Goal: Task Accomplishment & Management: Manage account settings

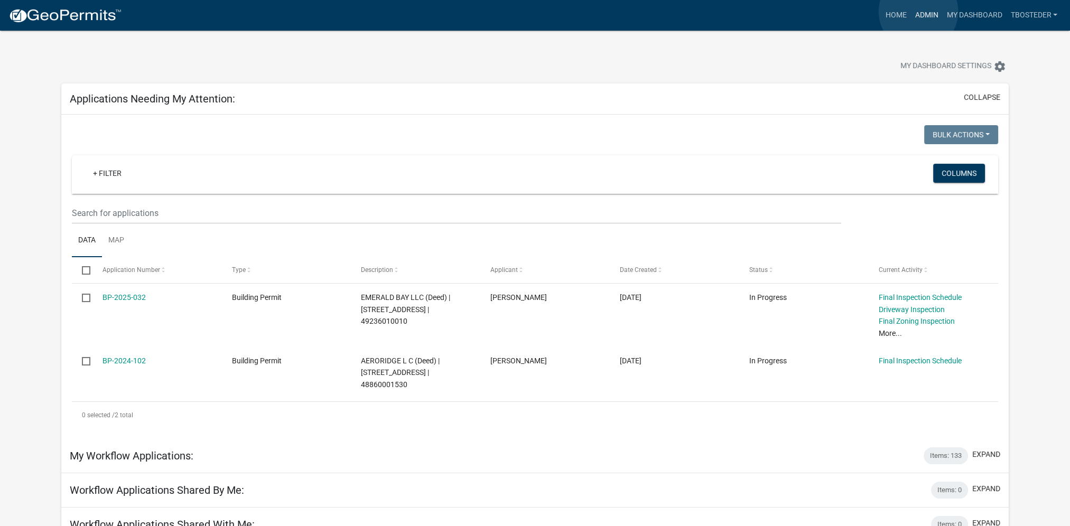
click at [799, 12] on link "Admin" at bounding box center [926, 15] width 32 height 20
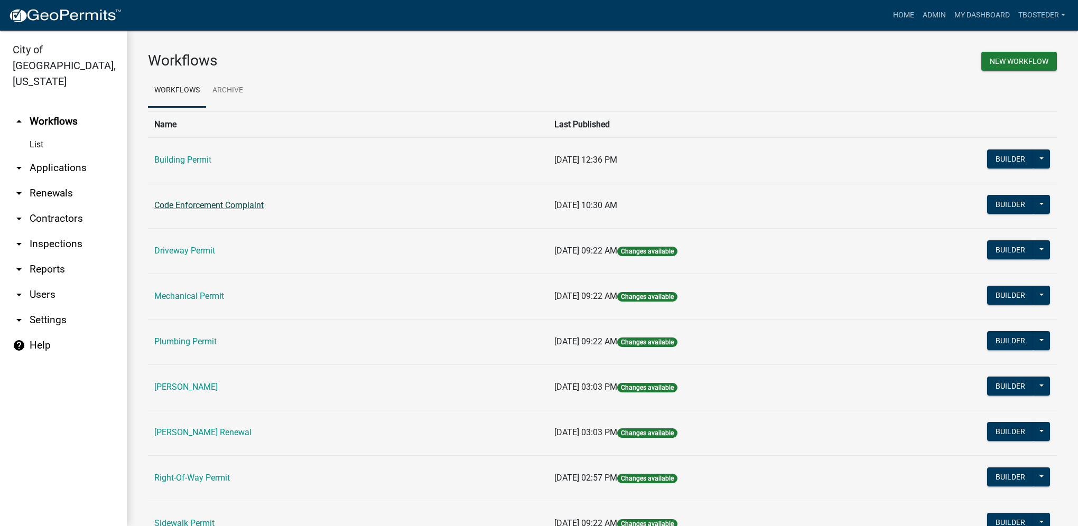
click at [214, 205] on link "Code Enforcement Complaint" at bounding box center [208, 205] width 109 height 10
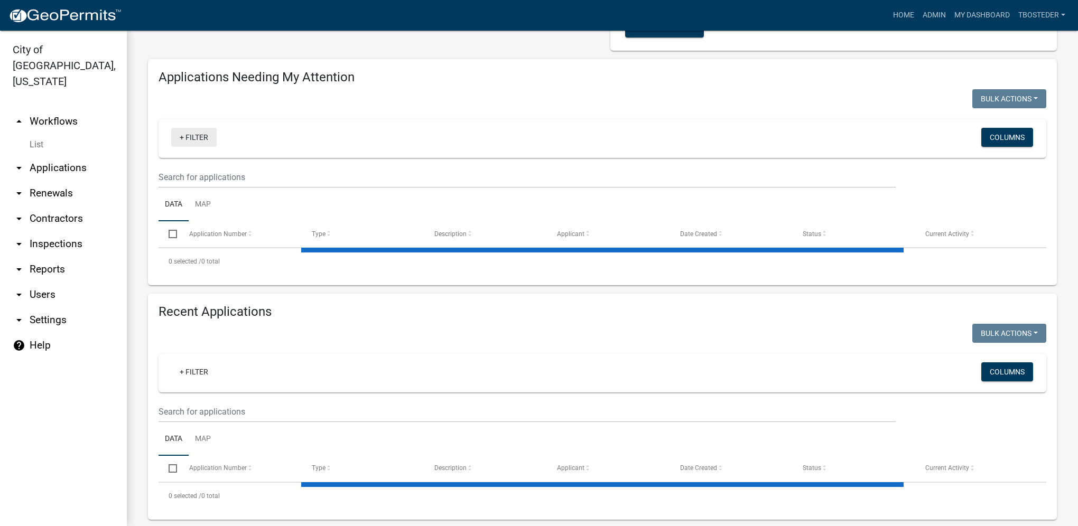
select select "1: 25"
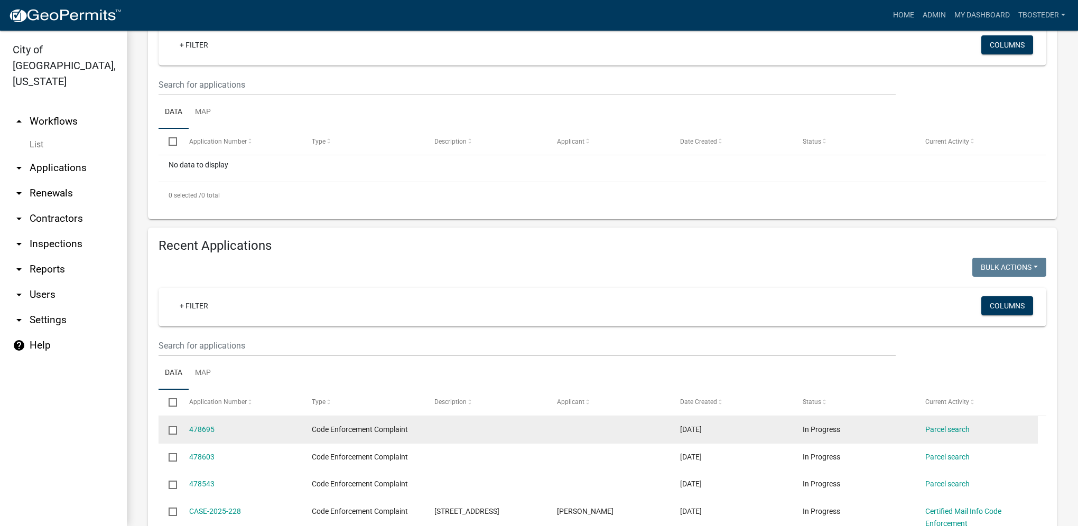
scroll to position [241, 0]
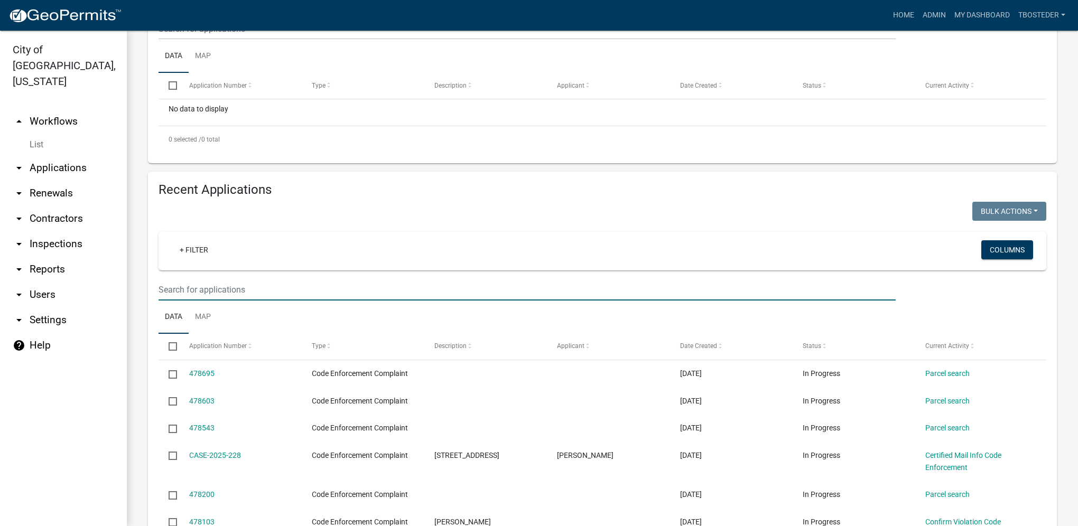
click at [229, 285] on input "text" at bounding box center [526, 290] width 737 height 22
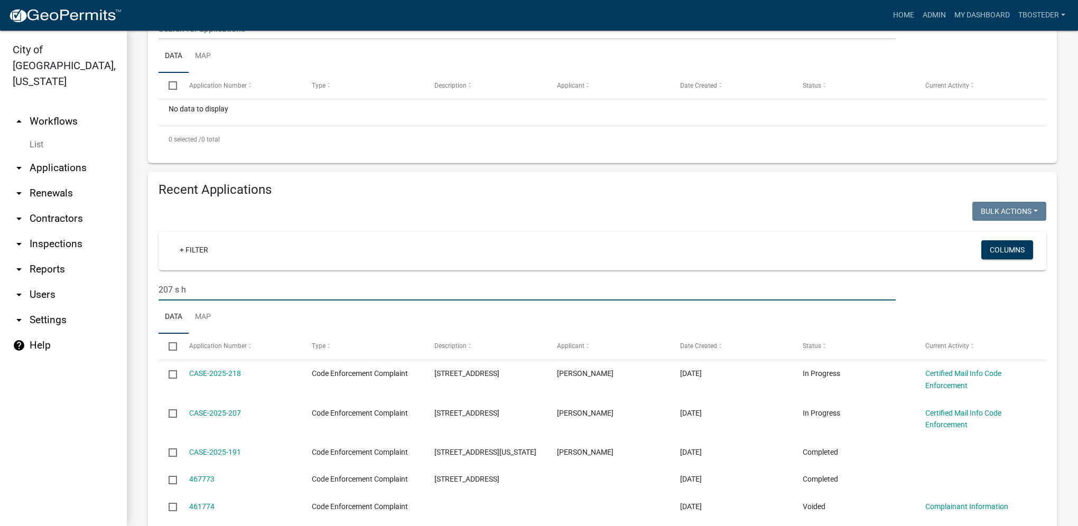
type input "207 s h"
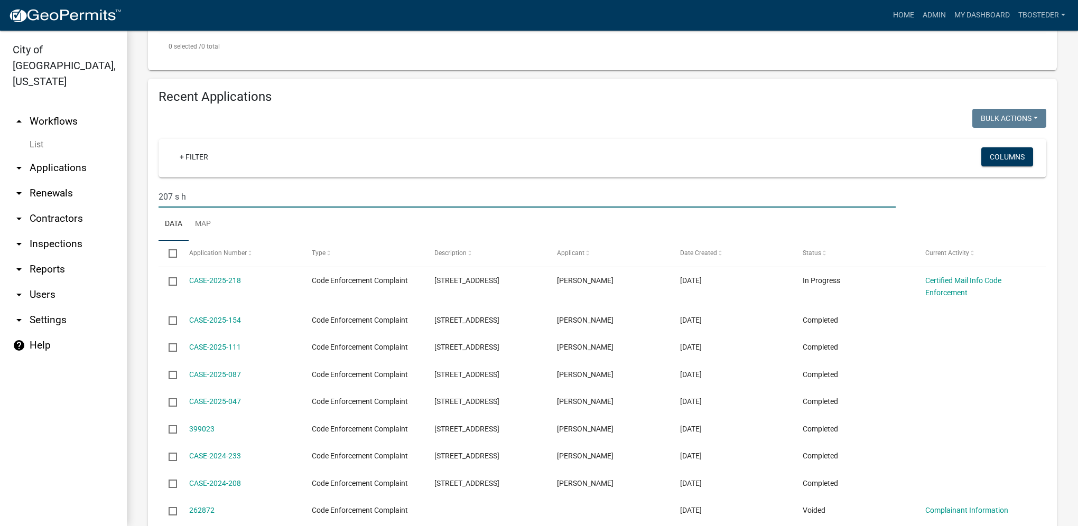
scroll to position [347, 0]
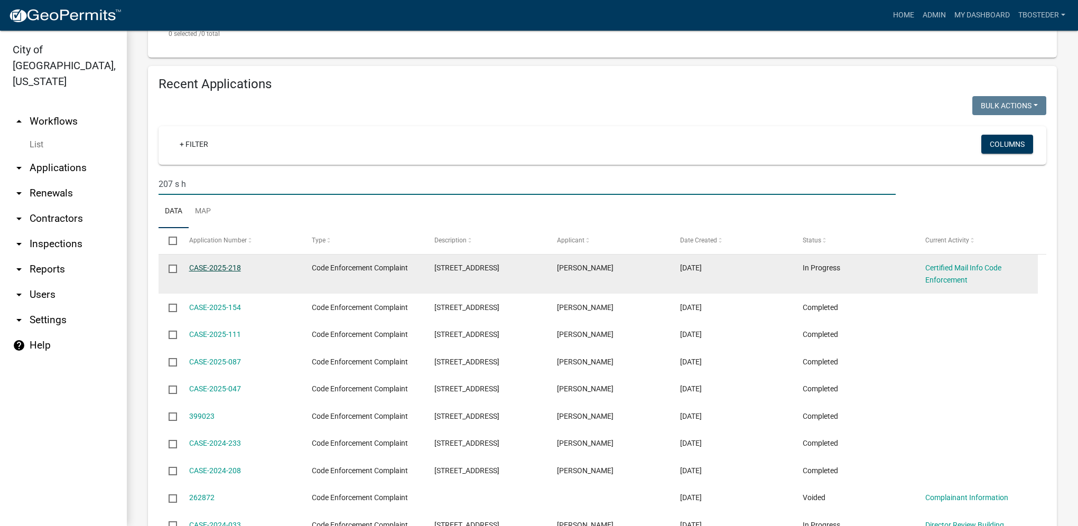
click at [201, 266] on link "CASE-2025-218" at bounding box center [215, 268] width 52 height 8
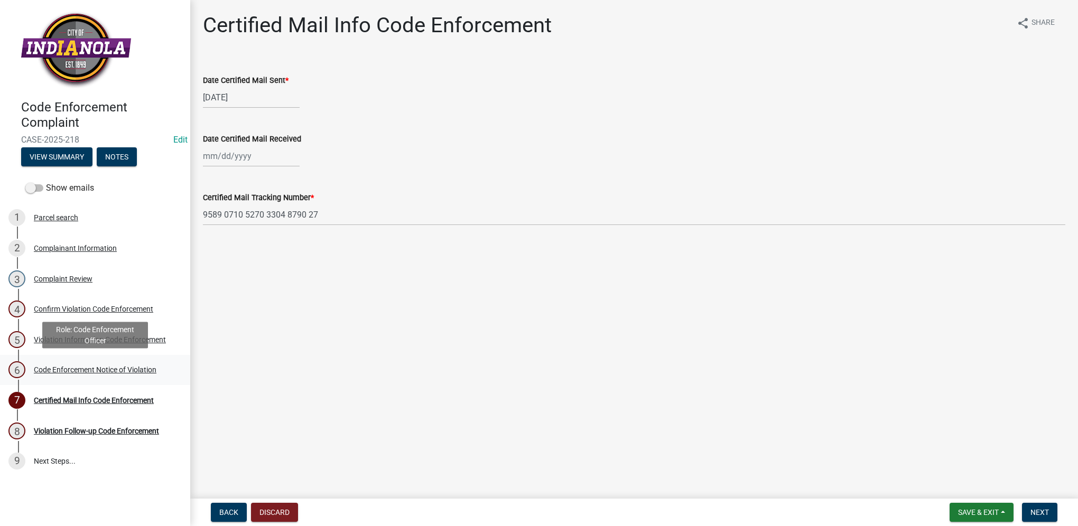
click at [153, 372] on div "Code Enforcement Notice of Violation" at bounding box center [95, 369] width 123 height 7
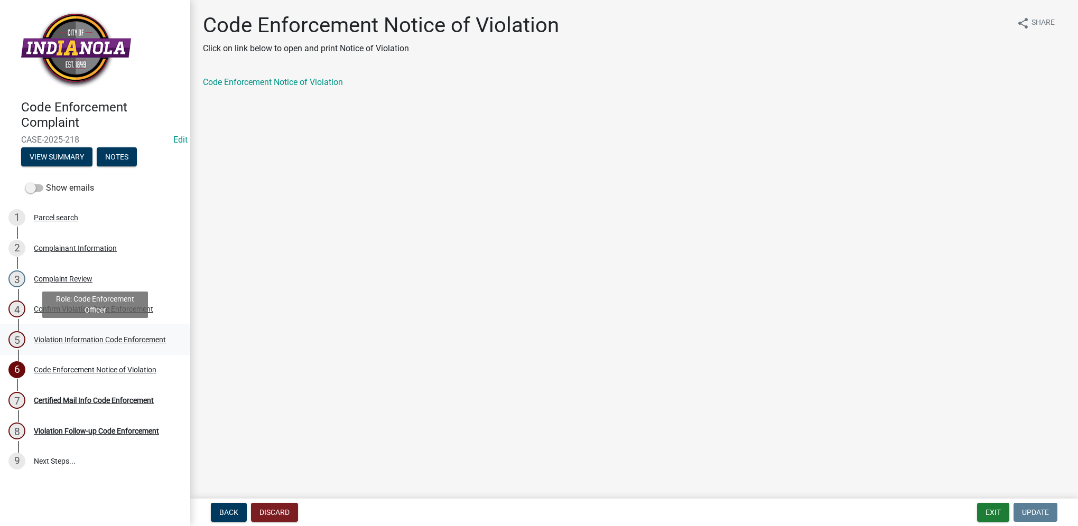
click at [153, 343] on div "Violation Information Code Enforcement" at bounding box center [100, 339] width 132 height 7
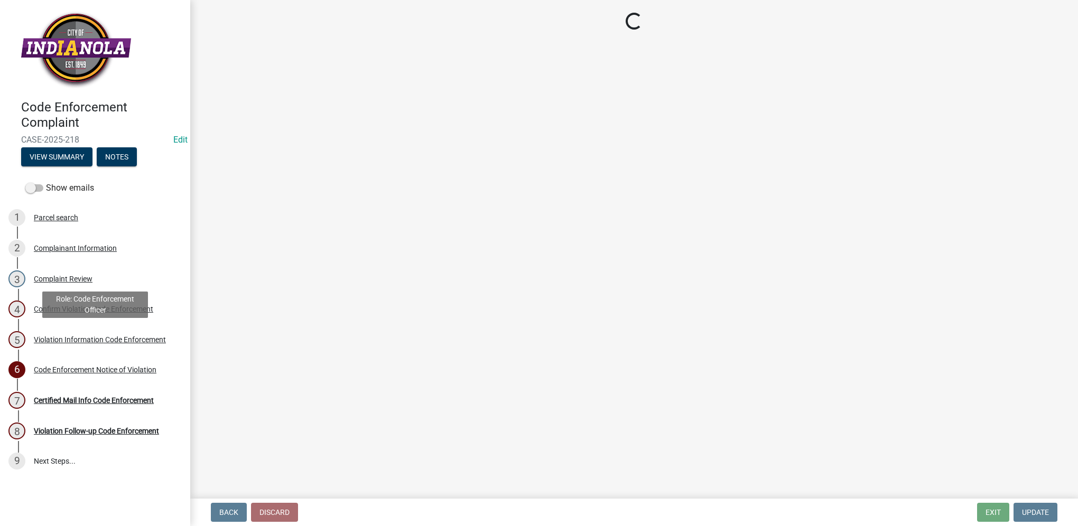
select select "634d5426-b8b3-48ee-aa1e-d523f7499186"
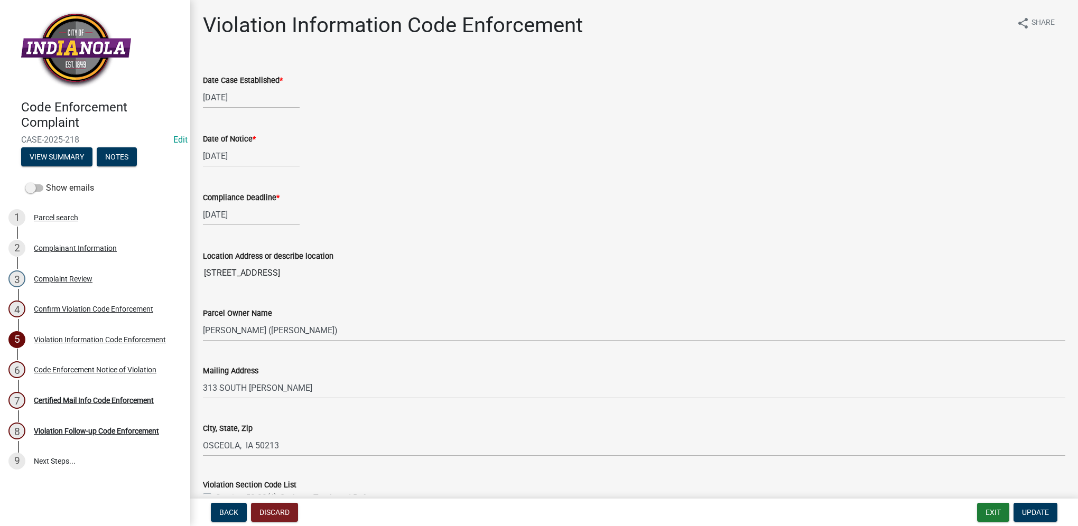
click at [309, 254] on label "Location Address or describe location" at bounding box center [268, 256] width 130 height 7
click at [309, 263] on input "[STREET_ADDRESS]" at bounding box center [634, 273] width 862 height 21
click at [336, 251] on div "Location Address or describe location" at bounding box center [634, 256] width 862 height 13
drag, startPoint x: 333, startPoint y: 256, endPoint x: 234, endPoint y: 249, distance: 99.6
click at [234, 250] on div "Location Address or describe location" at bounding box center [634, 256] width 862 height 13
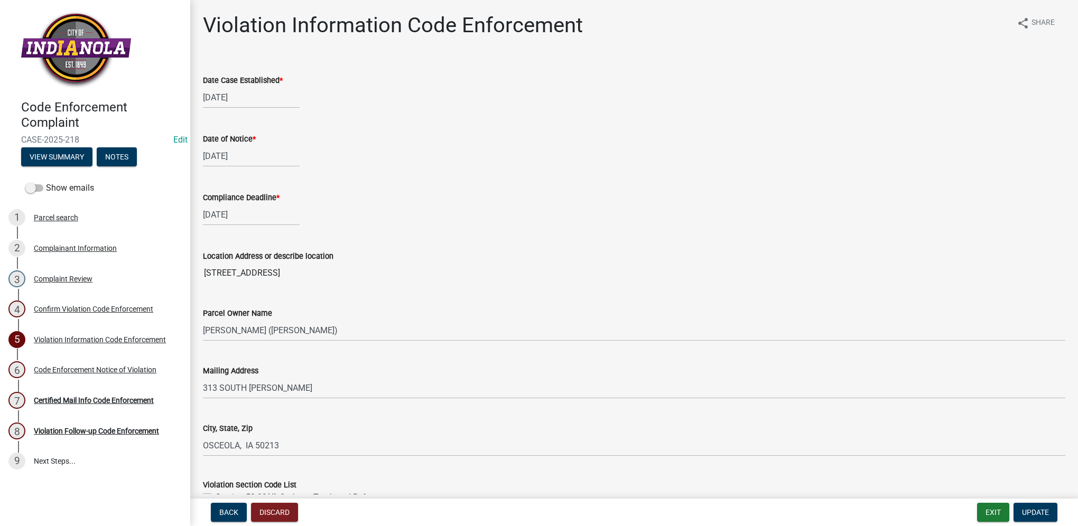
drag, startPoint x: 234, startPoint y: 249, endPoint x: 222, endPoint y: 254, distance: 12.4
click at [222, 254] on label "Location Address or describe location" at bounding box center [268, 256] width 130 height 7
click at [222, 263] on input "[STREET_ADDRESS]" at bounding box center [634, 273] width 862 height 21
click at [139, 314] on div "4 Confirm Violation Code Enforcement" at bounding box center [90, 309] width 165 height 17
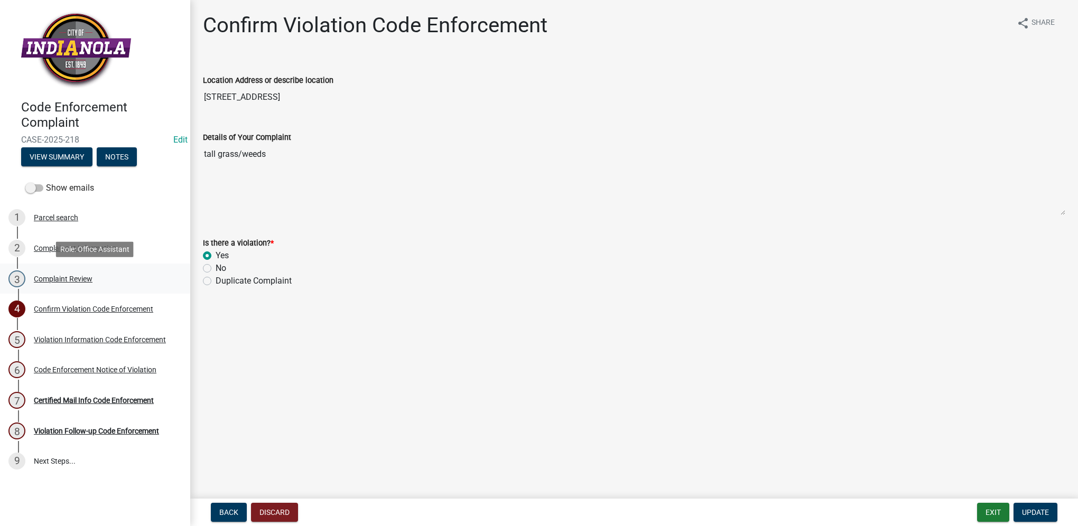
click at [129, 273] on div "3 Complaint Review" at bounding box center [90, 278] width 165 height 17
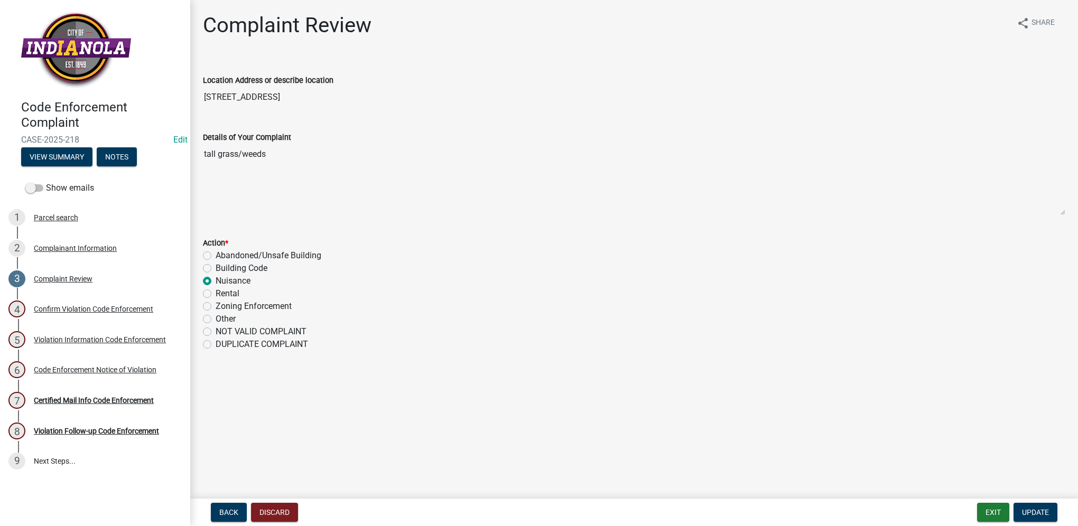
click at [266, 154] on textarea "tall grass/weeds" at bounding box center [634, 180] width 862 height 72
click at [293, 154] on textarea "tall grass/weeds" at bounding box center [634, 180] width 862 height 72
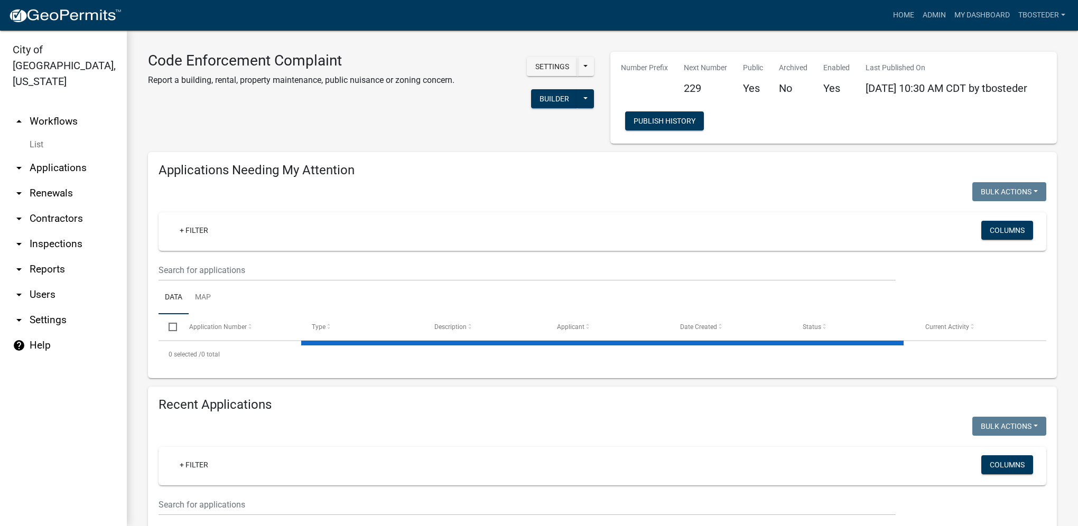
select select "1: 25"
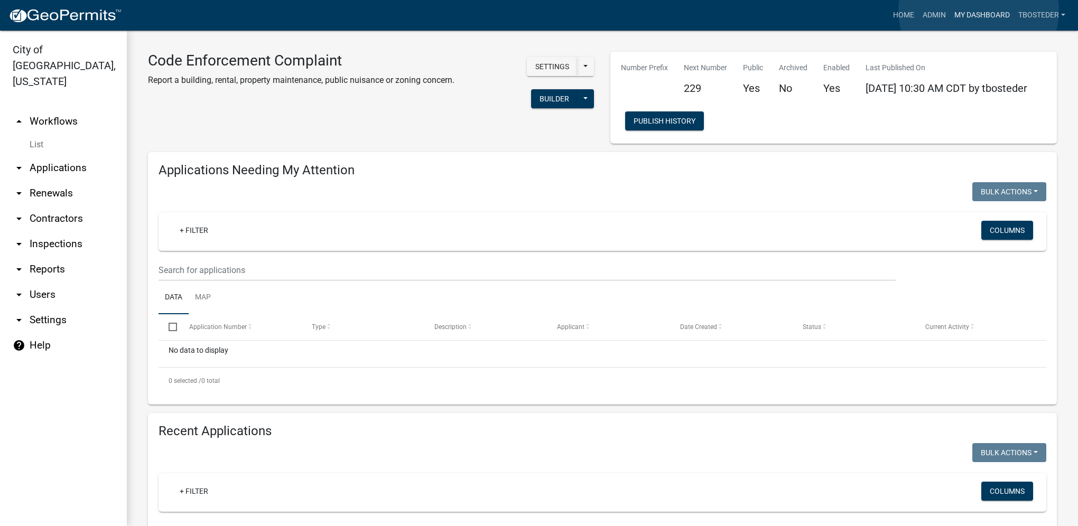
click at [799, 11] on link "My Dashboard" at bounding box center [982, 15] width 64 height 20
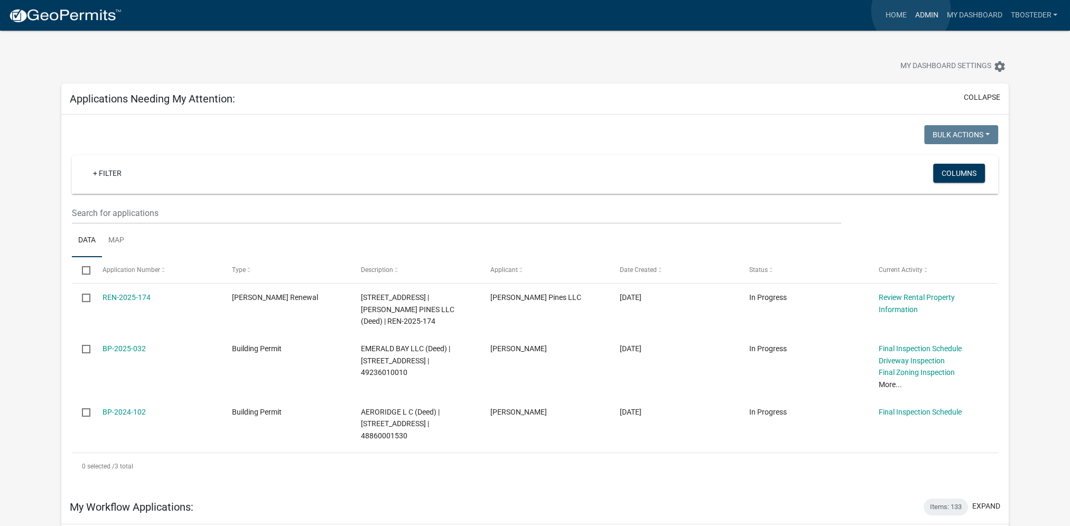
drag, startPoint x: 911, startPoint y: 11, endPoint x: 906, endPoint y: 22, distance: 12.3
click at [799, 11] on link "Admin" at bounding box center [926, 15] width 32 height 20
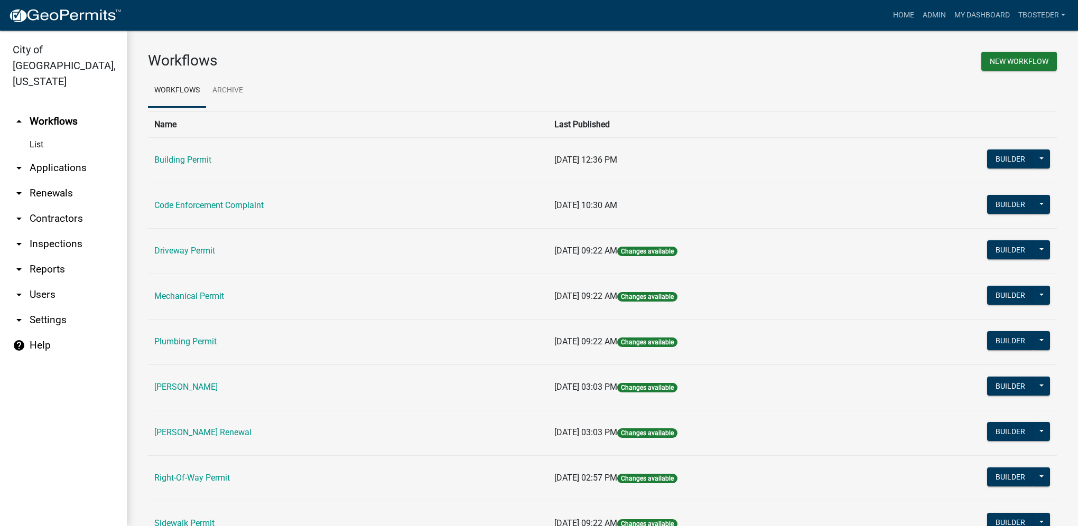
scroll to position [53, 0]
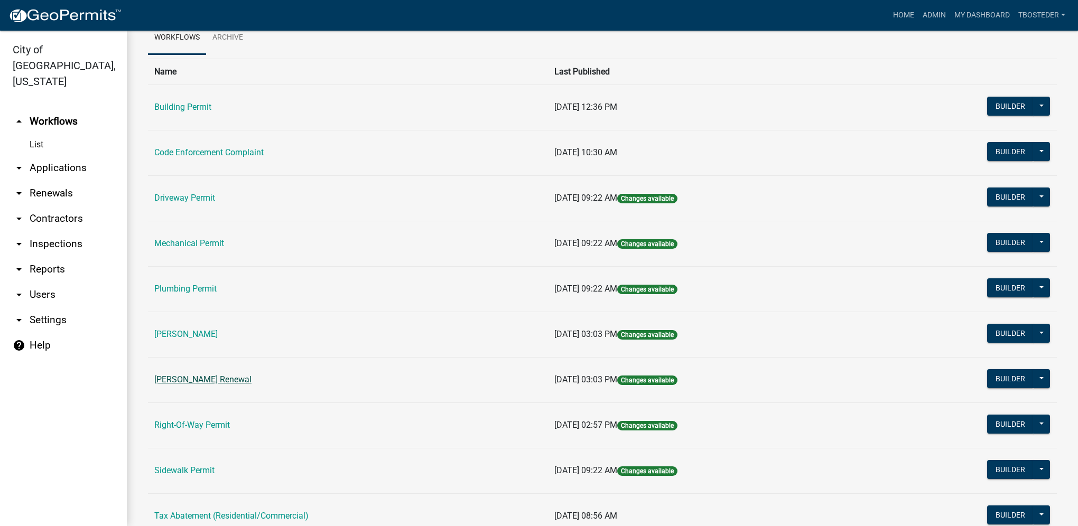
click at [245, 374] on link "[PERSON_NAME] Renewal" at bounding box center [202, 380] width 97 height 10
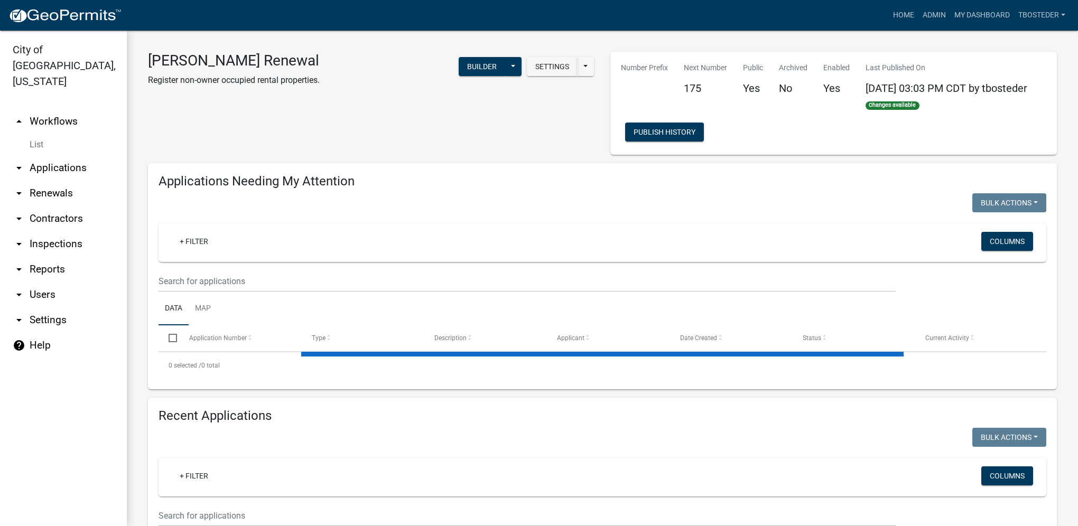
select select "1: 25"
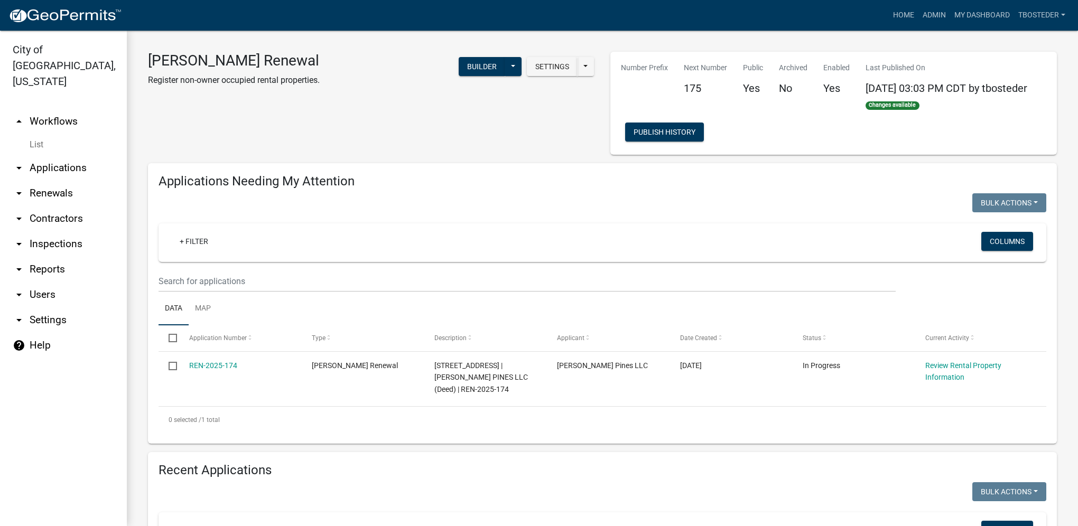
scroll to position [158, 0]
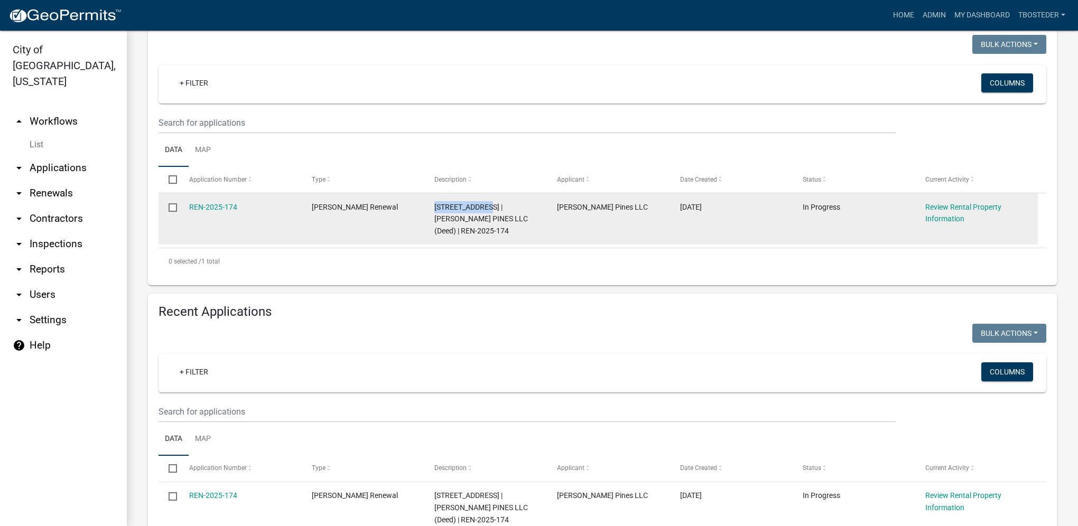
drag, startPoint x: 435, startPoint y: 206, endPoint x: 489, endPoint y: 207, distance: 53.9
click at [489, 207] on span "[STREET_ADDRESS] | [PERSON_NAME] PINES LLC (Deed) | REN-2025-174" at bounding box center [481, 219] width 94 height 33
copy span "[STREET_ADDRESS]"
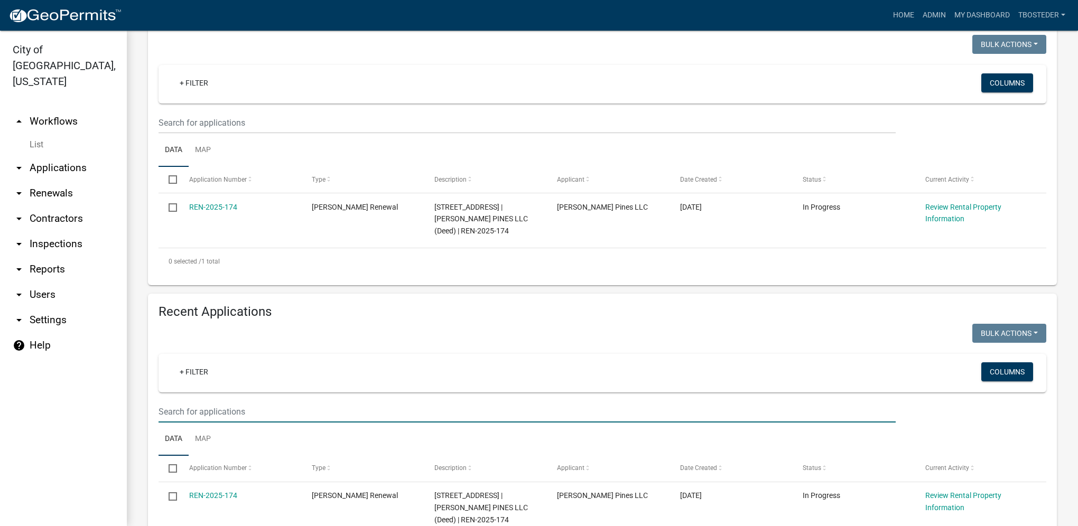
paste input "[STREET_ADDRESS]"
type input "[STREET_ADDRESS]"
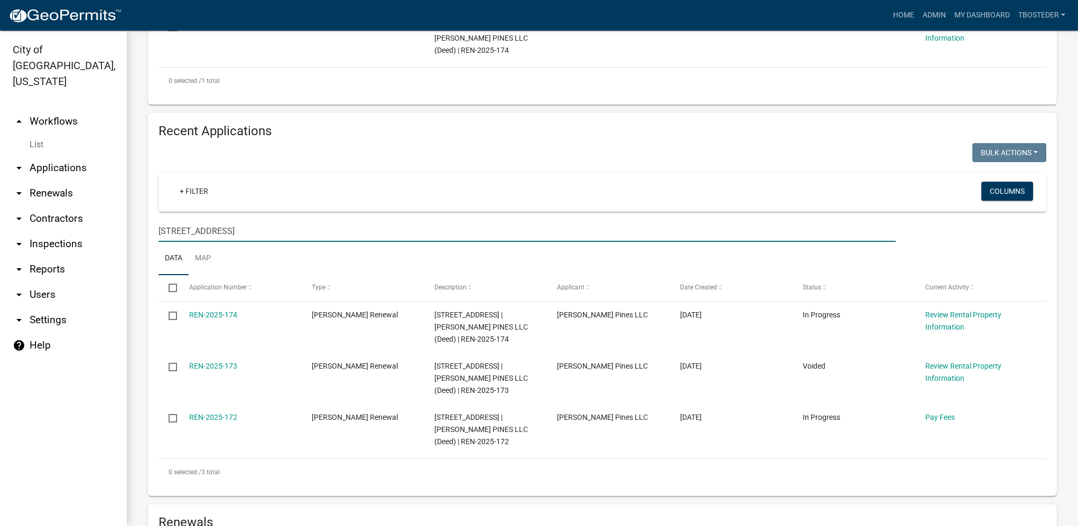
scroll to position [370, 0]
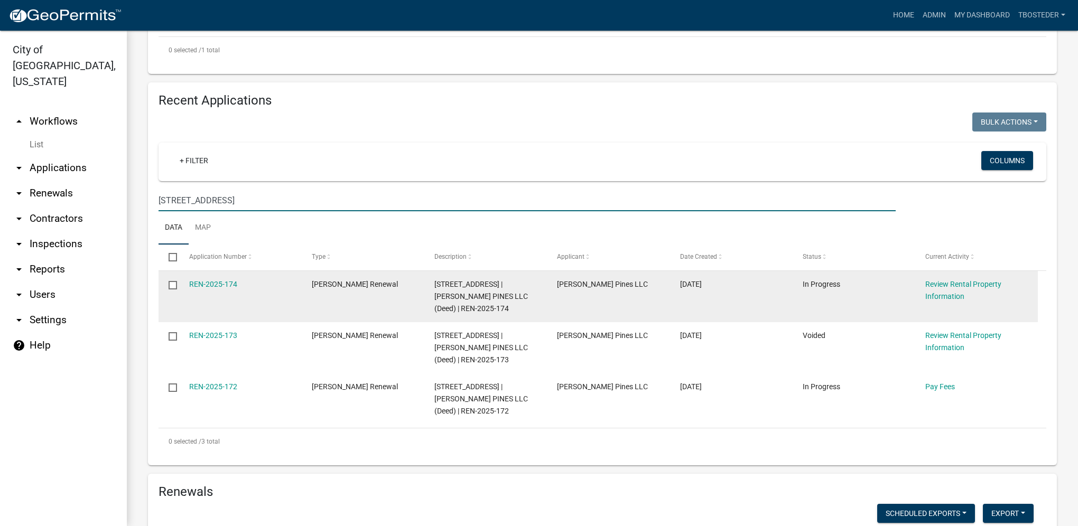
click at [173, 287] on input "checkbox" at bounding box center [172, 284] width 7 height 7
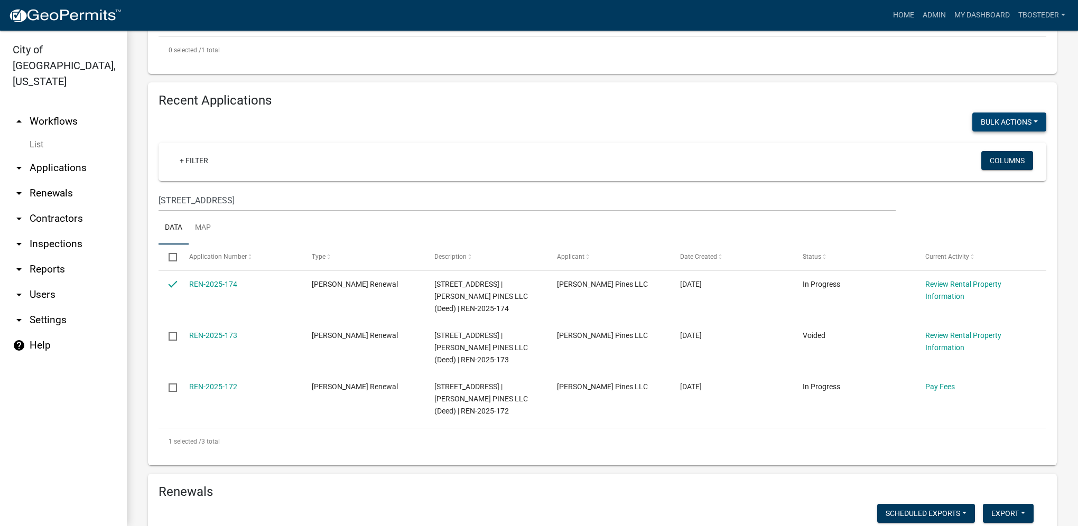
click at [799, 118] on button "Bulk Actions" at bounding box center [1009, 122] width 74 height 19
click at [799, 150] on button "Void" at bounding box center [1004, 149] width 85 height 25
checkbox input "false"
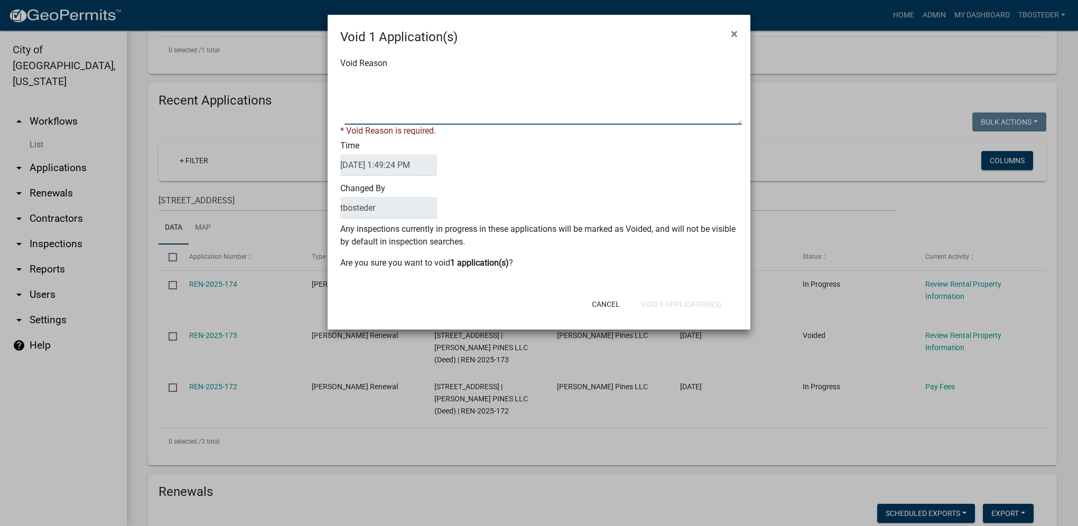
click at [454, 98] on textarea "Void Reason" at bounding box center [542, 98] width 397 height 53
type textarea "duplicate"
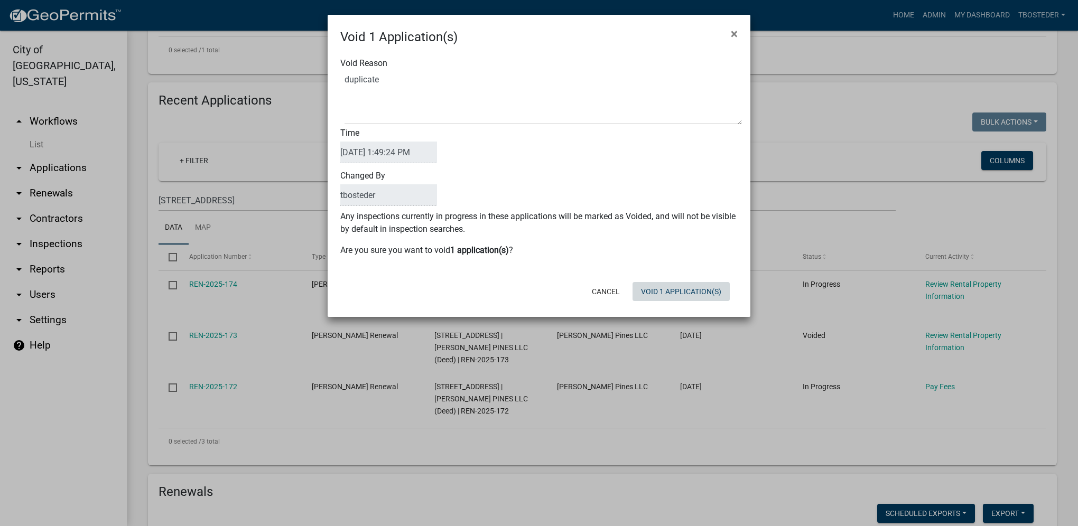
click at [649, 302] on div "Cancel Void 1 Application(s)" at bounding box center [608, 291] width 260 height 27
click at [655, 297] on button "Void 1 Application(s)" at bounding box center [680, 291] width 97 height 19
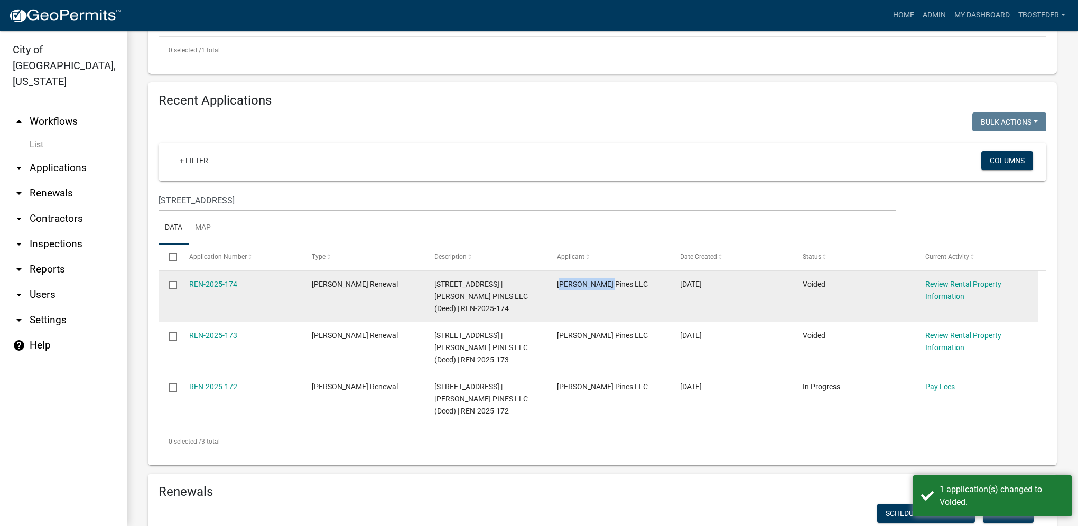
drag, startPoint x: 559, startPoint y: 285, endPoint x: 605, endPoint y: 279, distance: 46.4
click at [605, 279] on datatable-body-cell "[PERSON_NAME] Pines LLC" at bounding box center [608, 296] width 123 height 51
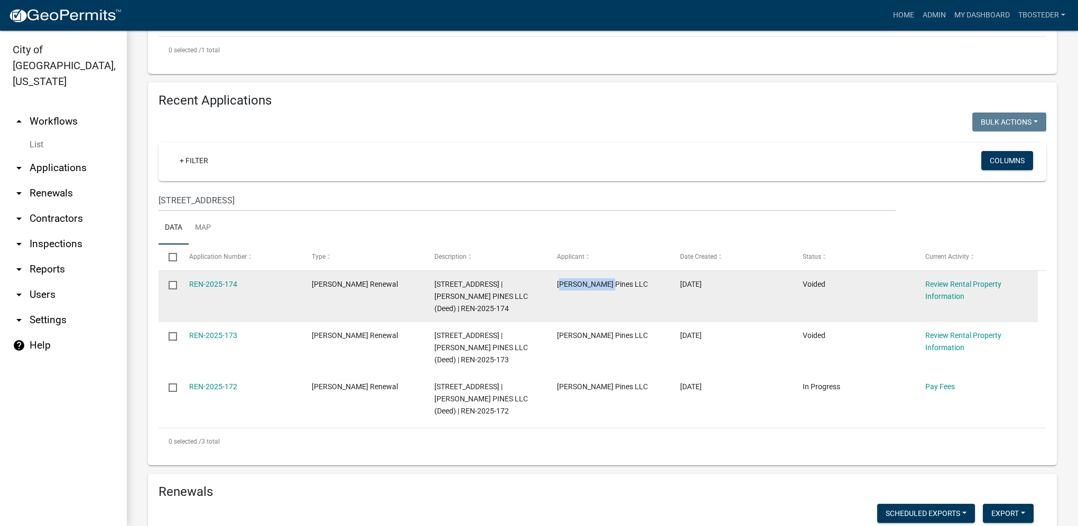
drag, startPoint x: 605, startPoint y: 279, endPoint x: 587, endPoint y: 293, distance: 23.0
click at [587, 291] on div "[PERSON_NAME] Pines LLC" at bounding box center [608, 284] width 102 height 12
drag, startPoint x: 556, startPoint y: 286, endPoint x: 617, endPoint y: 281, distance: 60.5
click at [617, 281] on div "[PERSON_NAME] Pines LLC" at bounding box center [608, 284] width 102 height 12
drag, startPoint x: 617, startPoint y: 281, endPoint x: 608, endPoint y: 285, distance: 9.7
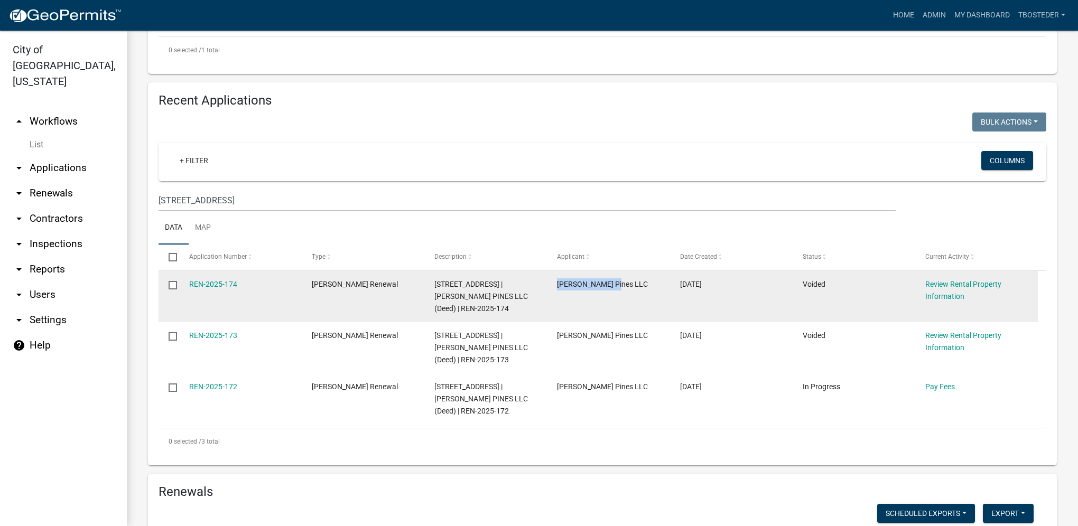
copy span "[PERSON_NAME] Pines LLC"
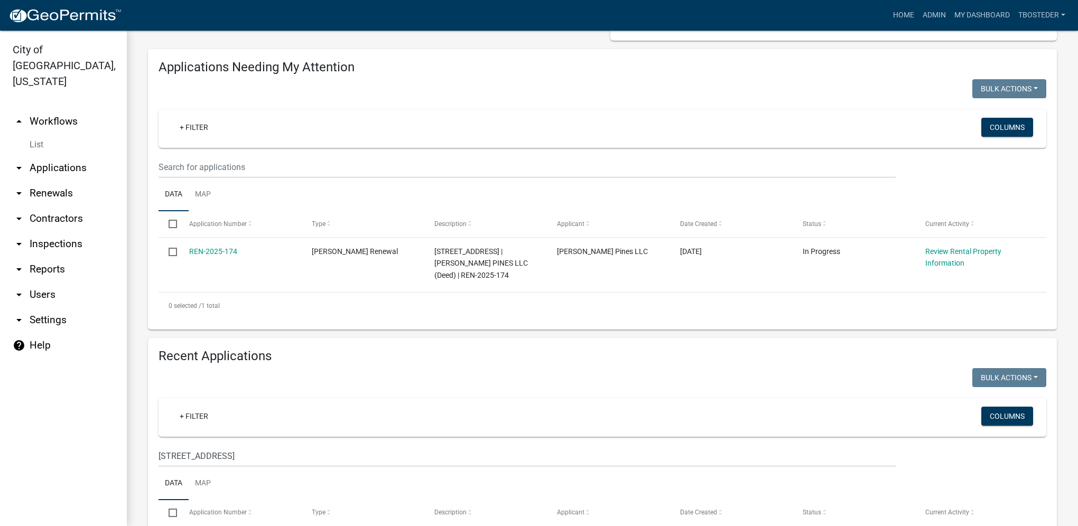
scroll to position [0, 0]
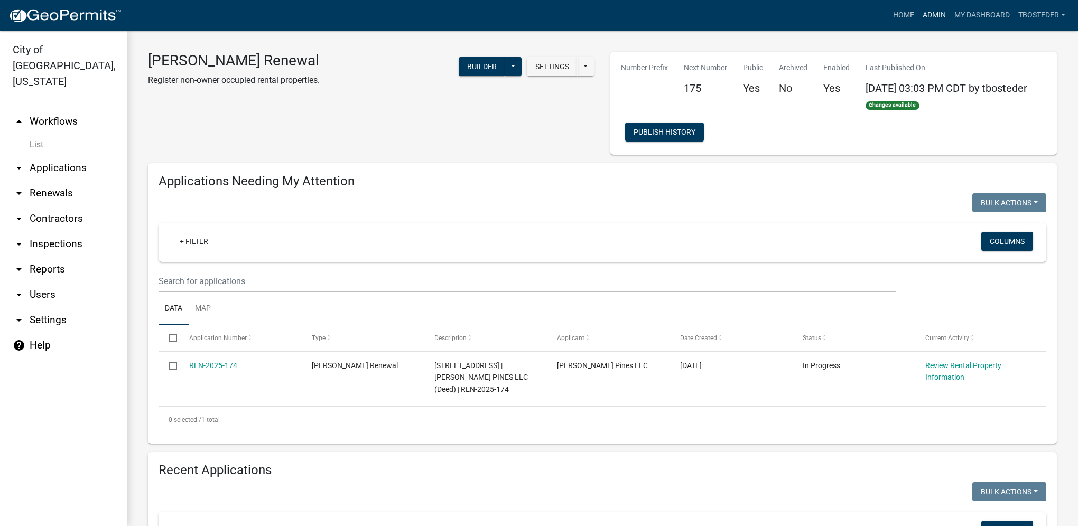
click at [799, 21] on link "Admin" at bounding box center [934, 15] width 32 height 20
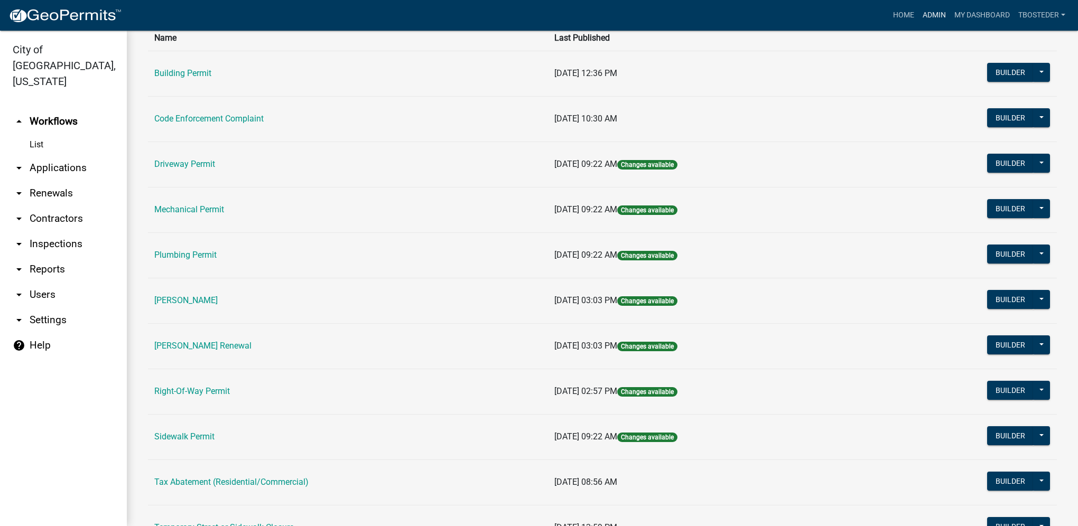
scroll to position [106, 0]
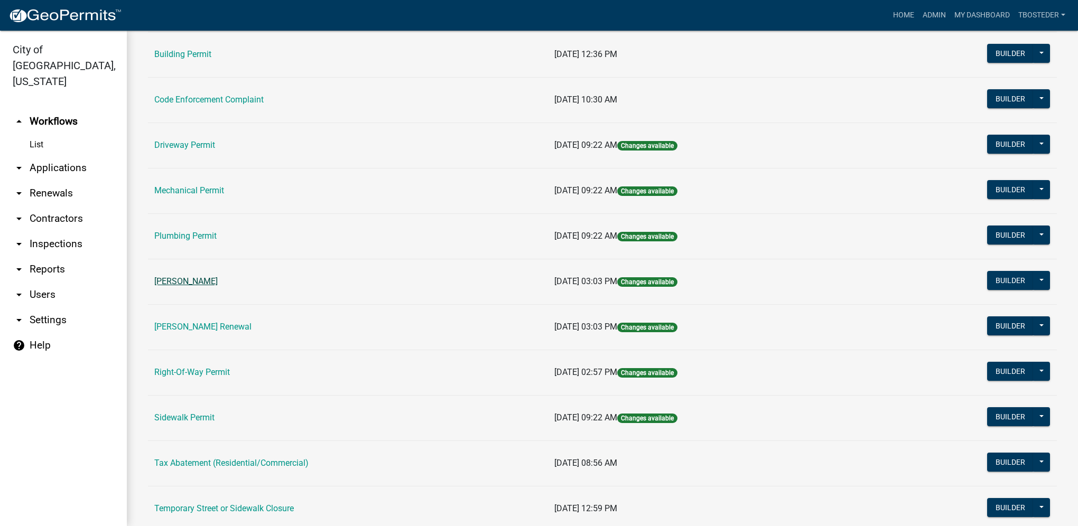
click at [195, 277] on link "[PERSON_NAME]" at bounding box center [185, 281] width 63 height 10
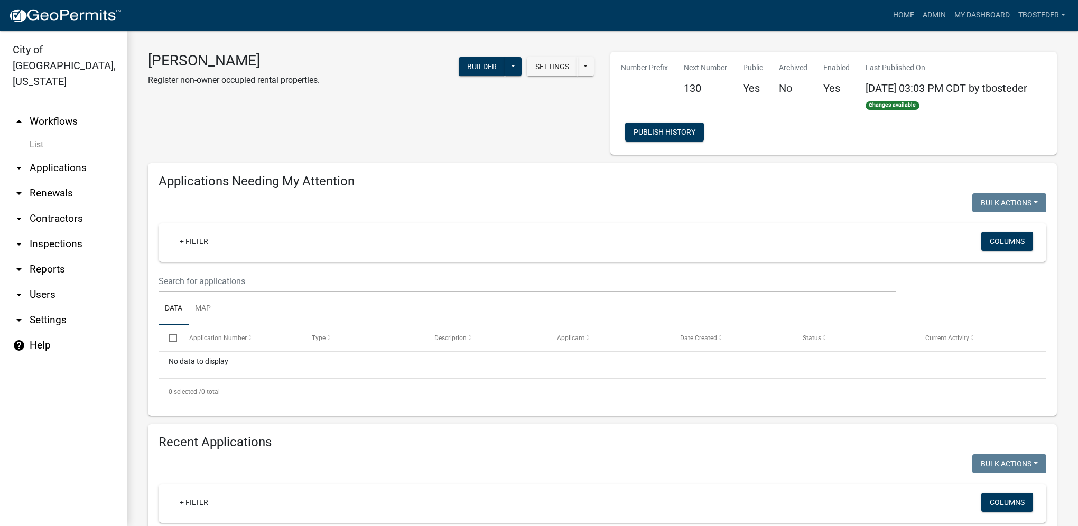
select select "1: 25"
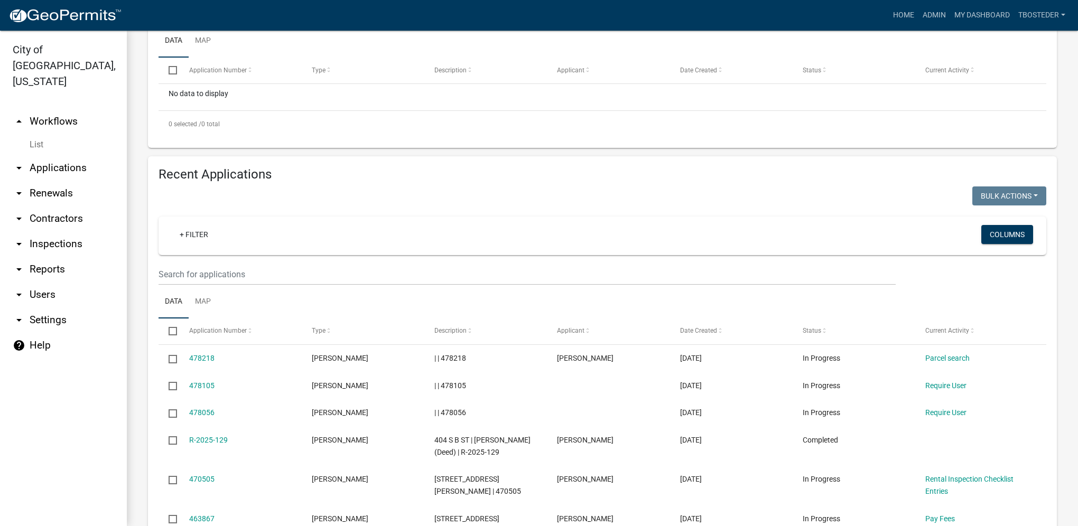
scroll to position [317, 0]
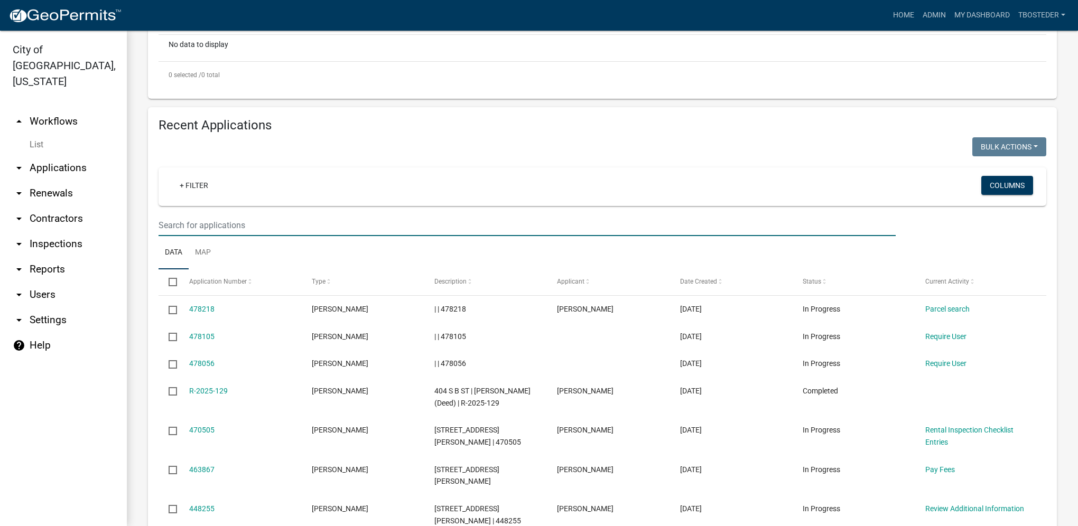
paste input "[PERSON_NAME] Pines LLC"
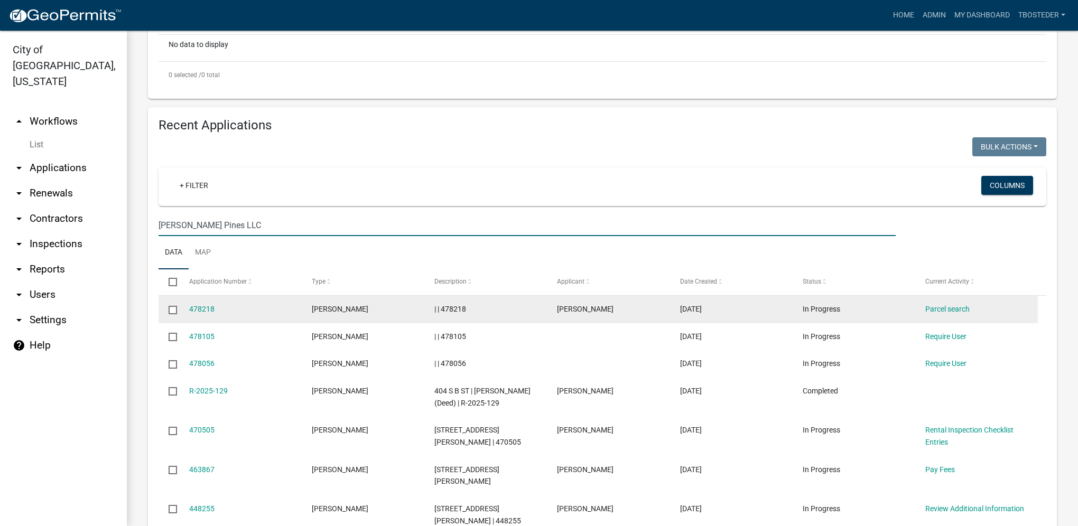
type input "[PERSON_NAME] Pines LLC"
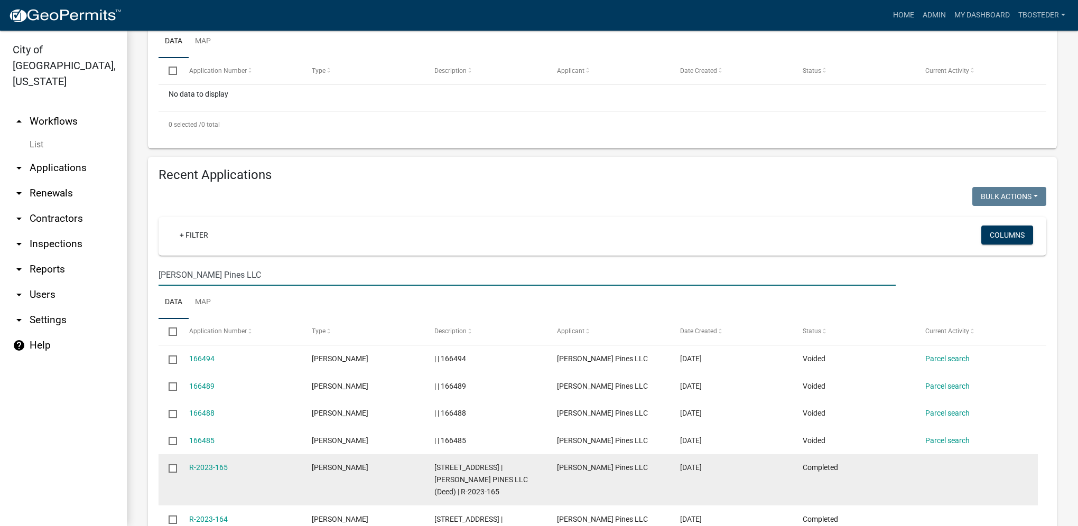
scroll to position [355, 0]
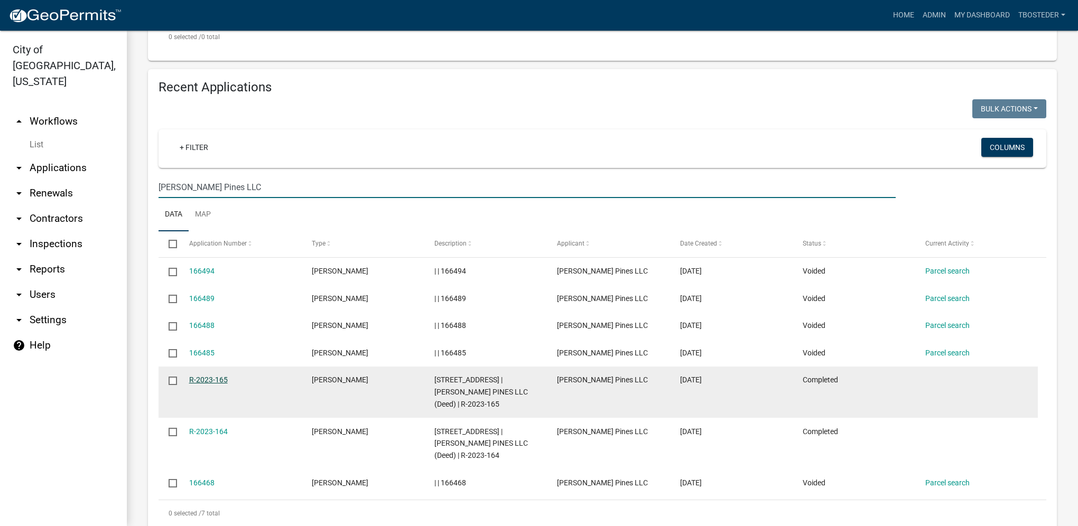
click at [224, 374] on link "R-2023-165" at bounding box center [208, 380] width 39 height 8
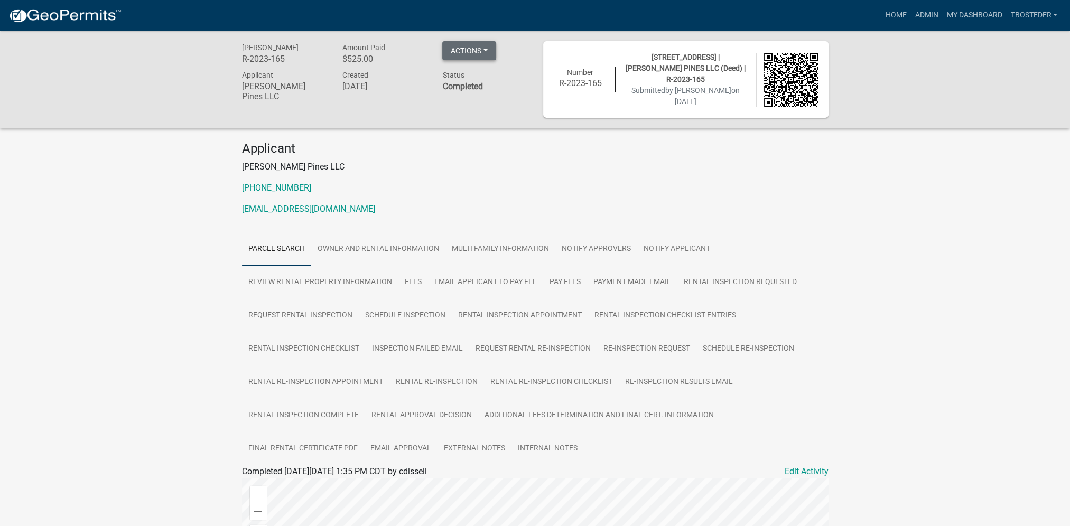
click at [473, 44] on button "Actions" at bounding box center [469, 50] width 54 height 19
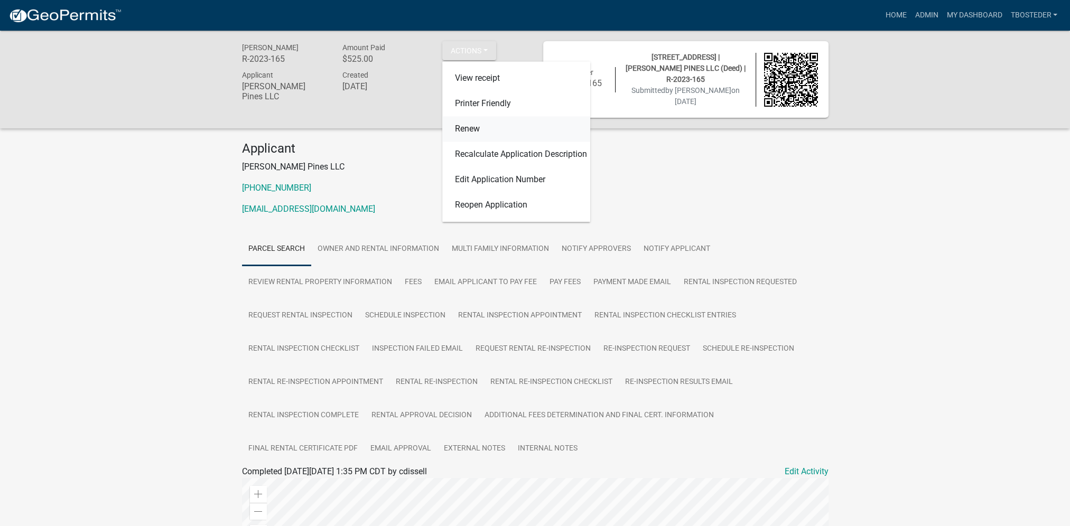
click at [472, 125] on link "Renew" at bounding box center [516, 129] width 148 height 25
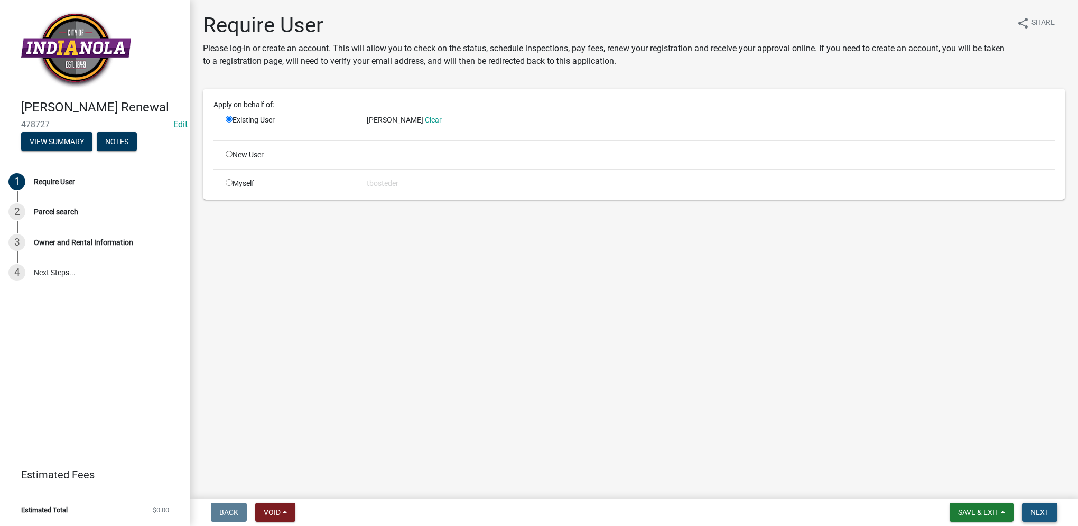
click at [799, 374] on button "Next" at bounding box center [1039, 512] width 35 height 19
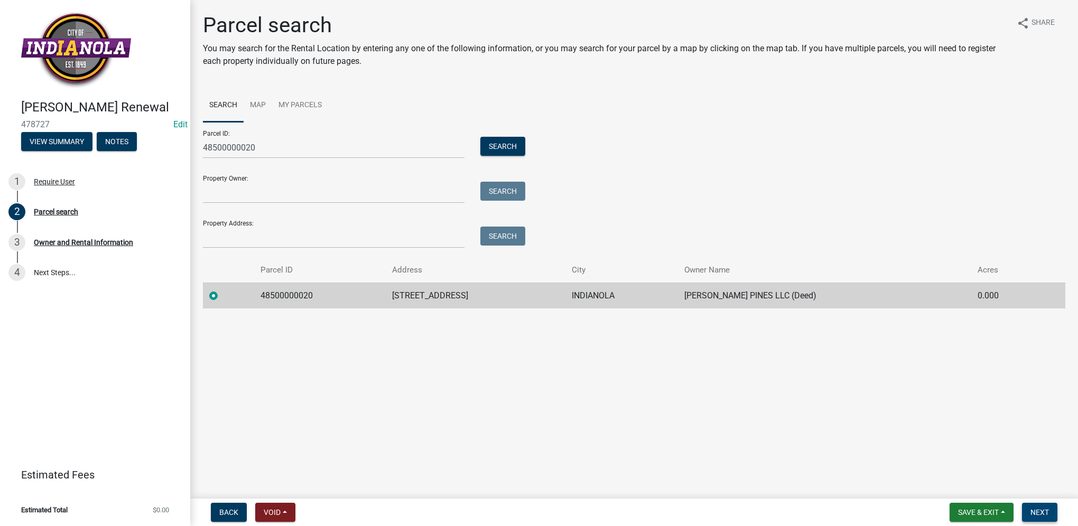
click at [799, 374] on span "Next" at bounding box center [1039, 512] width 18 height 8
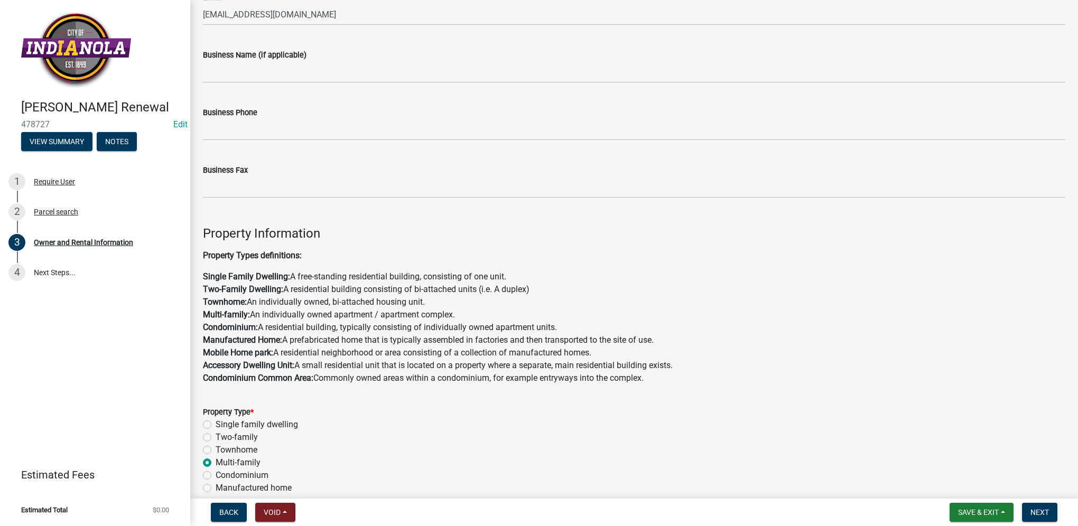
scroll to position [475, 0]
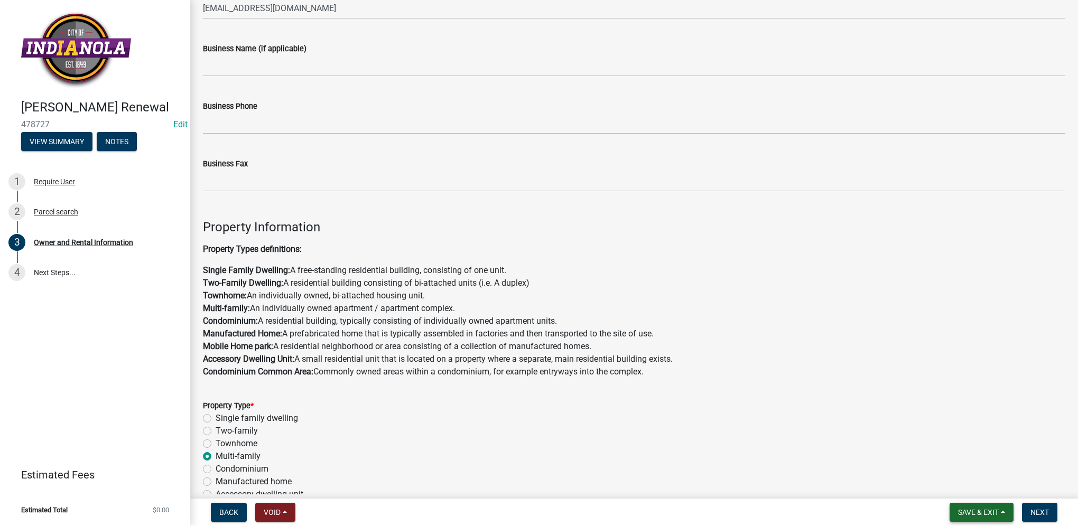
click at [799, 374] on span "Save & Exit" at bounding box center [978, 512] width 41 height 8
click at [799, 374] on button "Save & Exit" at bounding box center [971, 484] width 85 height 25
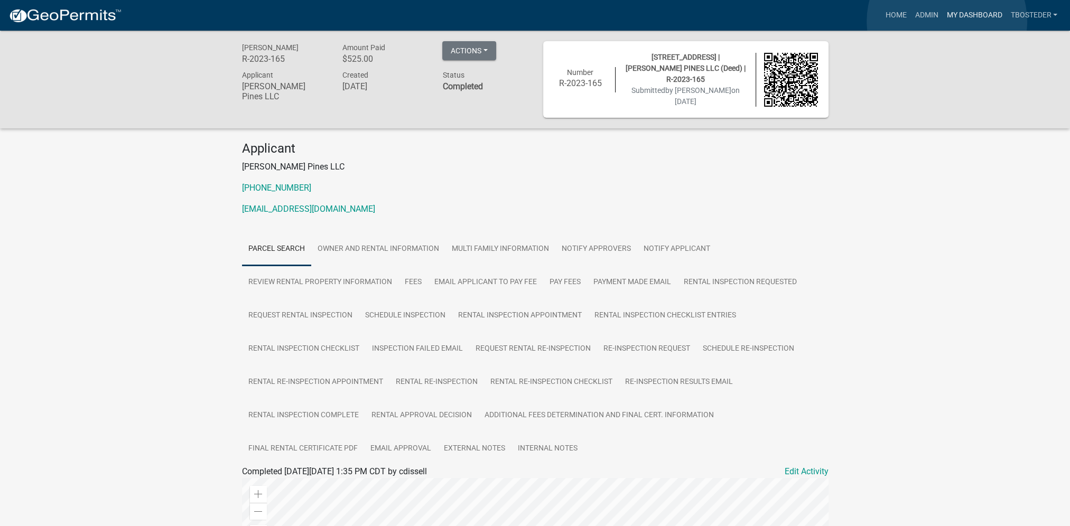
click at [799, 21] on link "My Dashboard" at bounding box center [974, 15] width 64 height 20
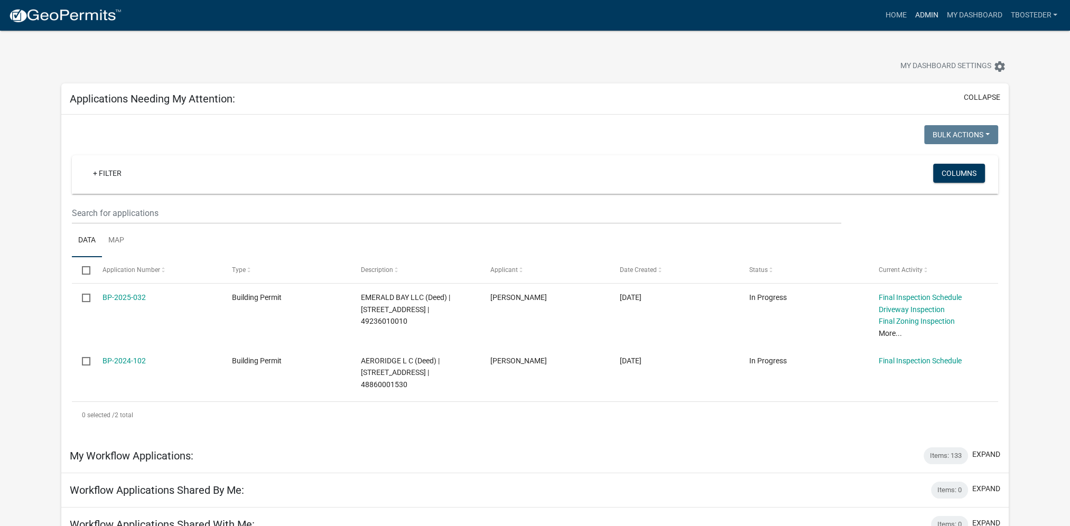
click at [799, 21] on link "Admin" at bounding box center [926, 15] width 32 height 20
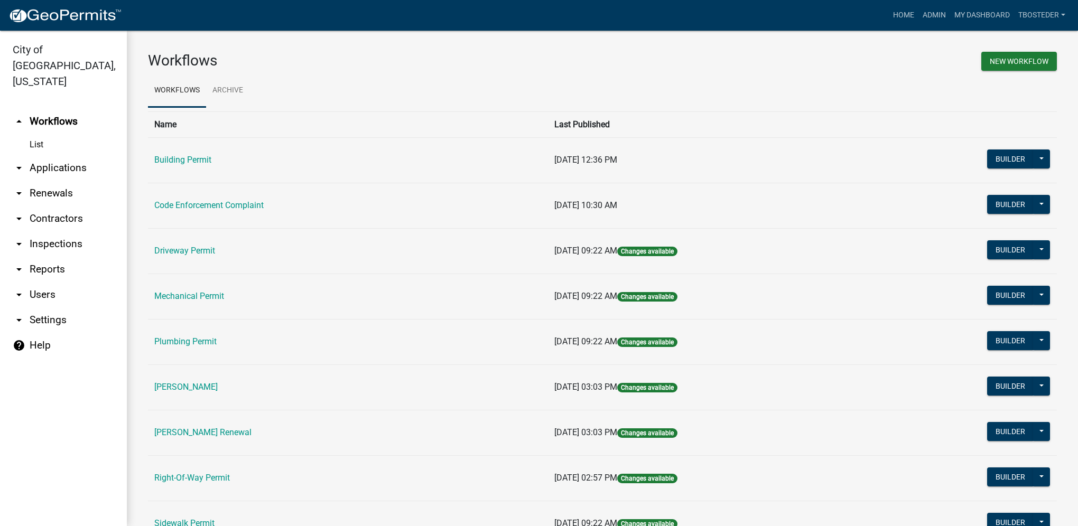
click at [203, 374] on td "[PERSON_NAME]" at bounding box center [348, 387] width 400 height 45
click at [202, 374] on link "[PERSON_NAME]" at bounding box center [185, 387] width 63 height 10
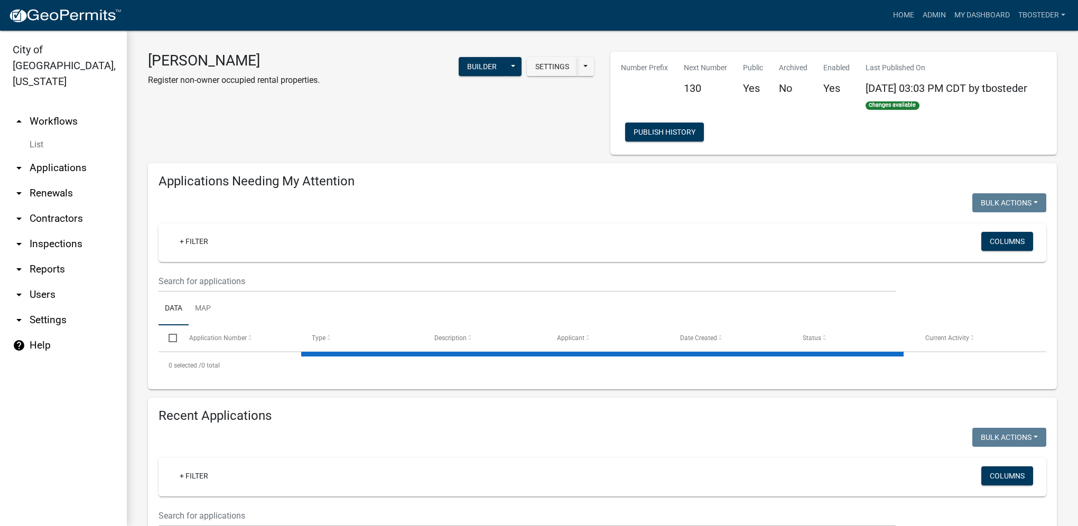
select select "1: 25"
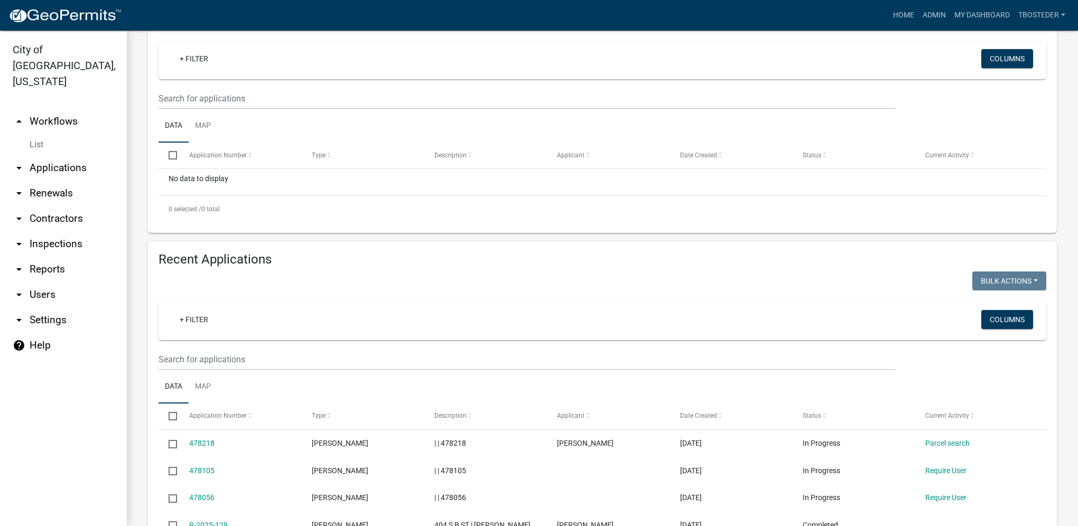
scroll to position [211, 0]
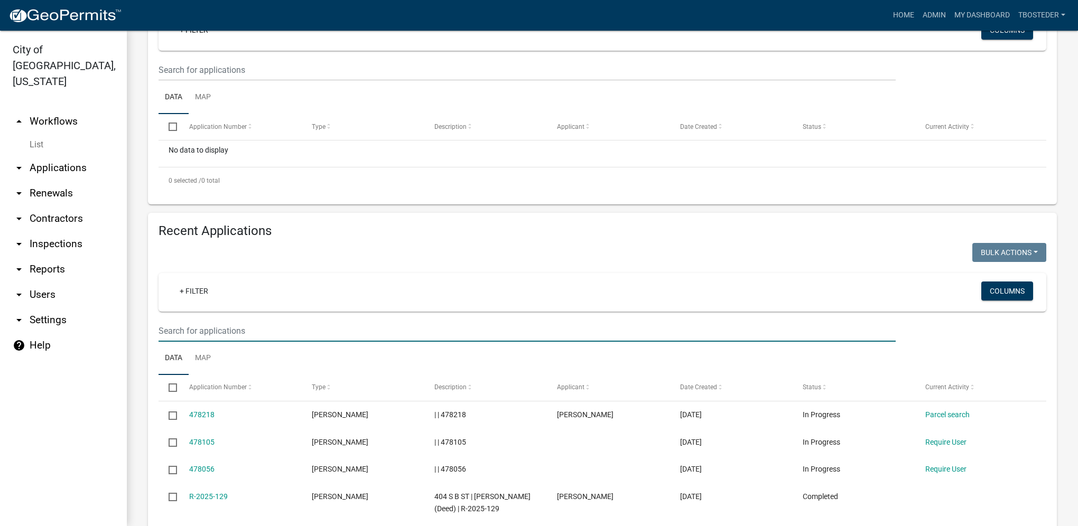
paste input "[PERSON_NAME] Pines LLC"
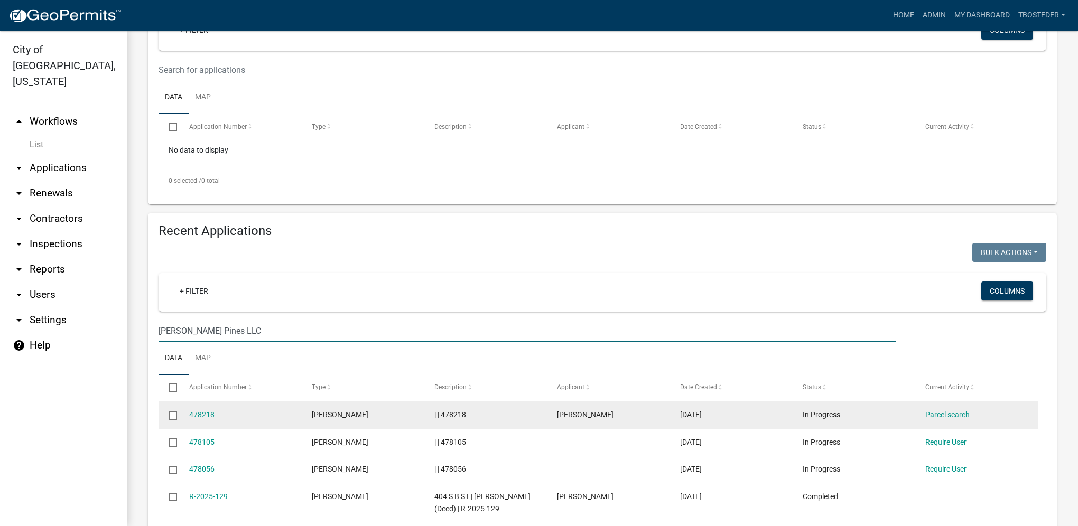
type input "[PERSON_NAME] Pines LLC"
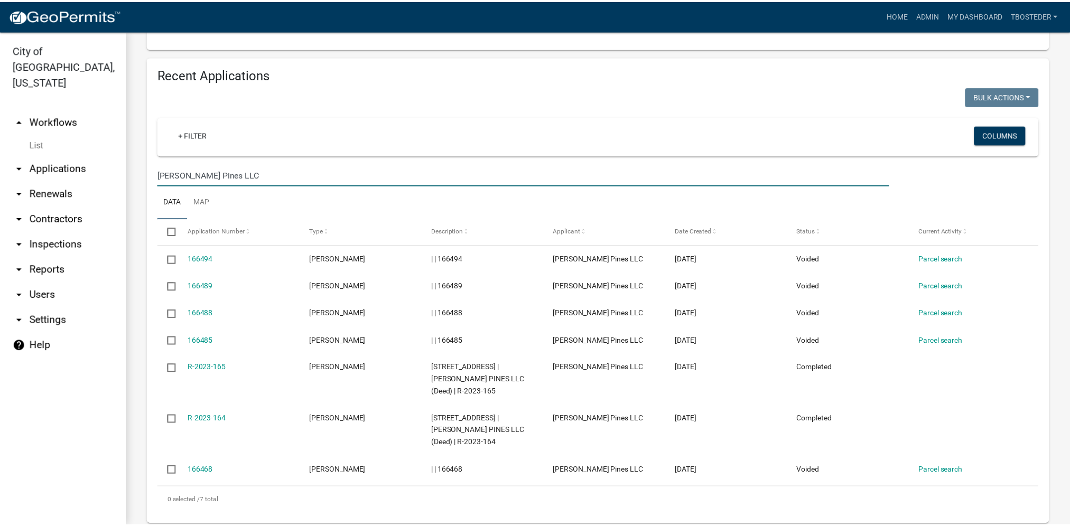
scroll to position [370, 0]
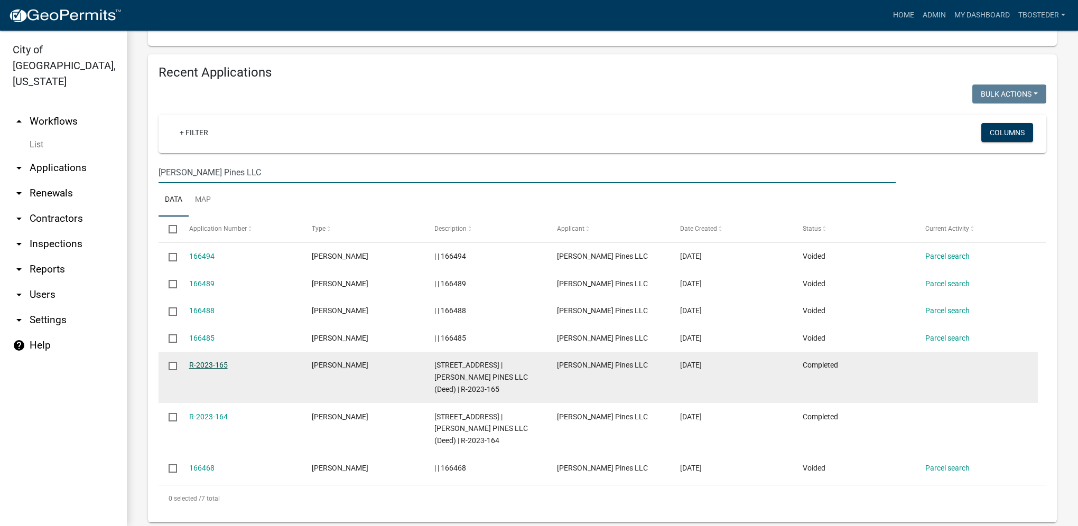
click at [219, 365] on link "R-2023-165" at bounding box center [208, 365] width 39 height 8
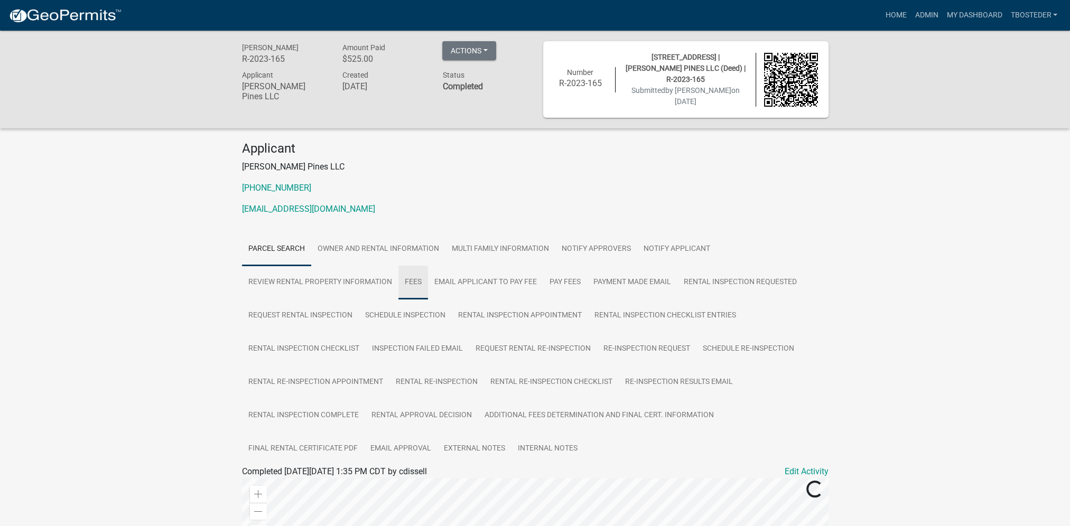
click at [411, 288] on link "Fees" at bounding box center [413, 283] width 30 height 34
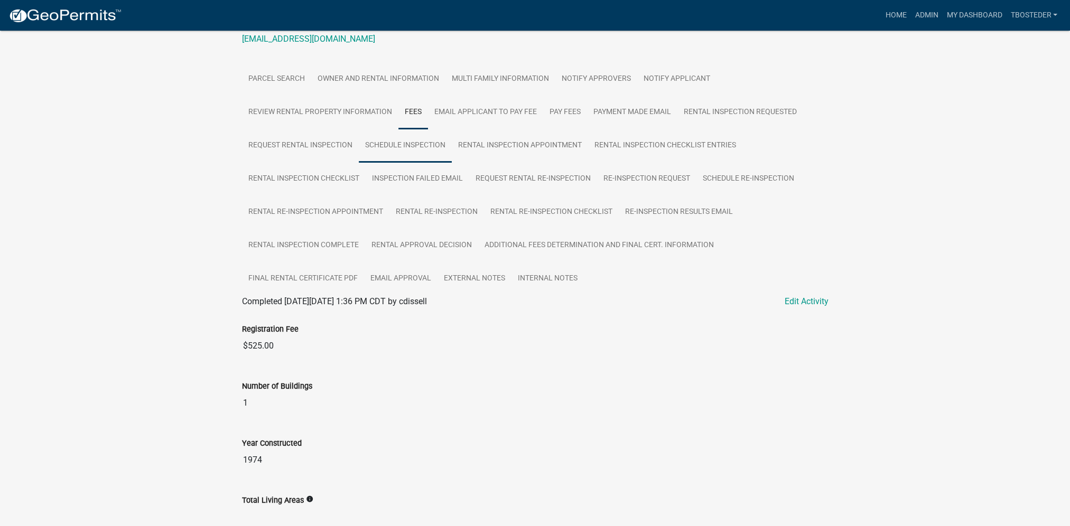
scroll to position [264, 0]
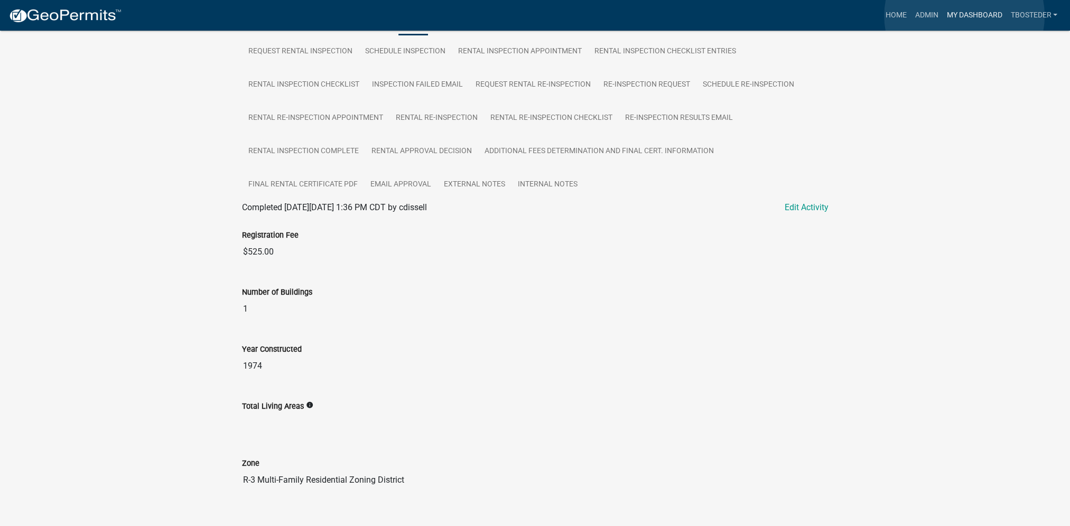
click at [799, 16] on link "My Dashboard" at bounding box center [974, 15] width 64 height 20
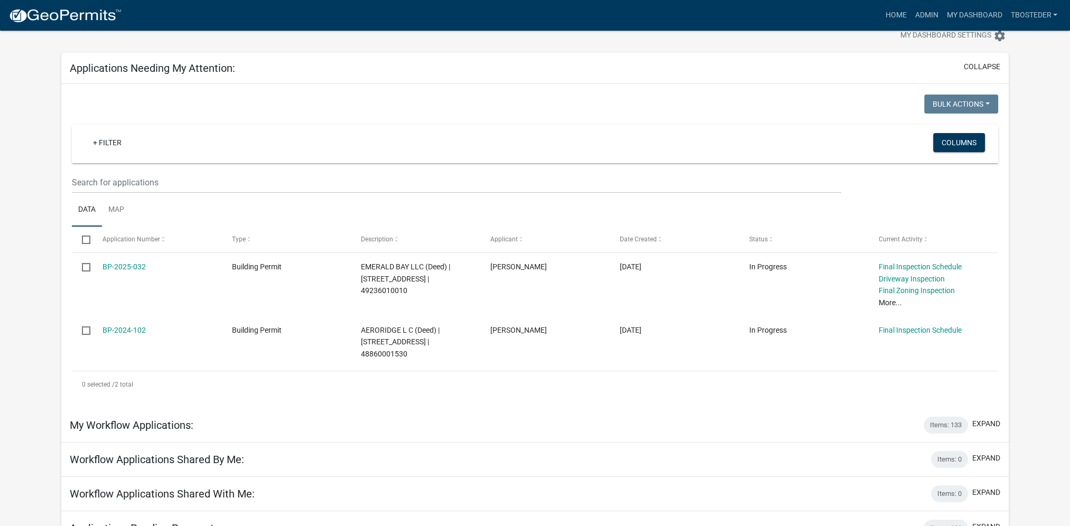
scroll to position [243, 0]
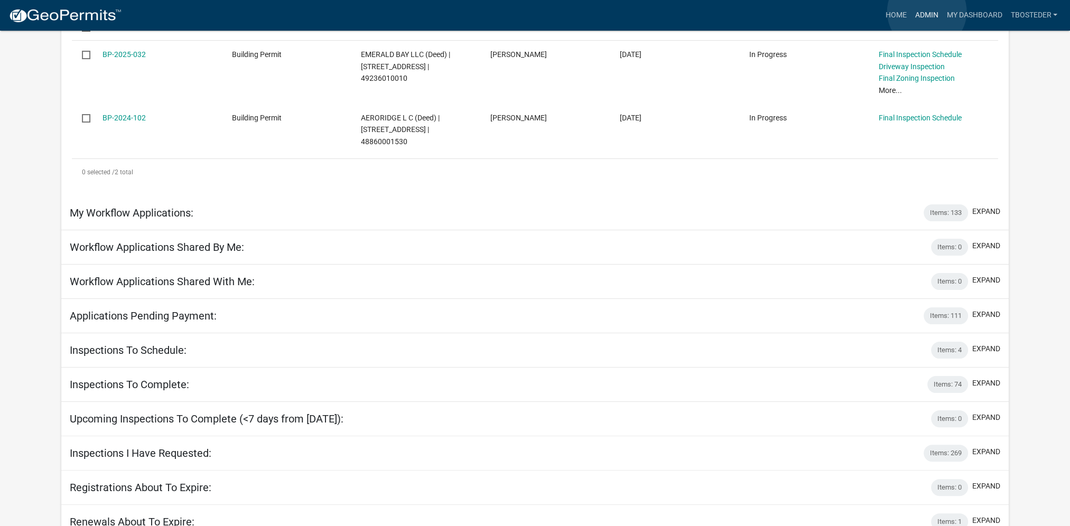
click at [799, 12] on link "Admin" at bounding box center [926, 15] width 32 height 20
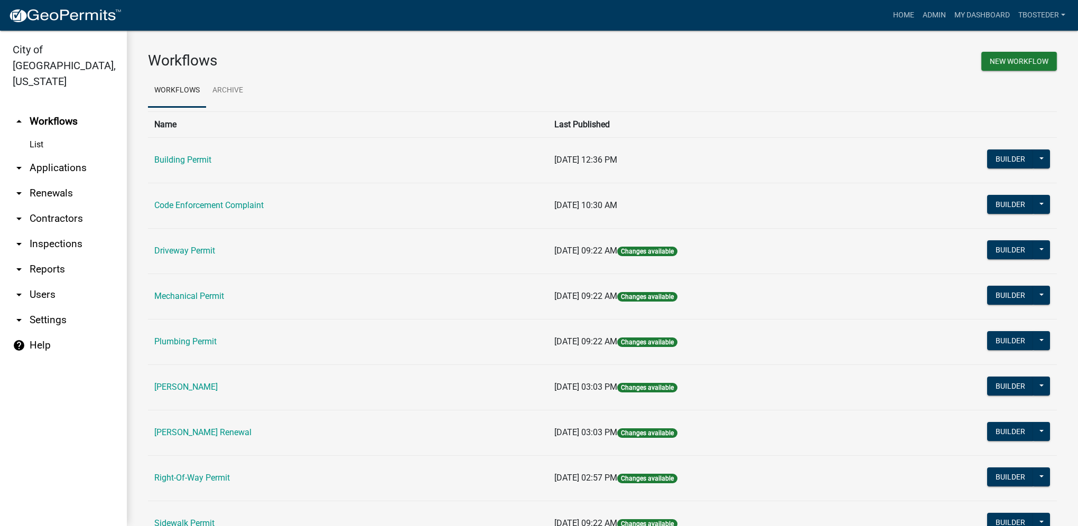
click at [167, 154] on td "Building Permit" at bounding box center [348, 159] width 400 height 45
click at [168, 156] on link "Building Permit" at bounding box center [182, 160] width 57 height 10
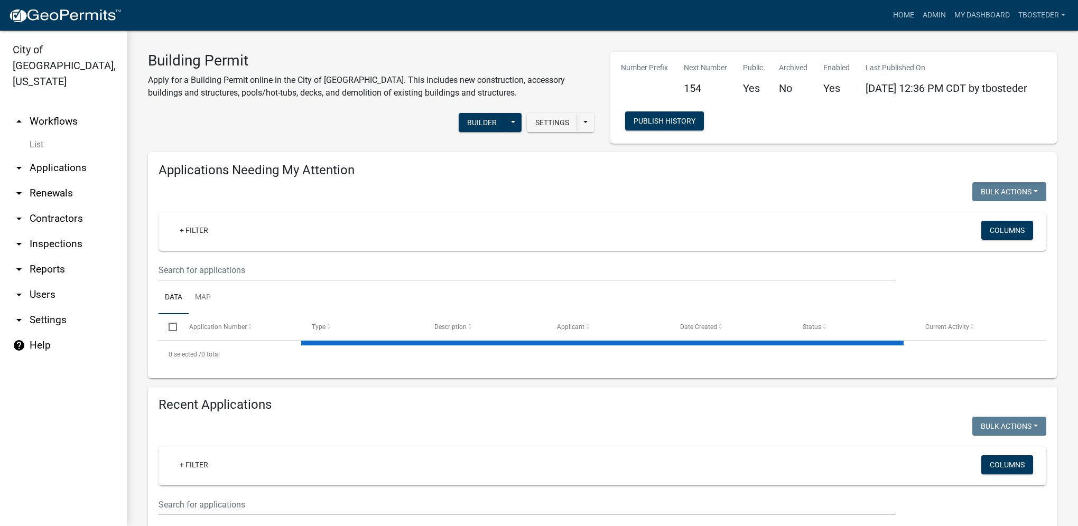
select select "1: 25"
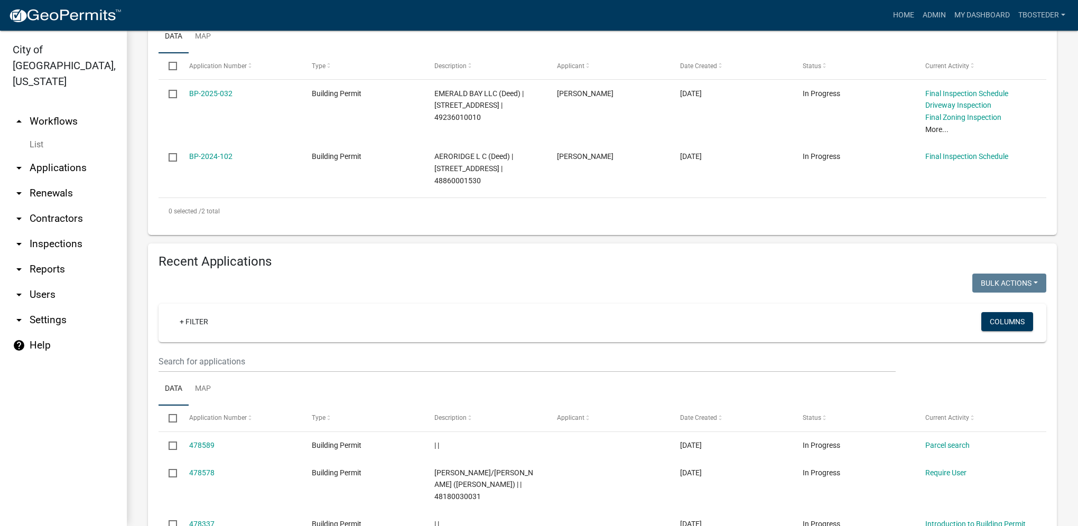
scroll to position [317, 0]
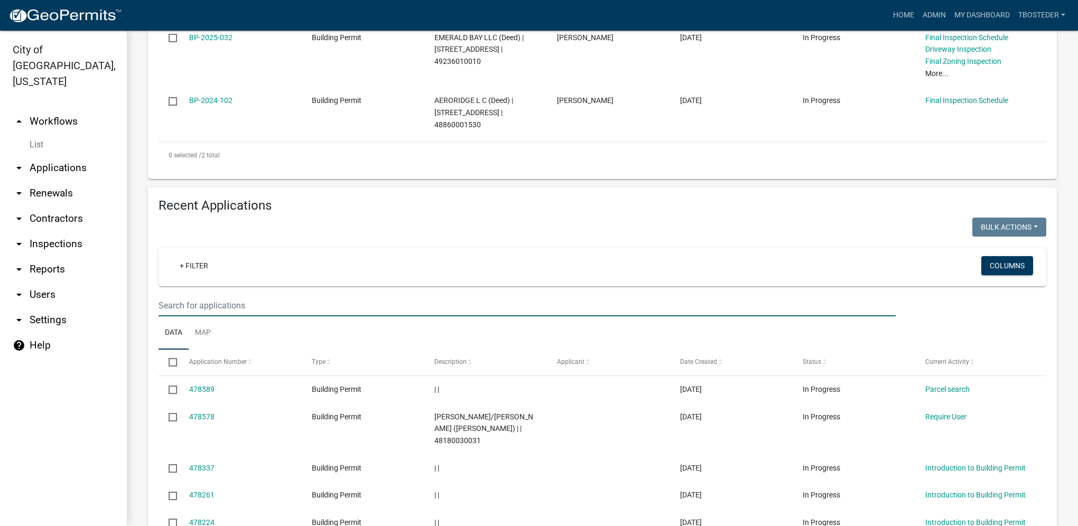
click at [352, 311] on input "text" at bounding box center [526, 306] width 737 height 22
type input "203 w 2nd"
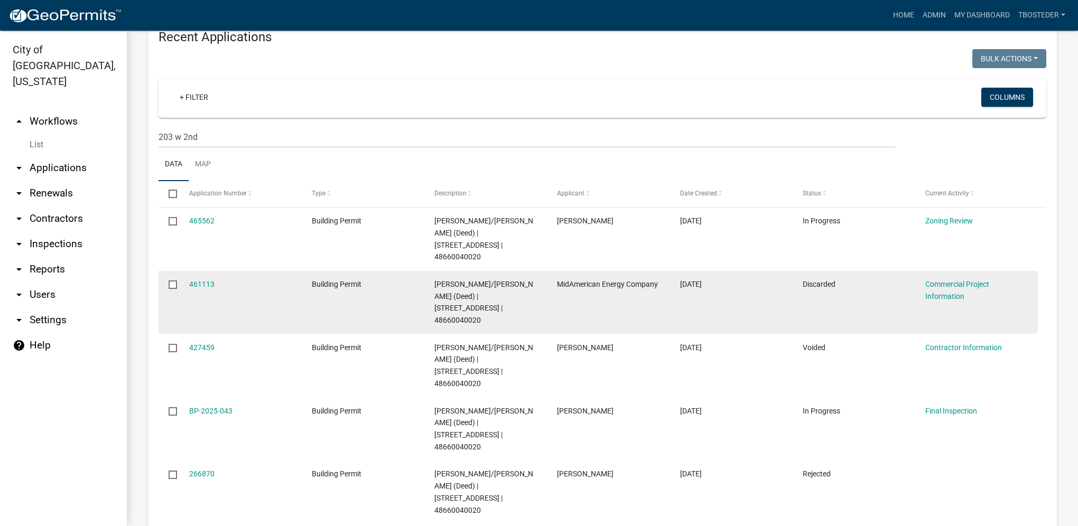
scroll to position [487, 0]
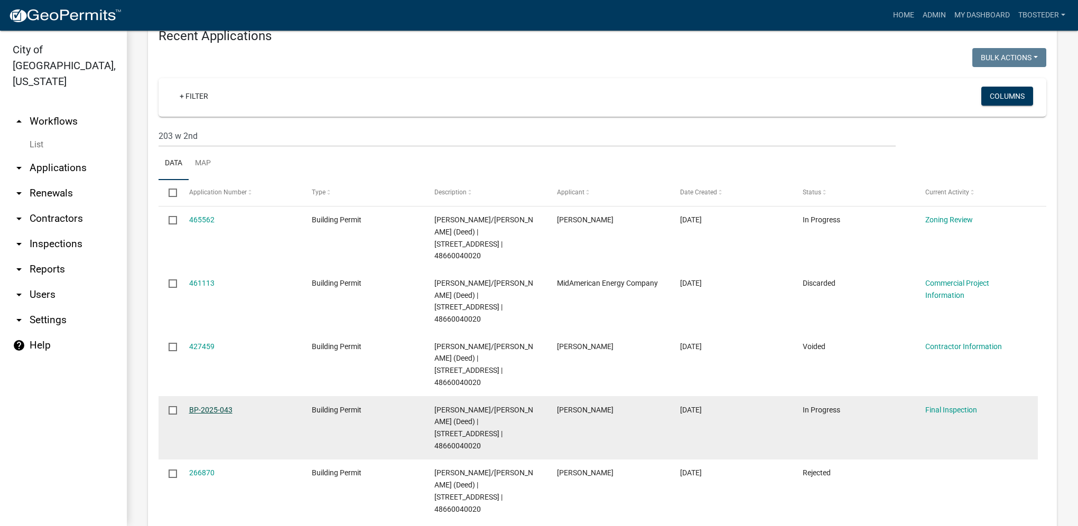
click at [209, 374] on link "BP-2025-043" at bounding box center [210, 410] width 43 height 8
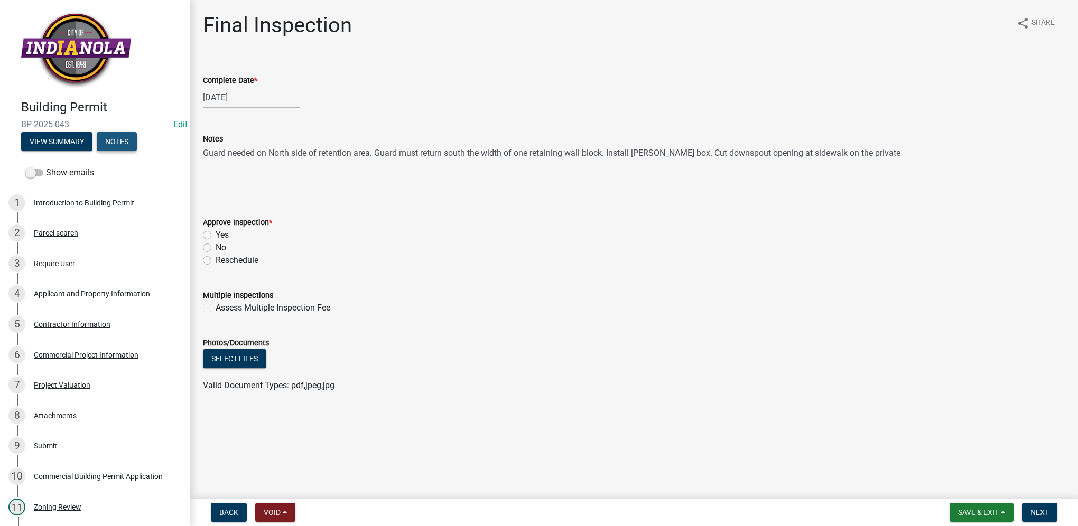
click at [132, 140] on button "Notes" at bounding box center [117, 141] width 40 height 19
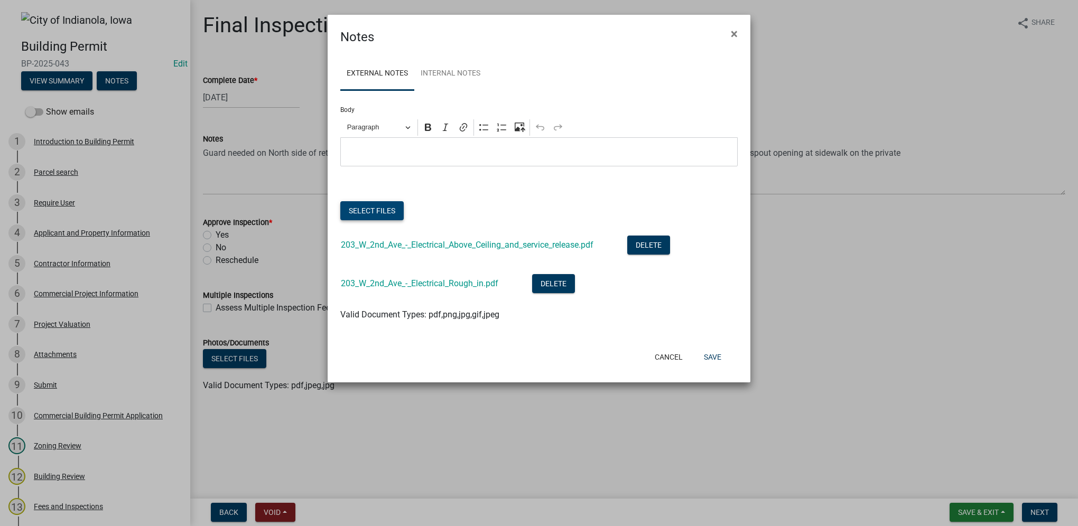
click at [356, 211] on button "Select files" at bounding box center [371, 210] width 63 height 19
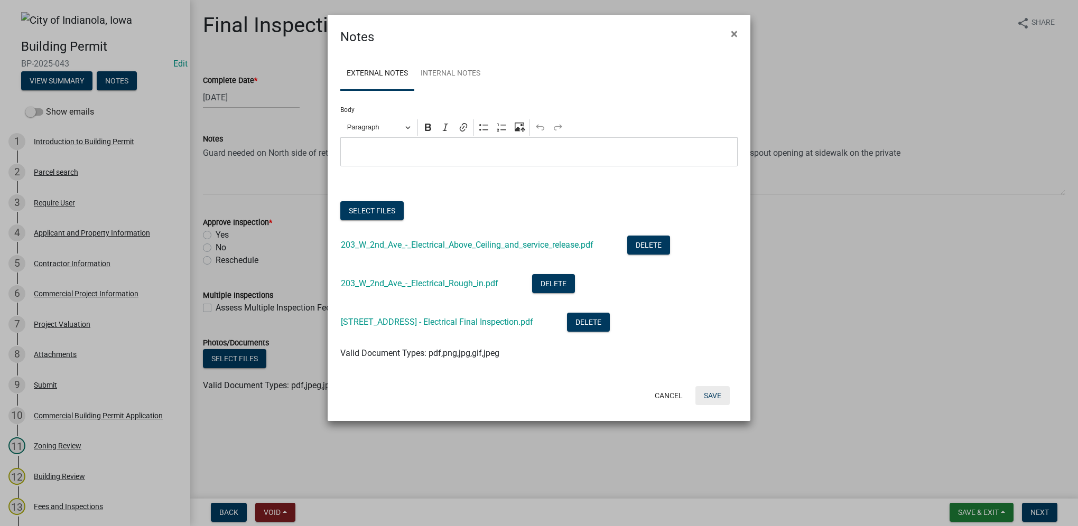
click at [699, 374] on button "Save" at bounding box center [712, 395] width 34 height 19
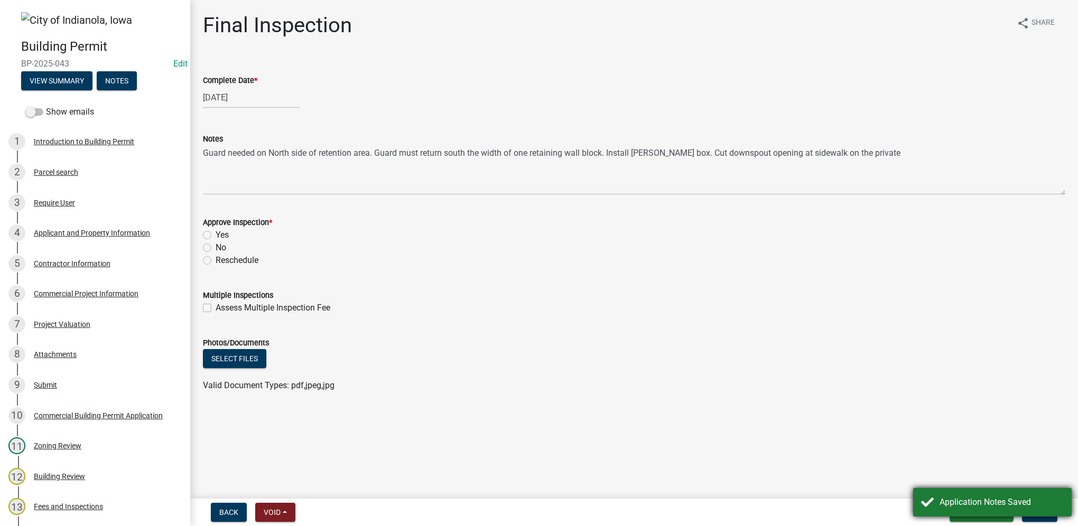
click at [799, 374] on div "Application Notes Saved" at bounding box center [992, 502] width 158 height 29
click at [799, 374] on span "Save & Exit" at bounding box center [978, 512] width 41 height 8
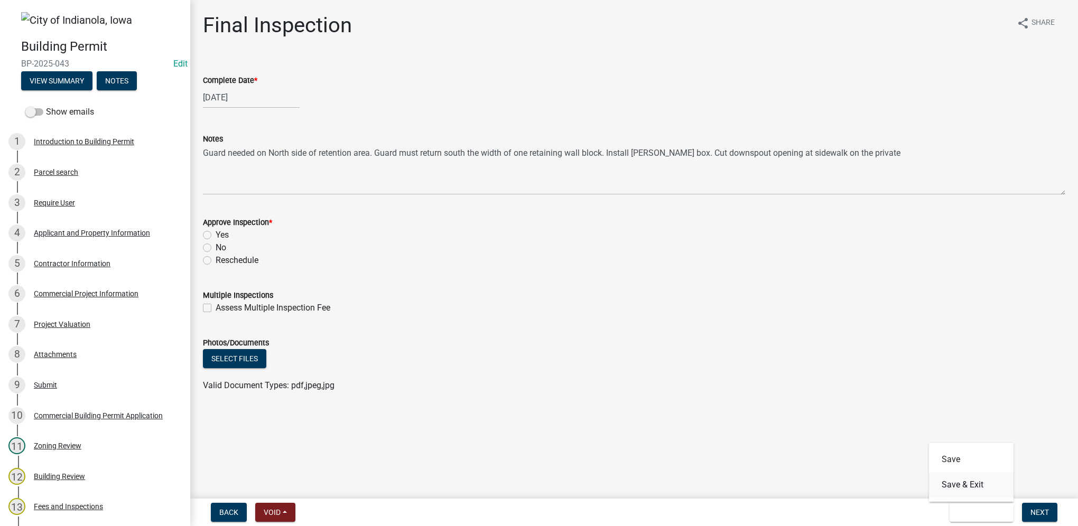
click at [799, 374] on button "Save & Exit" at bounding box center [971, 484] width 85 height 25
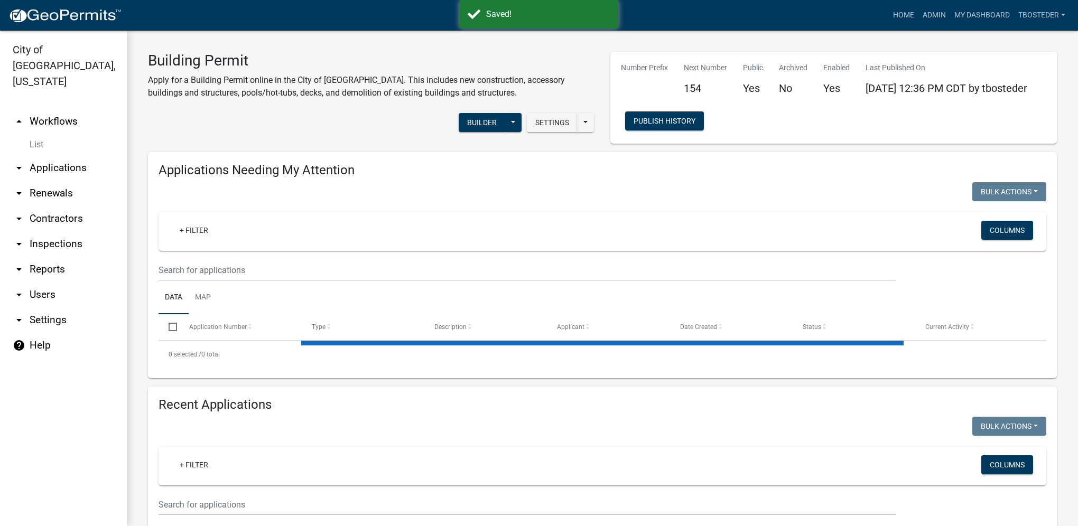
select select "1: 25"
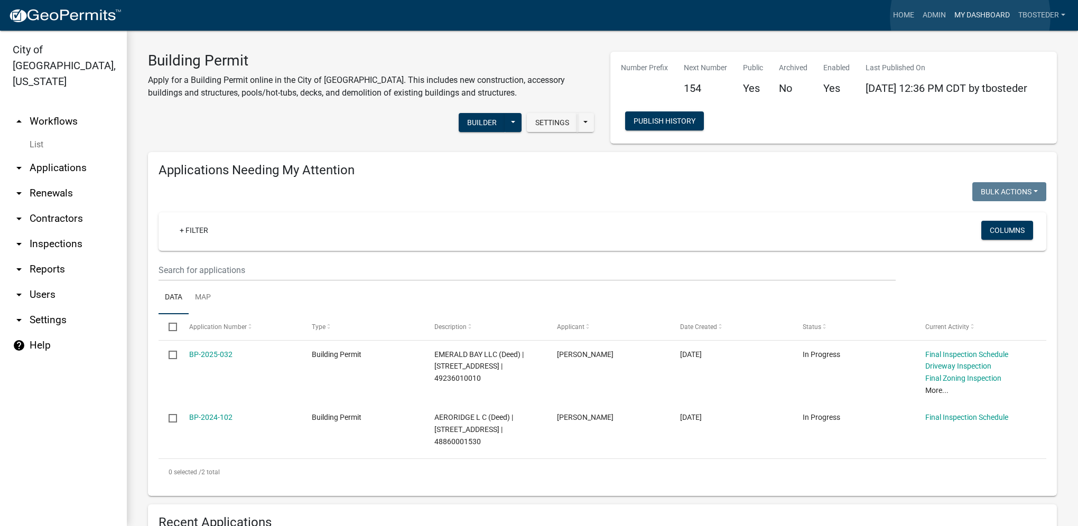
click at [799, 17] on link "My Dashboard" at bounding box center [982, 15] width 64 height 20
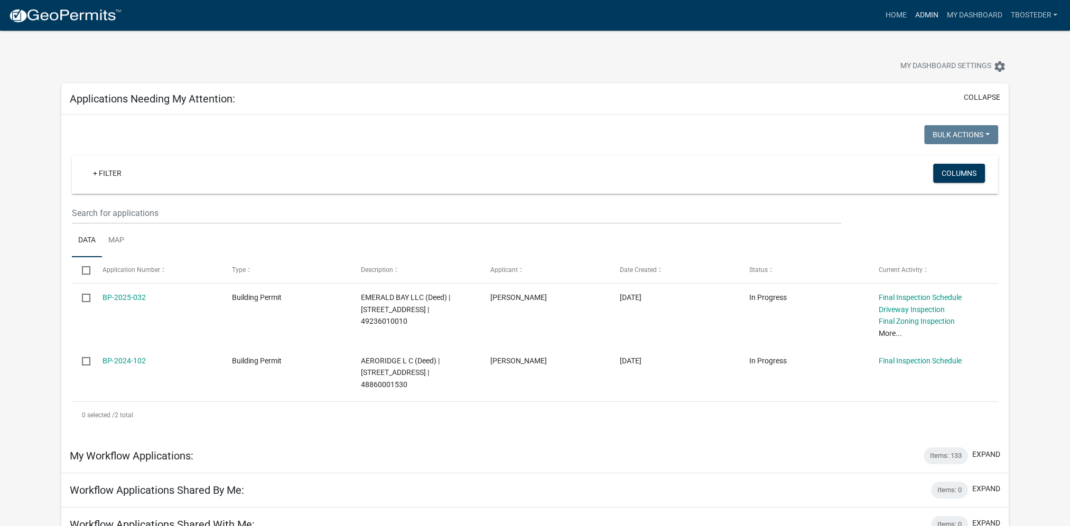
click at [799, 14] on link "Admin" at bounding box center [926, 15] width 32 height 20
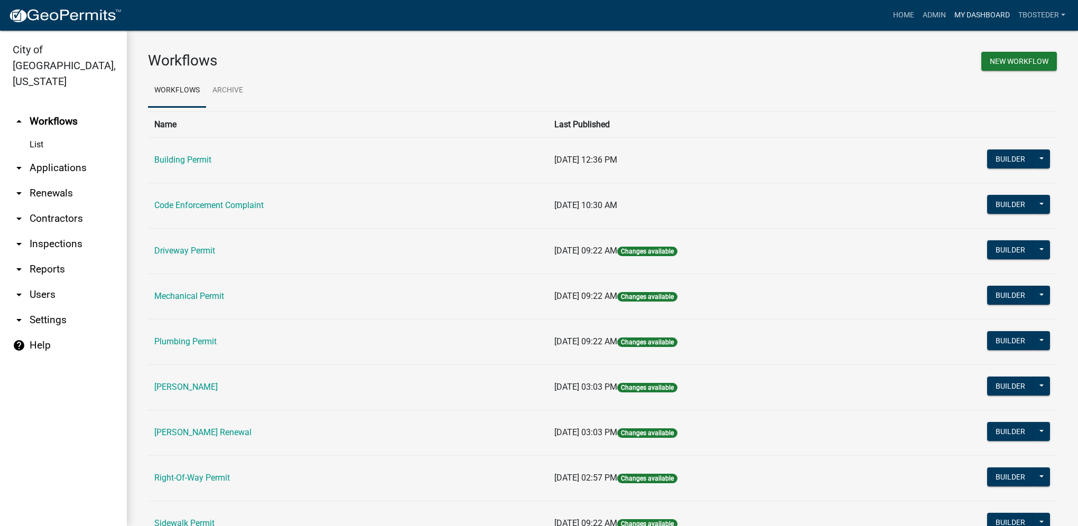
click at [799, 19] on link "My Dashboard" at bounding box center [982, 15] width 64 height 20
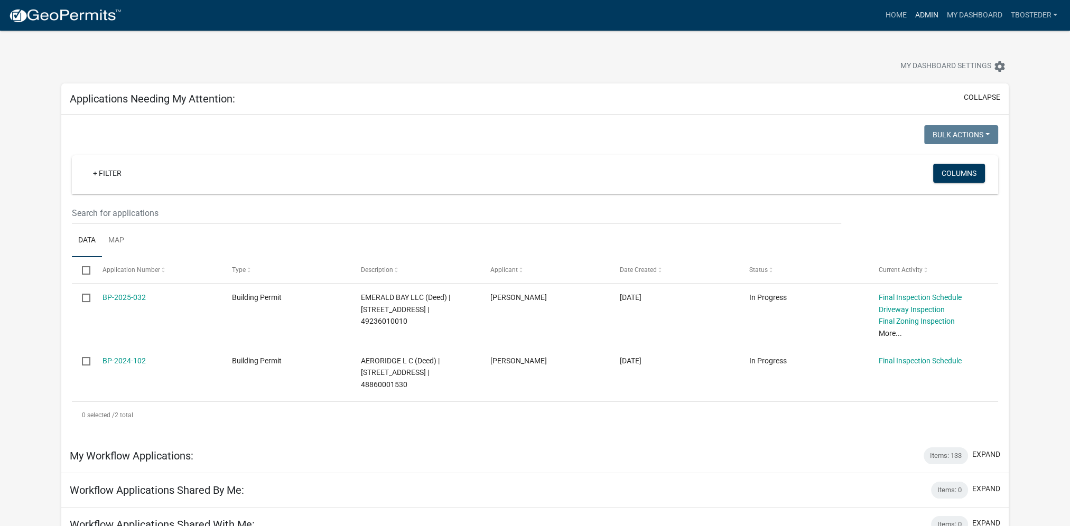
click at [799, 20] on link "Admin" at bounding box center [926, 15] width 32 height 20
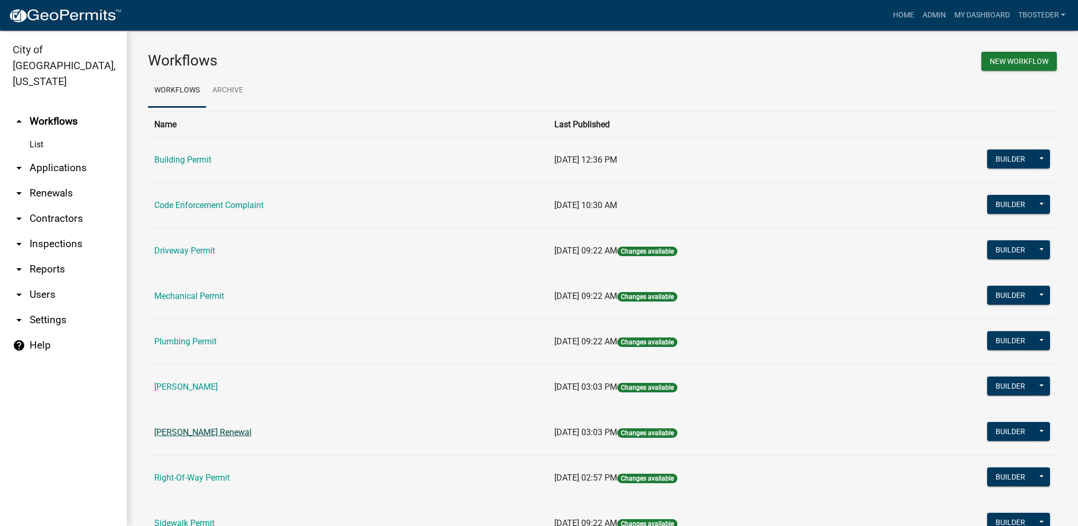
click at [247, 374] on link "[PERSON_NAME] Renewal" at bounding box center [202, 432] width 97 height 10
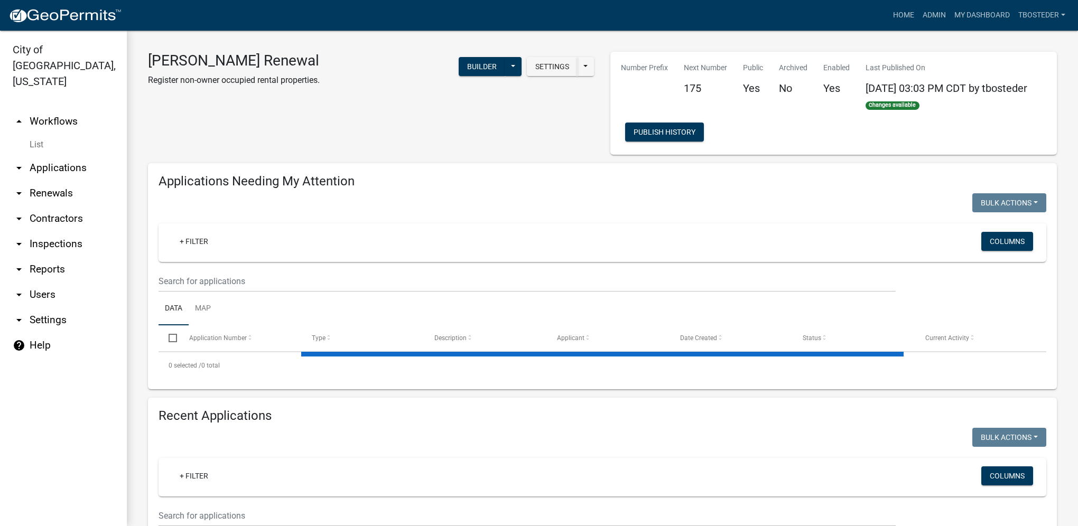
select select "1: 25"
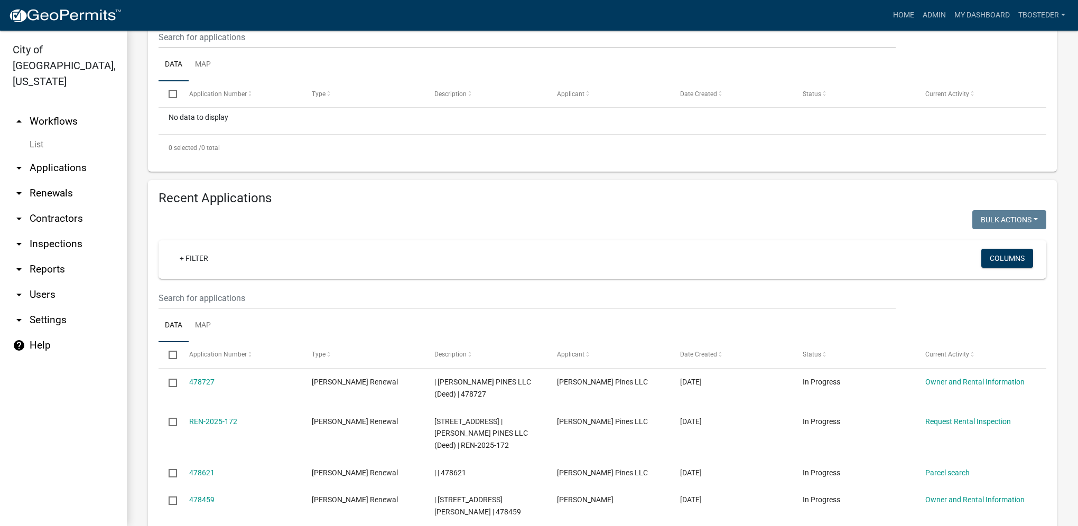
scroll to position [370, 0]
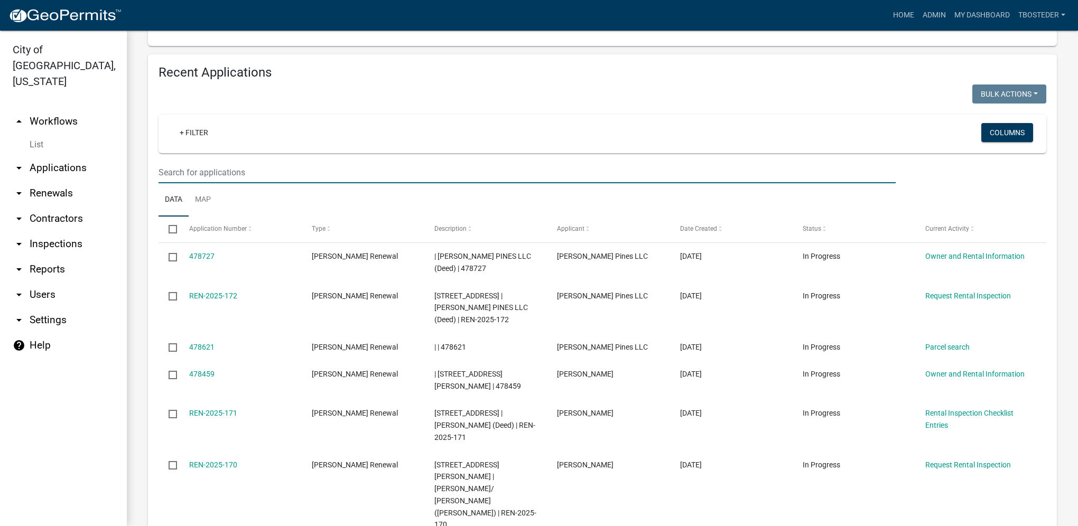
click at [231, 177] on input "text" at bounding box center [526, 173] width 737 height 22
paste input "[STREET_ADDRESS]"
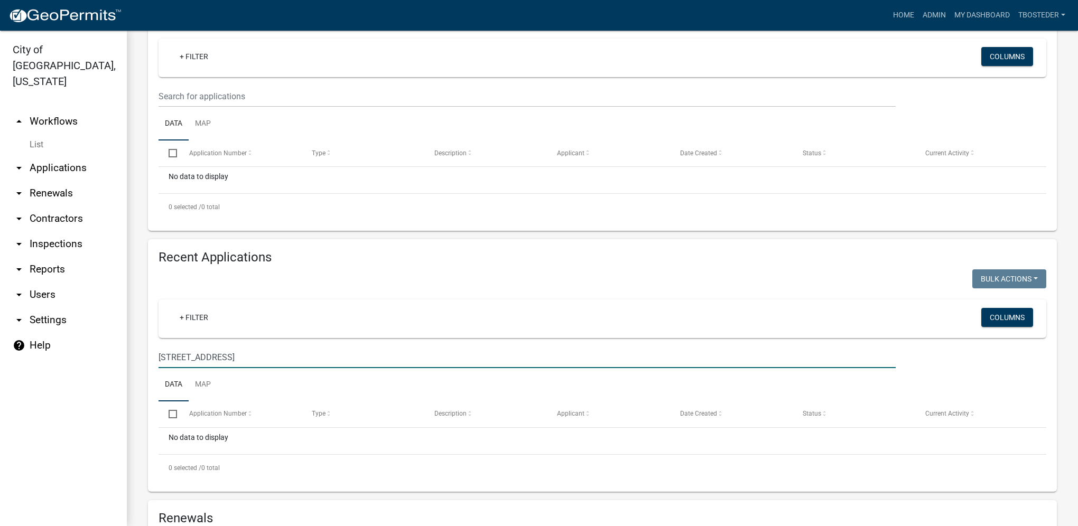
scroll to position [158, 0]
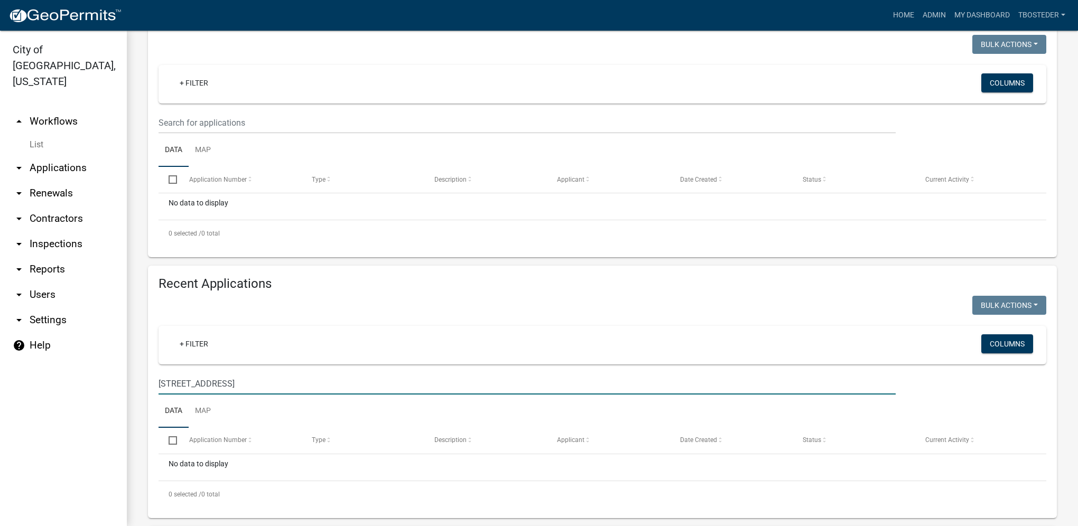
click at [231, 374] on input "[STREET_ADDRESS]" at bounding box center [526, 384] width 737 height 22
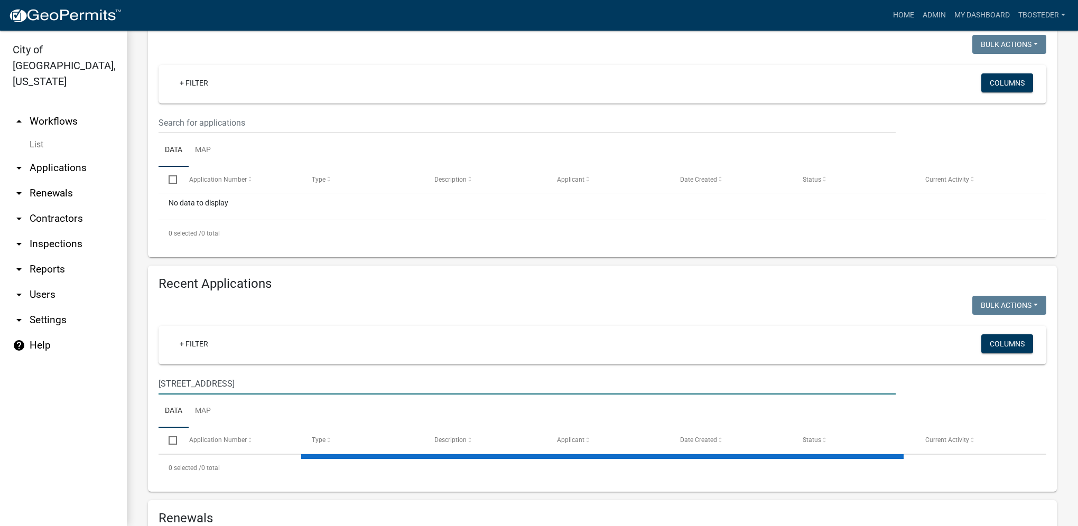
click at [220, 374] on input "[STREET_ADDRESS]" at bounding box center [526, 384] width 737 height 22
type input "[STREET_ADDRESS]"
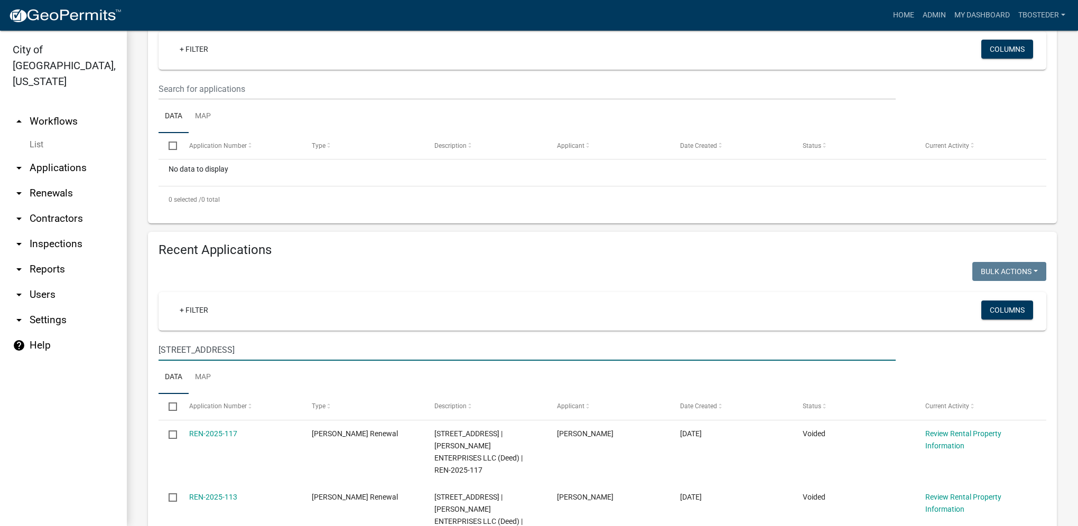
scroll to position [475, 0]
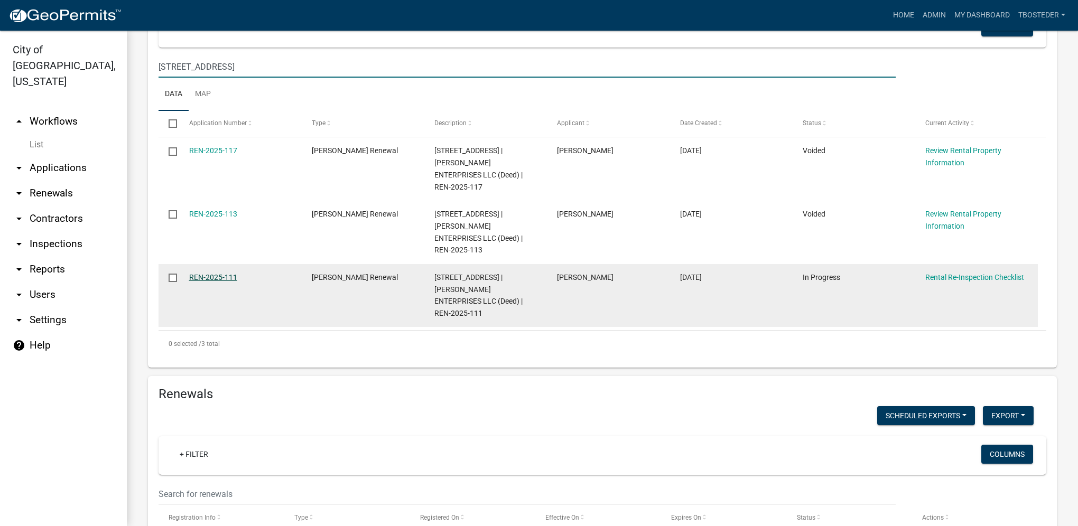
click at [225, 273] on link "REN-2025-111" at bounding box center [213, 277] width 48 height 8
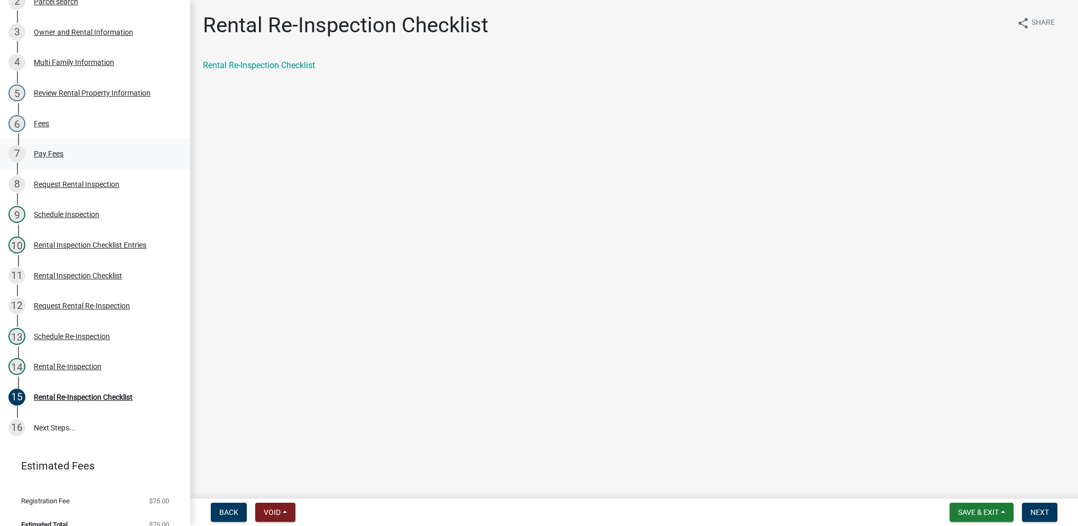
scroll to position [262, 0]
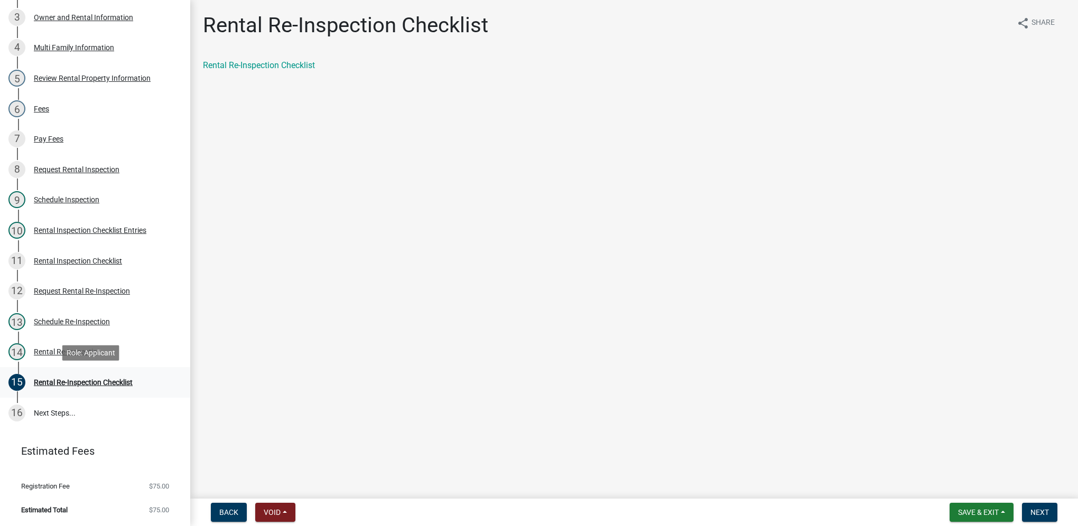
click at [98, 374] on div "Rental Re-Inspection Checklist" at bounding box center [83, 382] width 99 height 7
click at [281, 68] on link "Rental Re-Inspection Checklist" at bounding box center [259, 65] width 112 height 10
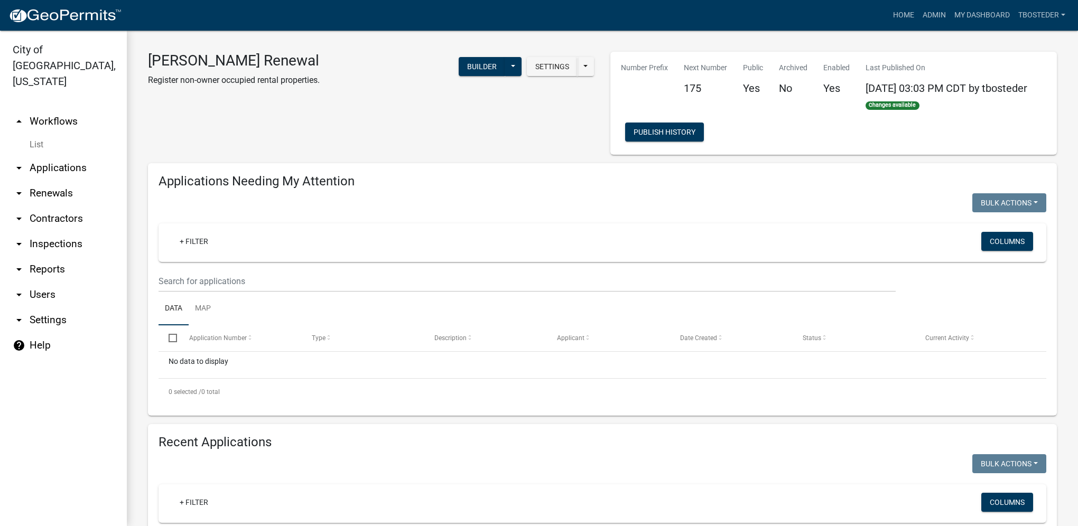
select select "1: 25"
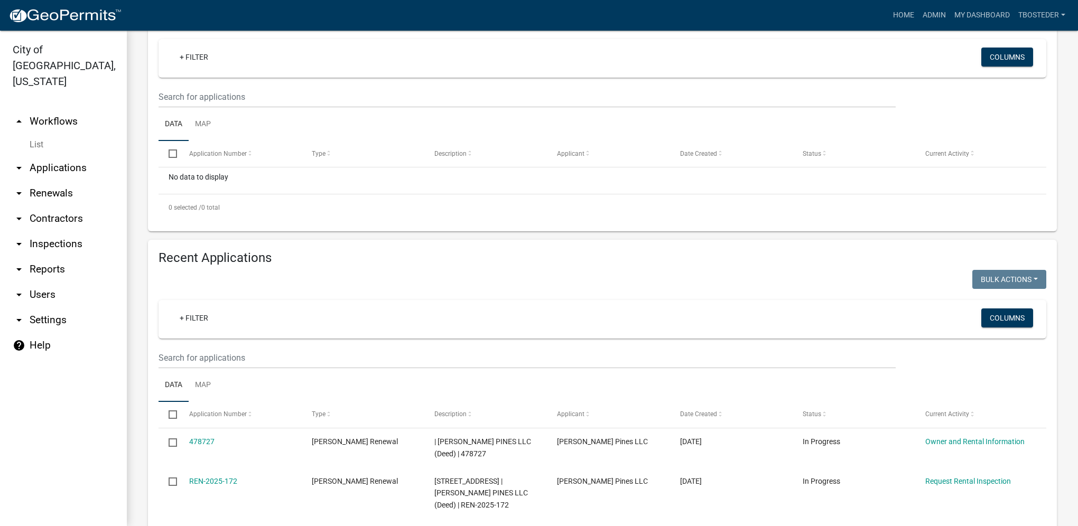
scroll to position [211, 0]
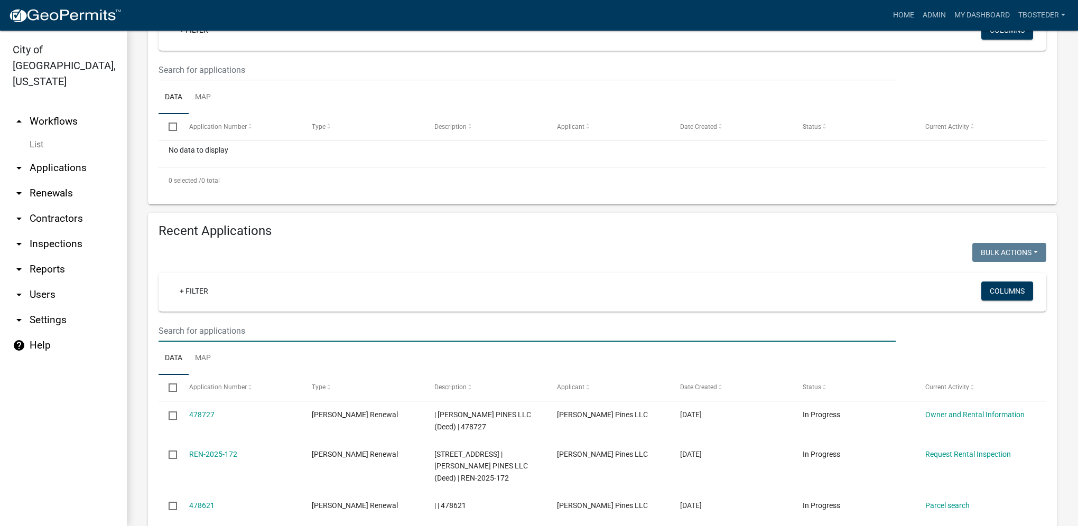
click at [270, 340] on input "text" at bounding box center [526, 331] width 737 height 22
type input "900 n [PERSON_NAME]"
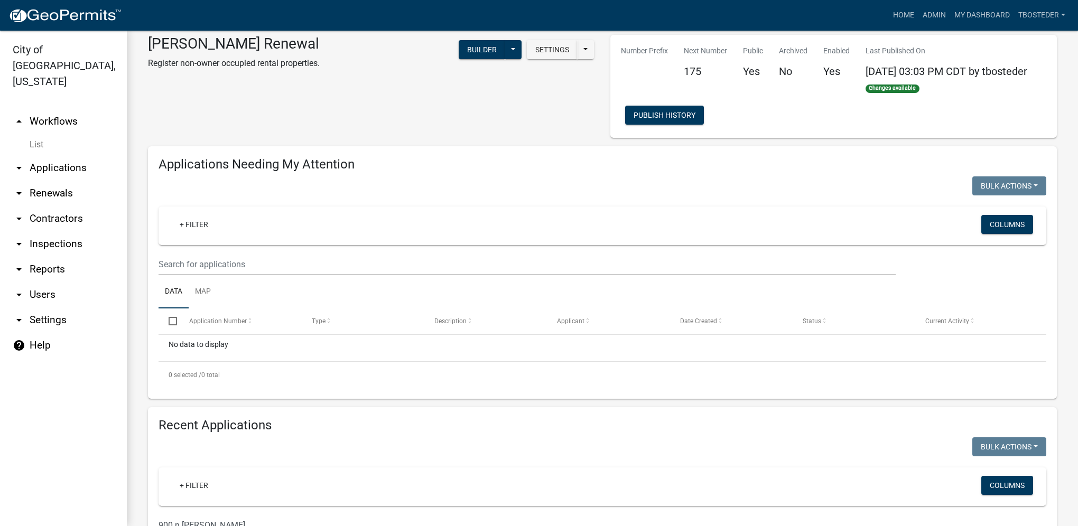
scroll to position [0, 0]
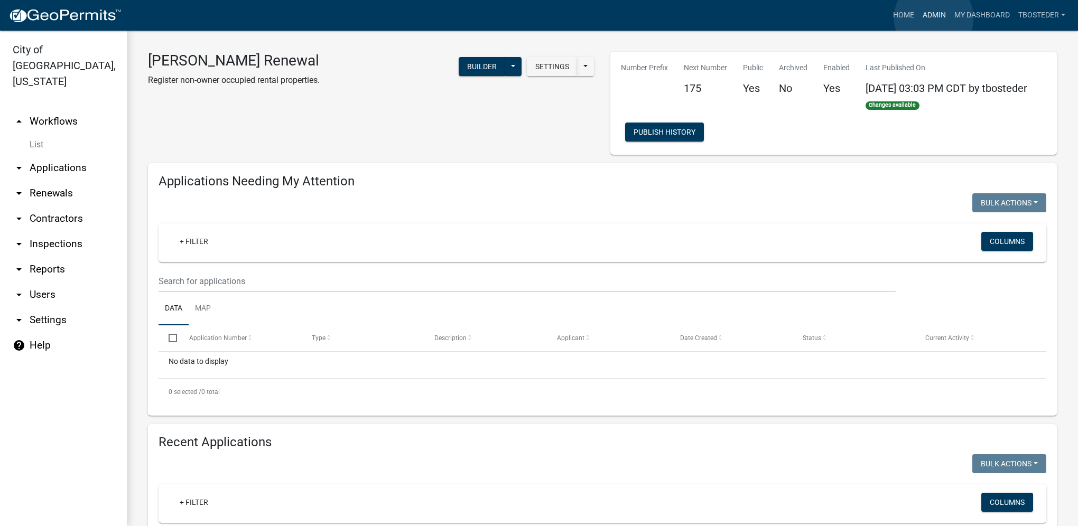
click at [799, 18] on link "Admin" at bounding box center [934, 15] width 32 height 20
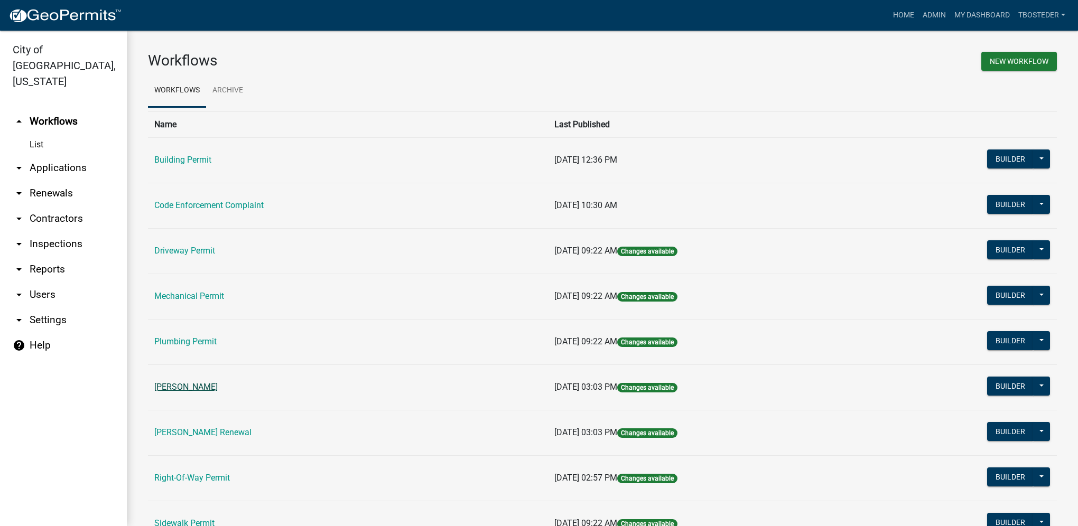
click at [198, 374] on link "[PERSON_NAME]" at bounding box center [185, 387] width 63 height 10
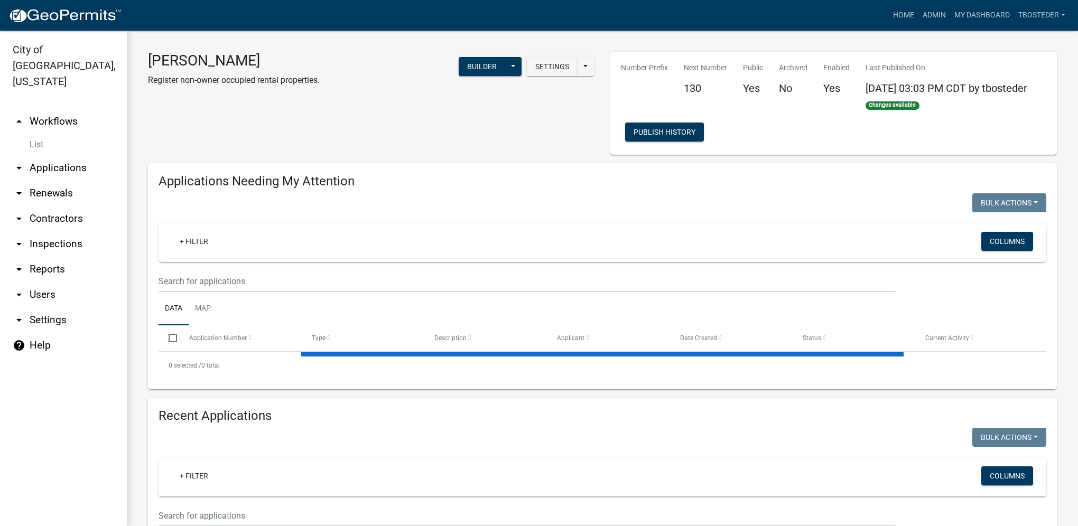
select select "1: 25"
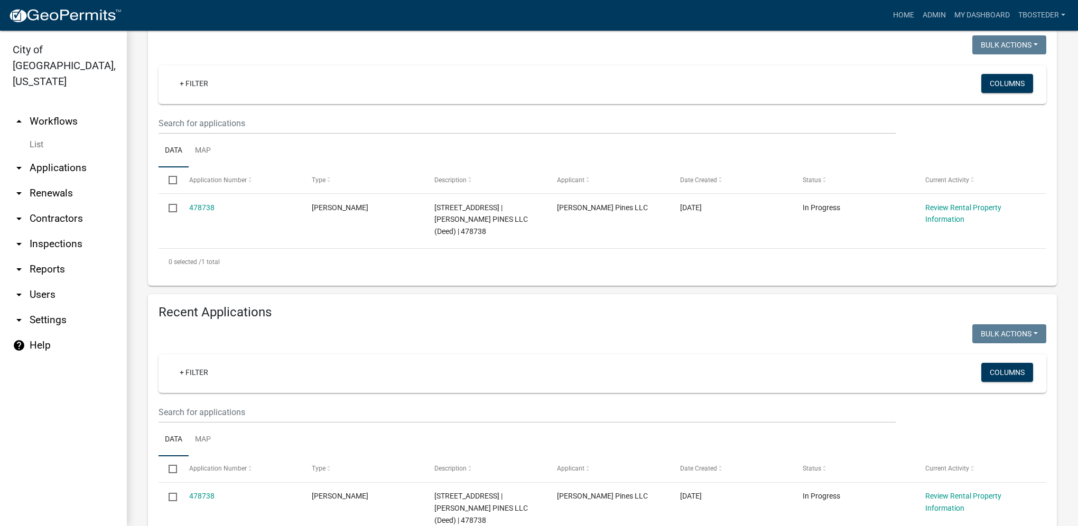
scroll to position [158, 0]
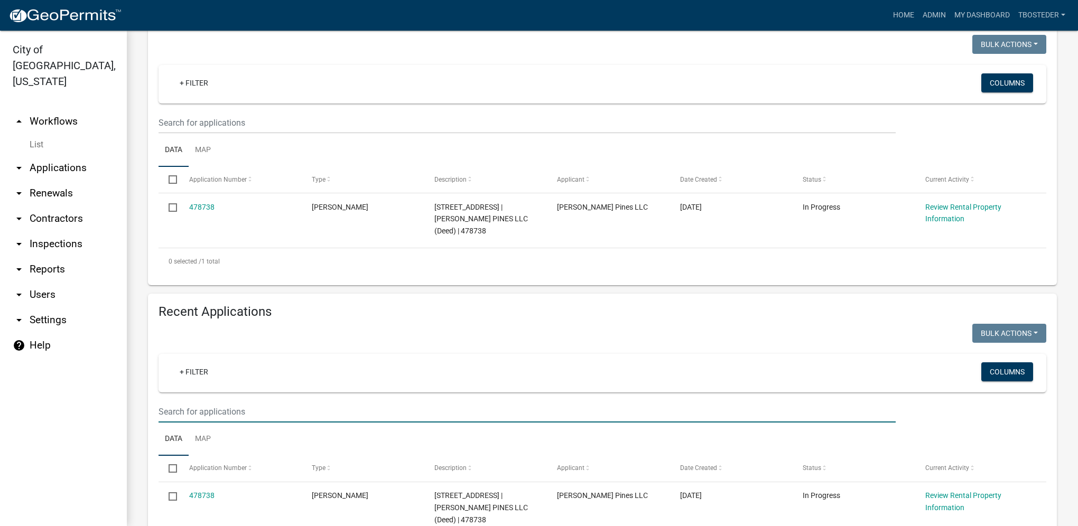
click at [220, 374] on input "text" at bounding box center [526, 412] width 737 height 22
type input "900 n [PERSON_NAME]"
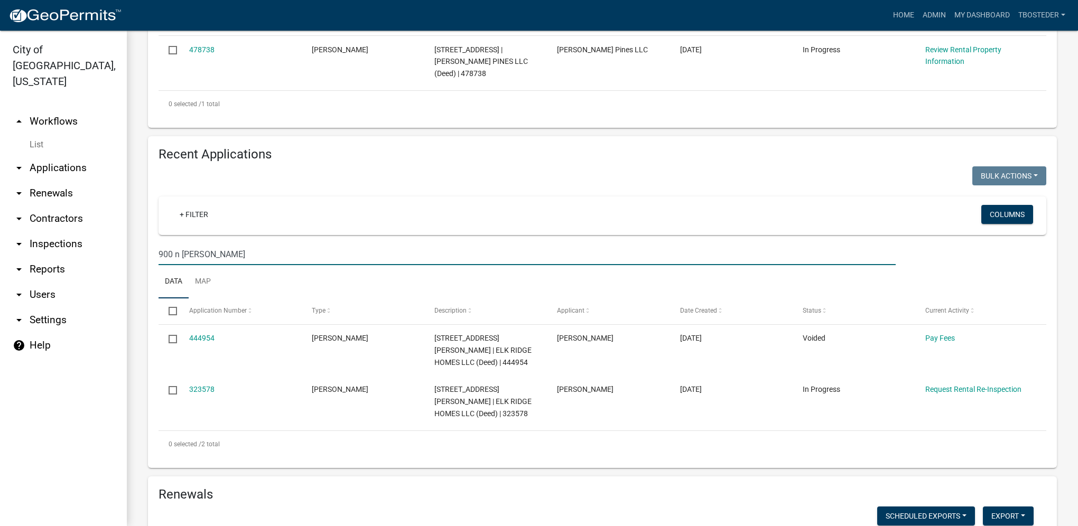
scroll to position [317, 0]
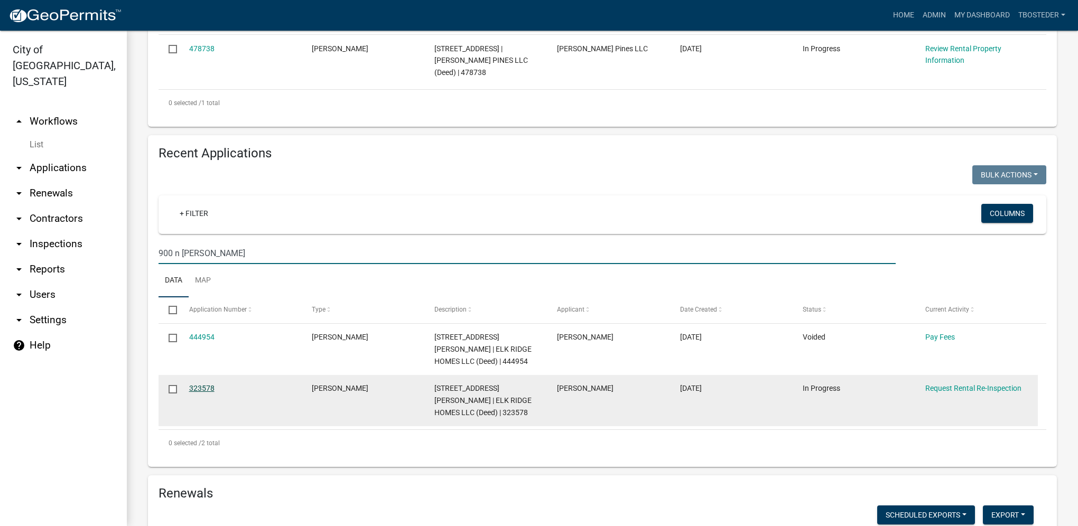
click at [202, 374] on link "323578" at bounding box center [201, 388] width 25 height 8
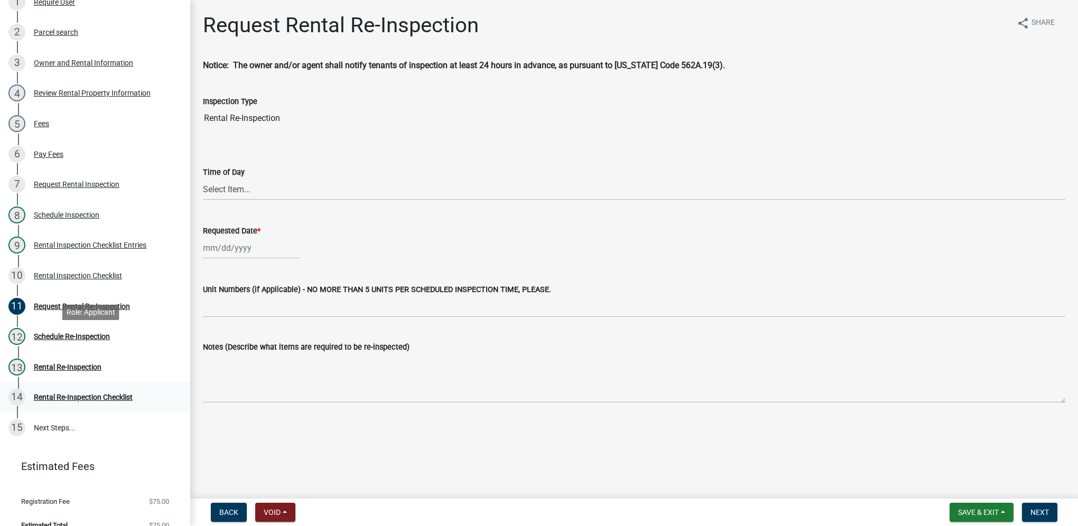
scroll to position [216, 0]
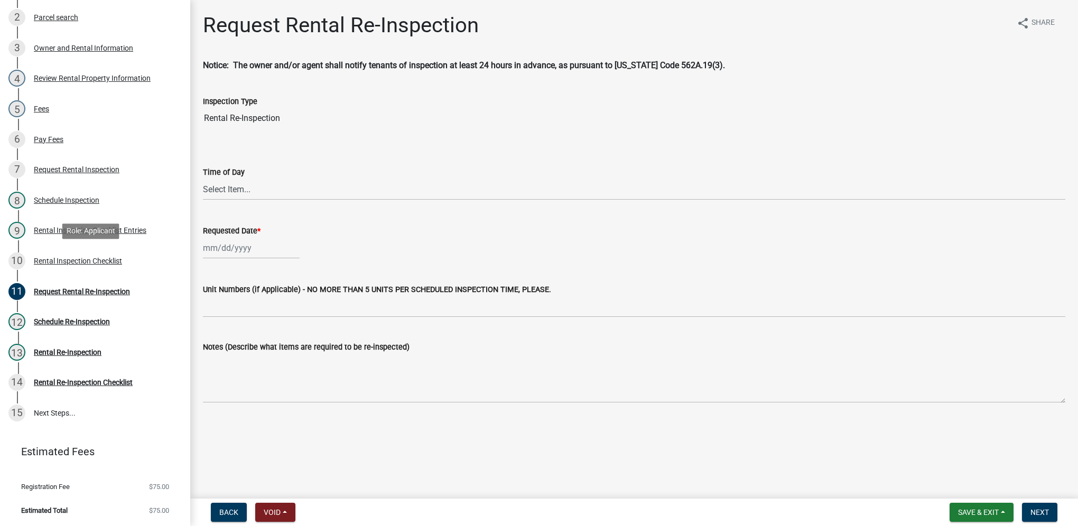
click at [94, 264] on div "Rental Inspection Checklist" at bounding box center [78, 260] width 88 height 7
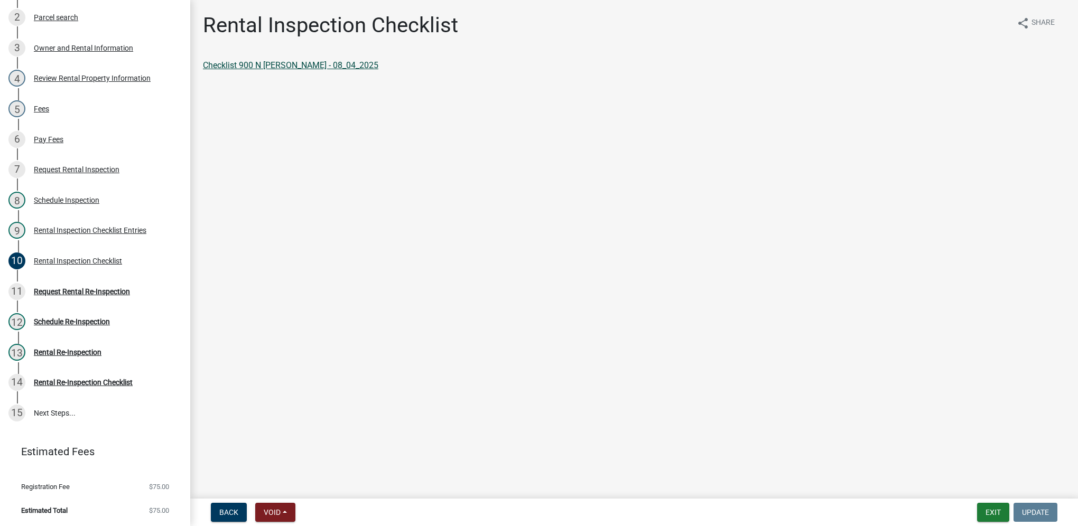
click at [229, 68] on link "Checklist 900 N [PERSON_NAME] - 08_04_2025" at bounding box center [290, 65] width 175 height 10
click at [102, 232] on div "Rental Inspection Checklist Entries" at bounding box center [90, 230] width 113 height 7
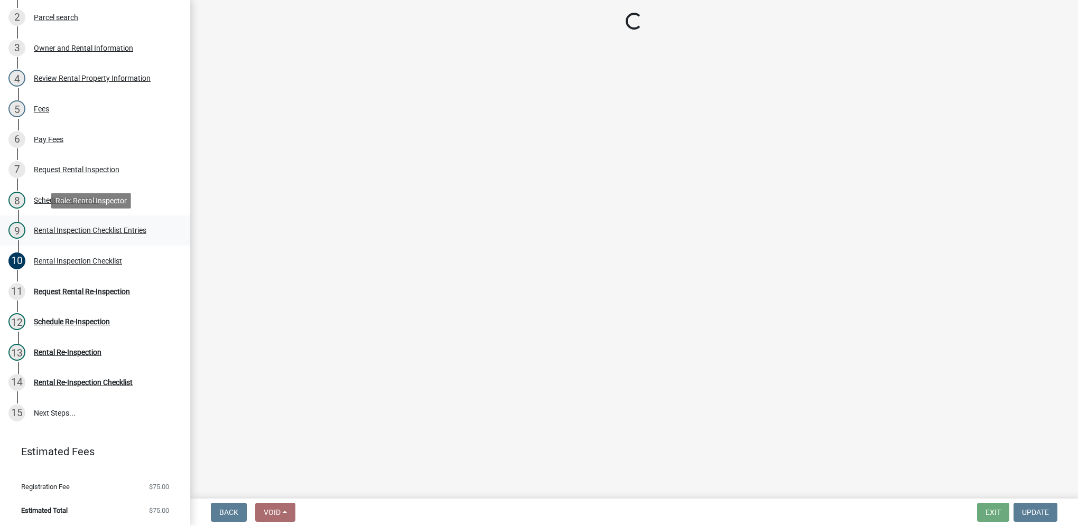
select select "3237a74e-59b5-424e-94fe-d72df491538c"
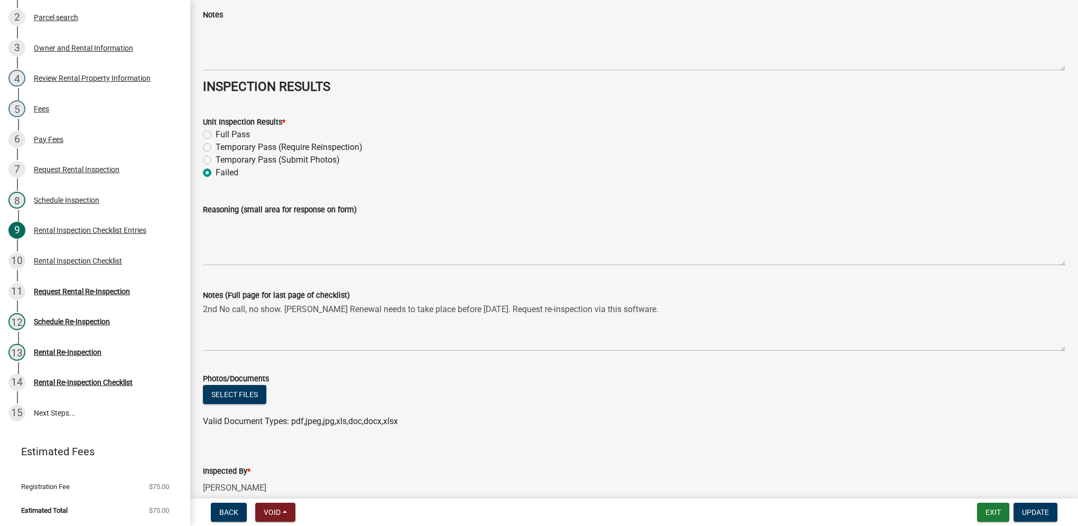
scroll to position [4604, 0]
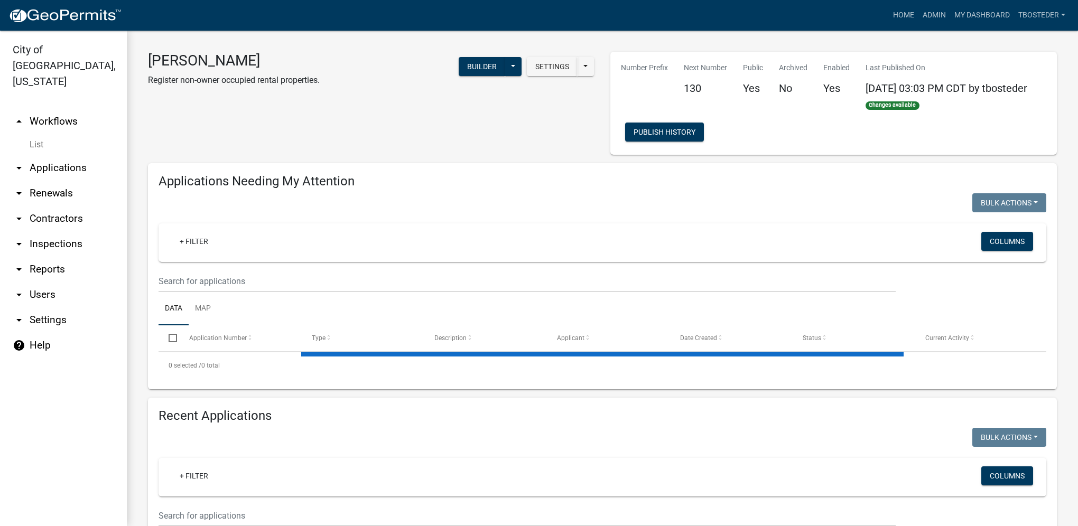
select select "1: 25"
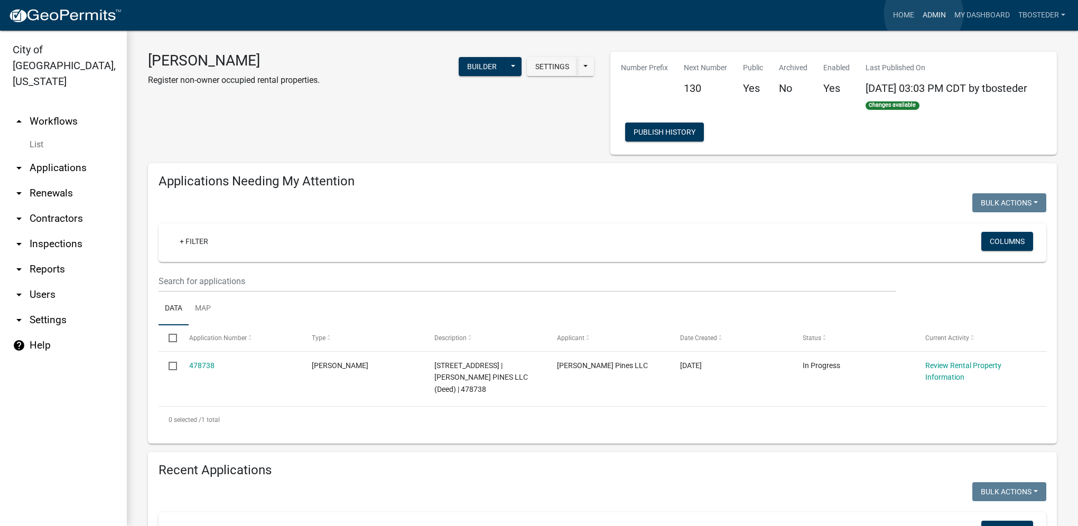
click at [799, 14] on link "Admin" at bounding box center [934, 15] width 32 height 20
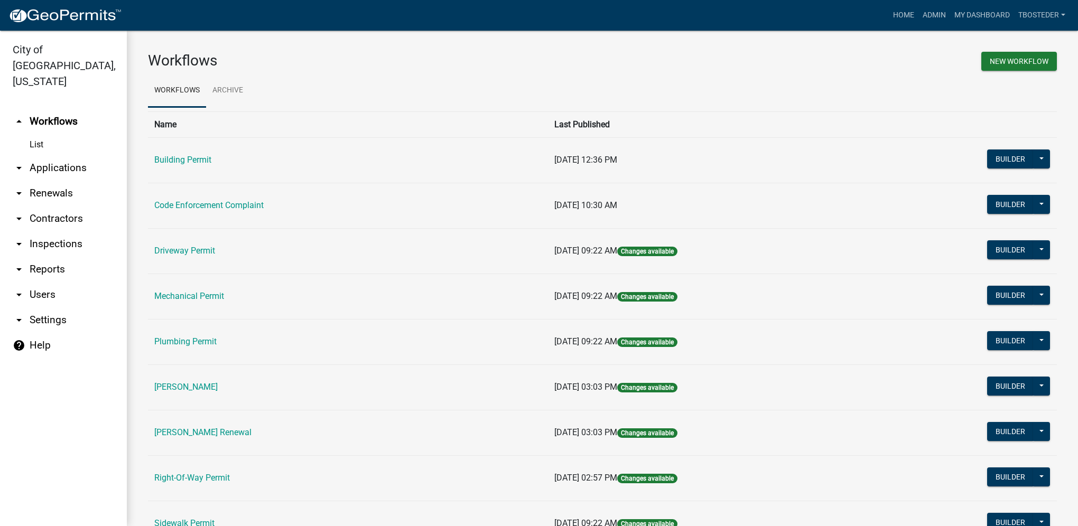
click at [179, 374] on link "[PERSON_NAME] Renewal" at bounding box center [202, 432] width 97 height 10
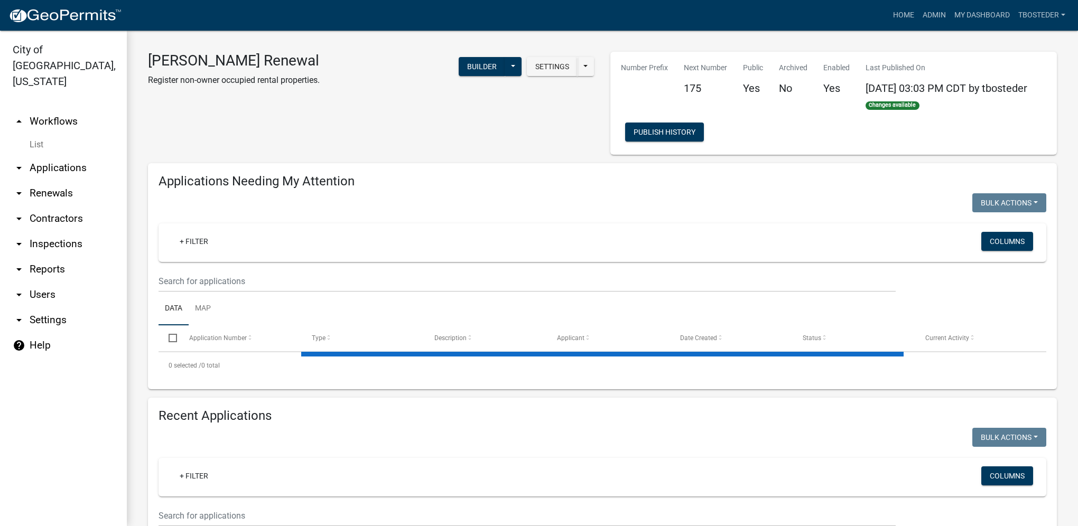
select select "1: 25"
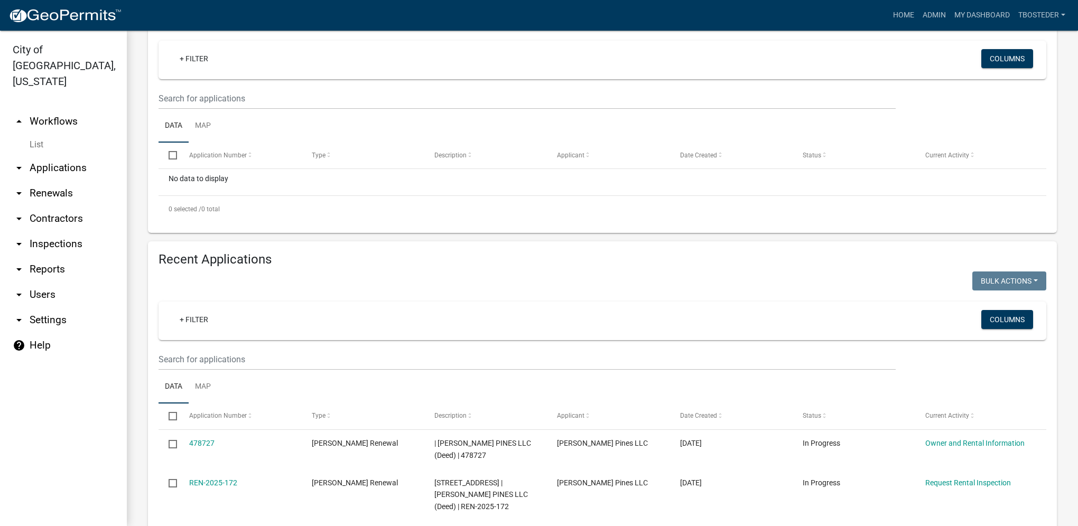
scroll to position [211, 0]
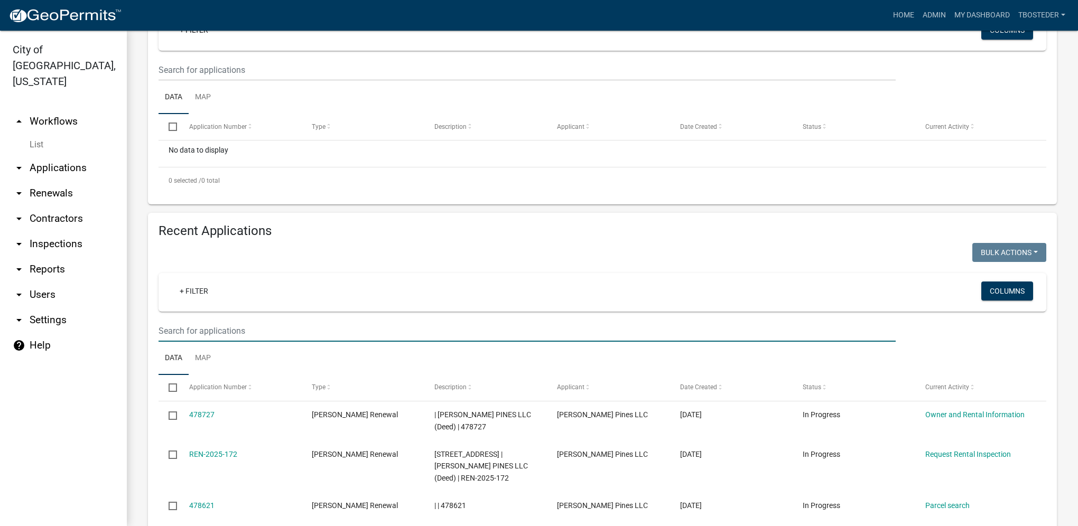
click at [194, 322] on input "text" at bounding box center [526, 331] width 737 height 22
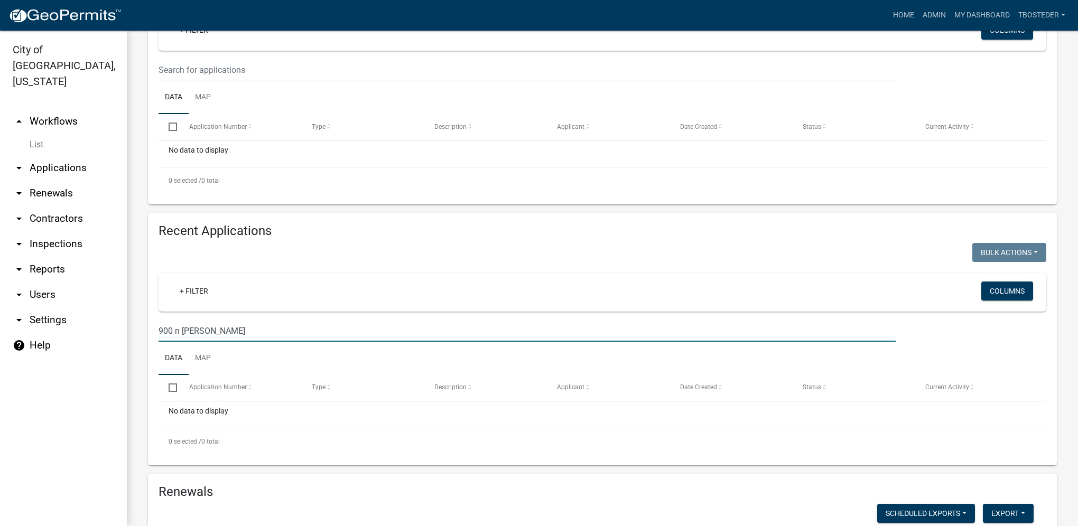
type input "900 n [PERSON_NAME]"
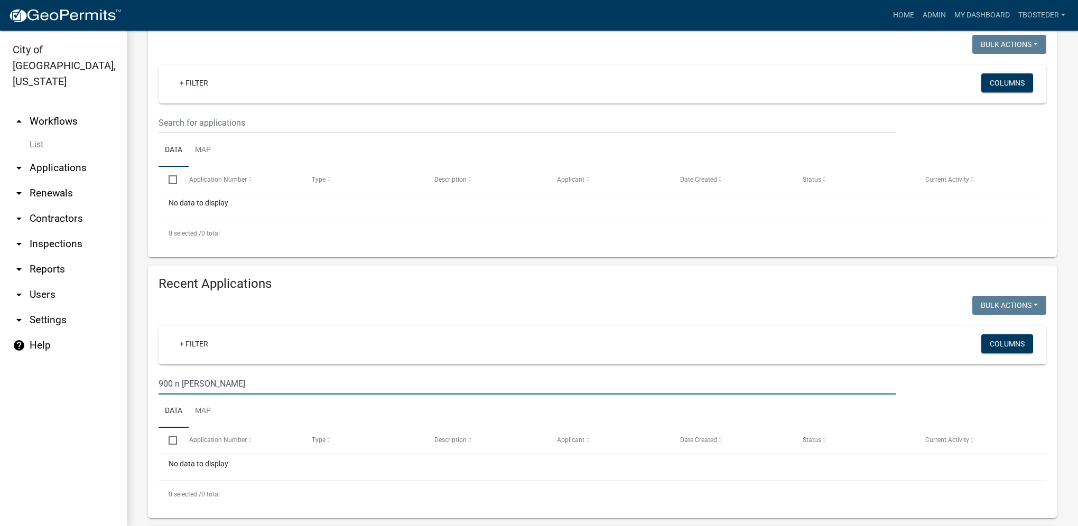
scroll to position [0, 0]
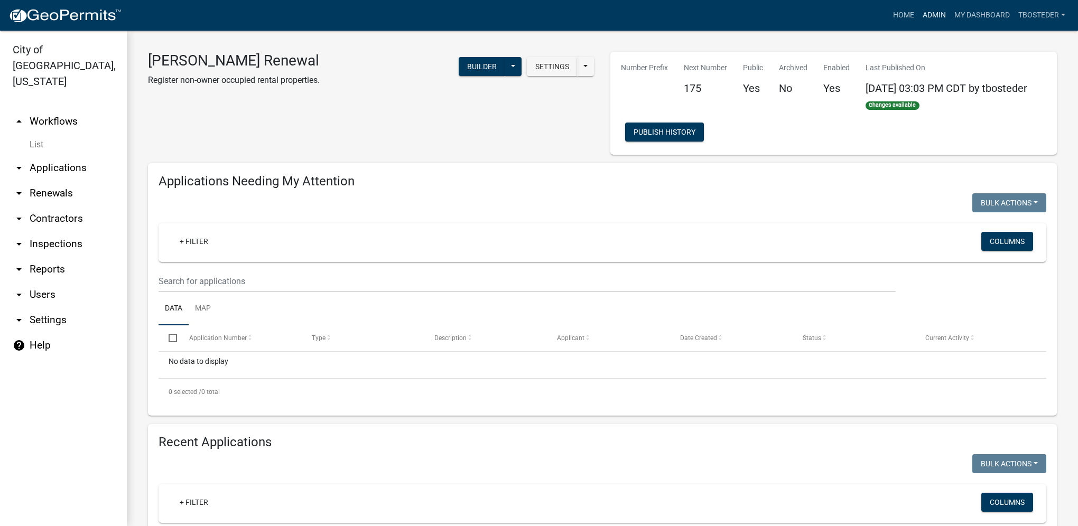
click at [799, 17] on link "Admin" at bounding box center [934, 15] width 32 height 20
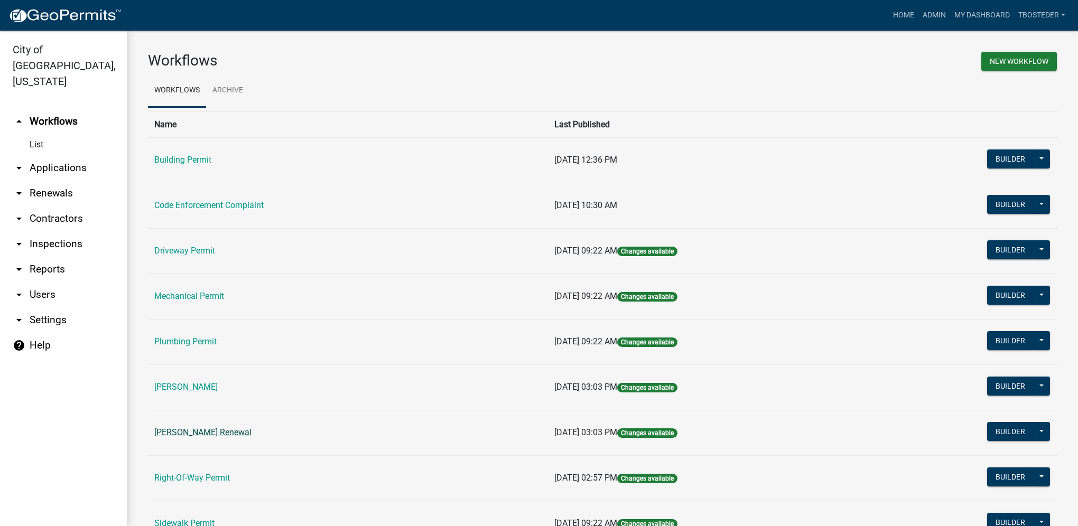
click at [228, 374] on link "[PERSON_NAME] Renewal" at bounding box center [202, 432] width 97 height 10
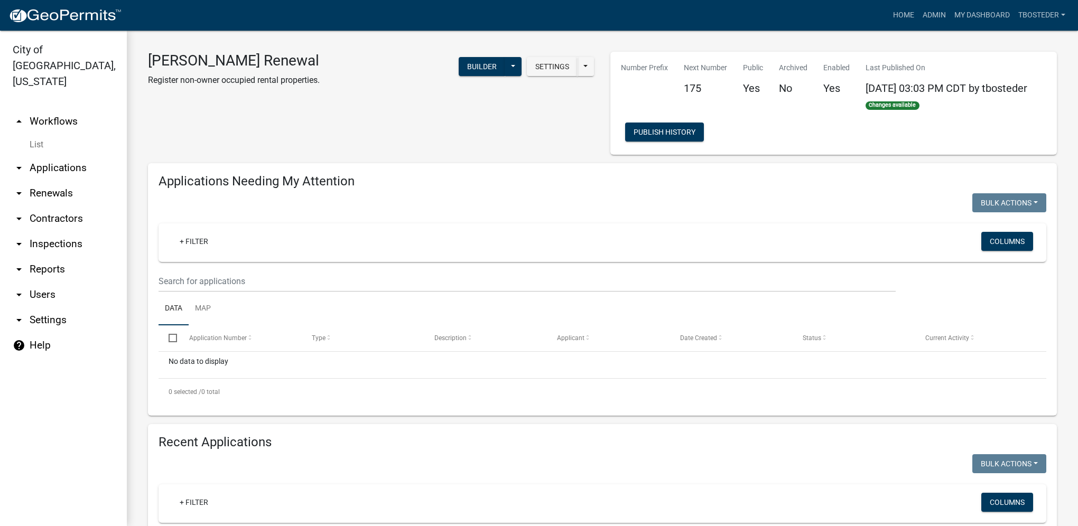
select select "1: 25"
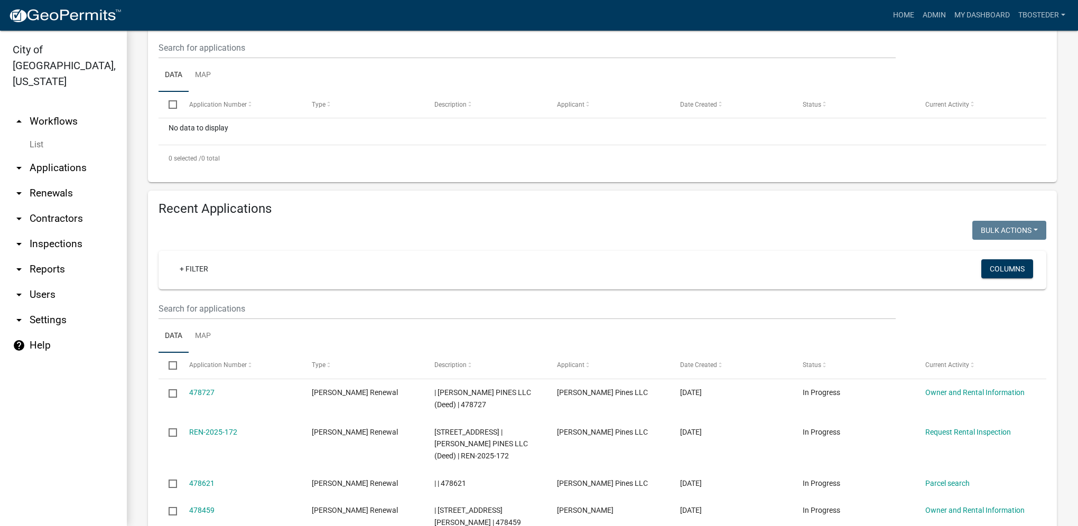
scroll to position [264, 0]
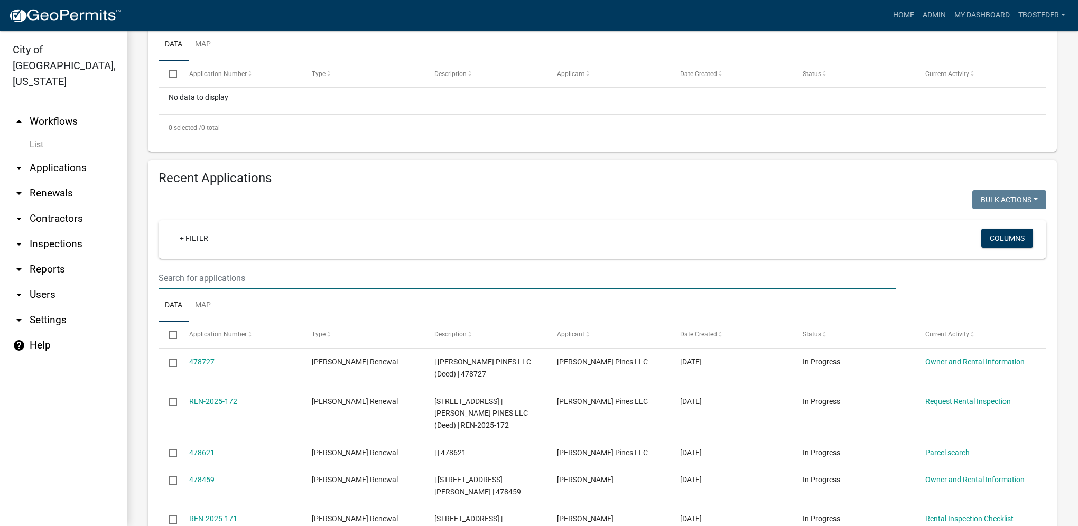
click at [319, 270] on input "text" at bounding box center [526, 278] width 737 height 22
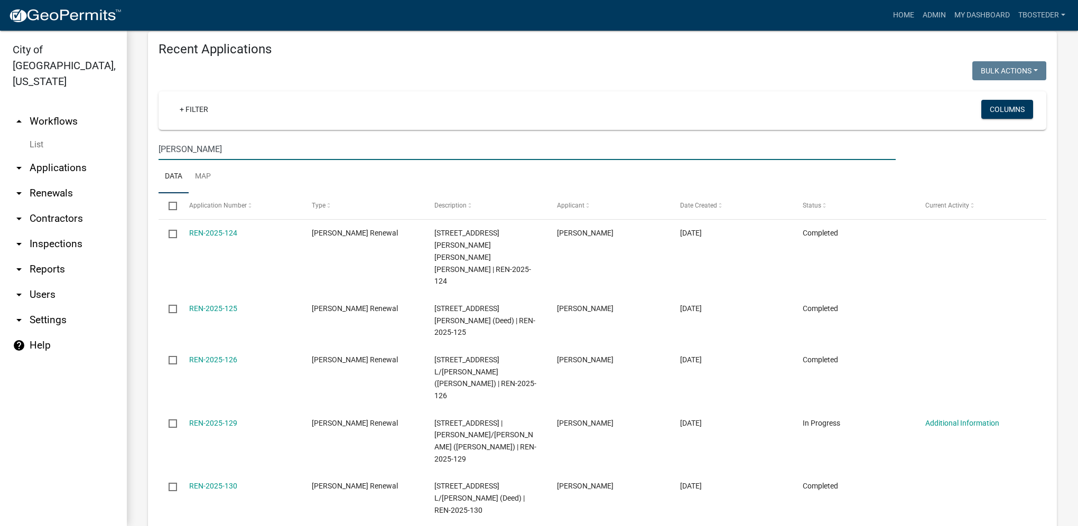
scroll to position [370, 0]
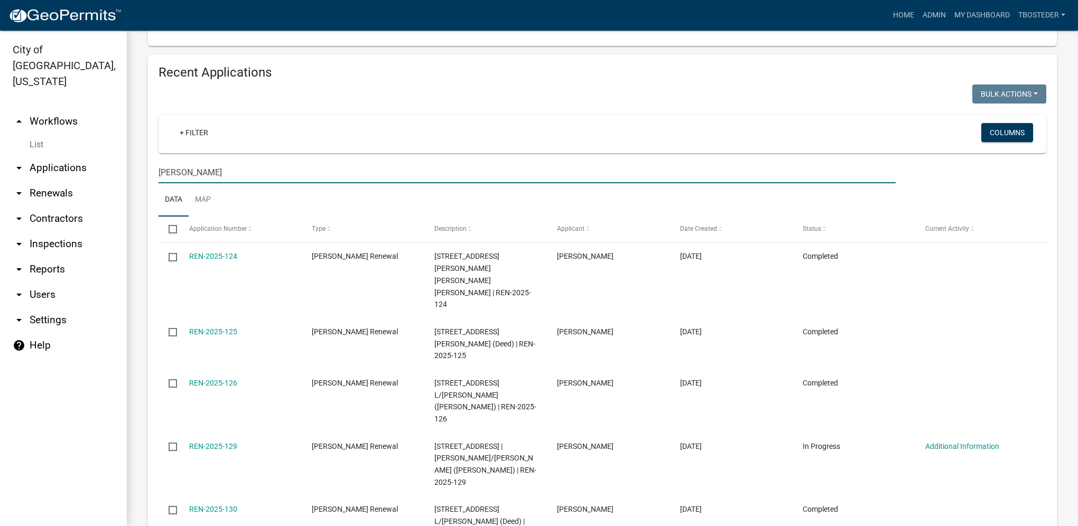
drag, startPoint x: 239, startPoint y: 176, endPoint x: 147, endPoint y: 175, distance: 92.5
type input "807 s [PERSON_NAME]"
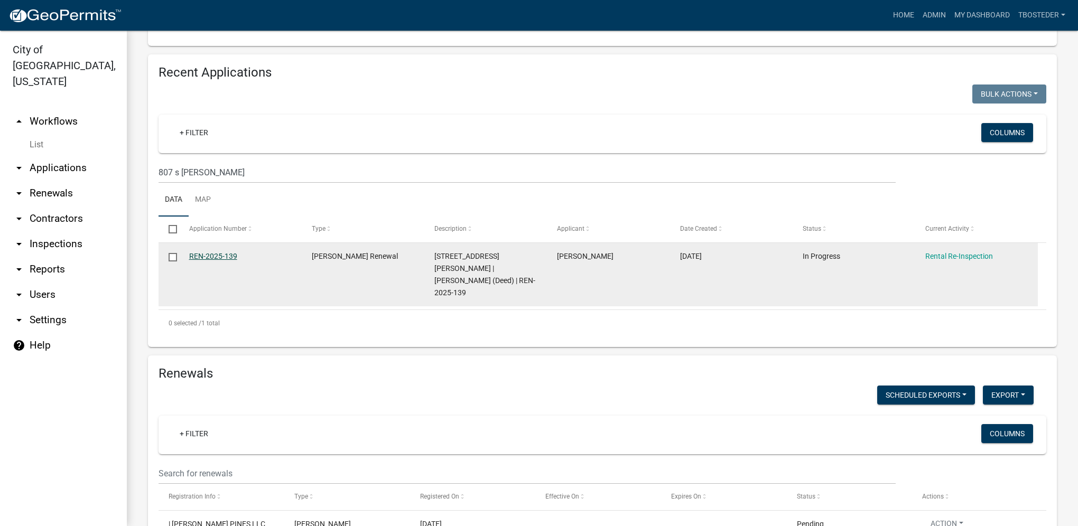
click at [204, 258] on link "REN-2025-139" at bounding box center [213, 256] width 48 height 8
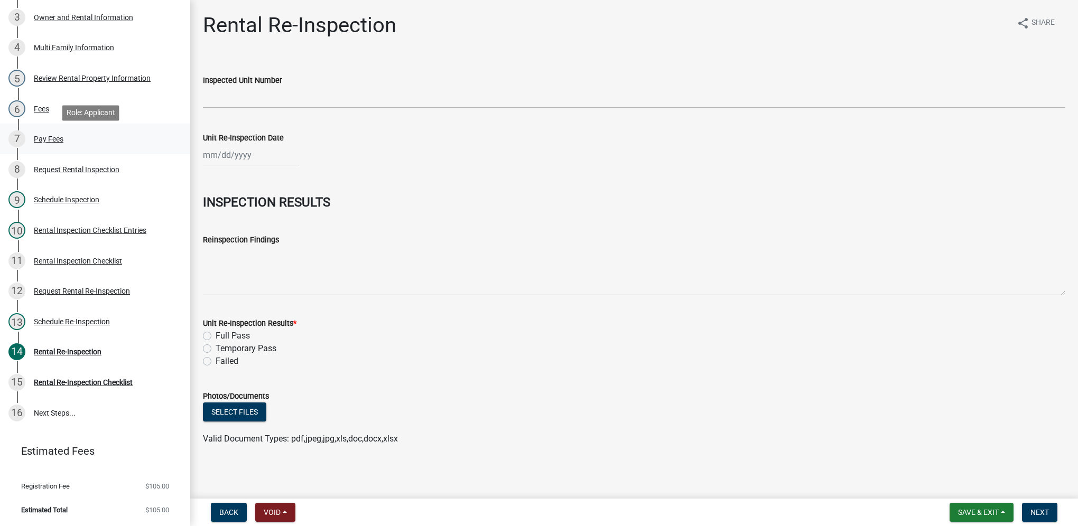
scroll to position [262, 0]
click at [73, 325] on div "Schedule Re-Inspection" at bounding box center [72, 321] width 76 height 7
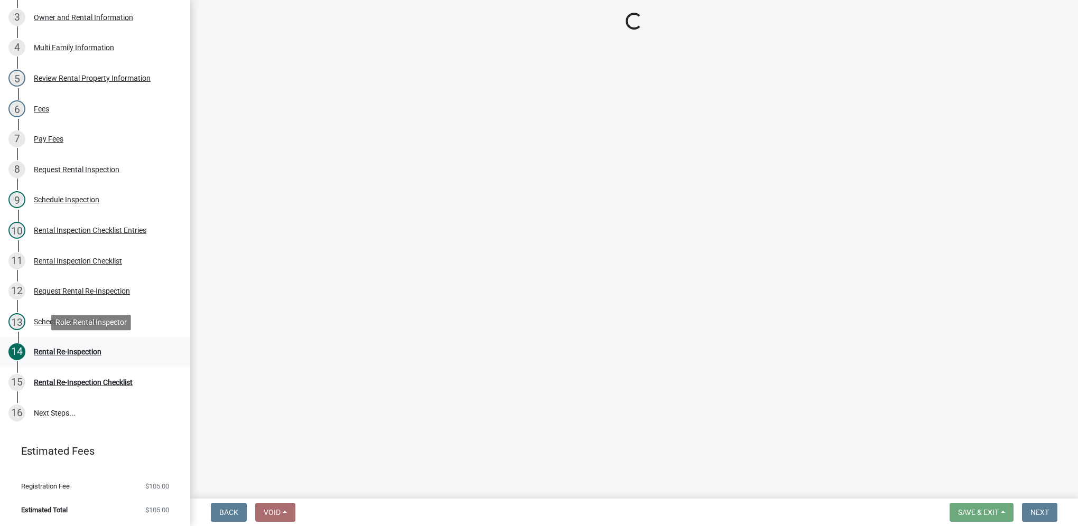
select select "3237a74e-59b5-424e-94fe-d72df491538c"
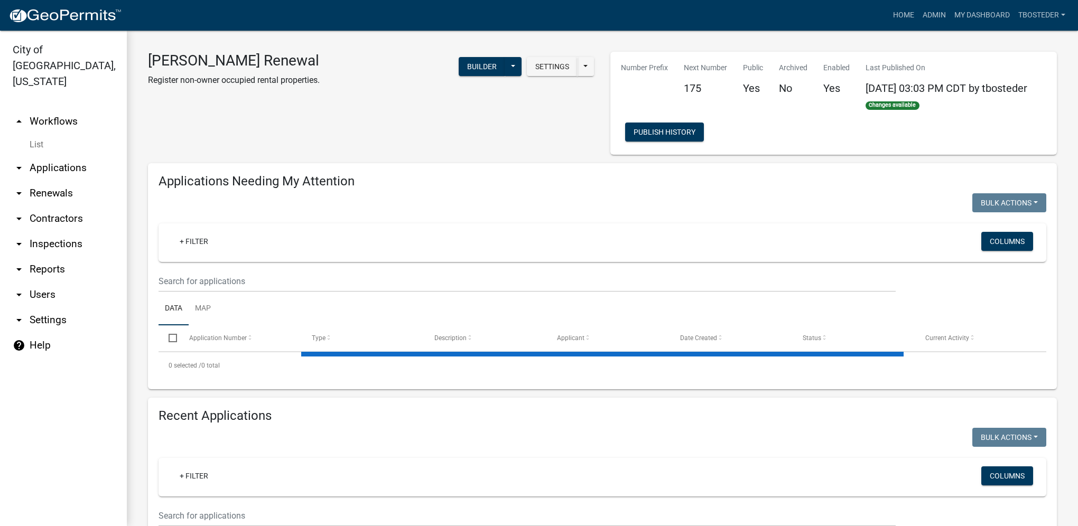
select select "1: 25"
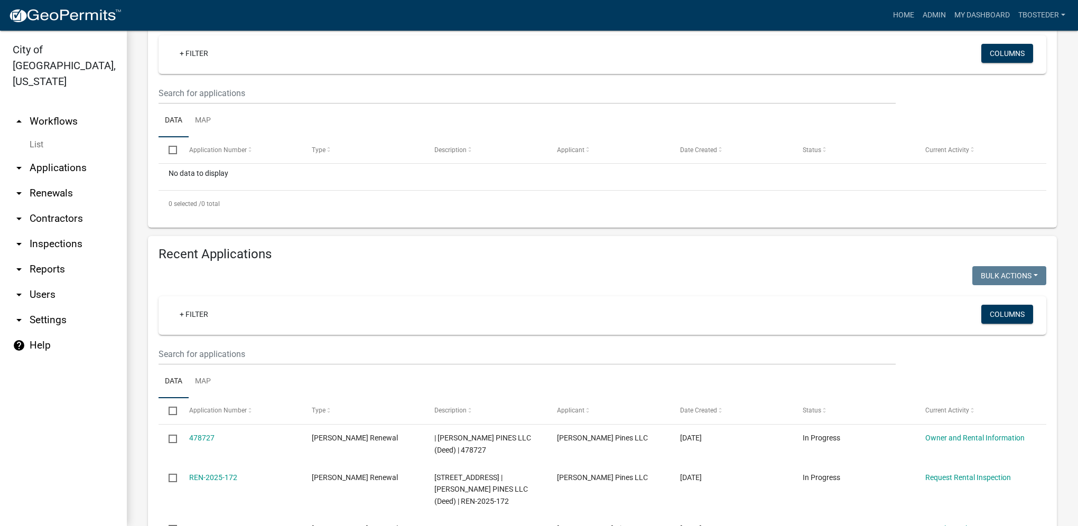
scroll to position [264, 0]
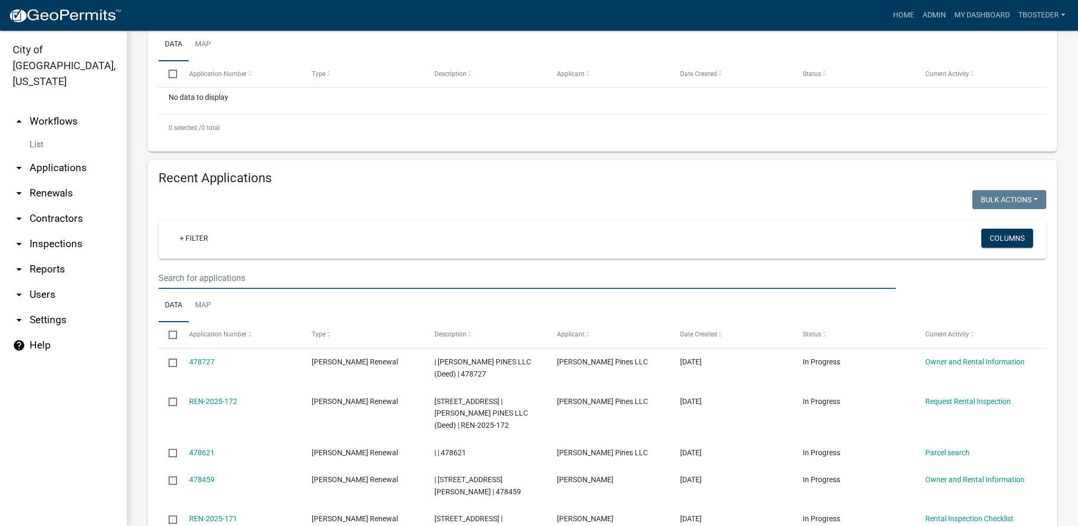
click at [303, 278] on input "text" at bounding box center [526, 278] width 737 height 22
type input "607 e euclid"
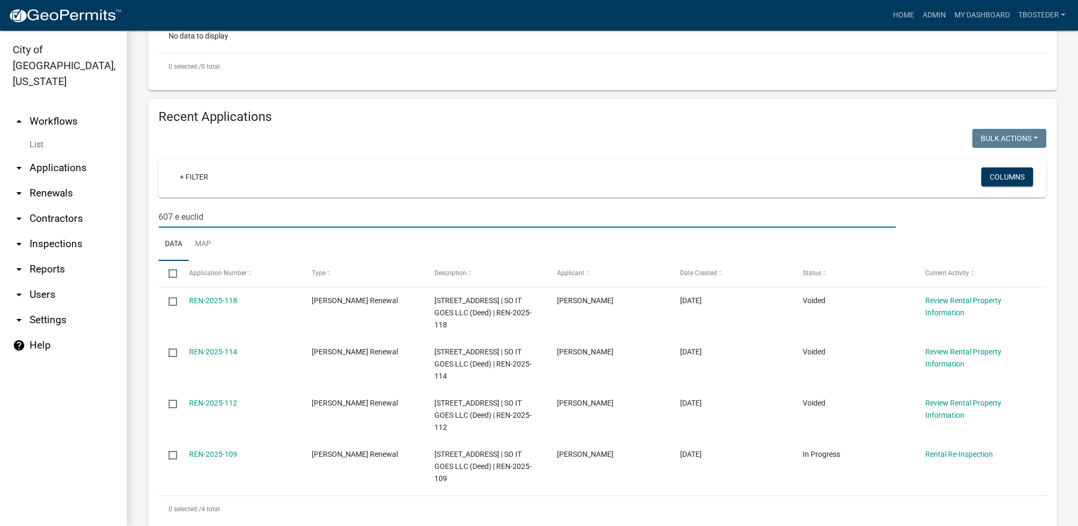
scroll to position [370, 0]
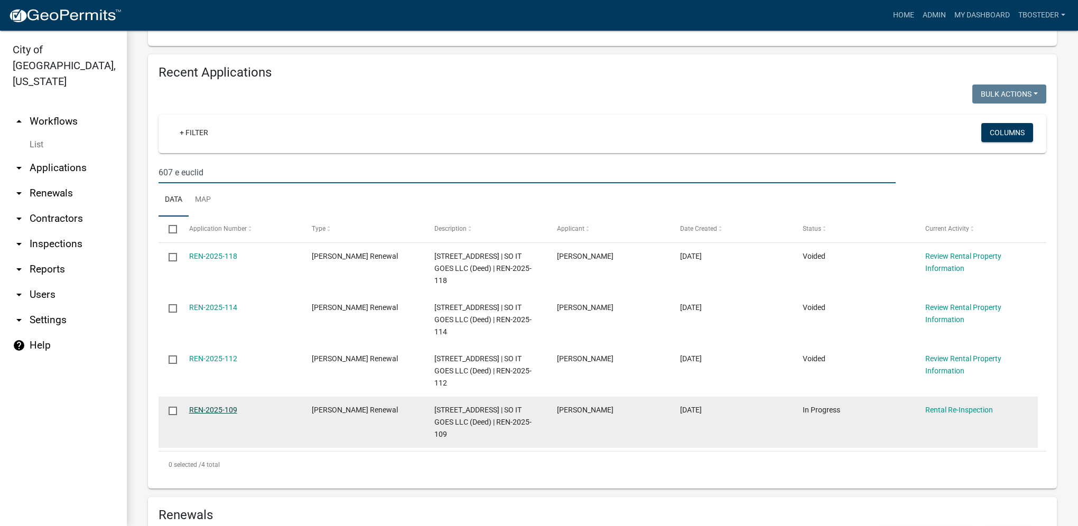
click at [228, 374] on link "REN-2025-109" at bounding box center [213, 410] width 48 height 8
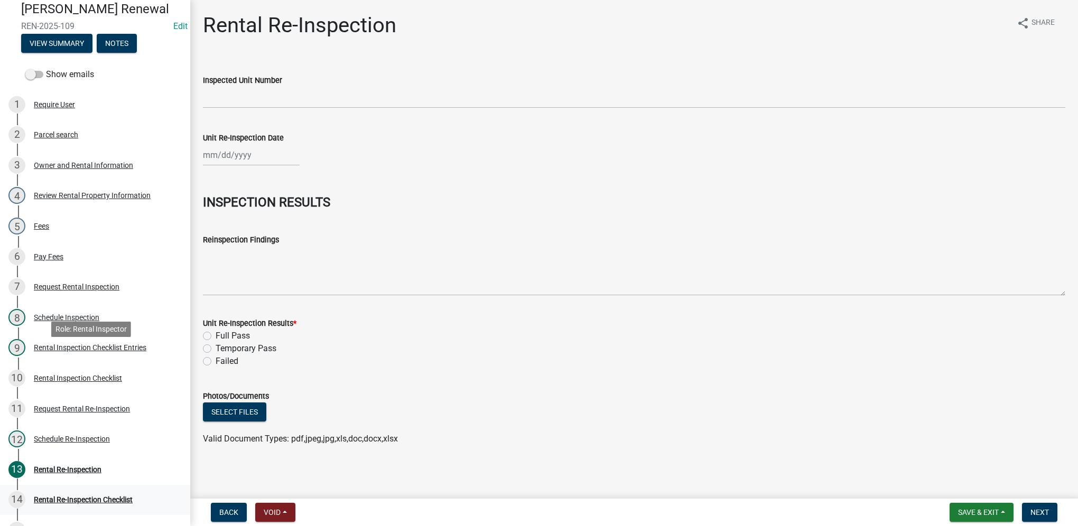
scroll to position [231, 0]
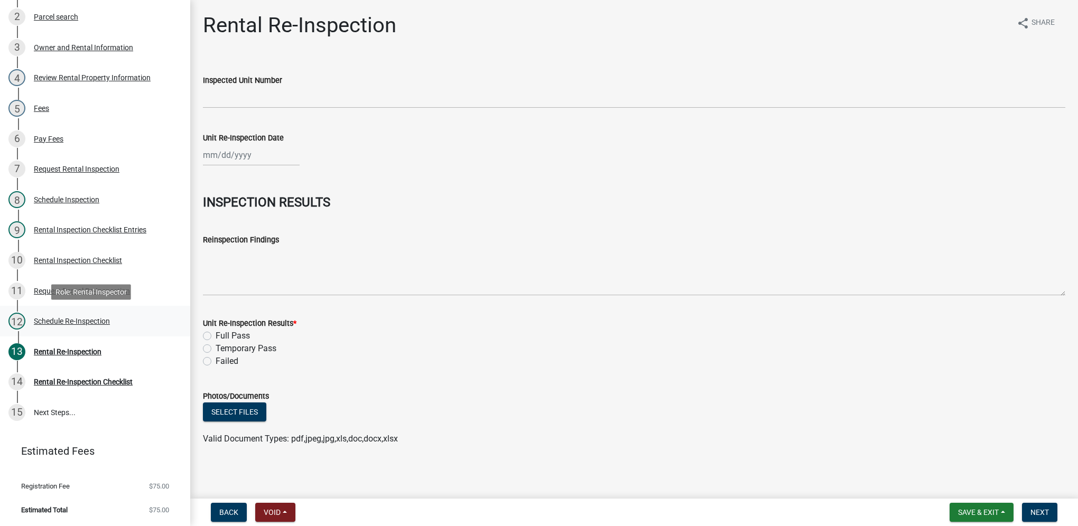
click at [96, 319] on div "Schedule Re-Inspection" at bounding box center [72, 321] width 76 height 7
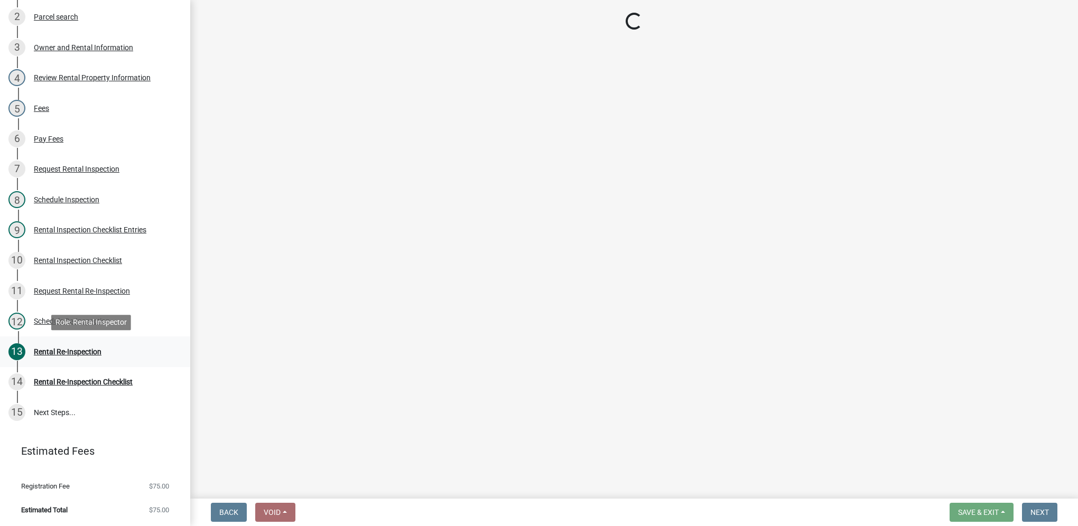
select select "3237a74e-59b5-424e-94fe-d72df491538c"
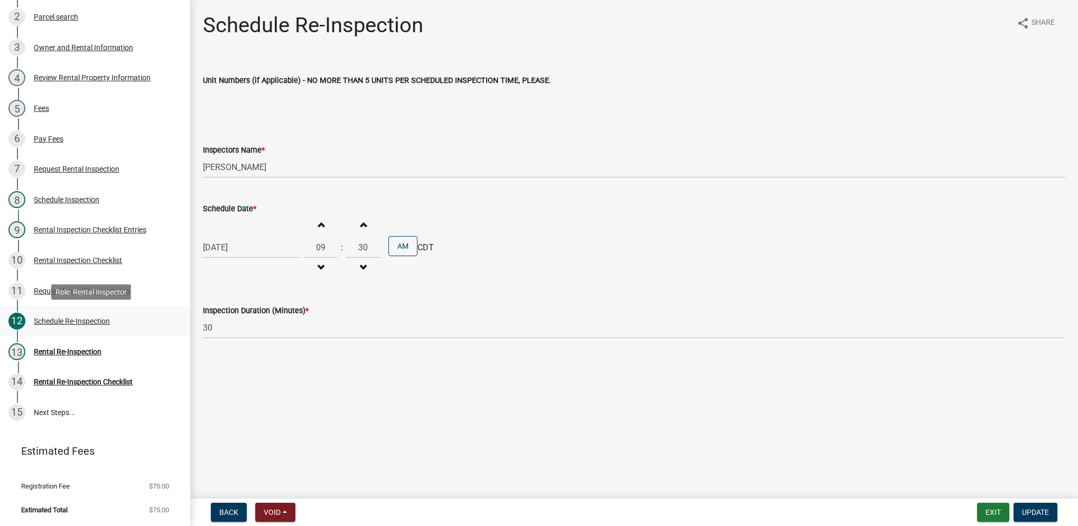
click at [85, 324] on div "Schedule Re-Inspection" at bounding box center [72, 321] width 76 height 7
click at [80, 356] on div "13 Rental Re-Inspection" at bounding box center [90, 351] width 165 height 17
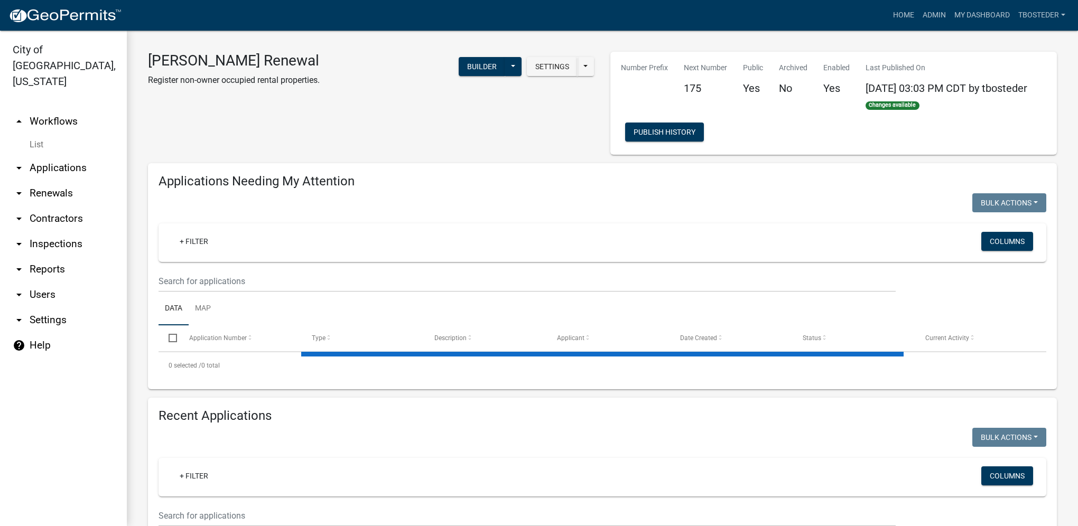
select select "1: 25"
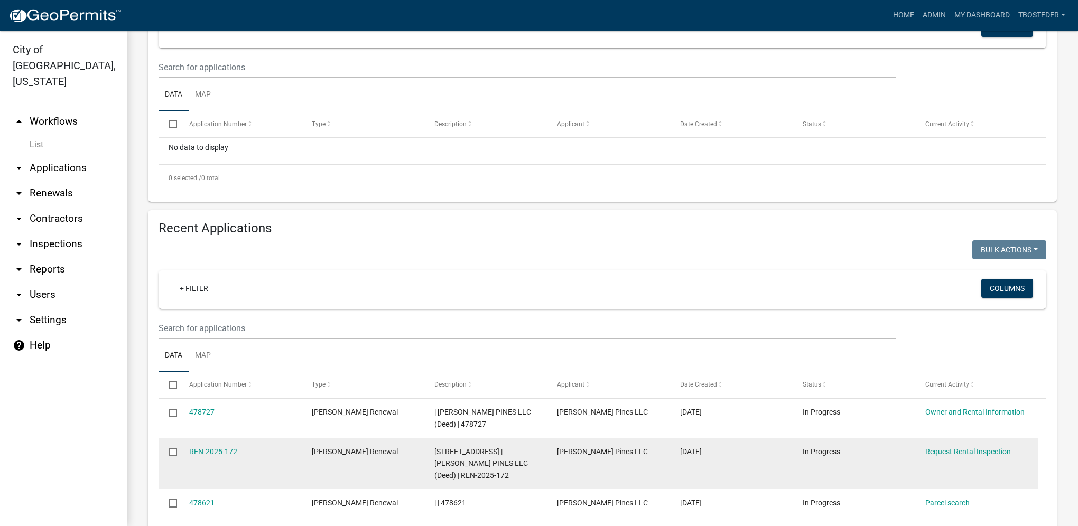
scroll to position [317, 0]
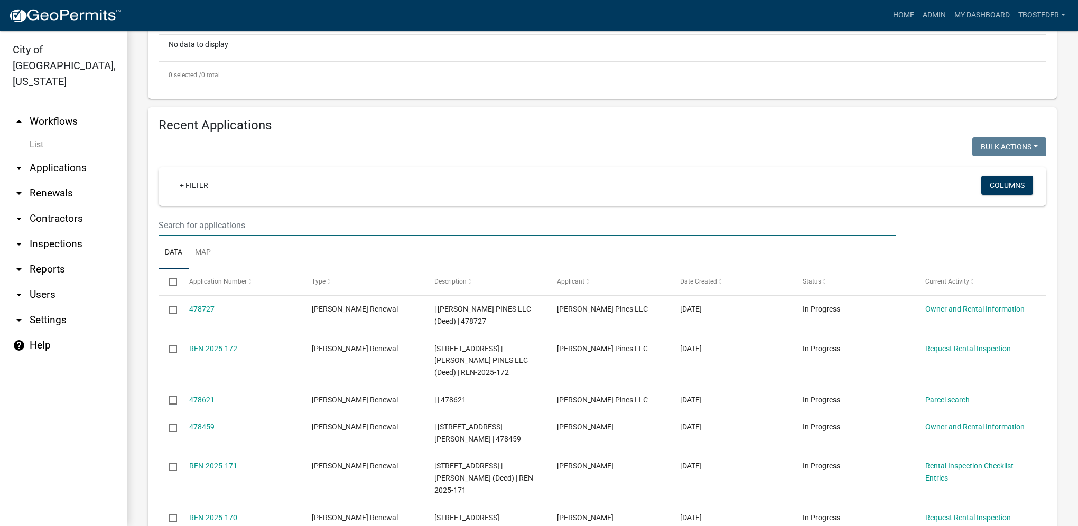
click at [272, 218] on input "text" at bounding box center [526, 225] width 737 height 22
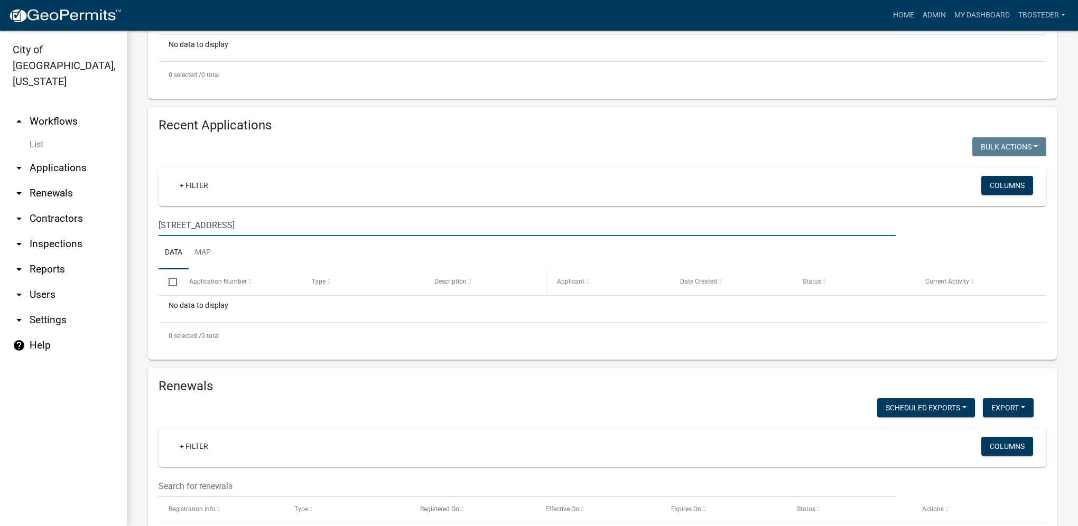
type input "[STREET_ADDRESS]"
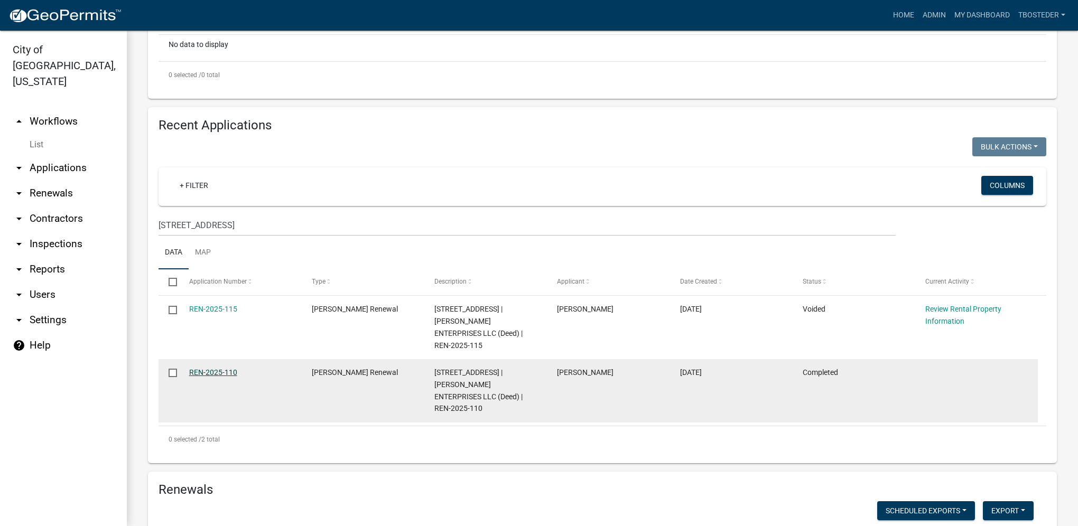
click at [235, 368] on link "REN-2025-110" at bounding box center [213, 372] width 48 height 8
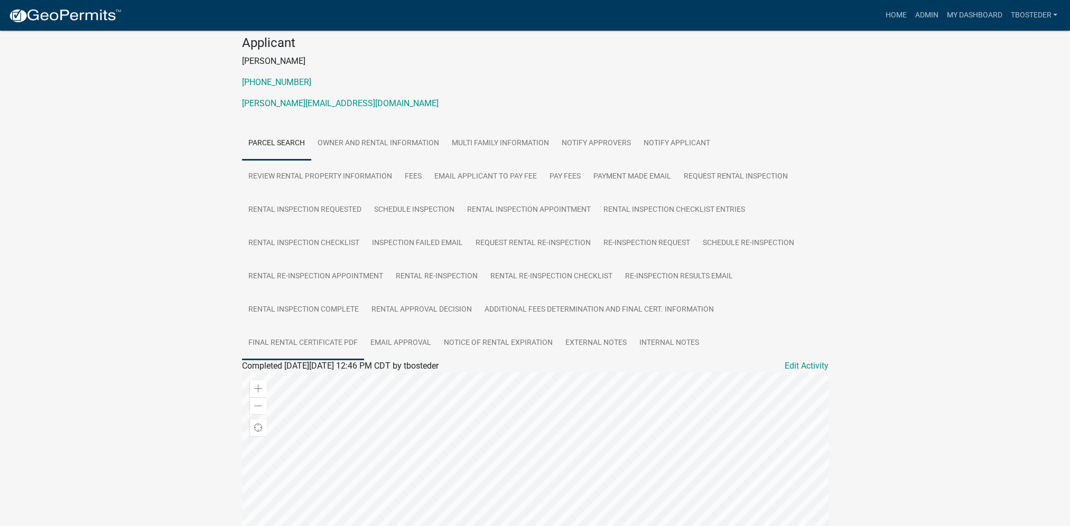
click at [327, 343] on link "Final Rental Certificate PDF" at bounding box center [303, 343] width 122 height 34
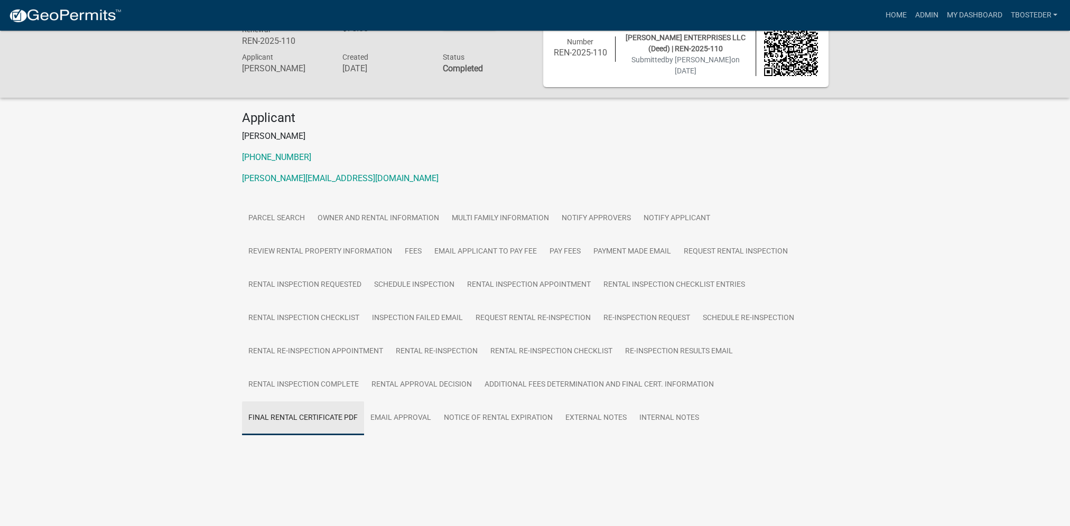
scroll to position [31, 0]
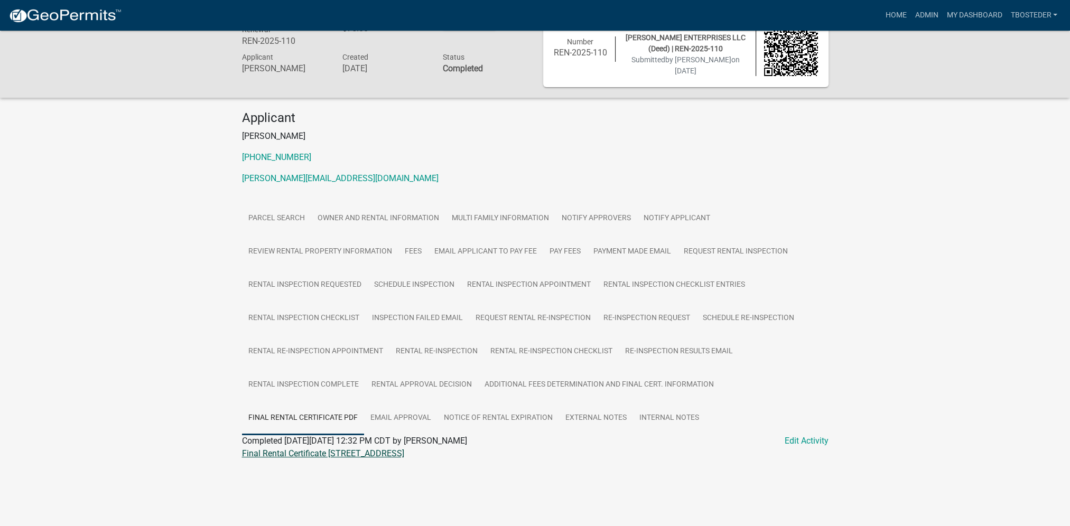
click at [351, 374] on link "Final Rental Certificate [STREET_ADDRESS]" at bounding box center [323, 454] width 162 height 10
click at [799, 7] on link "Admin" at bounding box center [926, 15] width 32 height 20
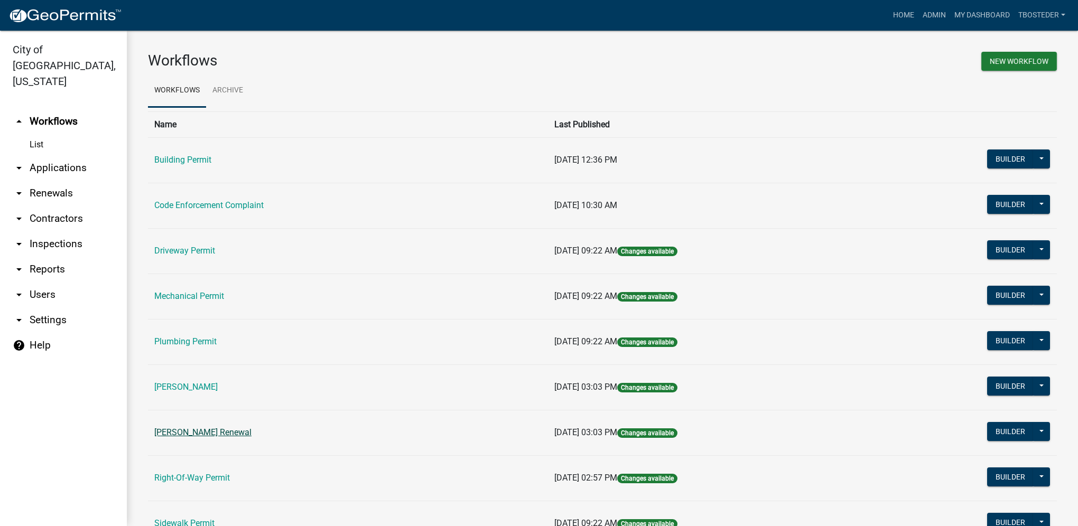
click at [205, 374] on link "[PERSON_NAME] Renewal" at bounding box center [202, 432] width 97 height 10
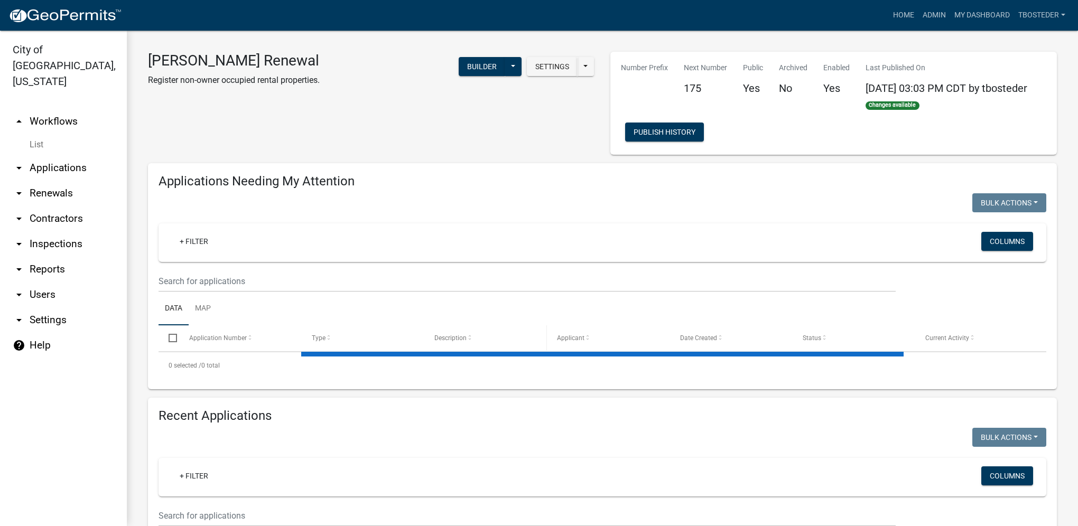
select select "1: 25"
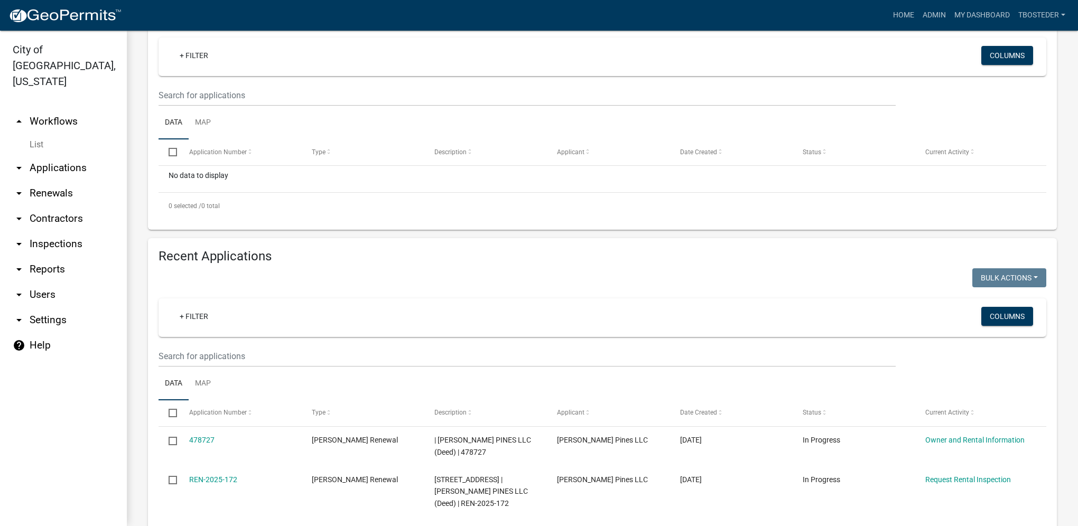
scroll to position [211, 0]
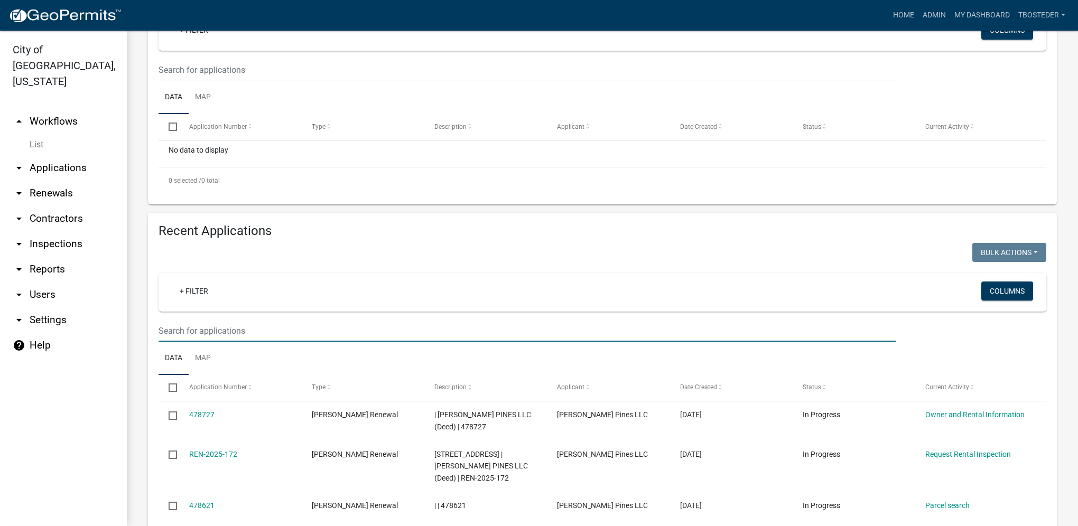
click at [260, 332] on input "text" at bounding box center [526, 331] width 737 height 22
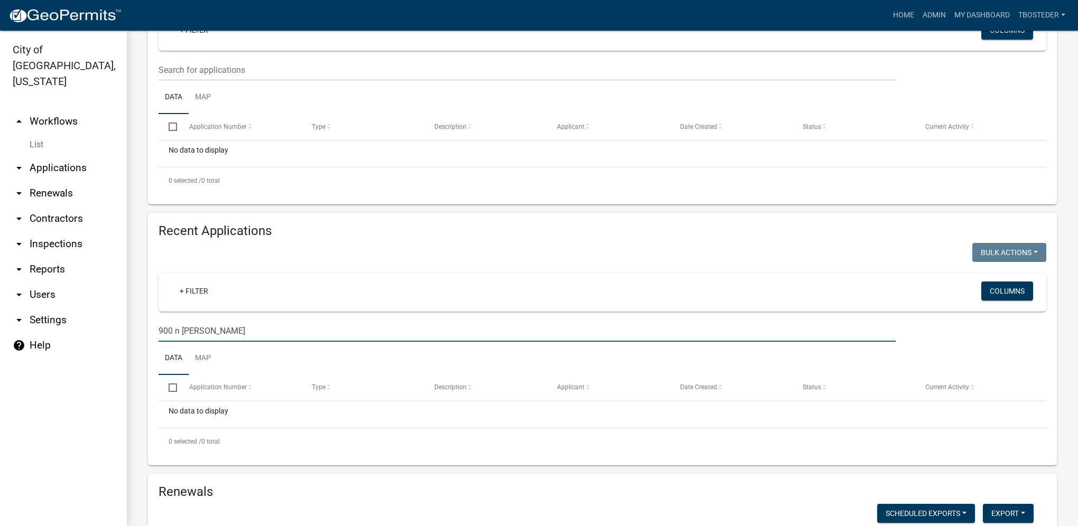
scroll to position [264, 0]
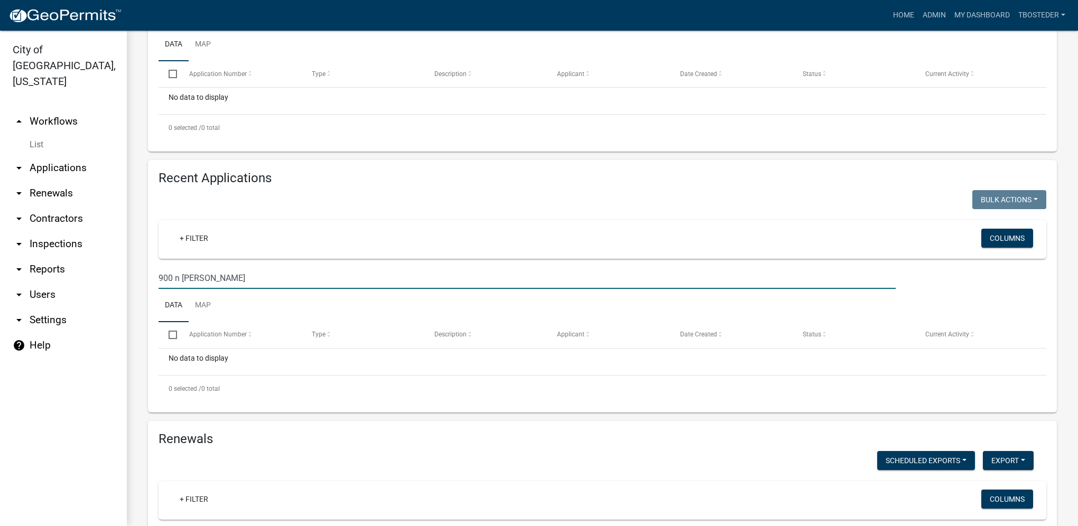
drag, startPoint x: 304, startPoint y: 285, endPoint x: 153, endPoint y: 271, distance: 151.2
click at [153, 271] on div "900 n [PERSON_NAME]" at bounding box center [527, 278] width 753 height 22
type input "607 e euclid"
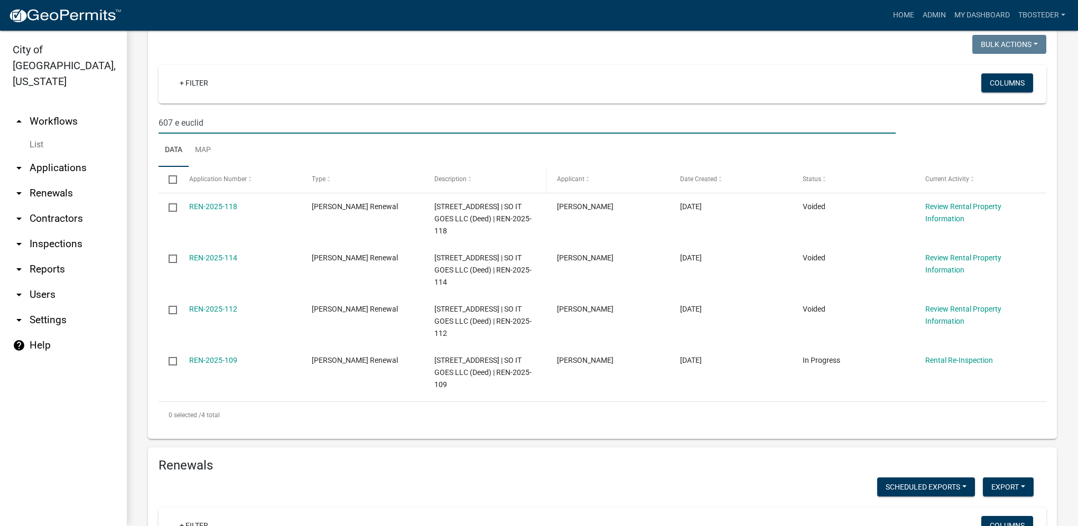
scroll to position [423, 0]
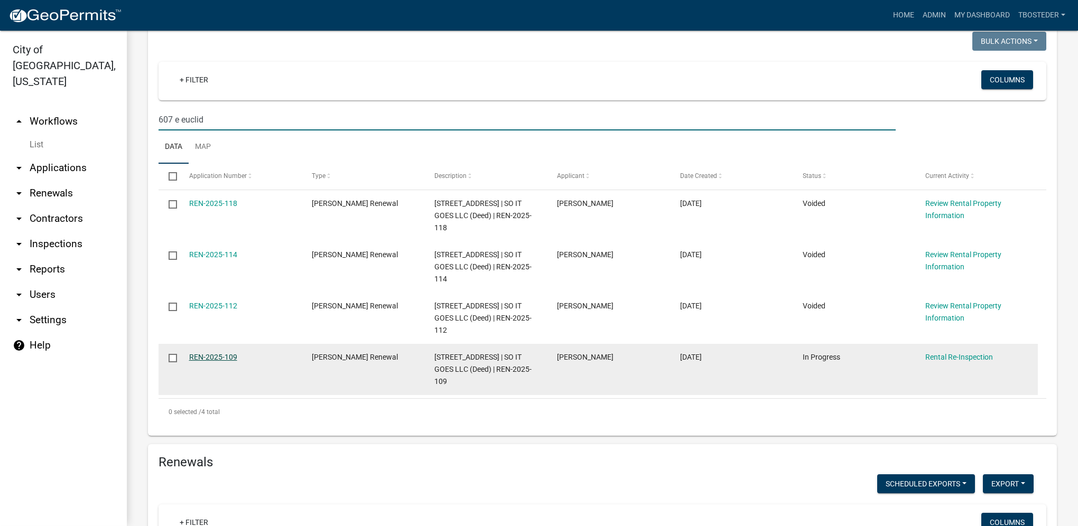
click at [211, 356] on link "REN-2025-109" at bounding box center [213, 357] width 48 height 8
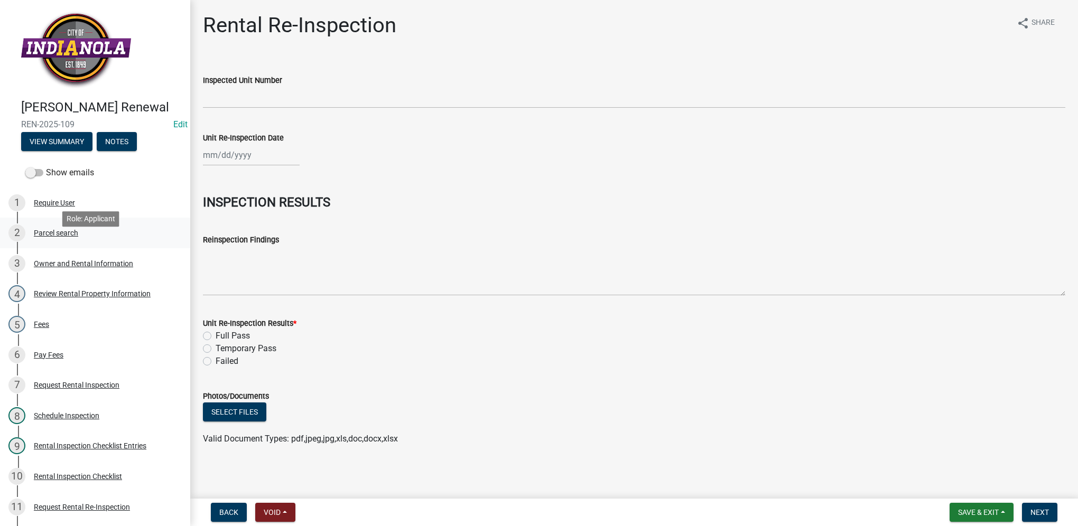
drag, startPoint x: 69, startPoint y: 255, endPoint x: 46, endPoint y: 238, distance: 28.0
click at [69, 241] on div "2 Parcel search" at bounding box center [90, 233] width 165 height 17
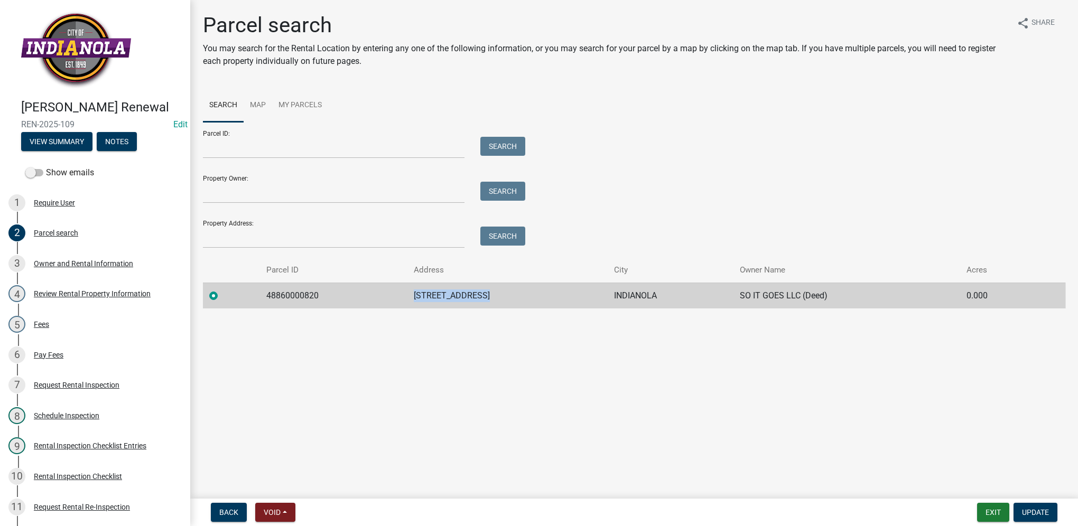
drag, startPoint x: 412, startPoint y: 298, endPoint x: 490, endPoint y: 305, distance: 78.5
click at [490, 305] on td "[STREET_ADDRESS]" at bounding box center [507, 296] width 201 height 26
drag, startPoint x: 490, startPoint y: 305, endPoint x: 471, endPoint y: 291, distance: 23.8
copy td "[STREET_ADDRESS]"
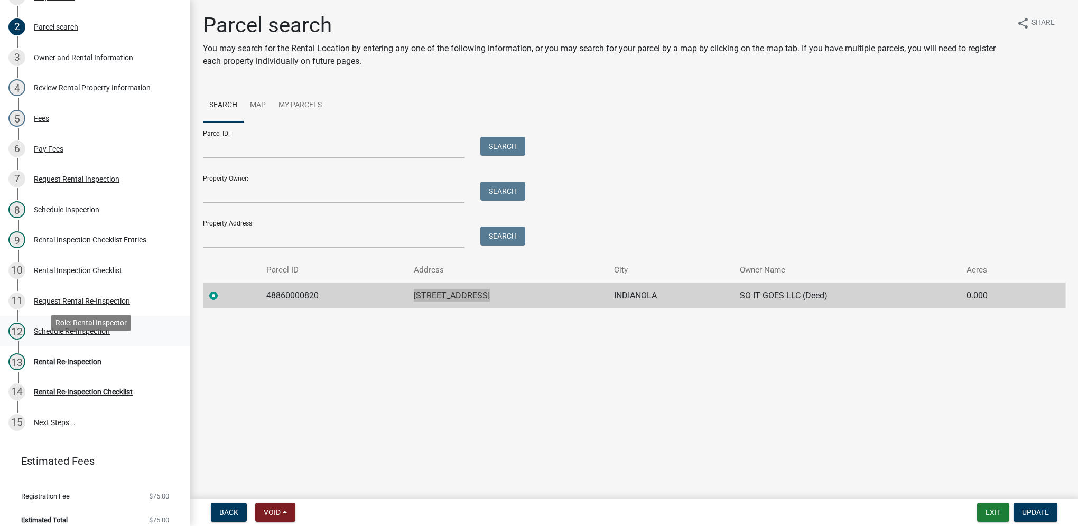
scroll to position [211, 0]
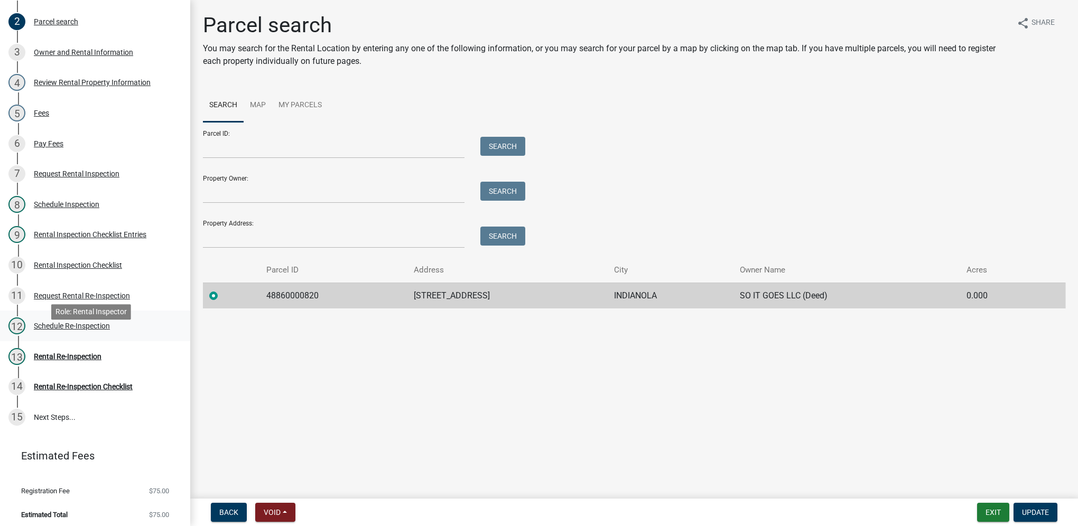
click at [105, 334] on div "12 Schedule Re-Inspection" at bounding box center [90, 326] width 165 height 17
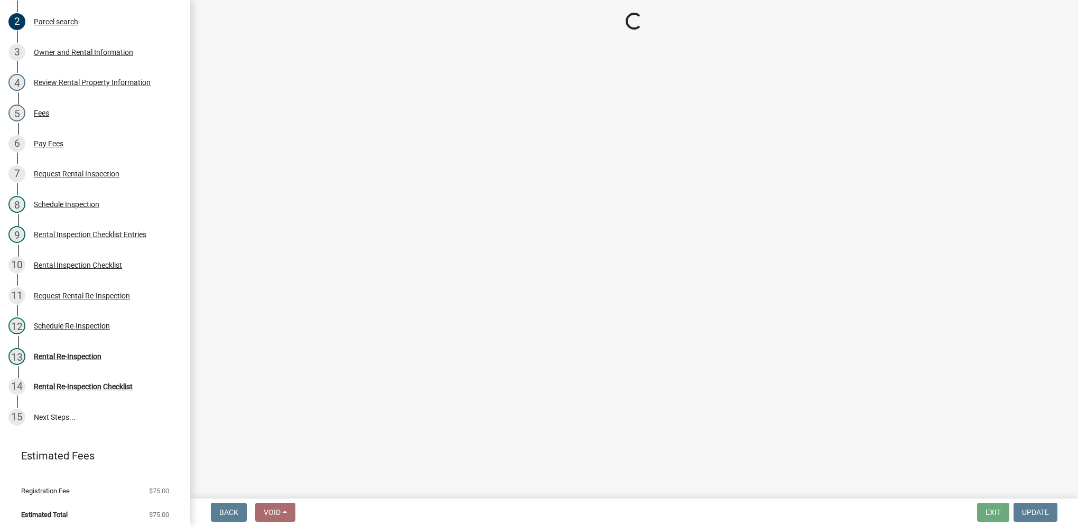
select select "3237a74e-59b5-424e-94fe-d72df491538c"
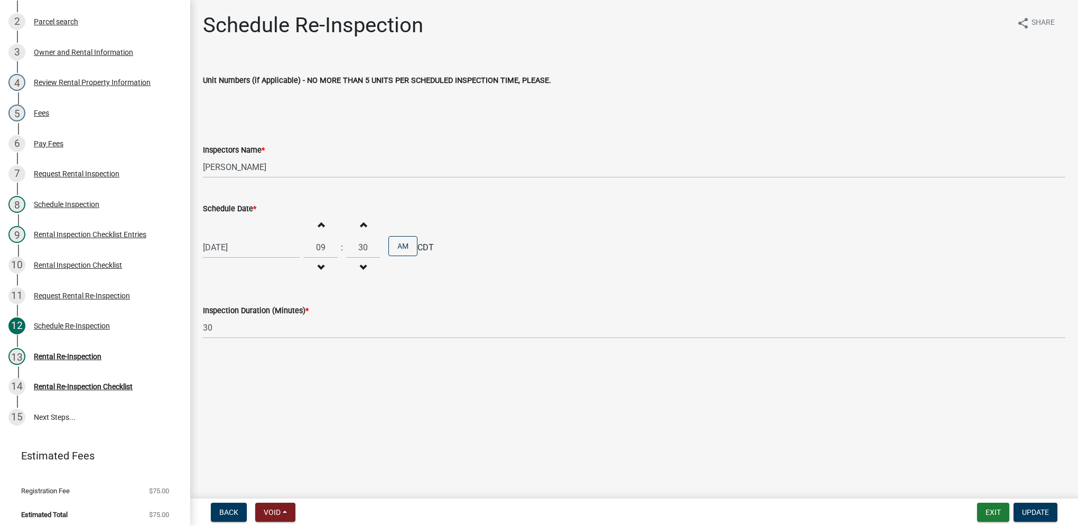
click at [245, 245] on div "[DATE]" at bounding box center [251, 248] width 97 height 22
select select "8"
select select "2025"
click at [317, 270] on span "Next month" at bounding box center [315, 270] width 8 height 8
select select "9"
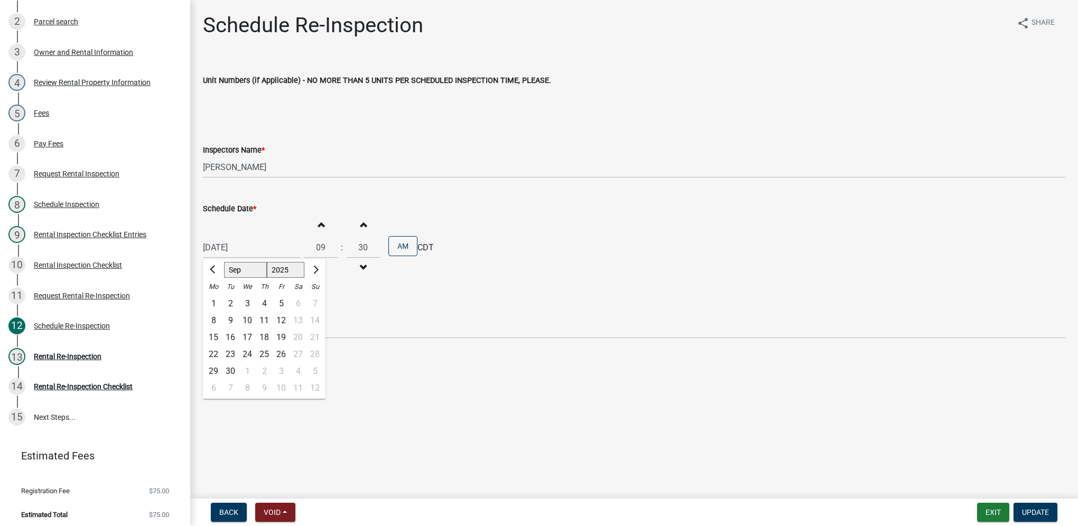
click at [263, 339] on div "18" at bounding box center [264, 337] width 17 height 17
type input "[DATE]"
drag, startPoint x: 355, startPoint y: 250, endPoint x: 374, endPoint y: 247, distance: 18.8
click at [374, 247] on input "30" at bounding box center [363, 248] width 34 height 22
type input "00"
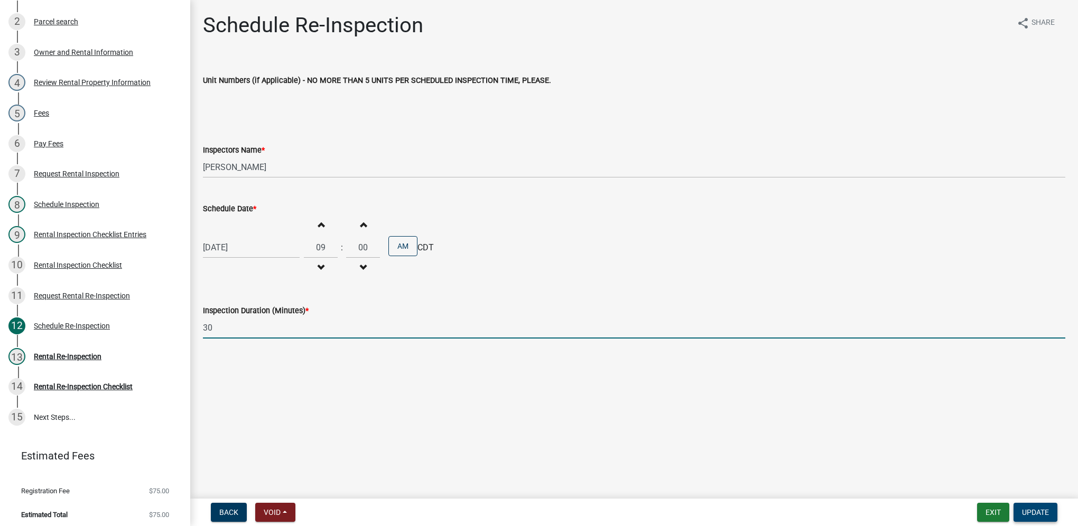
click at [799, 374] on span "Update" at bounding box center [1035, 512] width 27 height 8
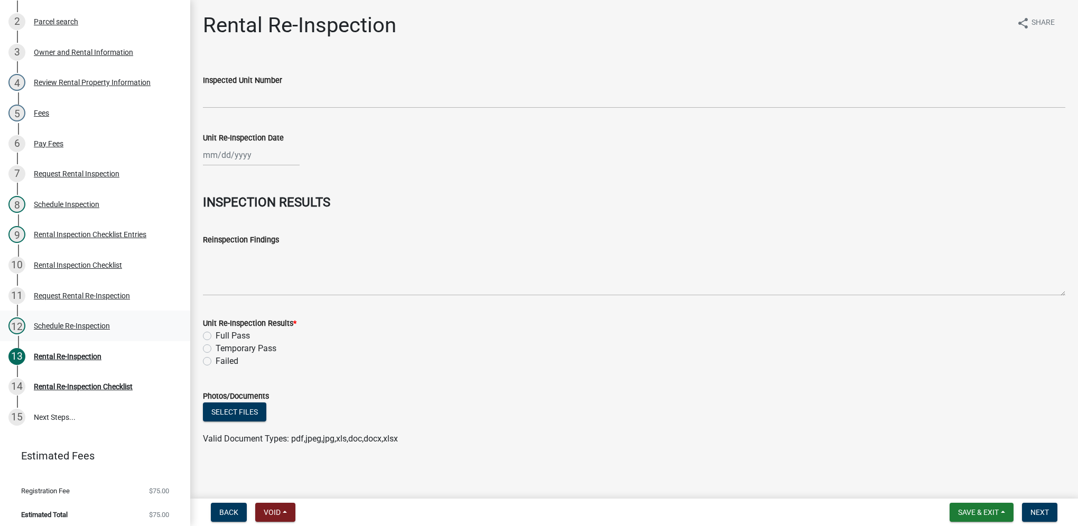
click at [104, 330] on div "Schedule Re-Inspection" at bounding box center [72, 325] width 76 height 7
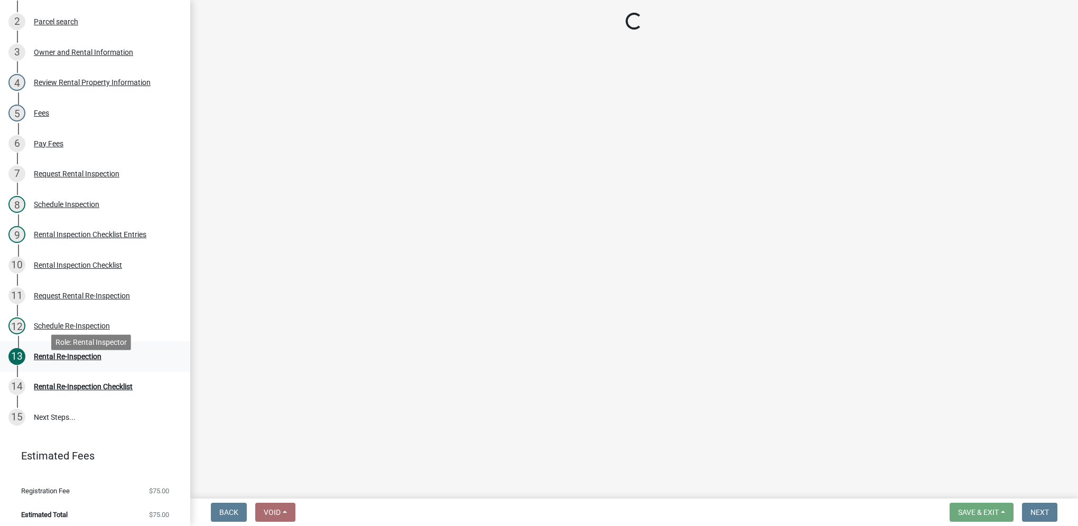
select select "3237a74e-59b5-424e-94fe-d72df491538c"
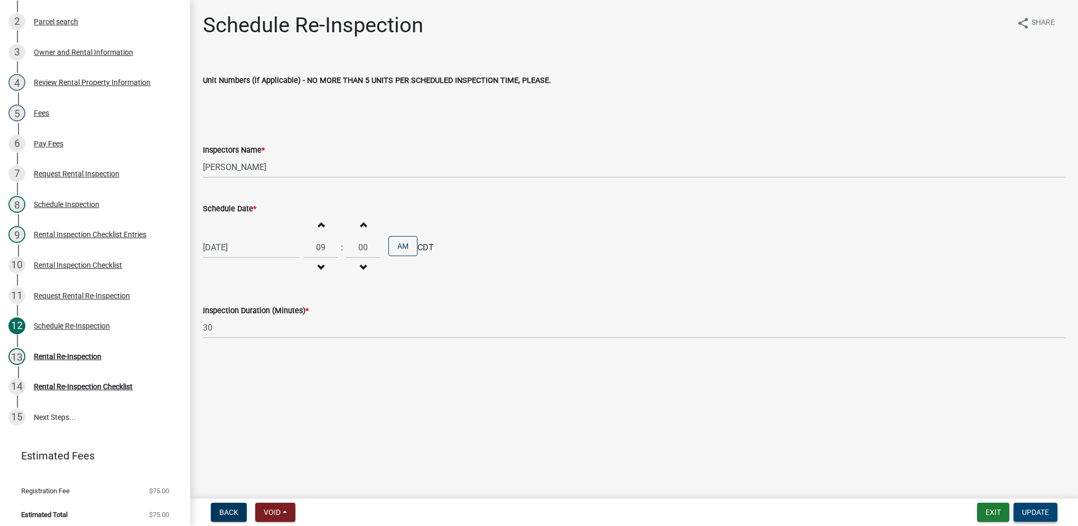
click at [799, 374] on button "Update" at bounding box center [1035, 512] width 44 height 19
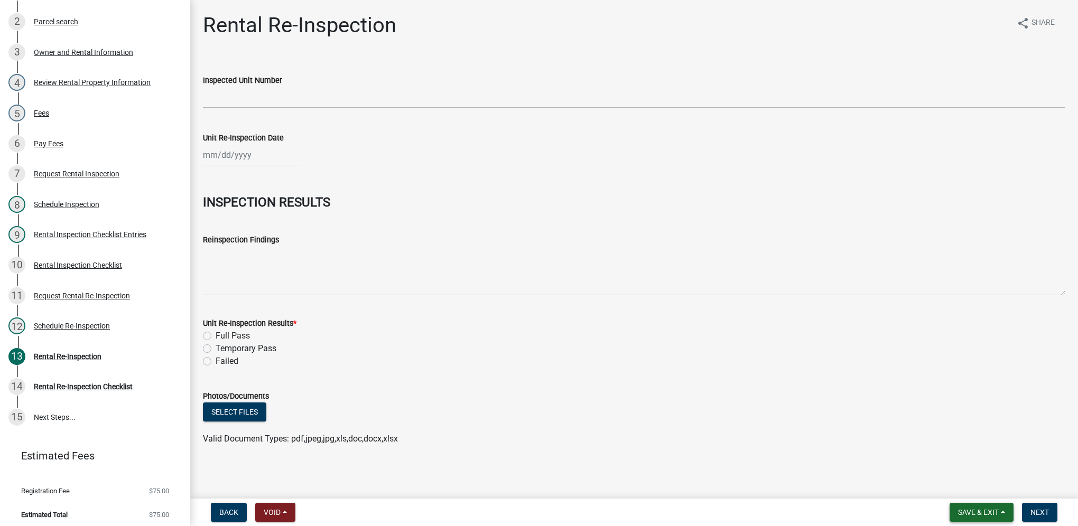
click at [799, 374] on button "Save & Exit" at bounding box center [981, 512] width 64 height 19
click at [799, 374] on button "Save & Exit" at bounding box center [971, 484] width 85 height 25
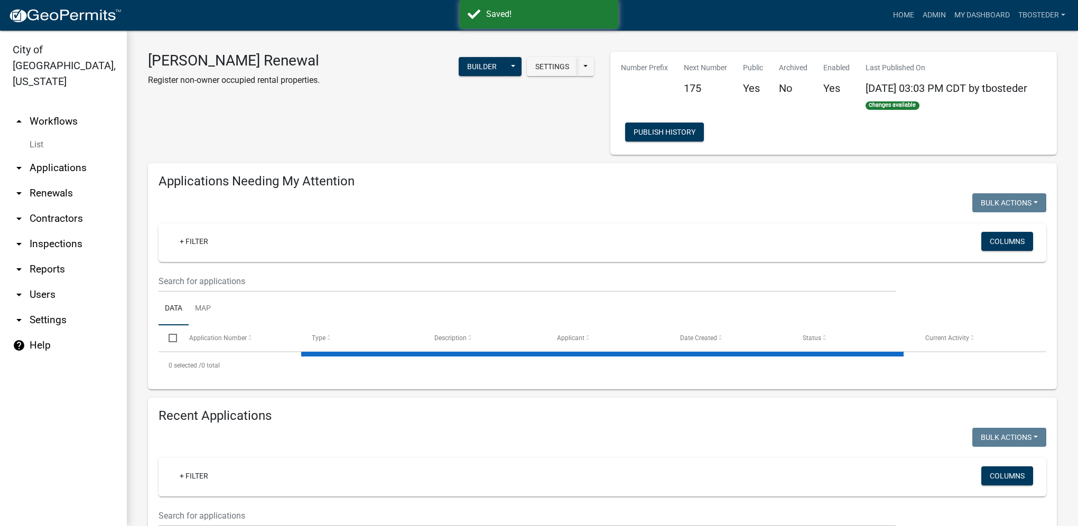
select select "1: 25"
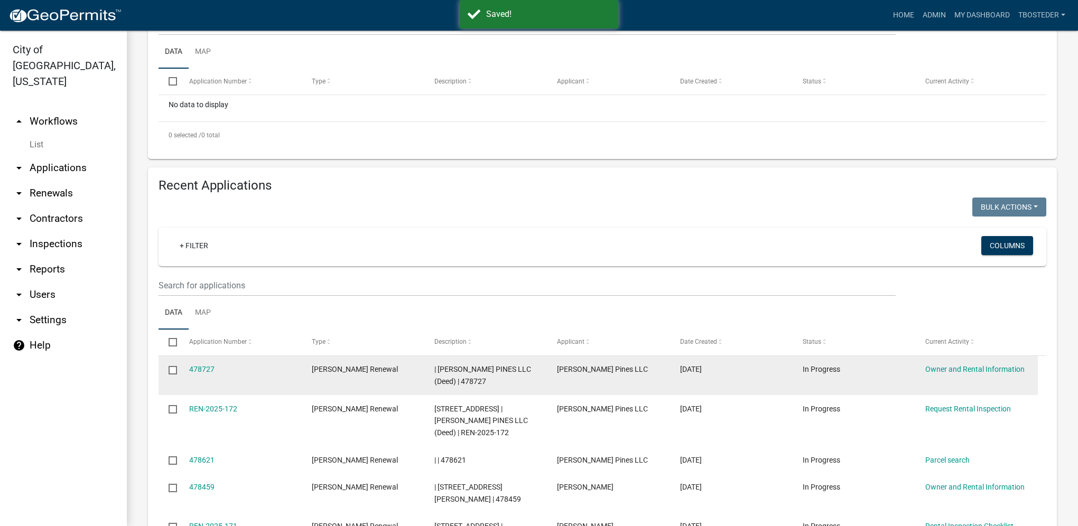
scroll to position [264, 0]
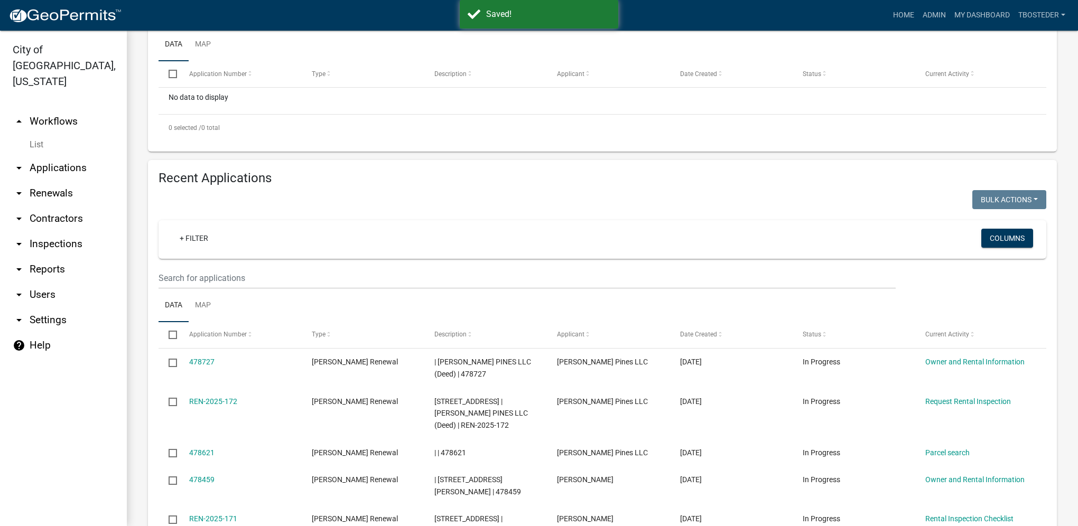
click at [328, 292] on ul "Data Map" at bounding box center [602, 305] width 888 height 33
click at [317, 281] on input "text" at bounding box center [526, 278] width 737 height 22
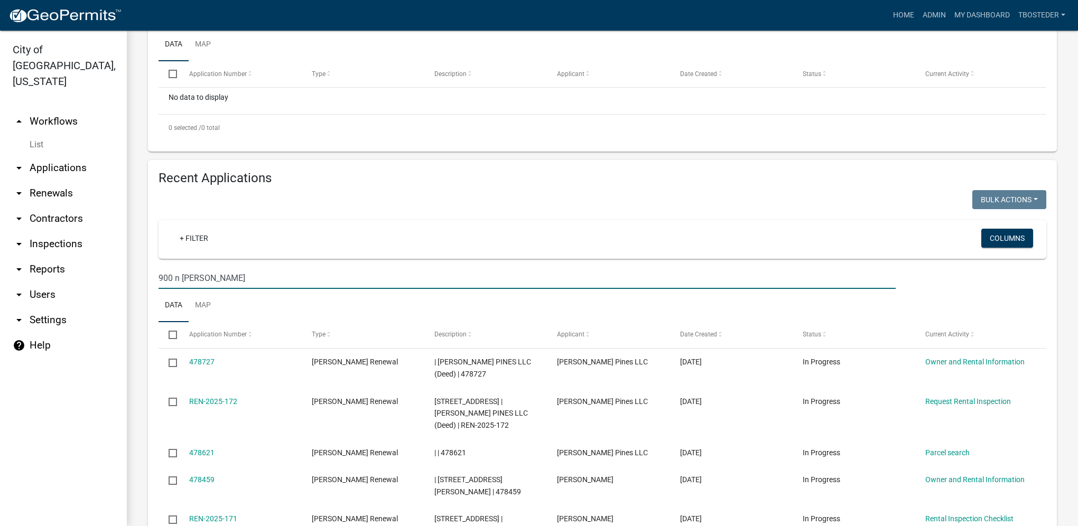
type input "900 n [PERSON_NAME]"
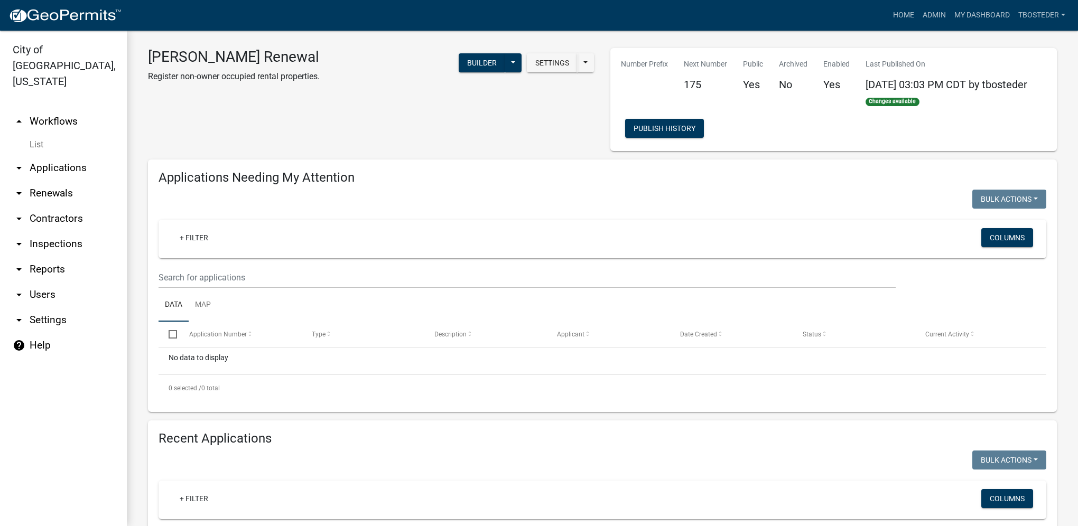
scroll to position [0, 0]
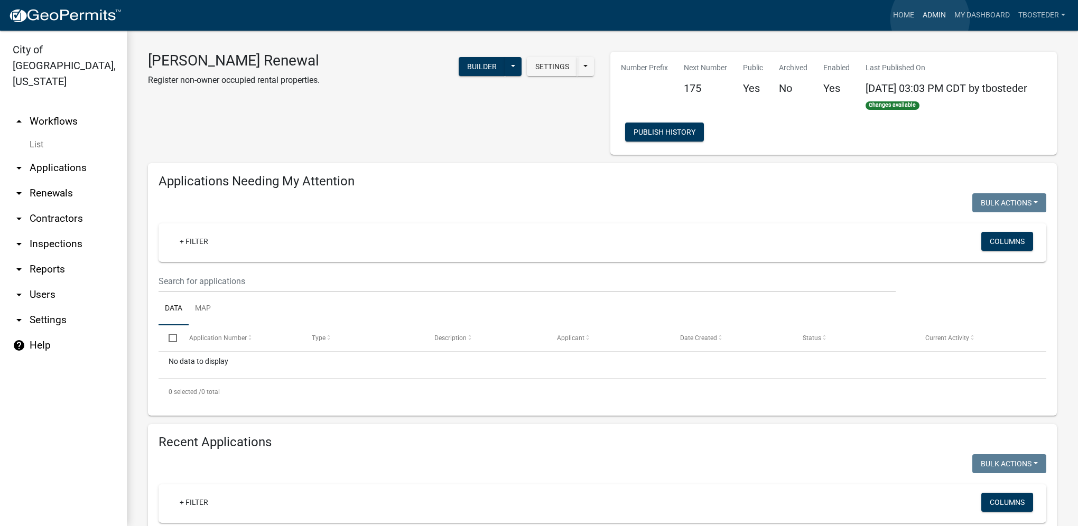
click at [799, 19] on link "Admin" at bounding box center [934, 15] width 32 height 20
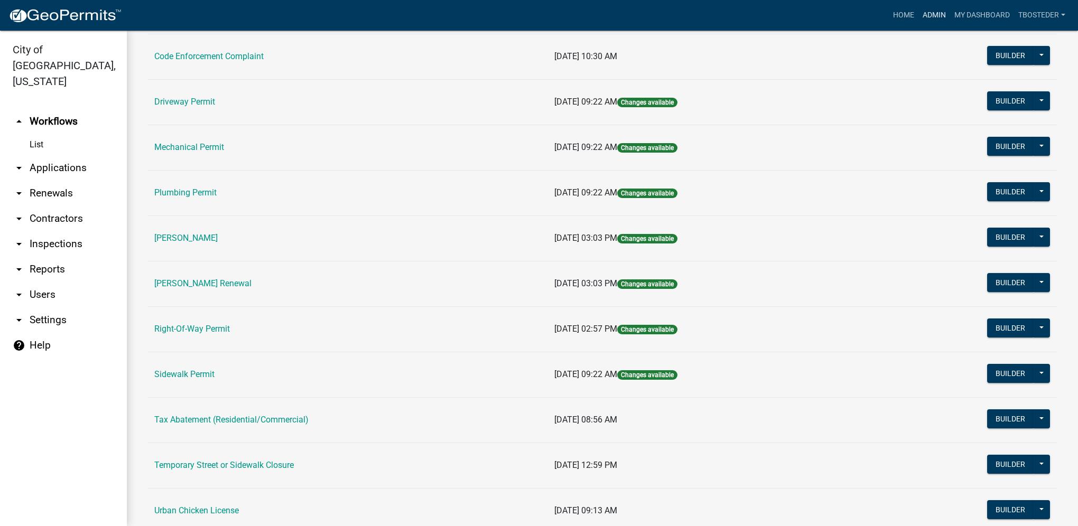
scroll to position [158, 0]
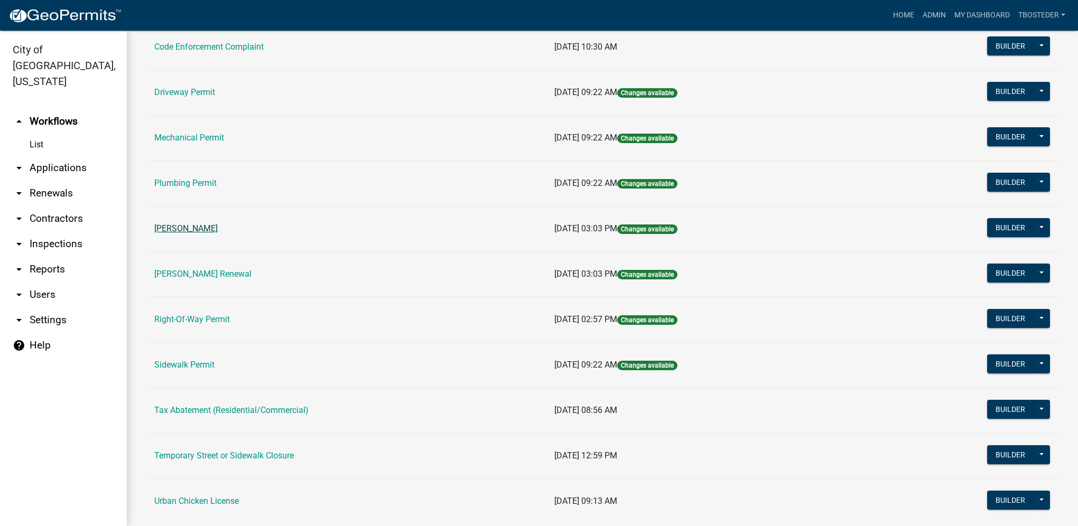
click at [209, 224] on link "[PERSON_NAME]" at bounding box center [185, 228] width 63 height 10
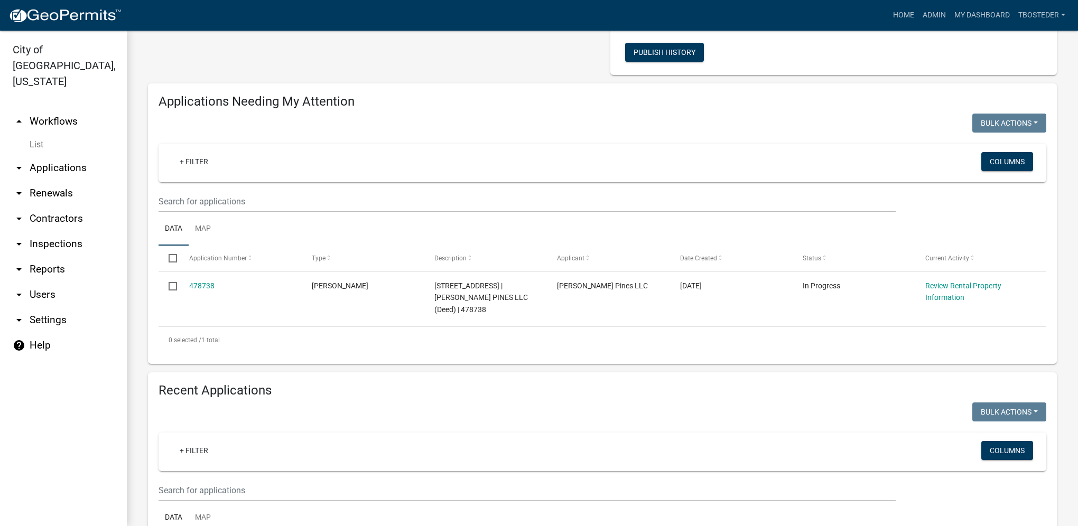
select select "1: 25"
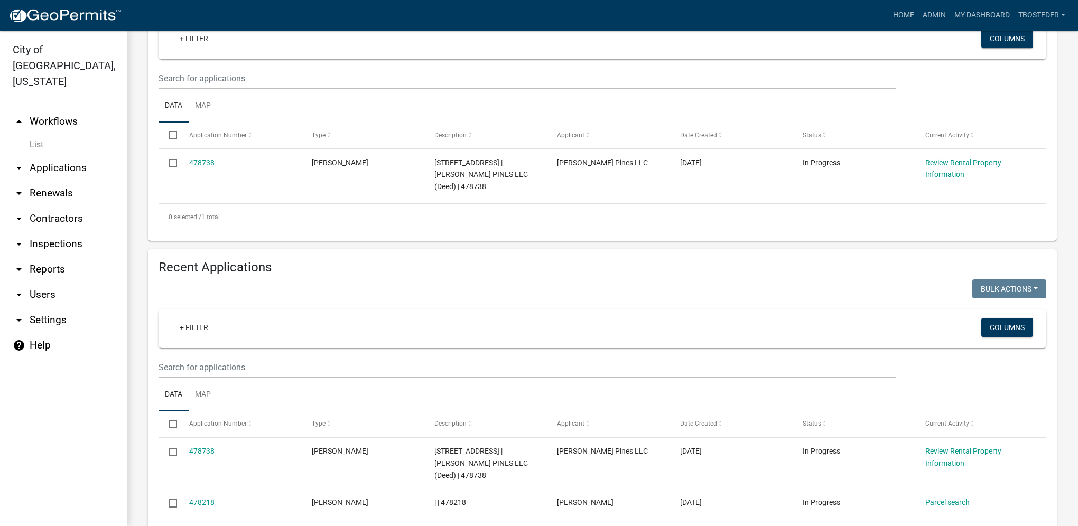
scroll to position [211, 0]
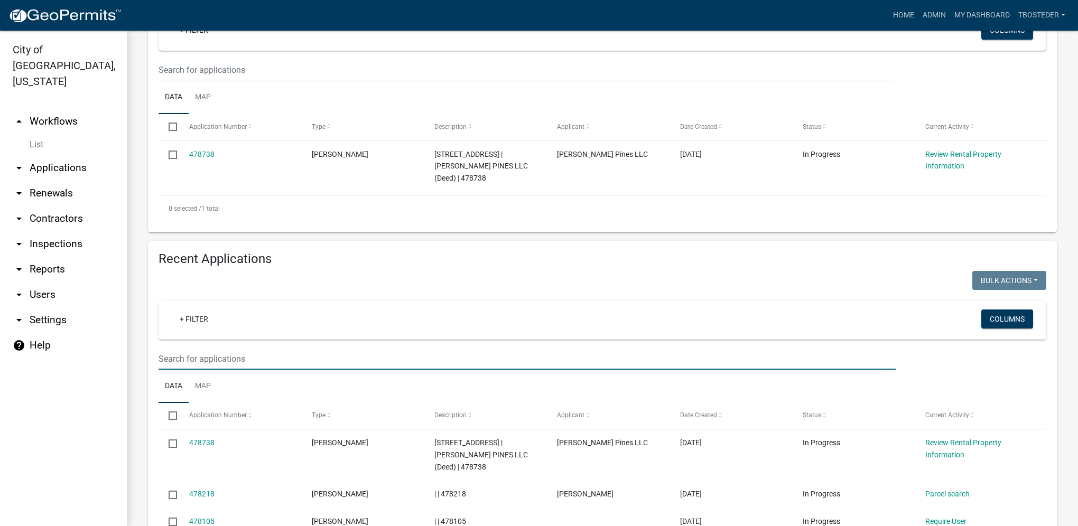
click at [226, 348] on input "text" at bounding box center [526, 359] width 737 height 22
type input "900 n [PERSON_NAME]"
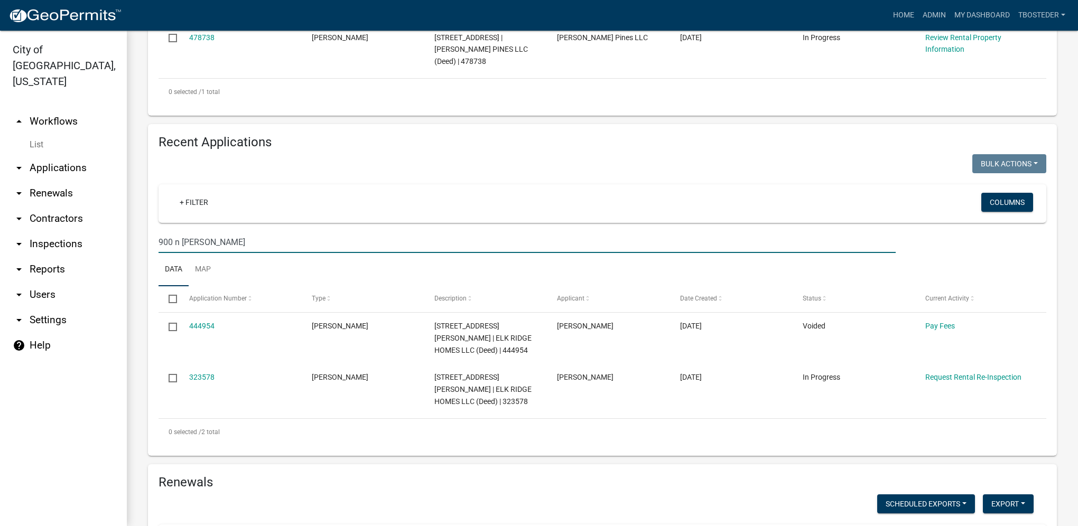
scroll to position [370, 0]
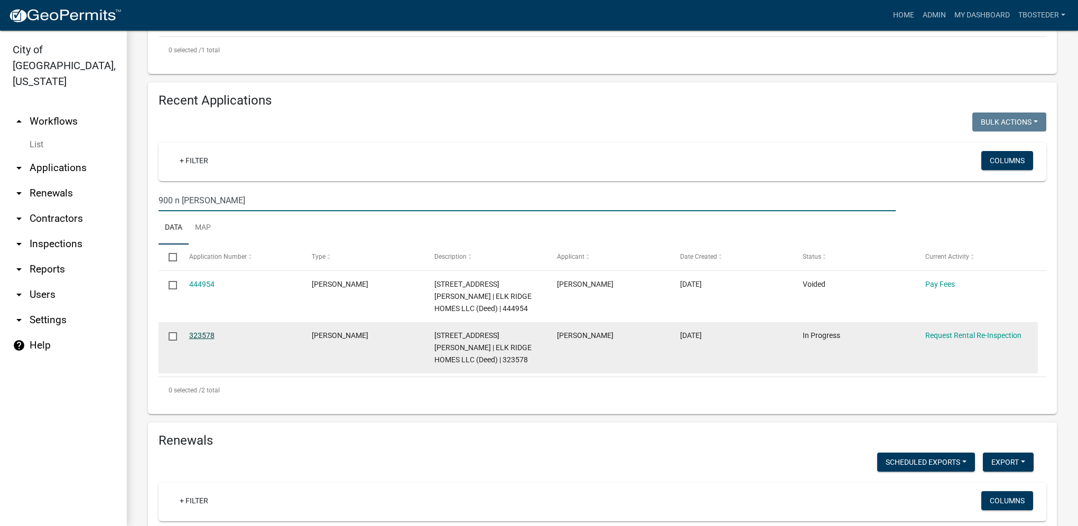
click at [208, 331] on link "323578" at bounding box center [201, 335] width 25 height 8
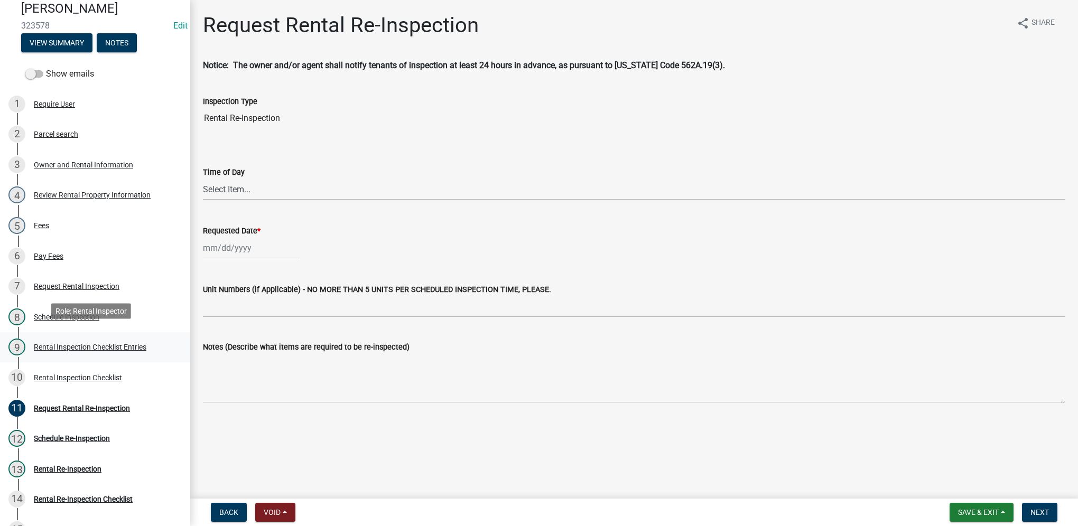
scroll to position [106, 0]
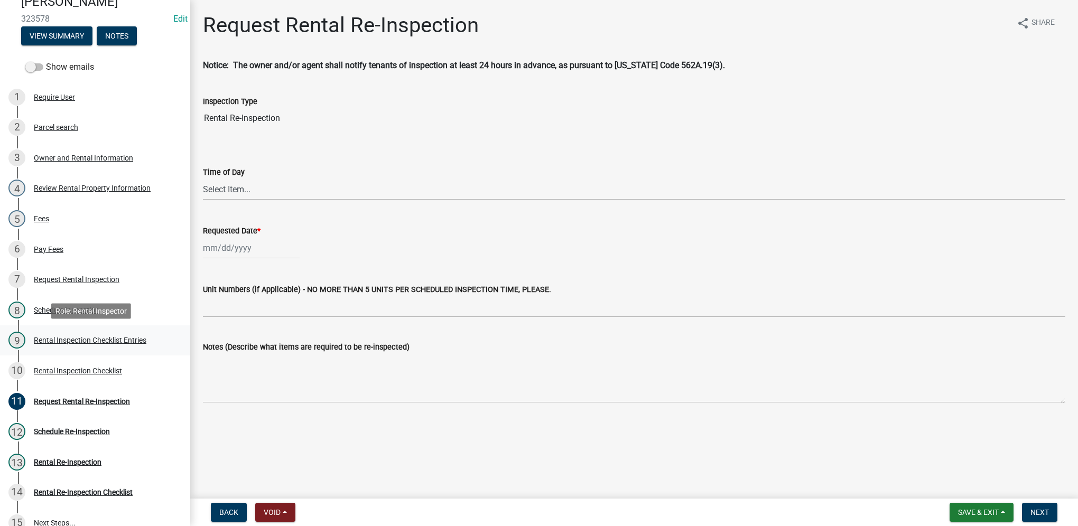
click at [137, 338] on div "Rental Inspection Checklist Entries" at bounding box center [90, 340] width 113 height 7
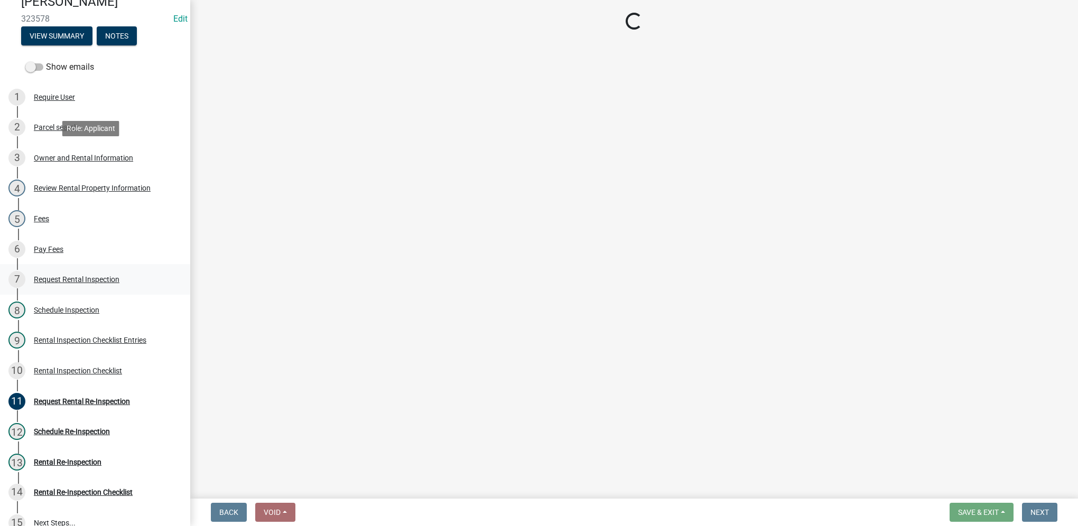
select select "3237a74e-59b5-424e-94fe-d72df491538c"
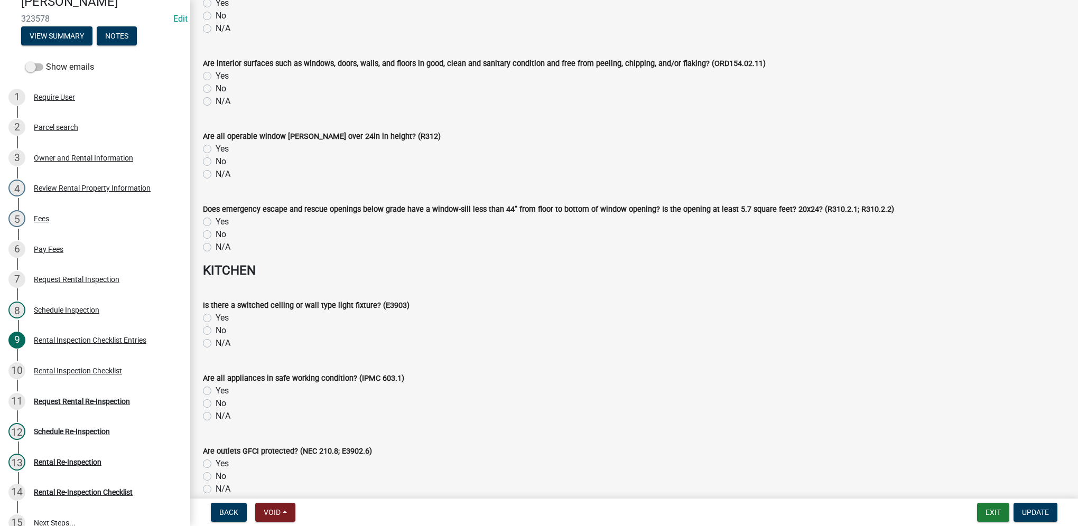
scroll to position [1487, 0]
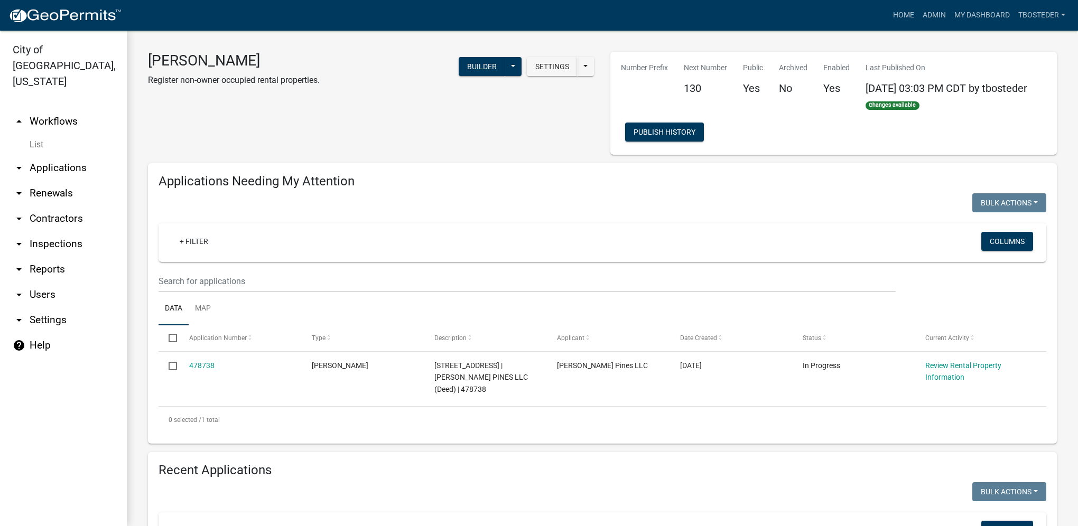
select select "1: 25"
click at [799, 21] on link "My Dashboard" at bounding box center [982, 15] width 64 height 20
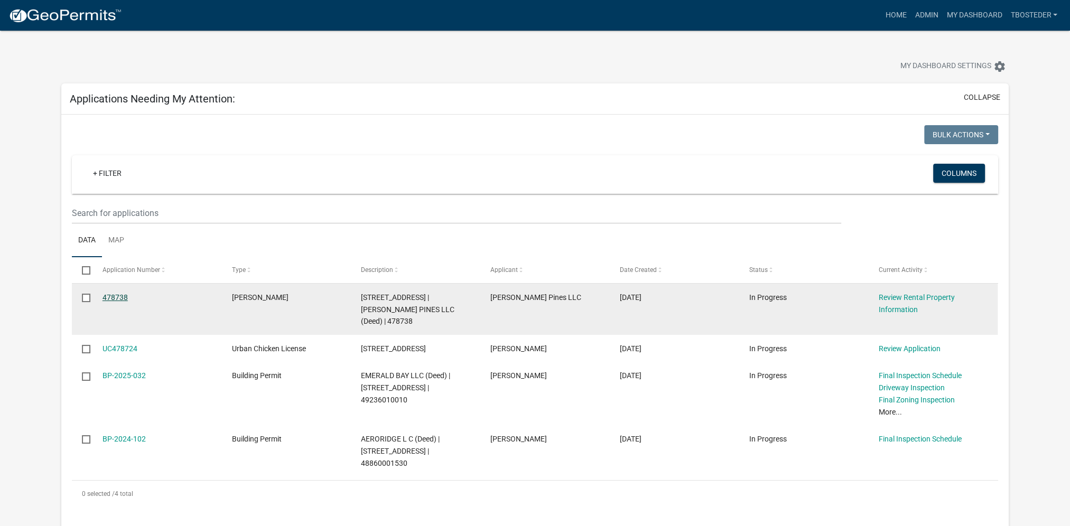
click at [126, 301] on link "478738" at bounding box center [114, 297] width 25 height 8
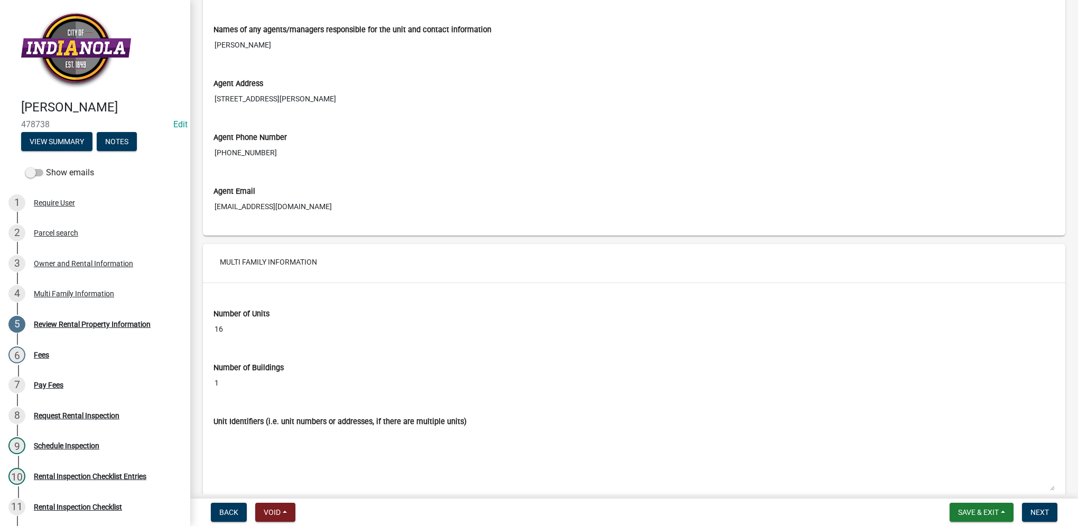
scroll to position [1533, 0]
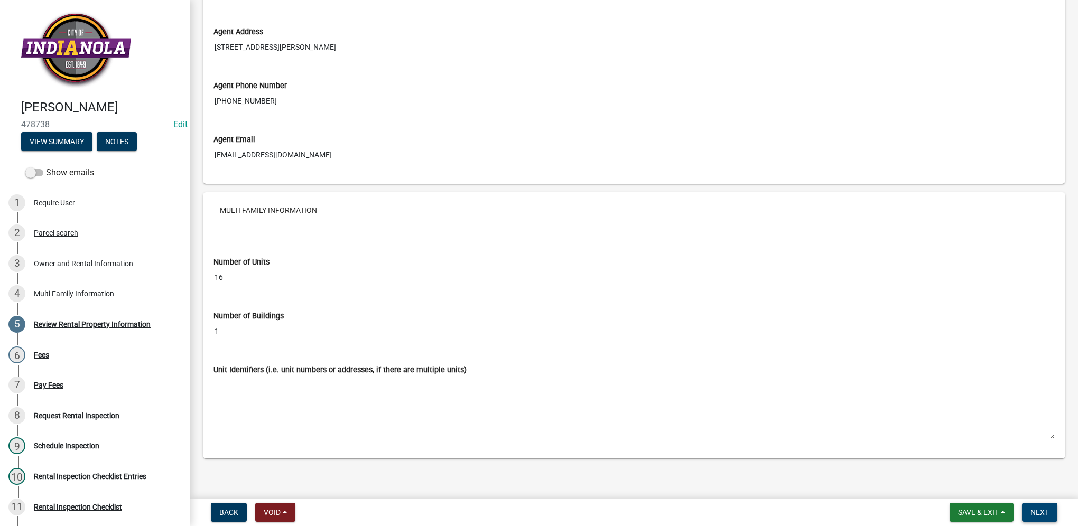
click at [799, 374] on button "Next" at bounding box center [1039, 512] width 35 height 19
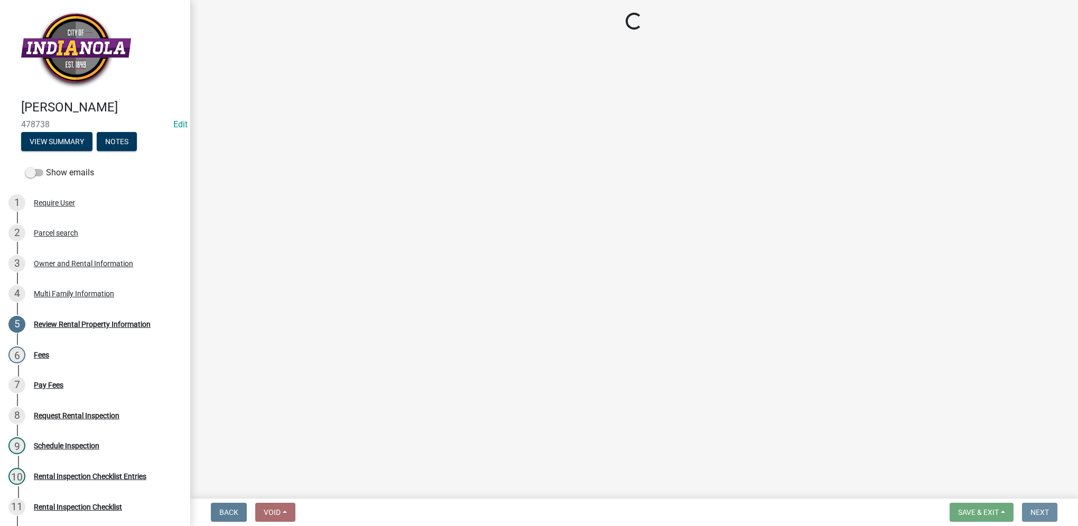
scroll to position [0, 0]
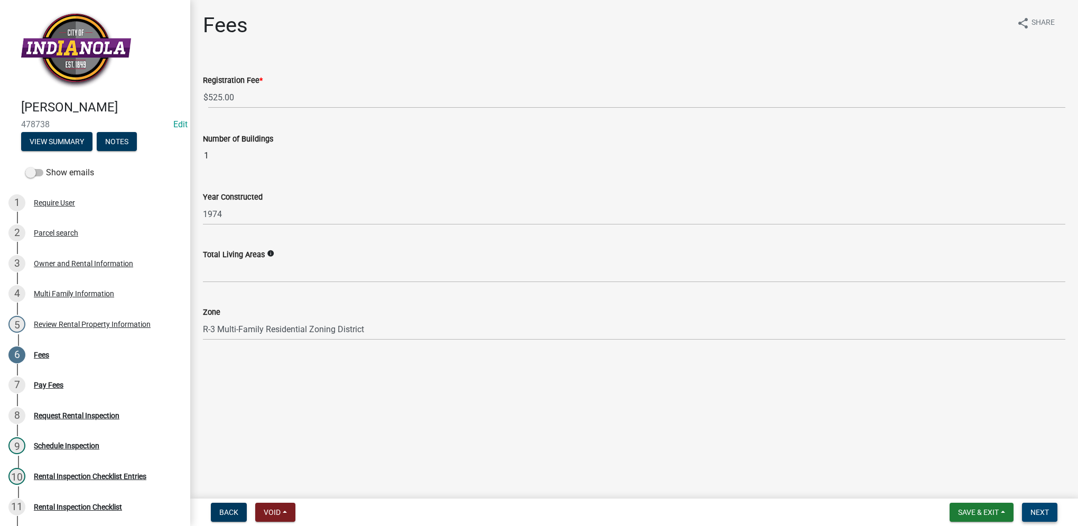
click at [799, 374] on span "Next" at bounding box center [1039, 512] width 18 height 8
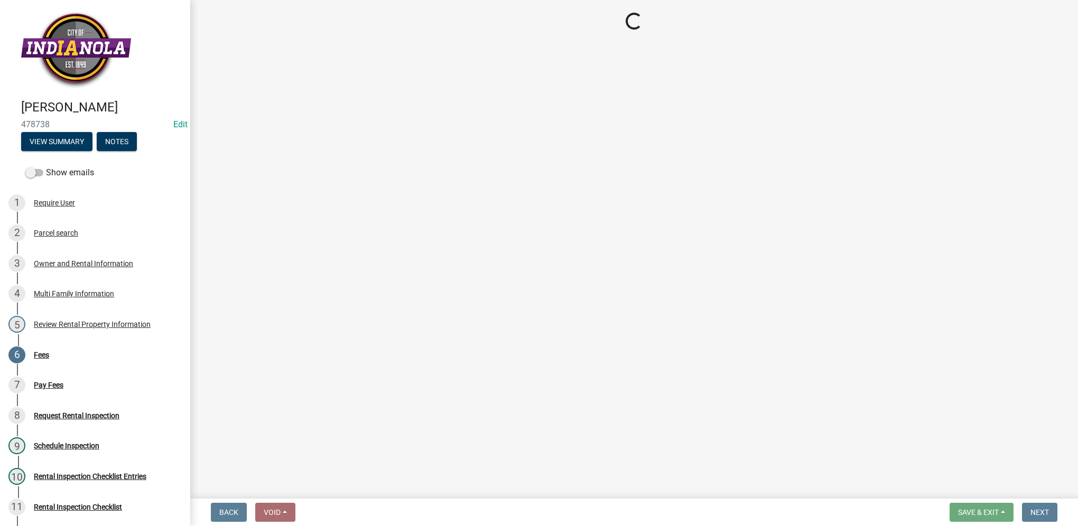
select select "3: 3"
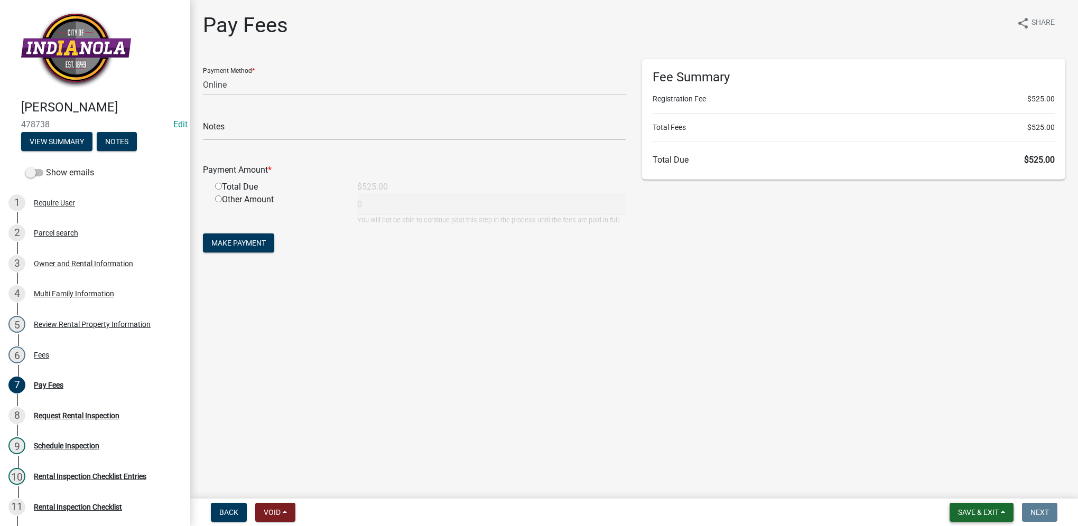
click at [799, 374] on button "Save & Exit" at bounding box center [981, 512] width 64 height 19
click at [799, 374] on button "Save & Exit" at bounding box center [971, 484] width 85 height 25
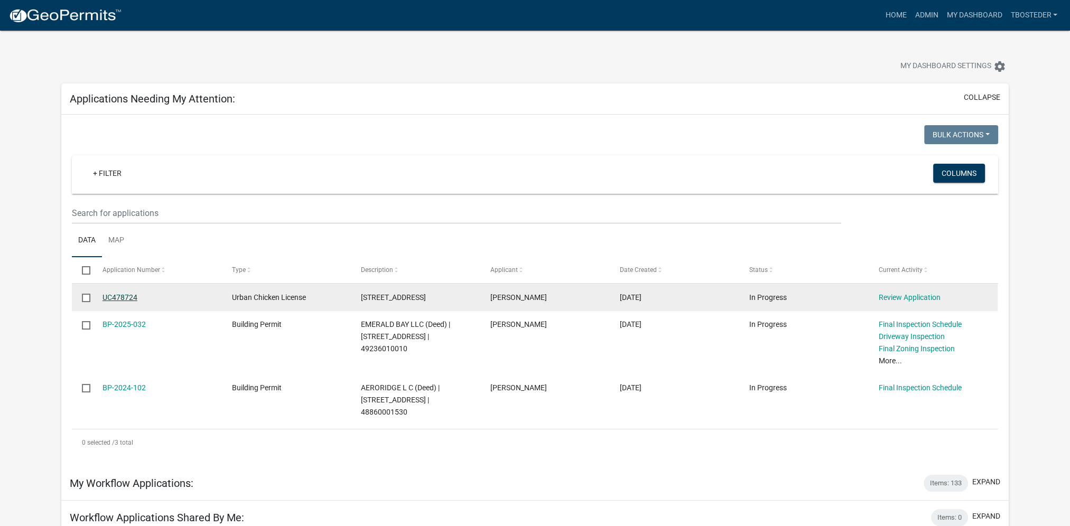
click at [129, 296] on link "UC478724" at bounding box center [119, 297] width 35 height 8
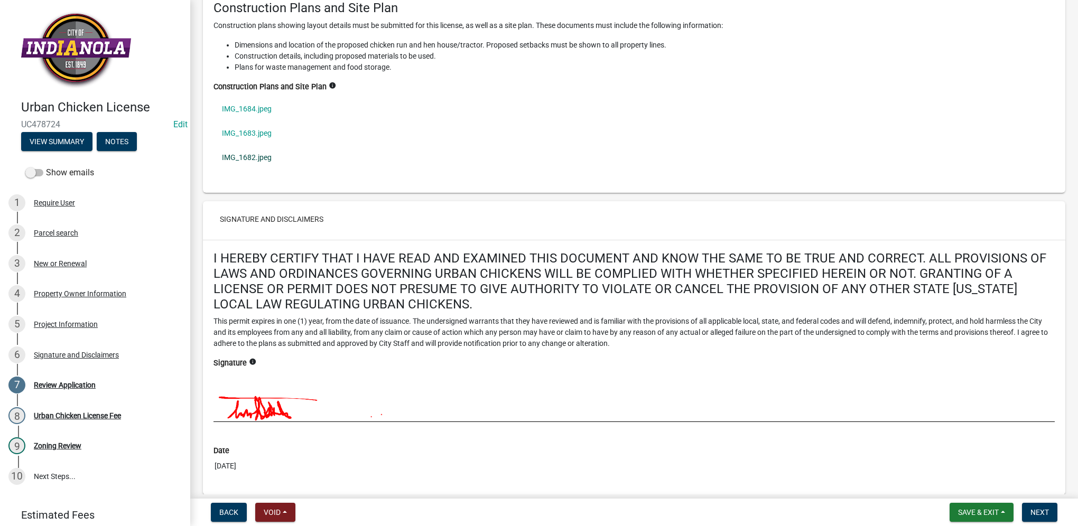
scroll to position [1456, 0]
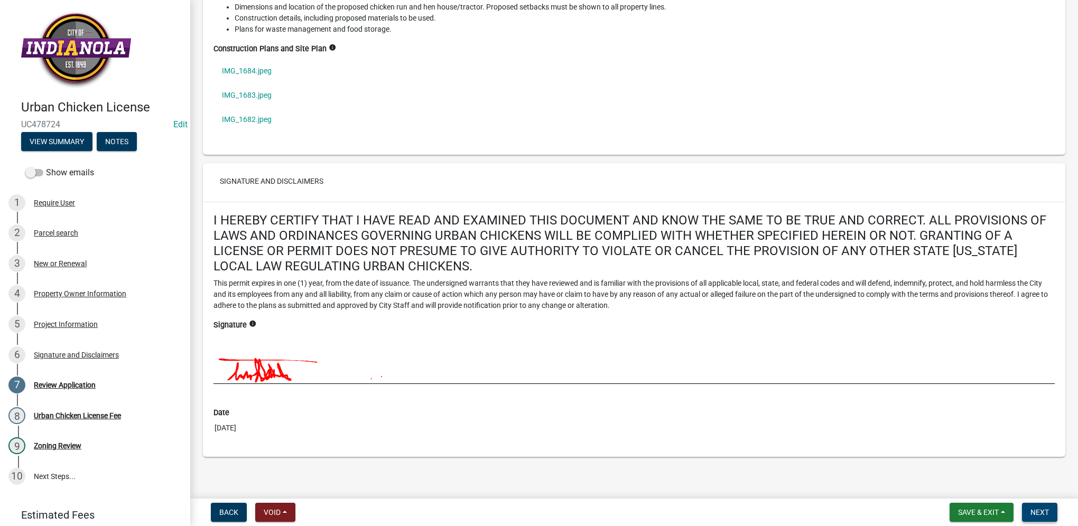
click at [799, 374] on span "Next" at bounding box center [1039, 512] width 18 height 8
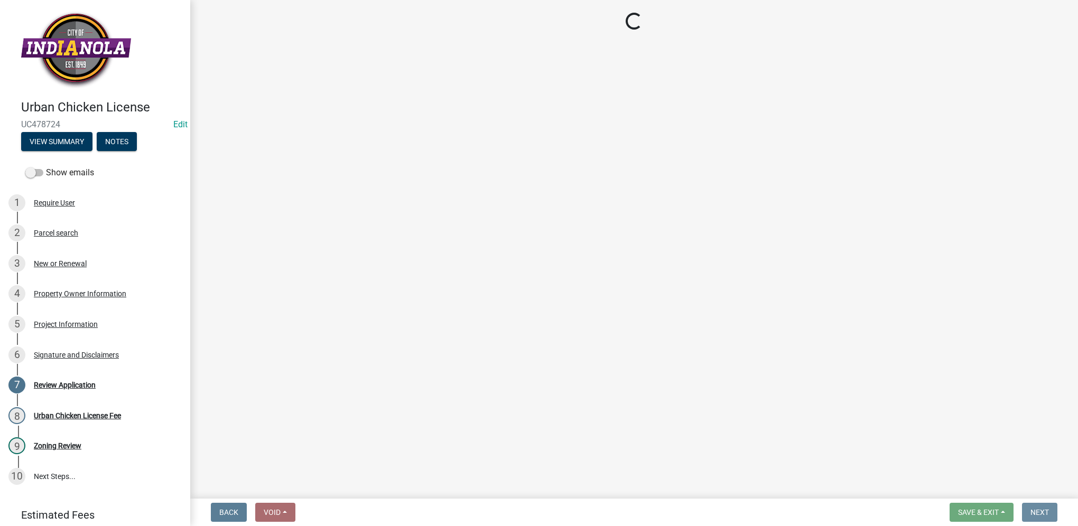
scroll to position [0, 0]
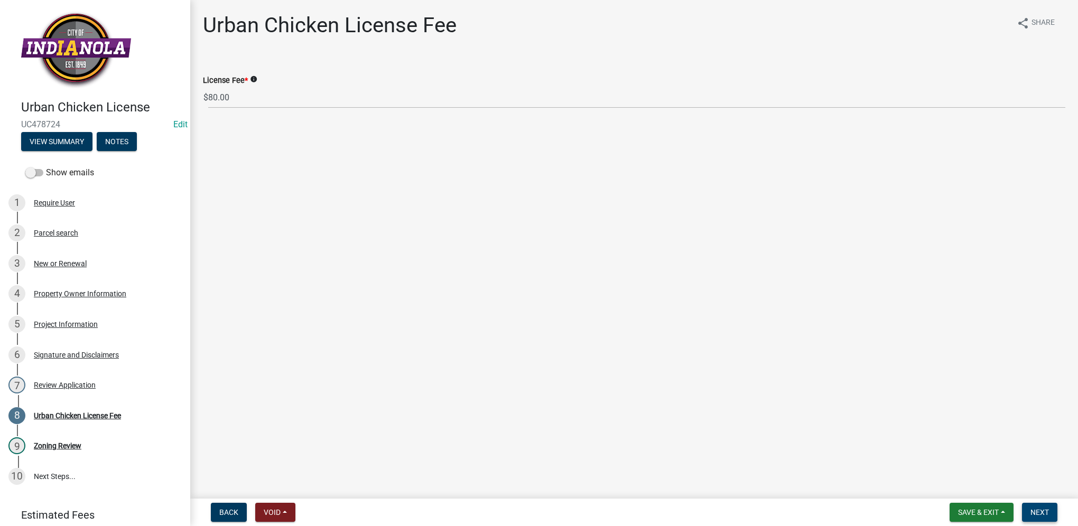
click at [799, 374] on button "Next" at bounding box center [1039, 512] width 35 height 19
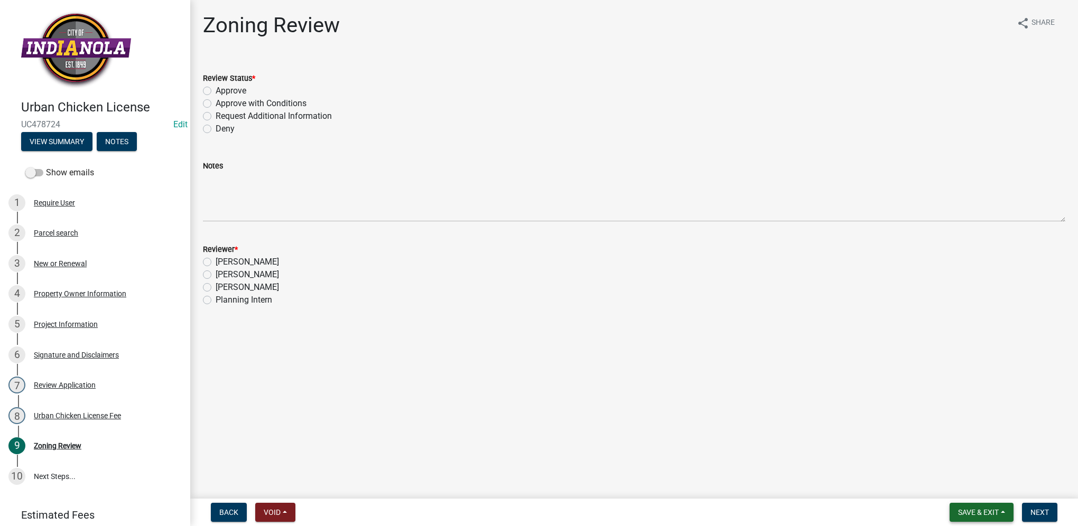
click at [799, 374] on span "Save & Exit" at bounding box center [978, 512] width 41 height 8
click at [799, 374] on button "Save & Exit" at bounding box center [971, 484] width 85 height 25
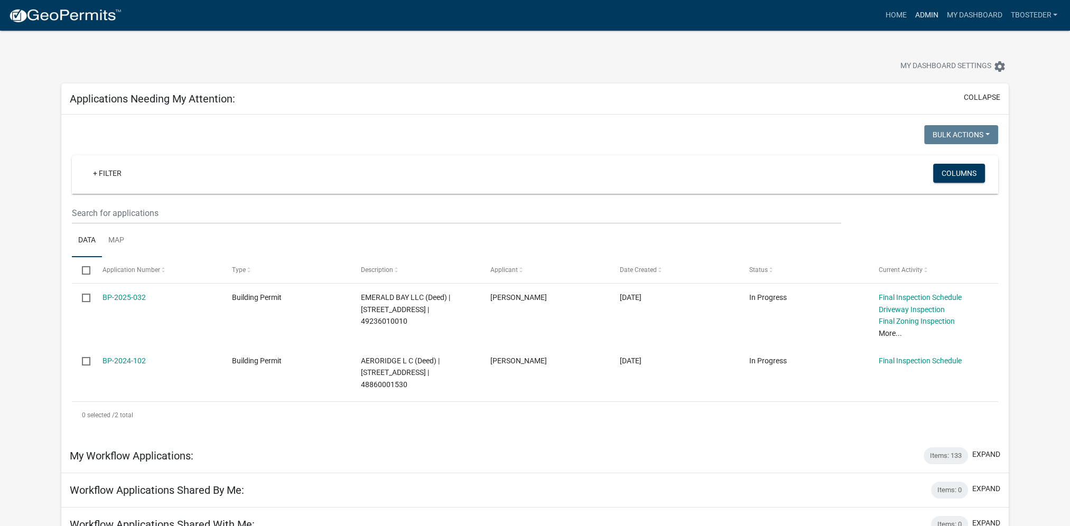
click at [799, 11] on link "Admin" at bounding box center [926, 15] width 32 height 20
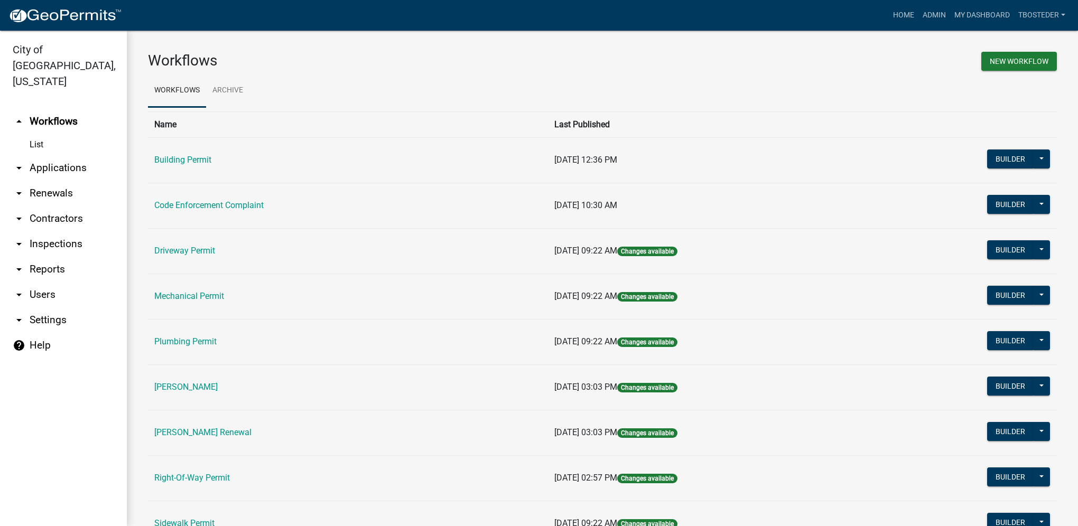
click at [67, 257] on link "arrow_drop_down Reports" at bounding box center [63, 269] width 127 height 25
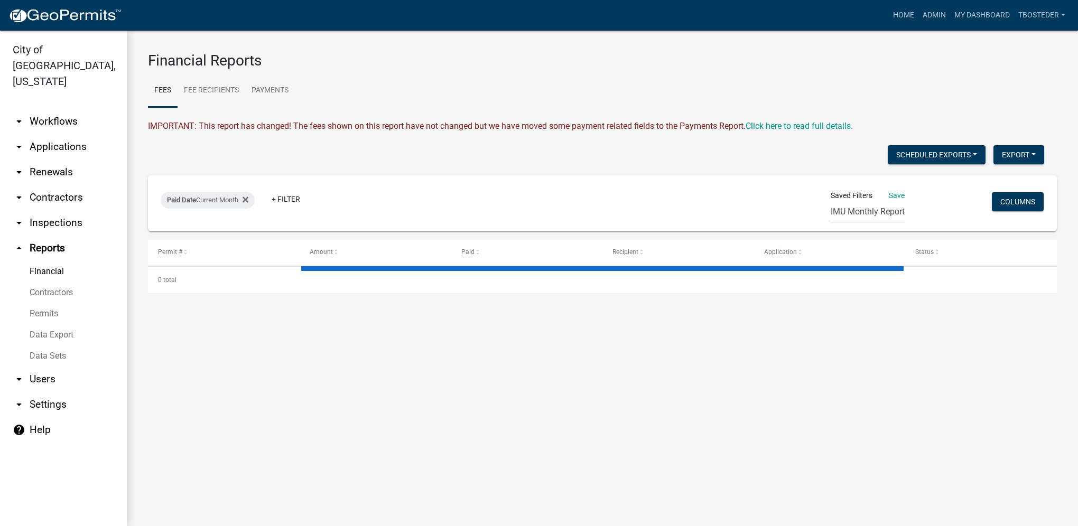
click at [57, 261] on link "Financial" at bounding box center [63, 271] width 127 height 21
select select "2: 50"
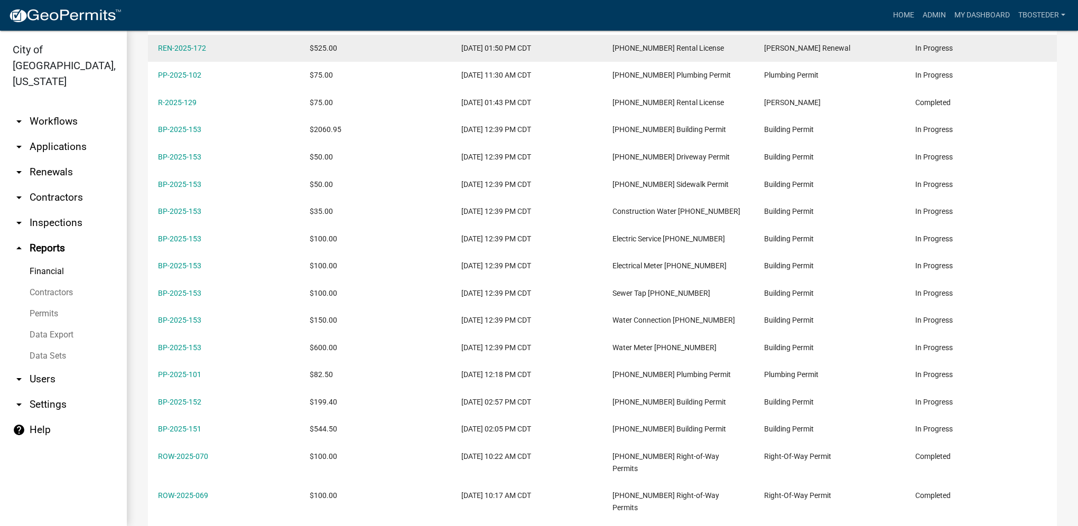
scroll to position [264, 0]
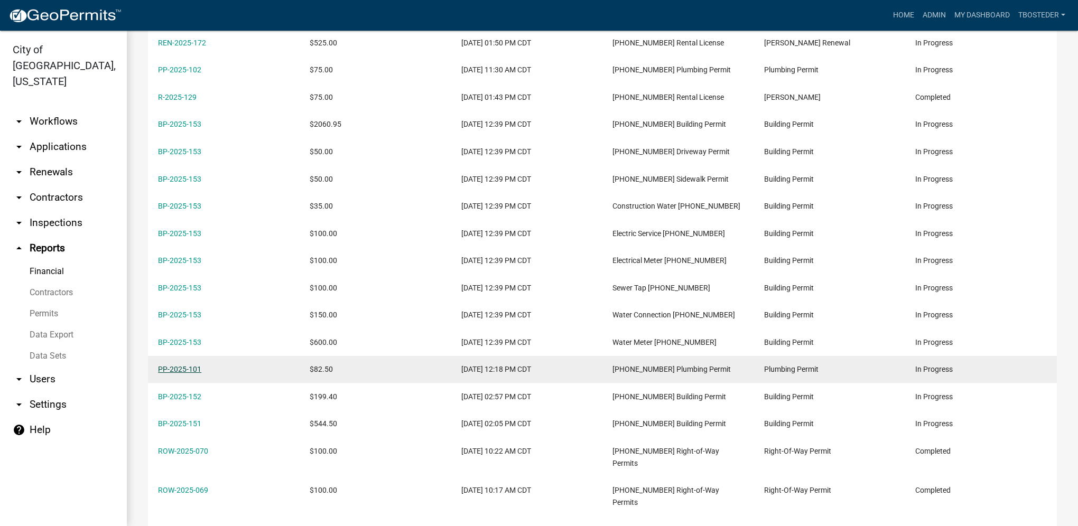
click at [194, 369] on link "PP-2025-101" at bounding box center [179, 369] width 43 height 8
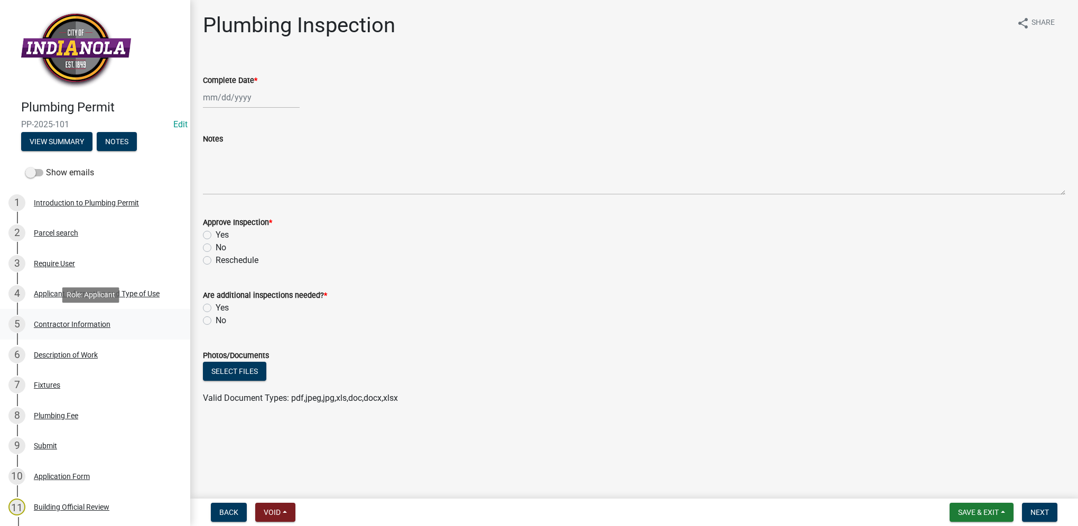
click at [123, 320] on div "5 Contractor Information" at bounding box center [90, 324] width 165 height 17
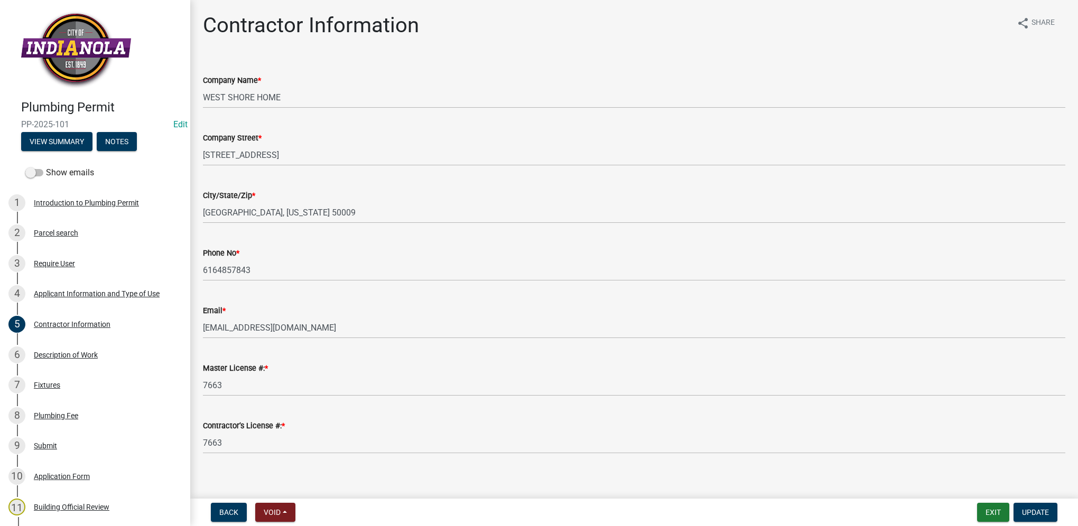
select select "0: null"
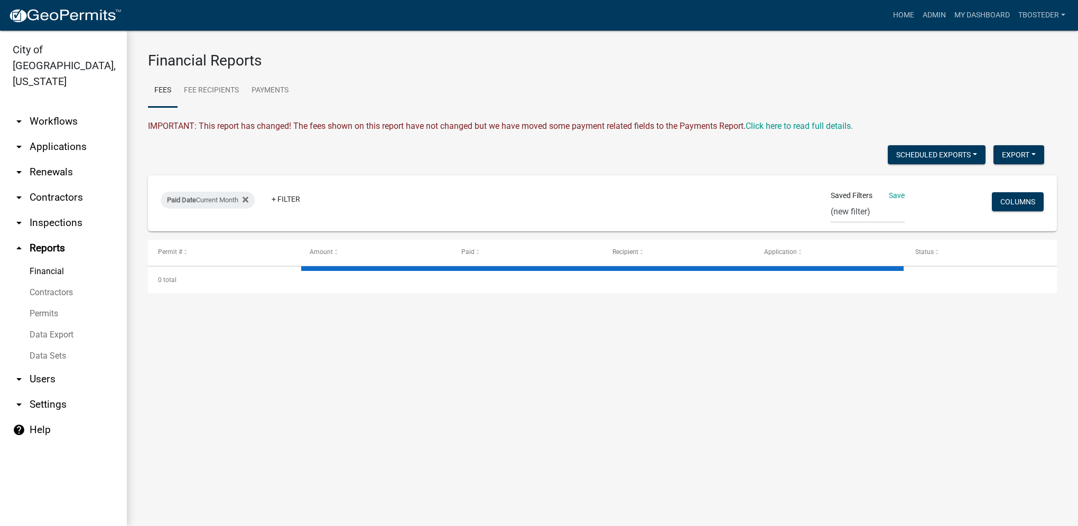
select select "2: 50"
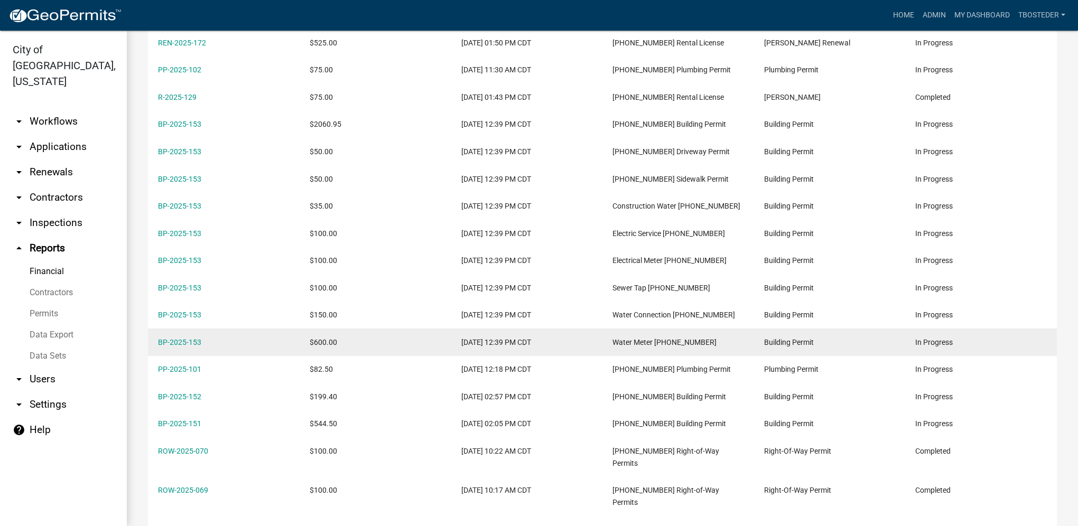
scroll to position [211, 0]
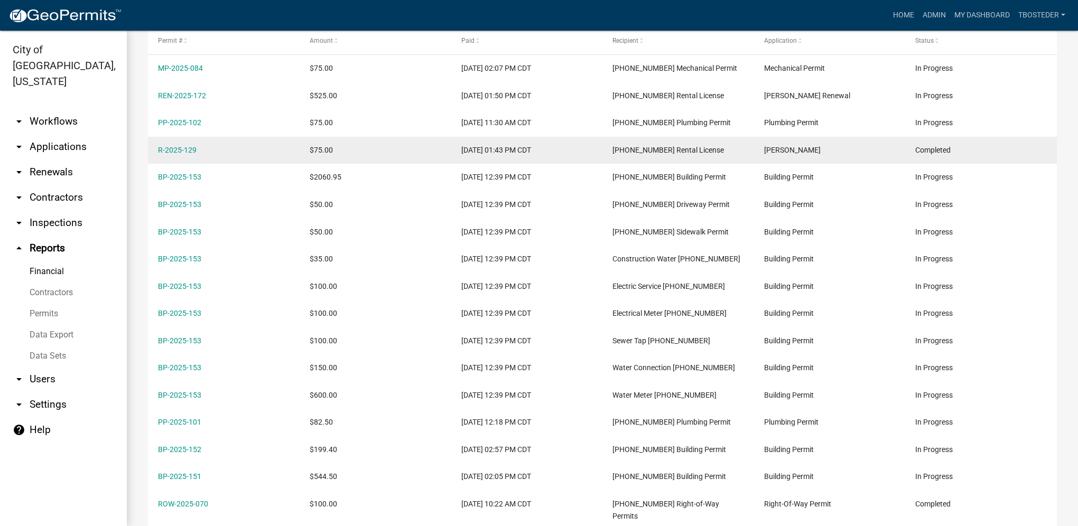
drag, startPoint x: 202, startPoint y: 145, endPoint x: 154, endPoint y: 154, distance: 48.8
click at [154, 154] on datatable-body-cell "R-2025-129" at bounding box center [224, 150] width 152 height 27
drag, startPoint x: 154, startPoint y: 154, endPoint x: 163, endPoint y: 148, distance: 10.0
copy link "R-2025-129"
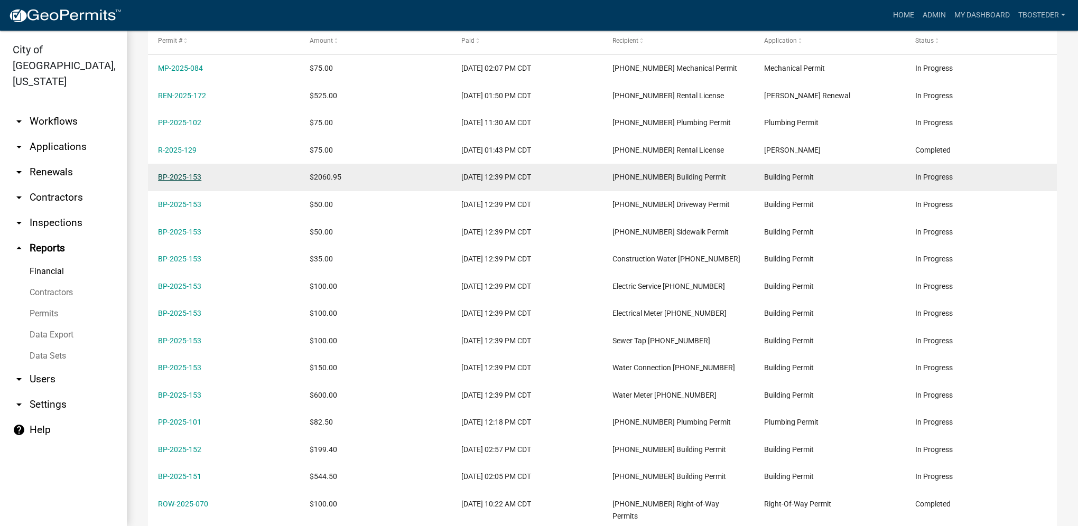
click at [167, 177] on link "BP-2025-153" at bounding box center [179, 177] width 43 height 8
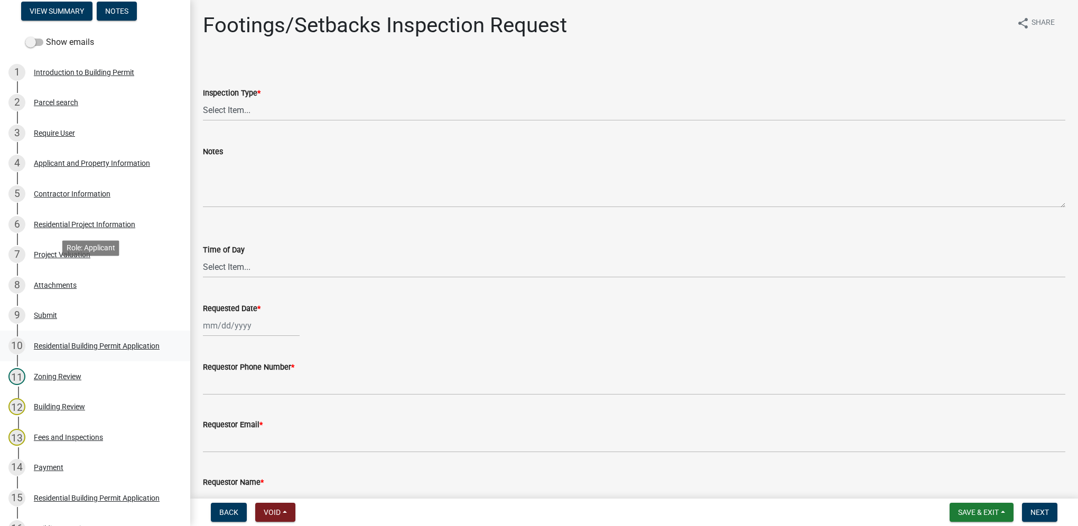
scroll to position [211, 0]
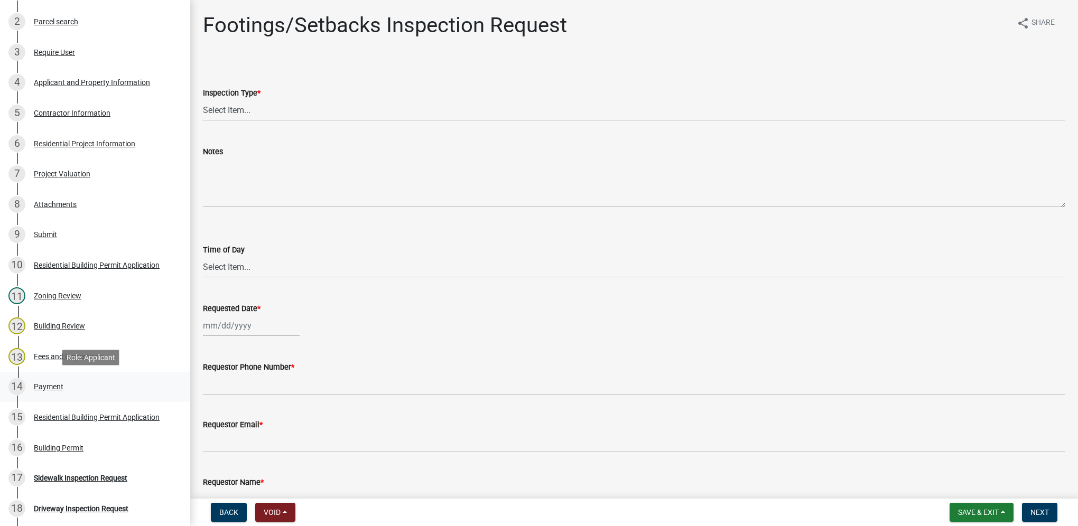
click at [60, 374] on div "Payment" at bounding box center [49, 386] width 30 height 7
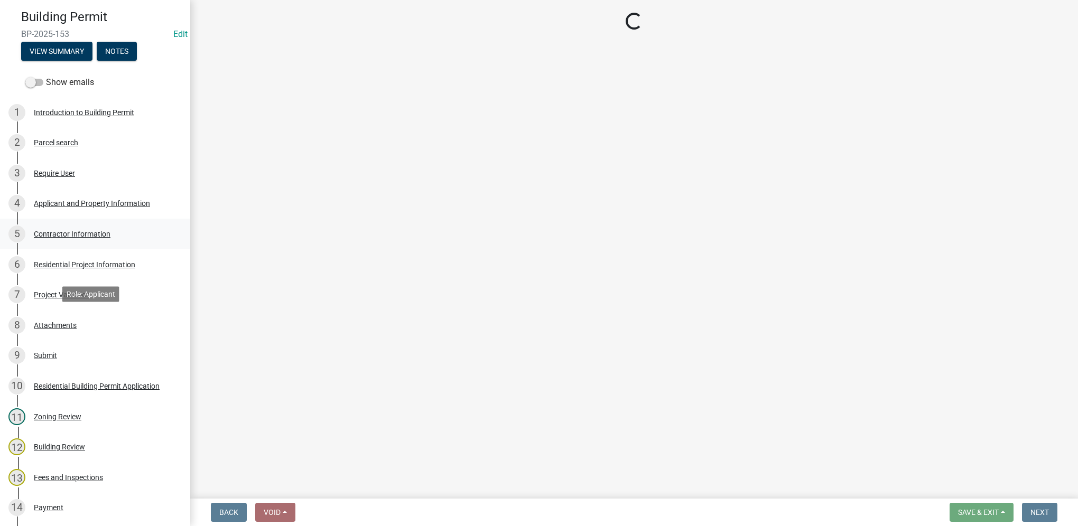
scroll to position [0, 0]
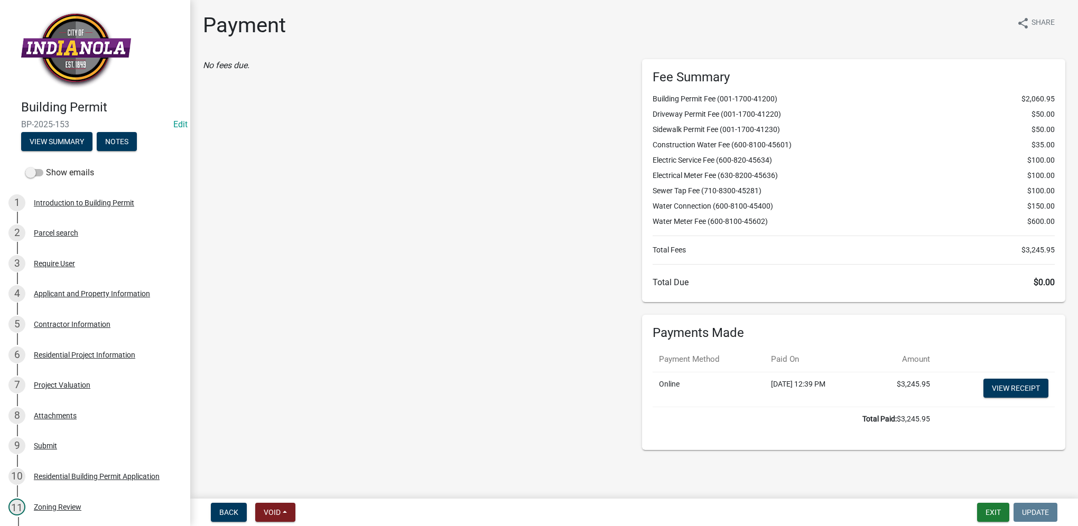
drag, startPoint x: 110, startPoint y: 124, endPoint x: 16, endPoint y: 123, distance: 94.1
click at [16, 123] on div "Building Permit BP-2025-153 Edit View Summary Notes" at bounding box center [94, 122] width 173 height 62
drag, startPoint x: 16, startPoint y: 123, endPoint x: 43, endPoint y: 121, distance: 27.0
copy span "BP-2025-153"
click at [51, 229] on div "Parcel search" at bounding box center [56, 232] width 44 height 7
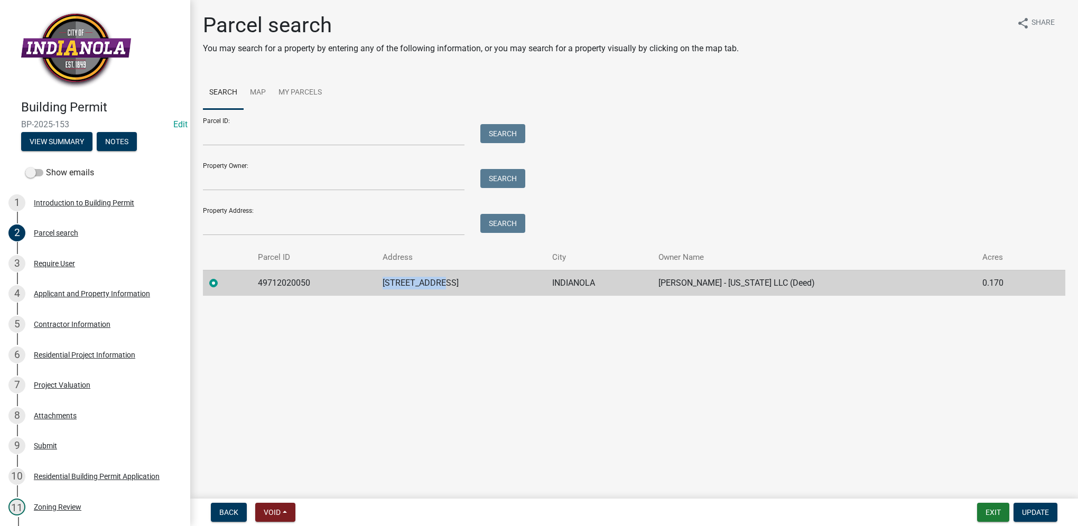
drag, startPoint x: 394, startPoint y: 275, endPoint x: 465, endPoint y: 279, distance: 71.4
click at [465, 279] on tr "49712020050 [STREET_ADDRESS][GEOGRAPHIC_DATA][PERSON_NAME] - [US_STATE] LLC (De…" at bounding box center [634, 283] width 862 height 26
drag, startPoint x: 465, startPoint y: 279, endPoint x: 460, endPoint y: 282, distance: 5.9
copy tr "[STREET_ADDRESS]"
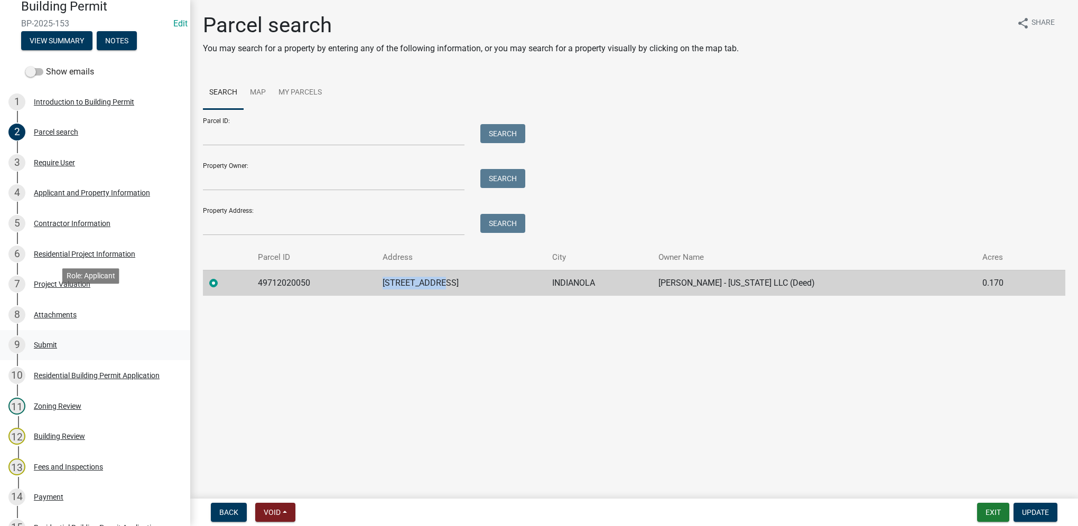
scroll to position [158, 0]
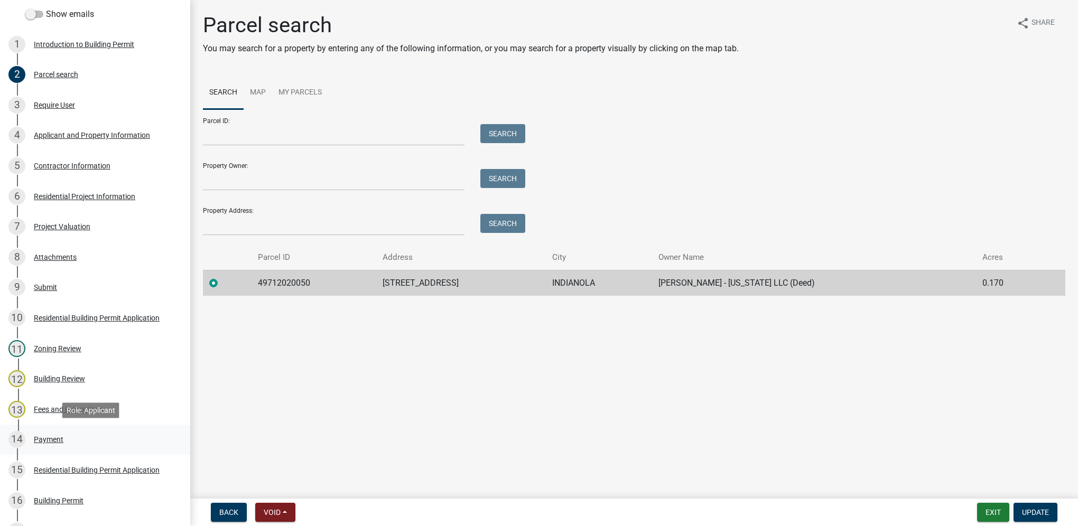
click at [56, 374] on div "Payment" at bounding box center [49, 439] width 30 height 7
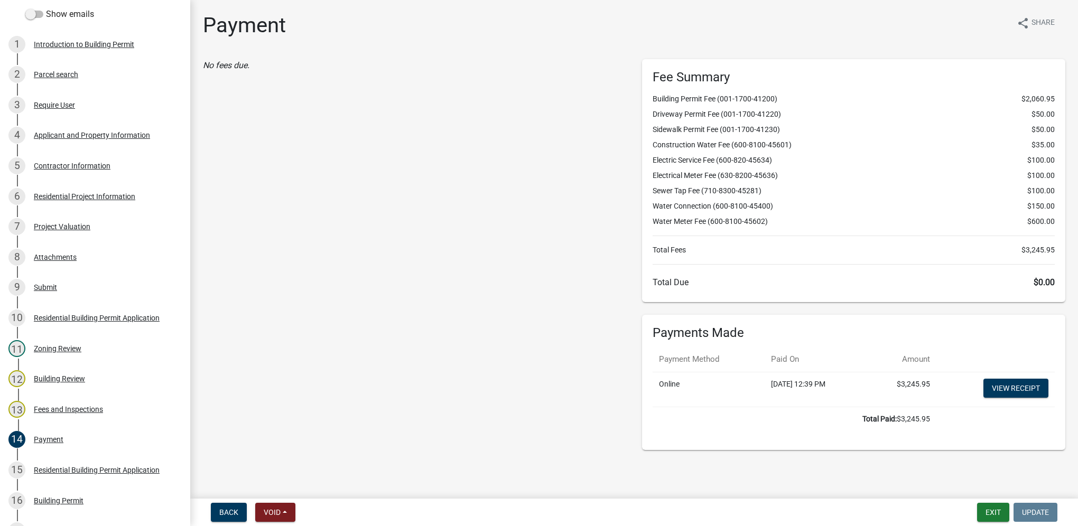
select select "0: null"
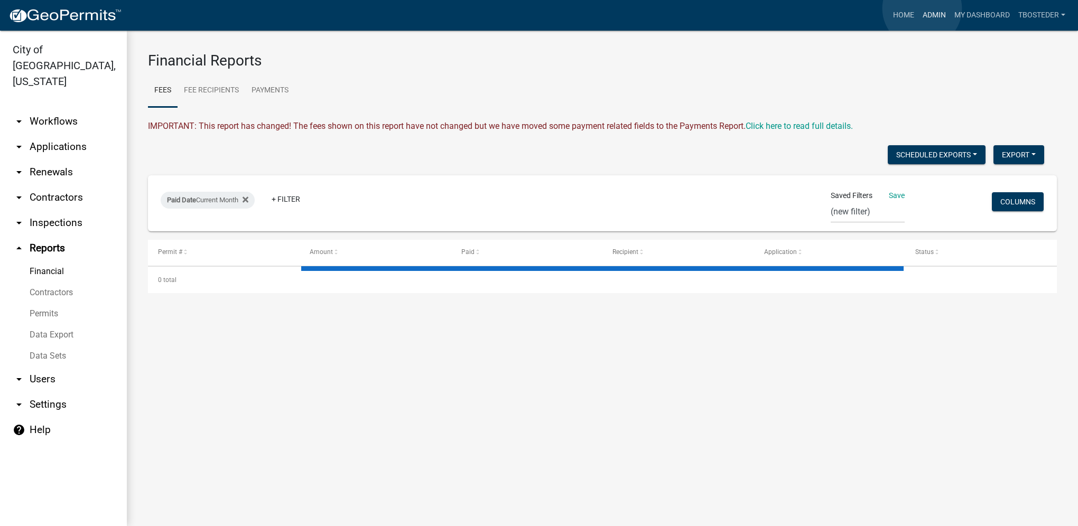
click at [799, 8] on link "Admin" at bounding box center [934, 15] width 32 height 20
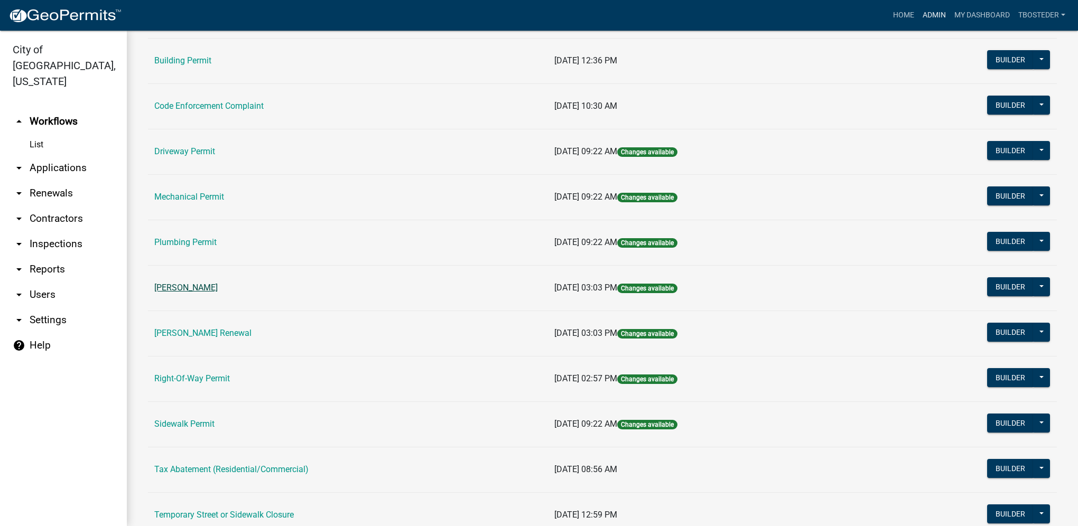
scroll to position [106, 0]
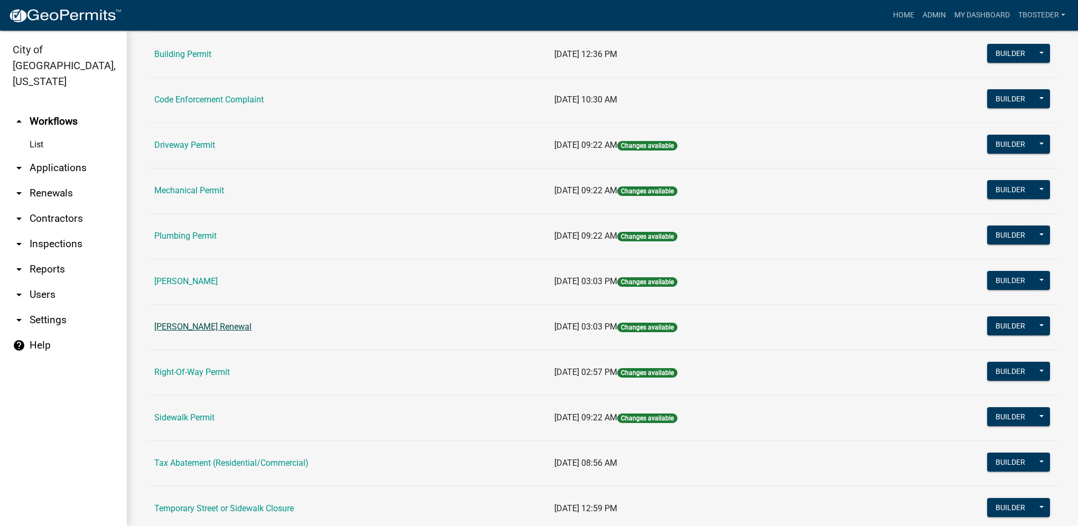
click at [217, 326] on link "[PERSON_NAME] Renewal" at bounding box center [202, 327] width 97 height 10
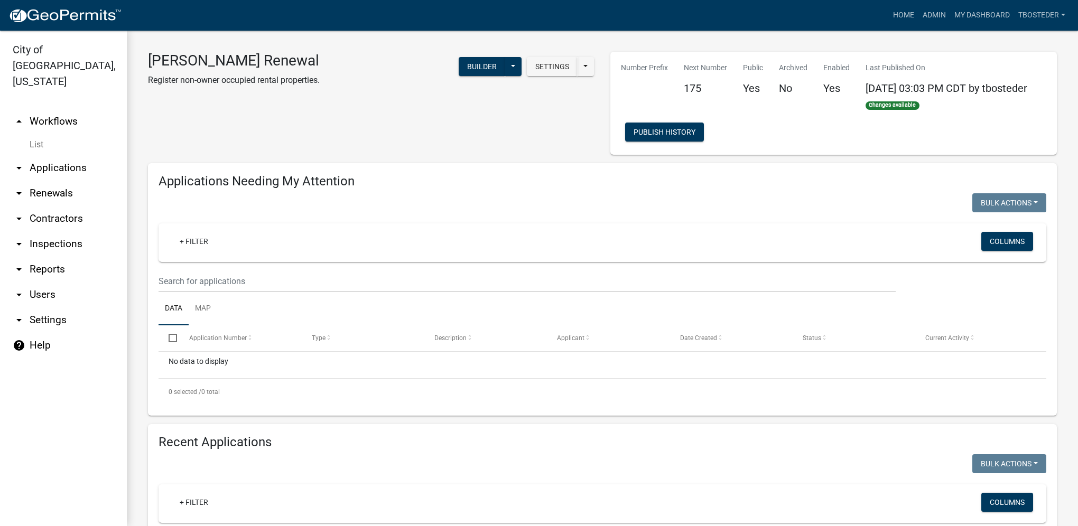
select select "1: 25"
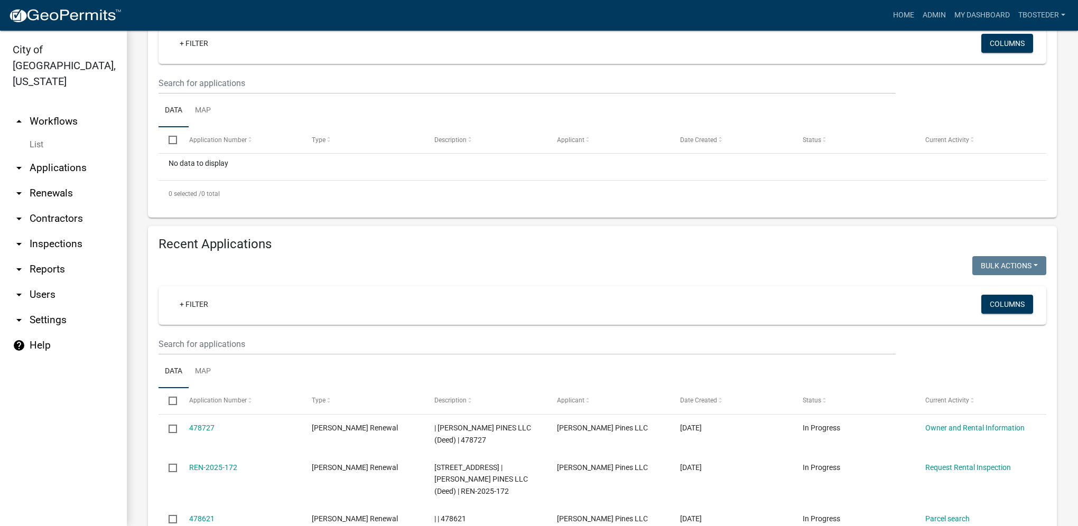
scroll to position [211, 0]
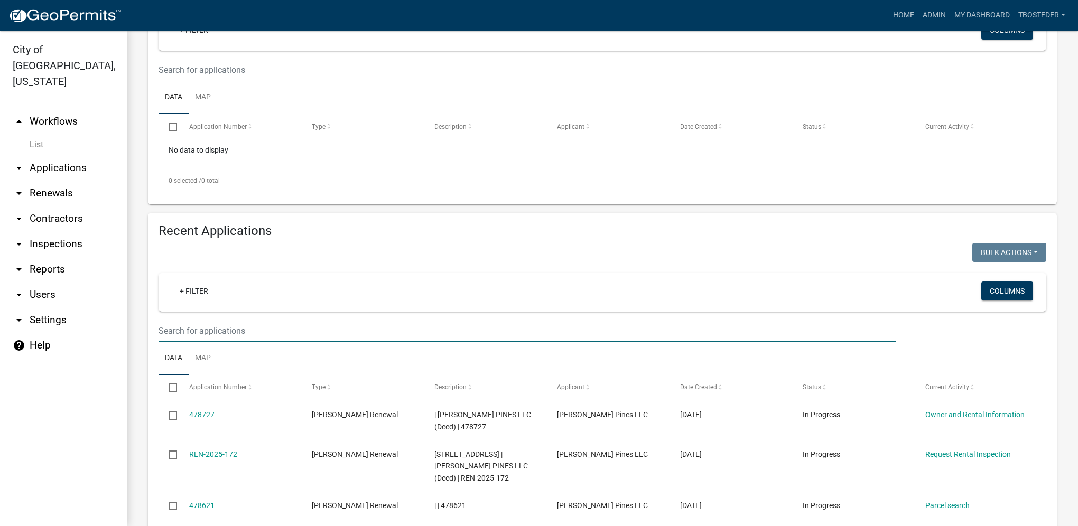
click at [217, 328] on input "text" at bounding box center [526, 331] width 737 height 22
type input "2025-169"
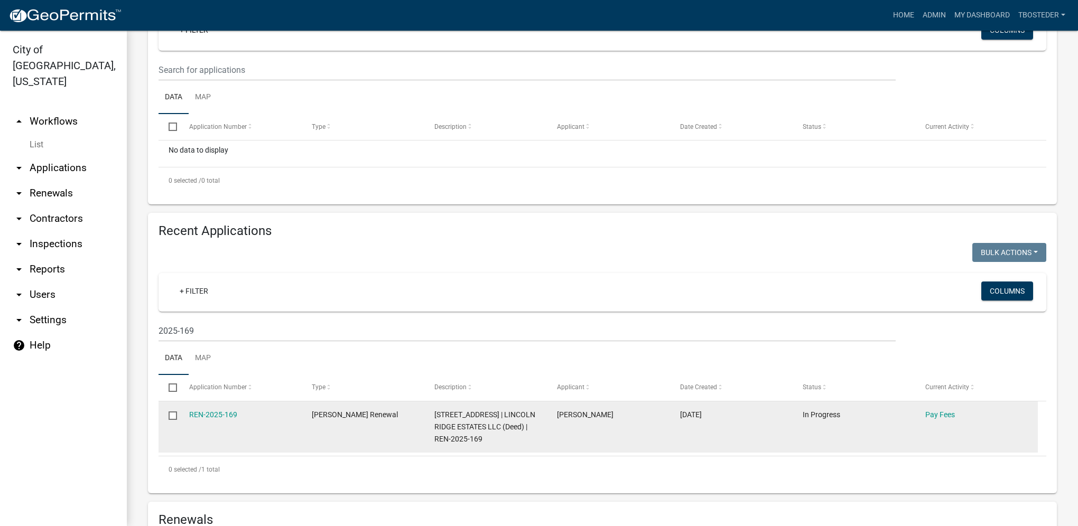
drag, startPoint x: 236, startPoint y: 420, endPoint x: 184, endPoint y: 425, distance: 51.5
click at [184, 374] on datatable-body-cell "REN-2025-169" at bounding box center [240, 427] width 123 height 51
drag, startPoint x: 184, startPoint y: 425, endPoint x: 199, endPoint y: 420, distance: 15.0
copy link "REN-2025-169"
click at [224, 374] on link "REN-2025-169" at bounding box center [213, 415] width 48 height 8
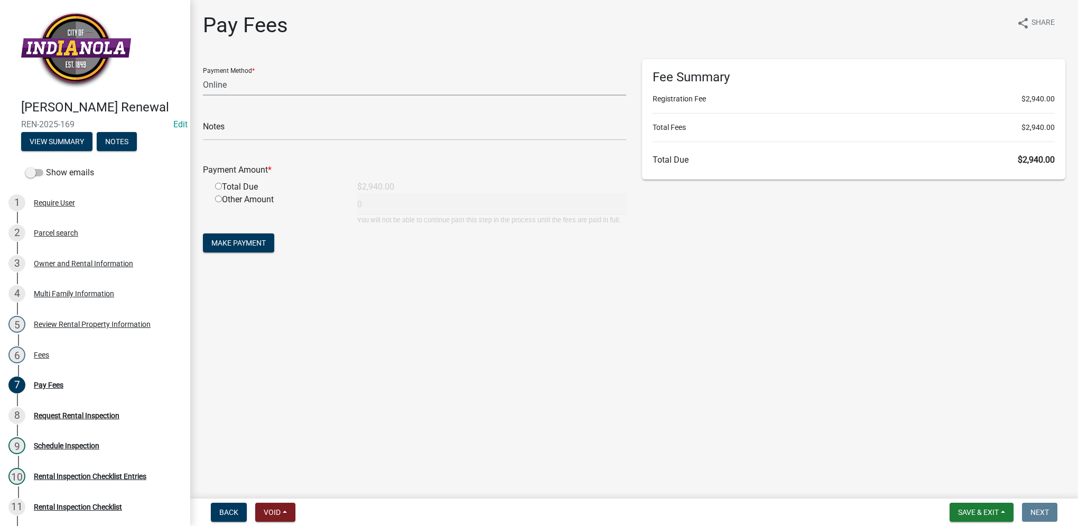
click at [244, 87] on select "Credit Card POS Check Cash Online" at bounding box center [414, 85] width 423 height 22
select select "1: 0"
click at [203, 74] on select "Credit Card POS Check Cash Online" at bounding box center [414, 85] width 423 height 22
click at [238, 125] on input "text" at bounding box center [414, 130] width 423 height 22
type input "2025"
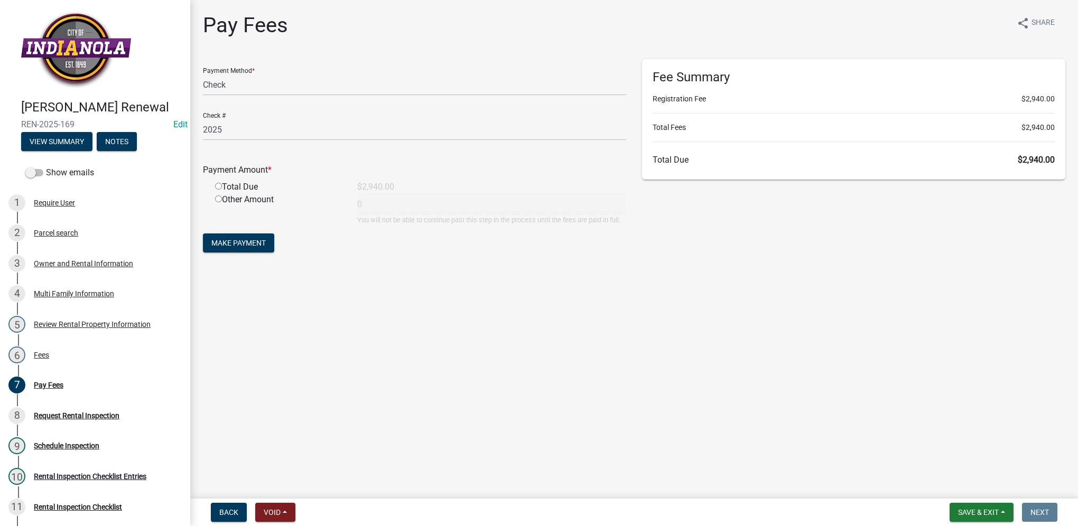
click at [218, 184] on input "radio" at bounding box center [218, 186] width 7 height 7
radio input "true"
type input "2940"
click at [229, 240] on span "Make Payment" at bounding box center [238, 243] width 54 height 8
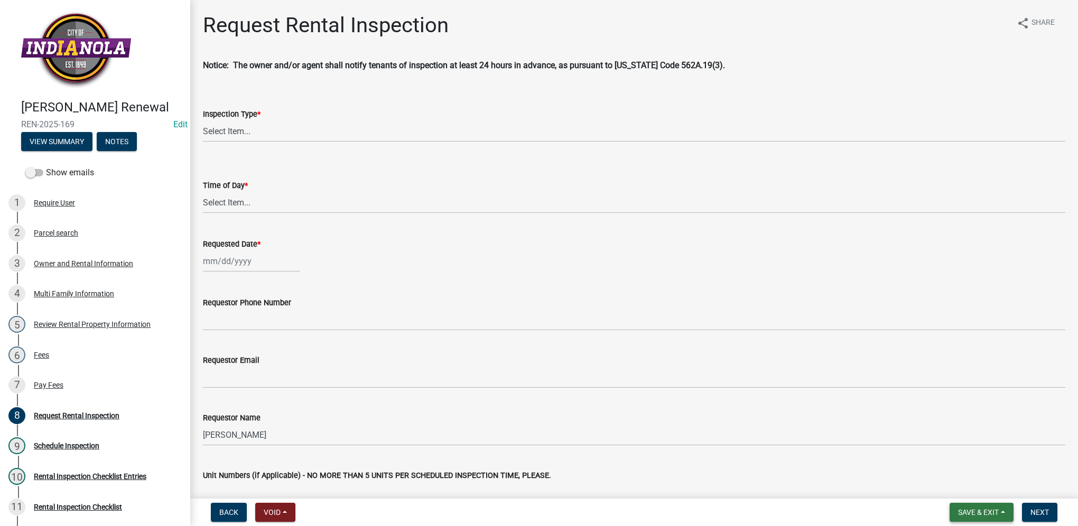
click at [799, 374] on button "Save & Exit" at bounding box center [981, 512] width 64 height 19
click at [799, 374] on button "Save & Exit" at bounding box center [971, 484] width 85 height 25
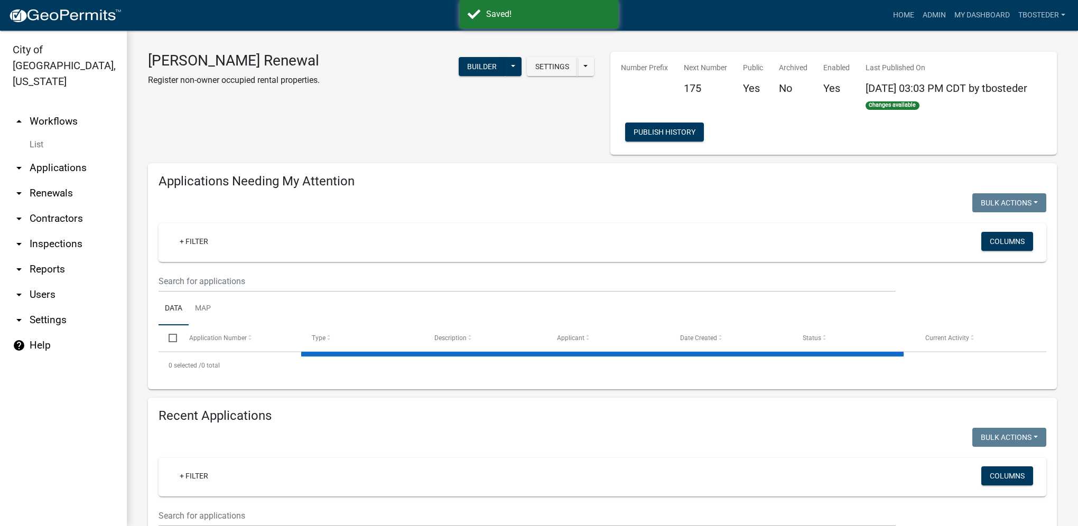
select select "1: 25"
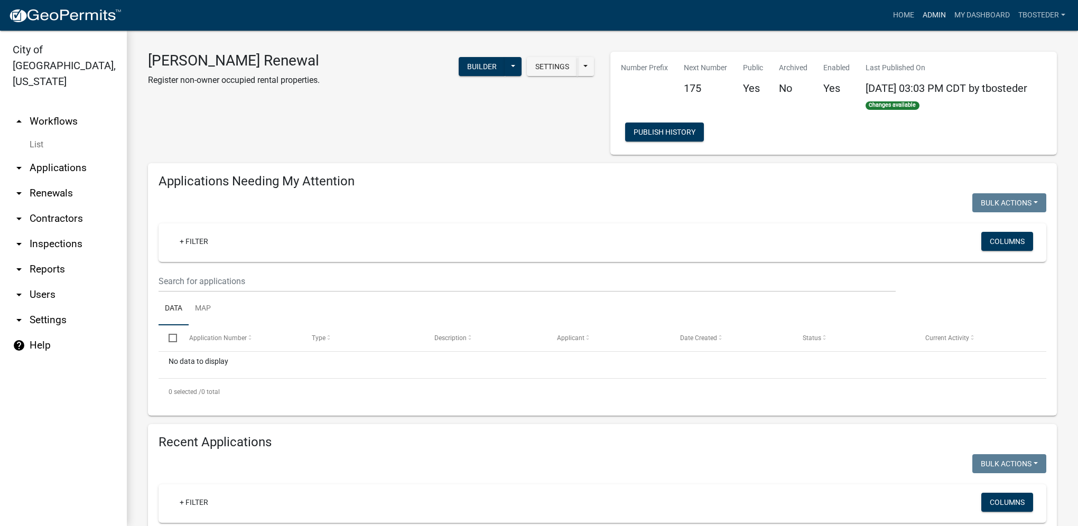
click at [799, 19] on link "Admin" at bounding box center [934, 15] width 32 height 20
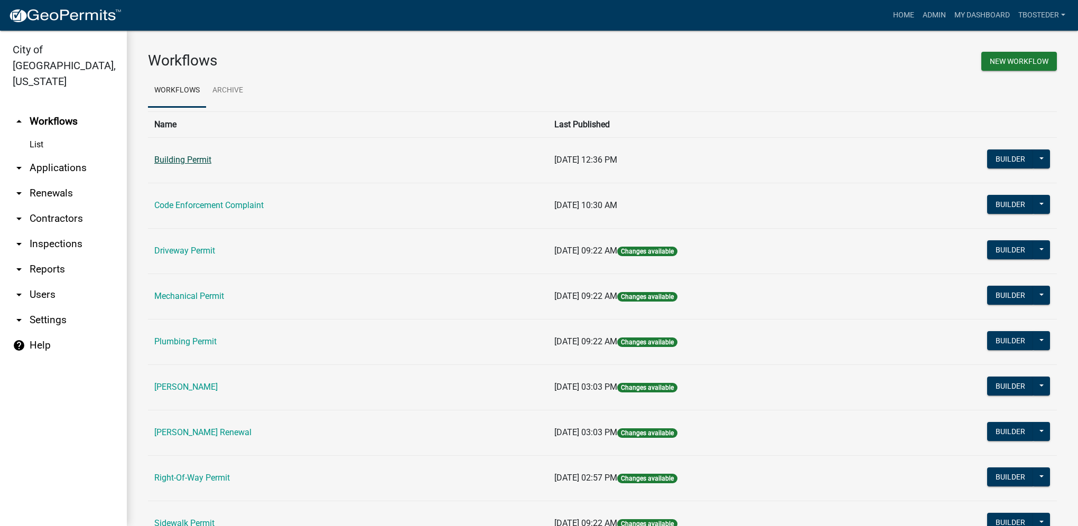
click at [211, 158] on link "Building Permit" at bounding box center [182, 160] width 57 height 10
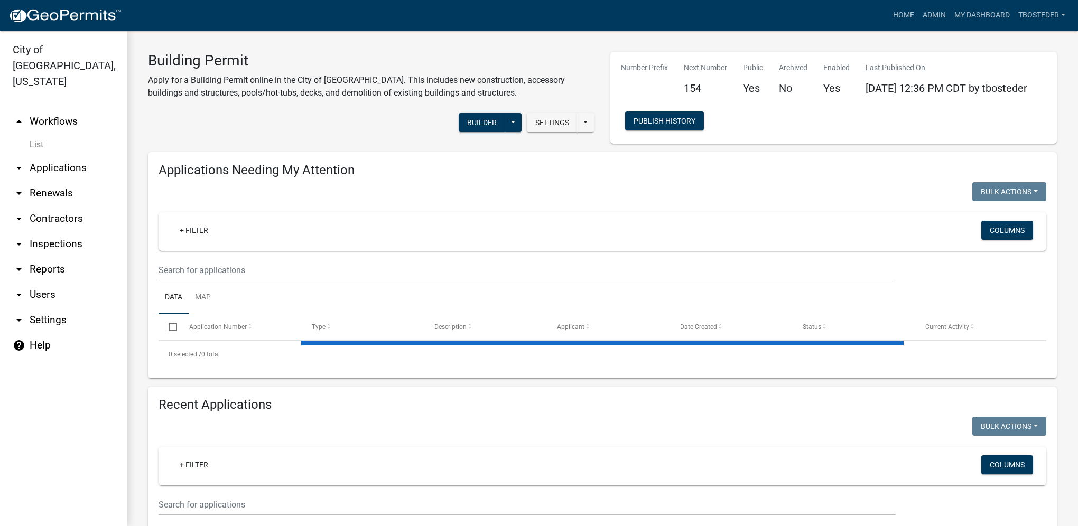
select select "1: 25"
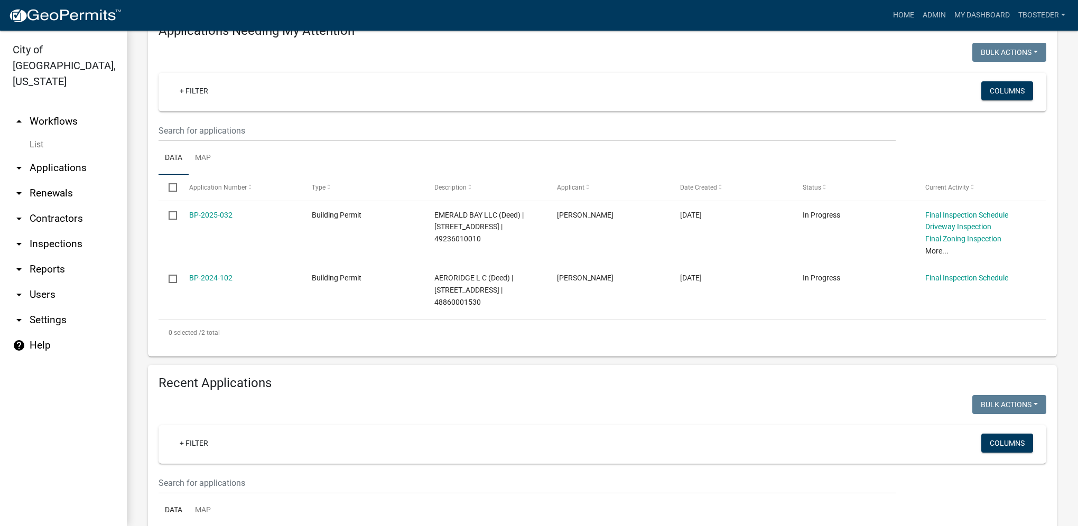
scroll to position [158, 0]
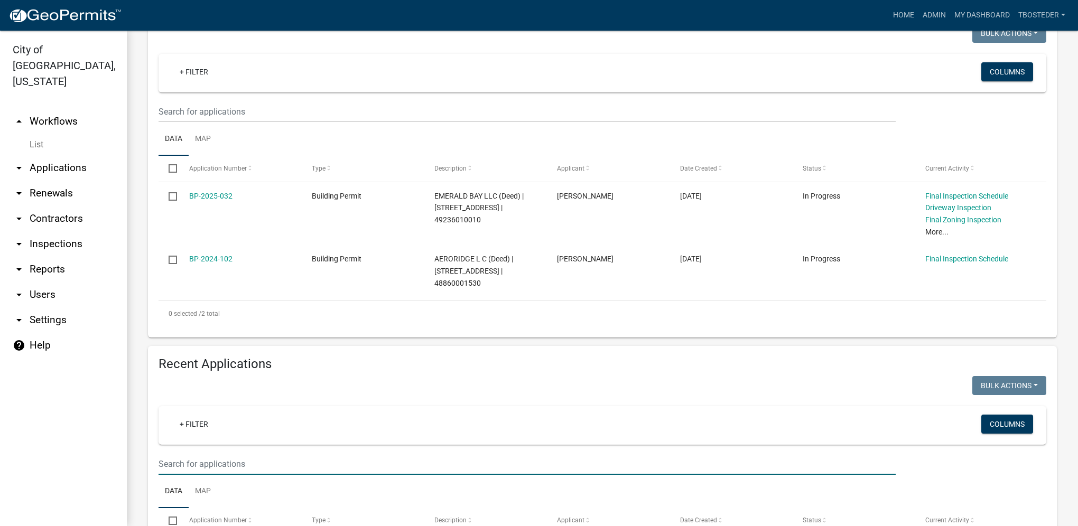
click at [310, 374] on input "text" at bounding box center [526, 464] width 737 height 22
type input "1606 n g st"
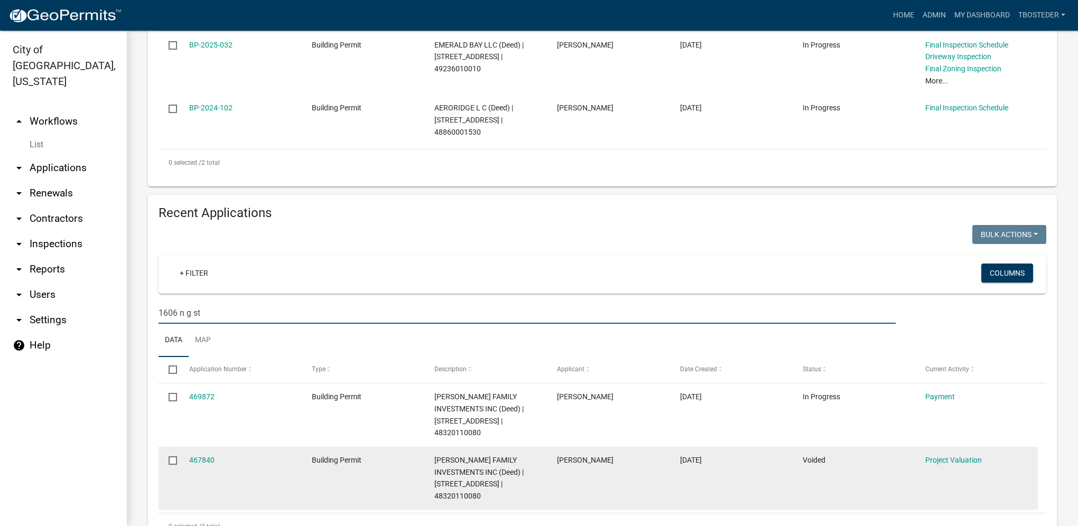
scroll to position [333, 0]
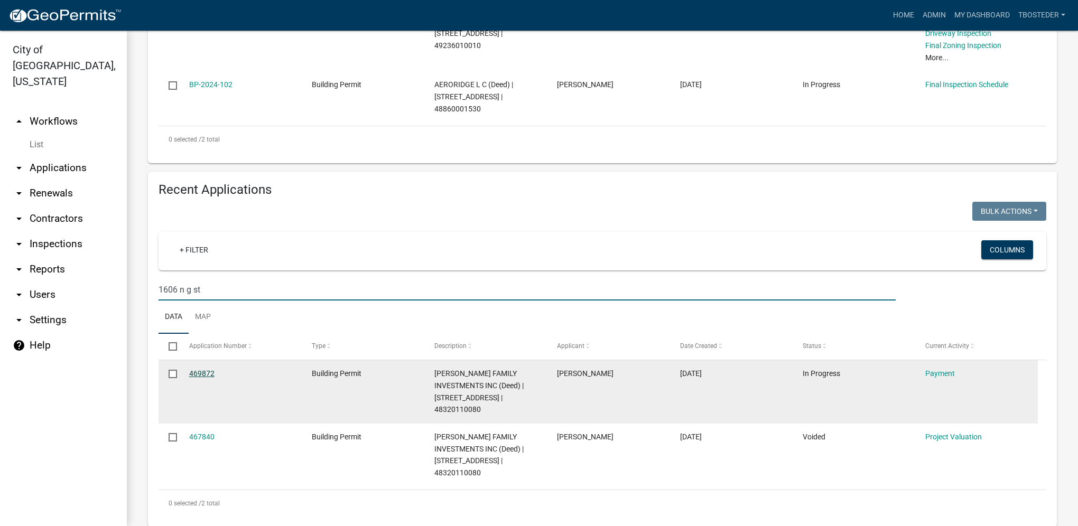
click at [208, 374] on link "469872" at bounding box center [201, 373] width 25 height 8
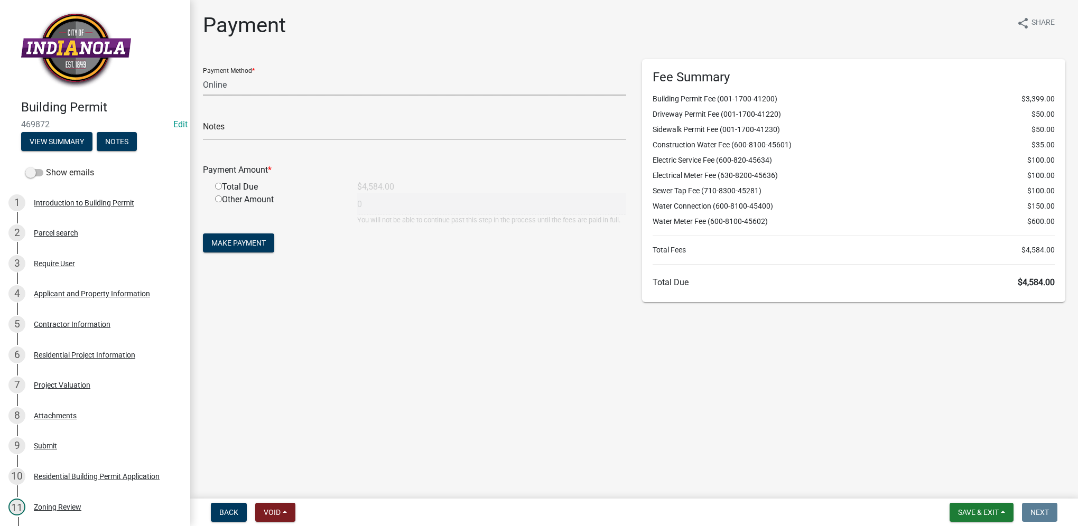
click at [213, 87] on select "Credit Card POS Check Cash Online" at bounding box center [414, 85] width 423 height 22
select select "1: 0"
click at [203, 74] on select "Credit Card POS Check Cash Online" at bounding box center [414, 85] width 423 height 22
click at [221, 127] on input "text" at bounding box center [414, 130] width 423 height 22
type input "31388"
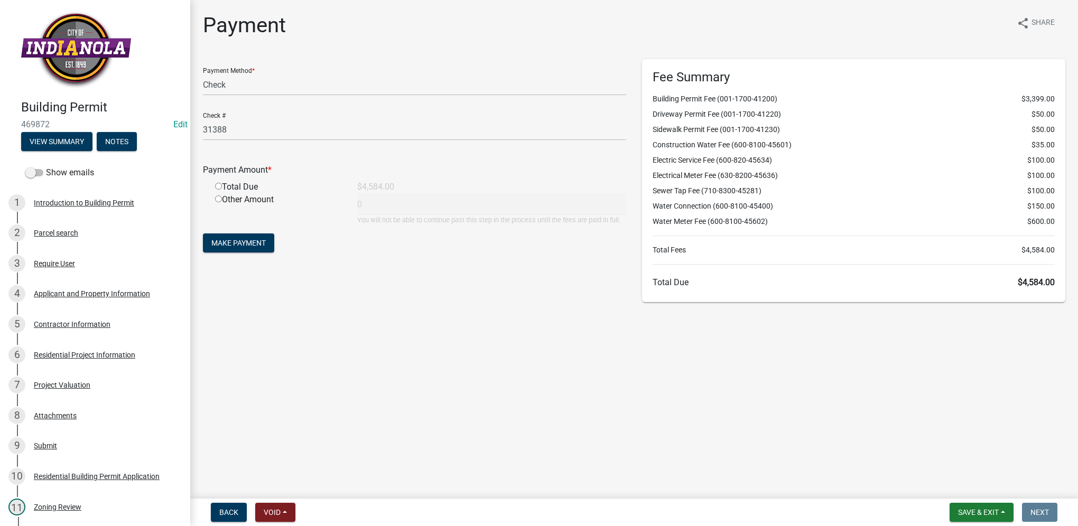
click at [217, 184] on input "radio" at bounding box center [218, 186] width 7 height 7
radio input "true"
type input "4584"
click at [237, 243] on span "Make Payment" at bounding box center [238, 243] width 54 height 8
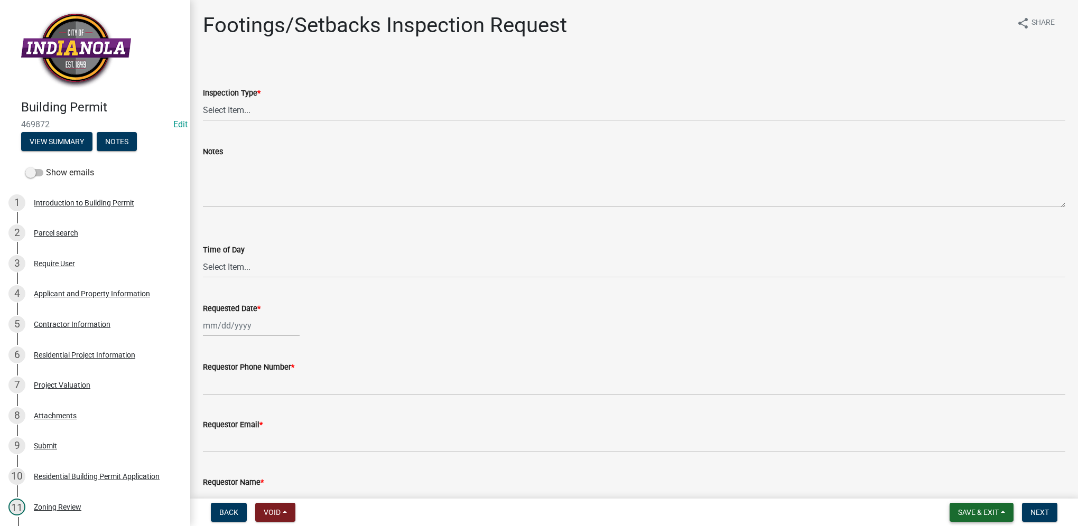
click at [799, 374] on span "Save & Exit" at bounding box center [978, 512] width 41 height 8
click at [799, 374] on button "Save & Exit" at bounding box center [971, 484] width 85 height 25
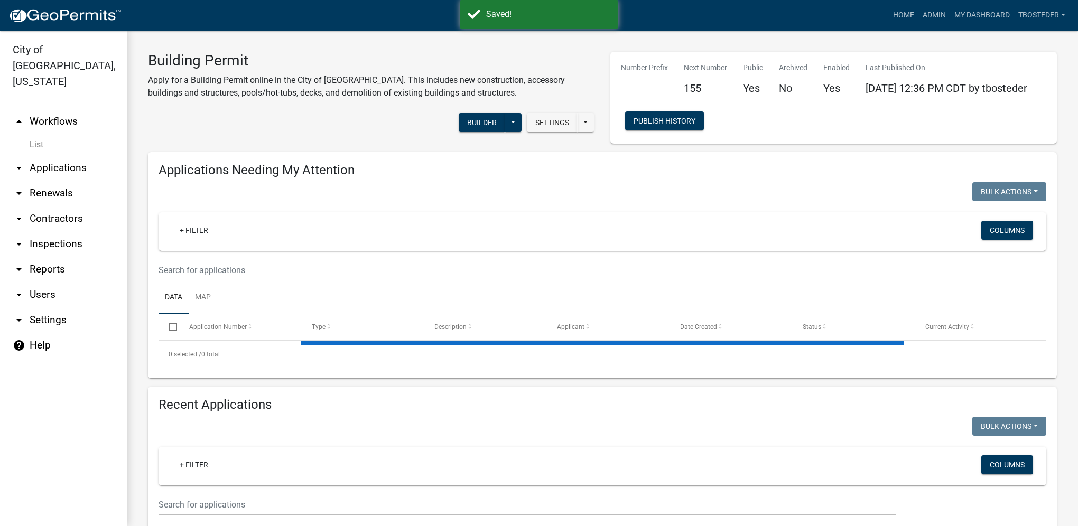
select select "1: 25"
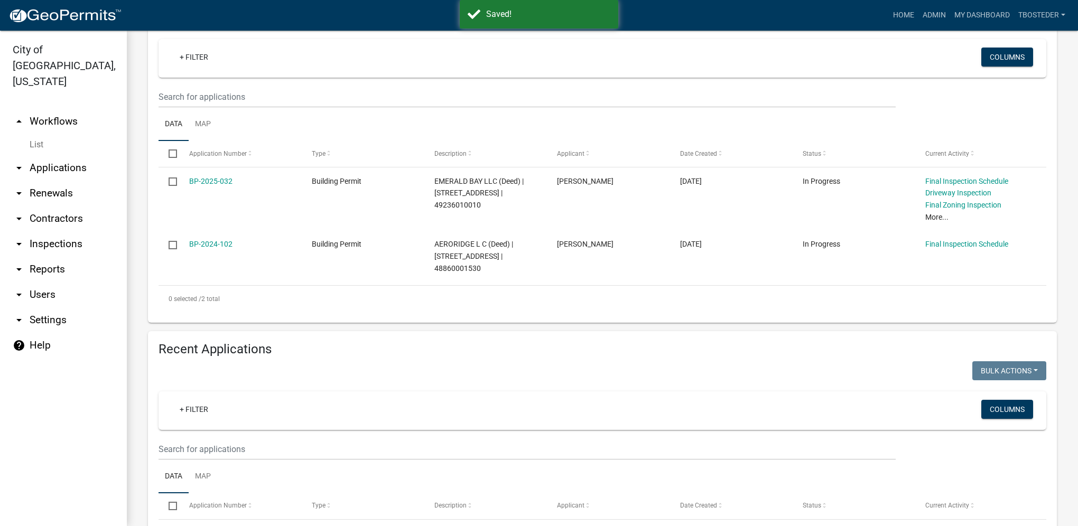
scroll to position [211, 0]
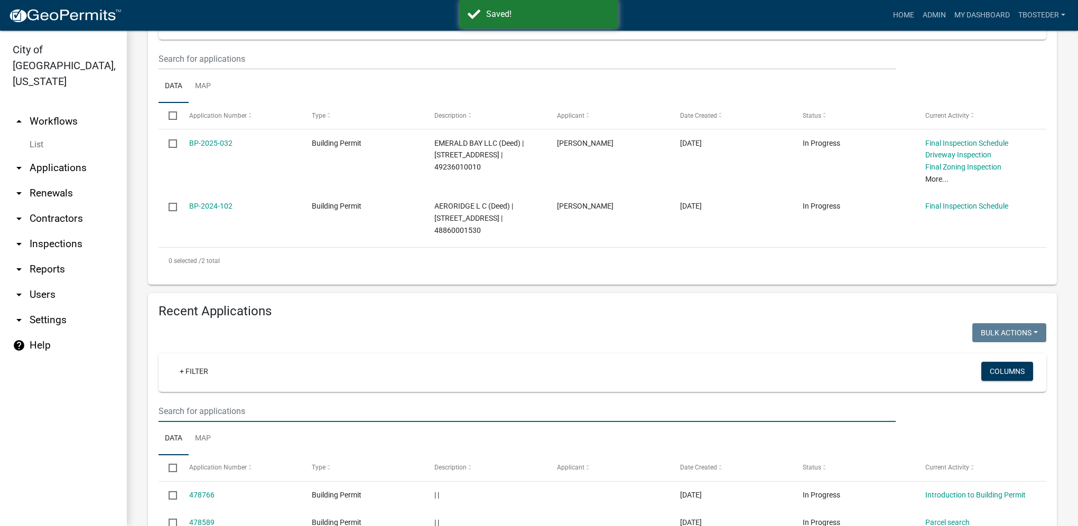
click at [250, 374] on input "text" at bounding box center [526, 411] width 737 height 22
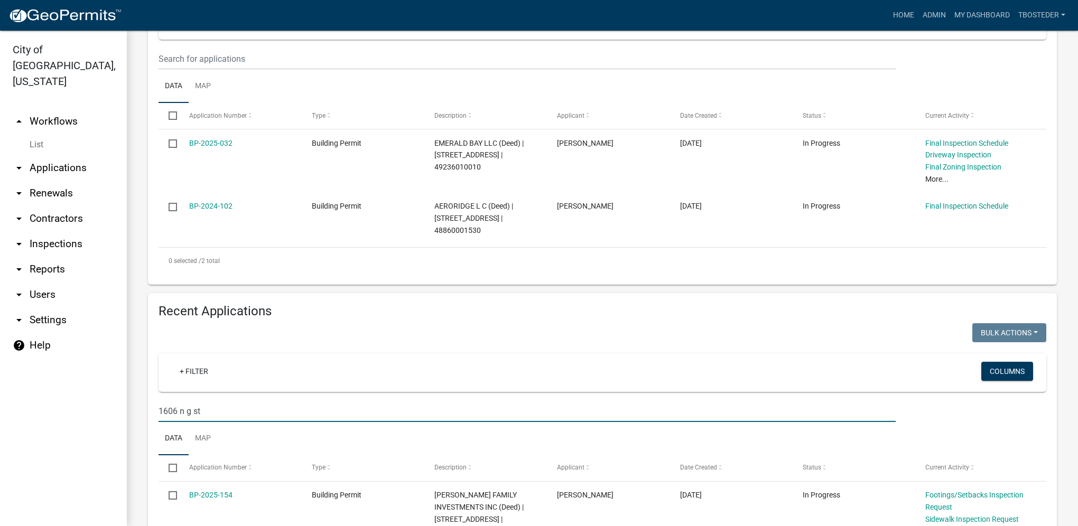
type input "1606 n g st"
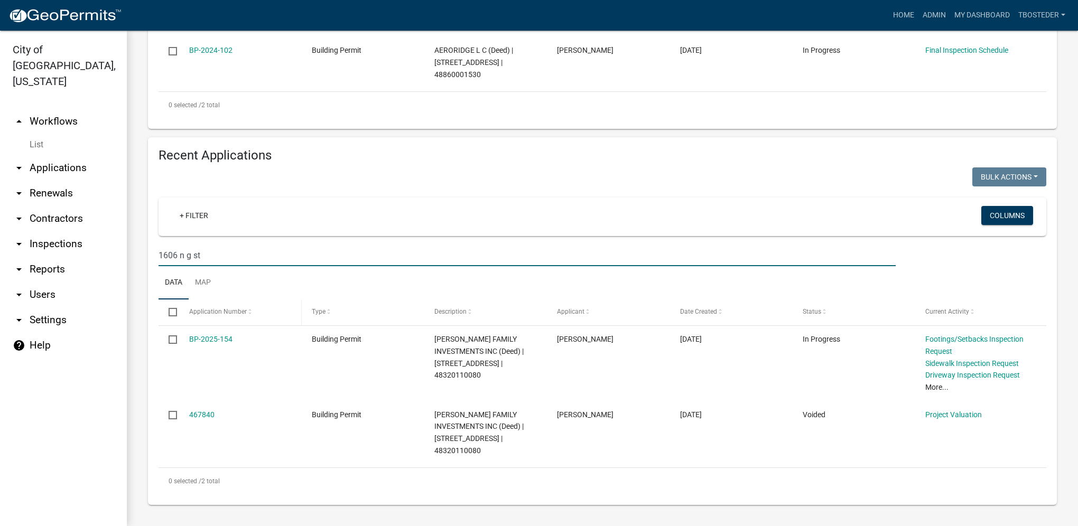
scroll to position [357, 0]
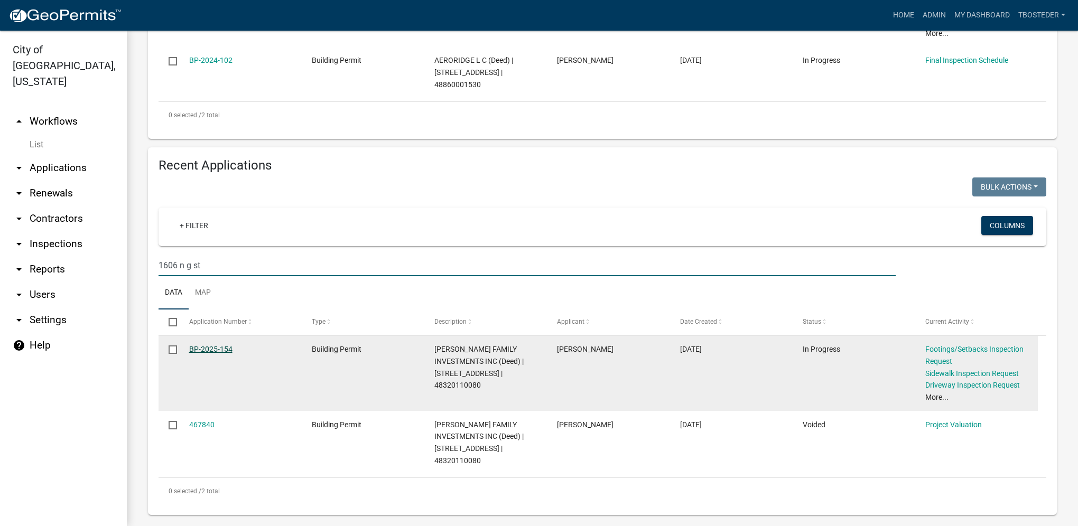
click at [222, 353] on link "BP-2025-154" at bounding box center [210, 349] width 43 height 8
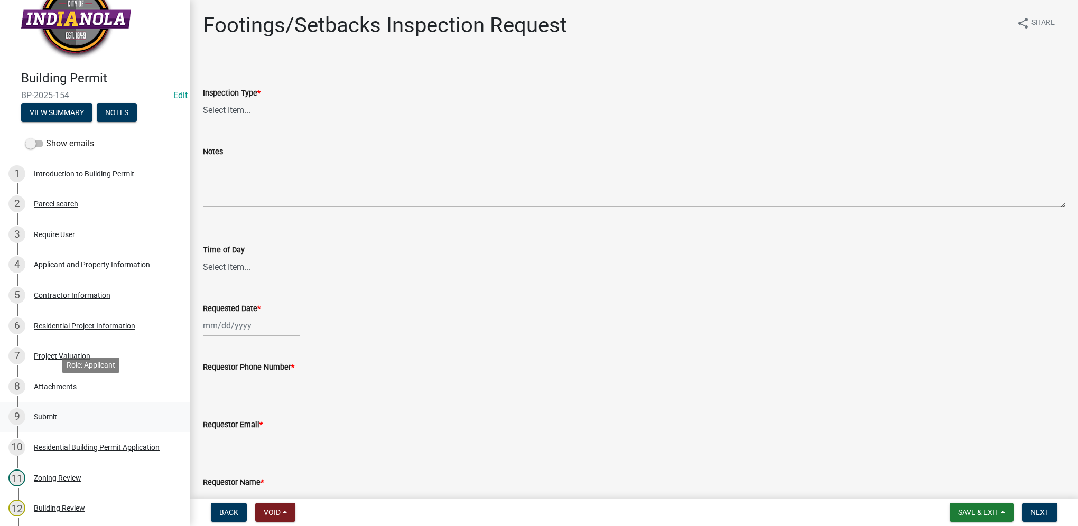
scroll to position [53, 0]
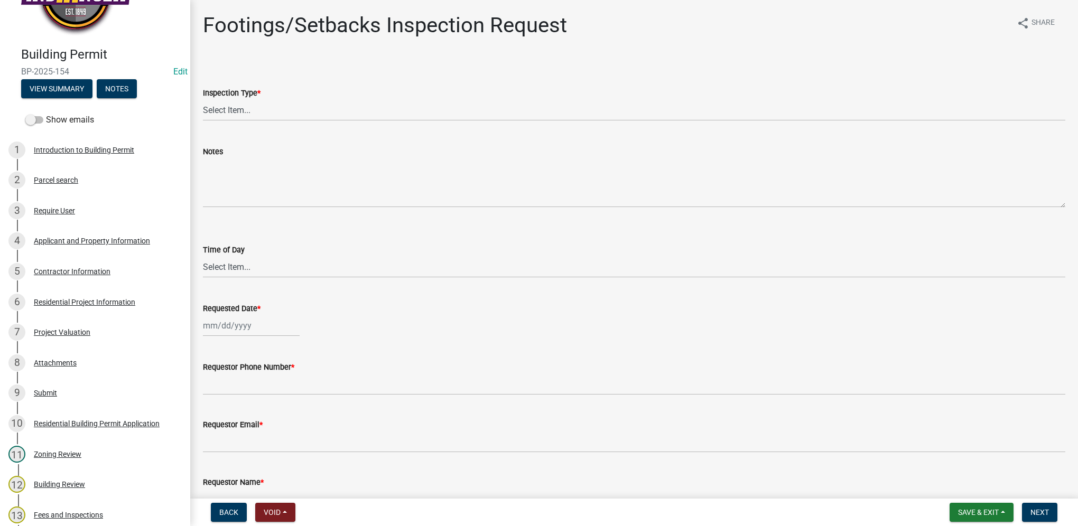
drag, startPoint x: 74, startPoint y: 72, endPoint x: 18, endPoint y: 72, distance: 56.5
click at [18, 72] on div "Building Permit BP-2025-154 Edit View Summary Notes" at bounding box center [94, 70] width 173 height 62
drag, startPoint x: 18, startPoint y: 72, endPoint x: 26, endPoint y: 70, distance: 8.9
copy span "BP-2025-154"
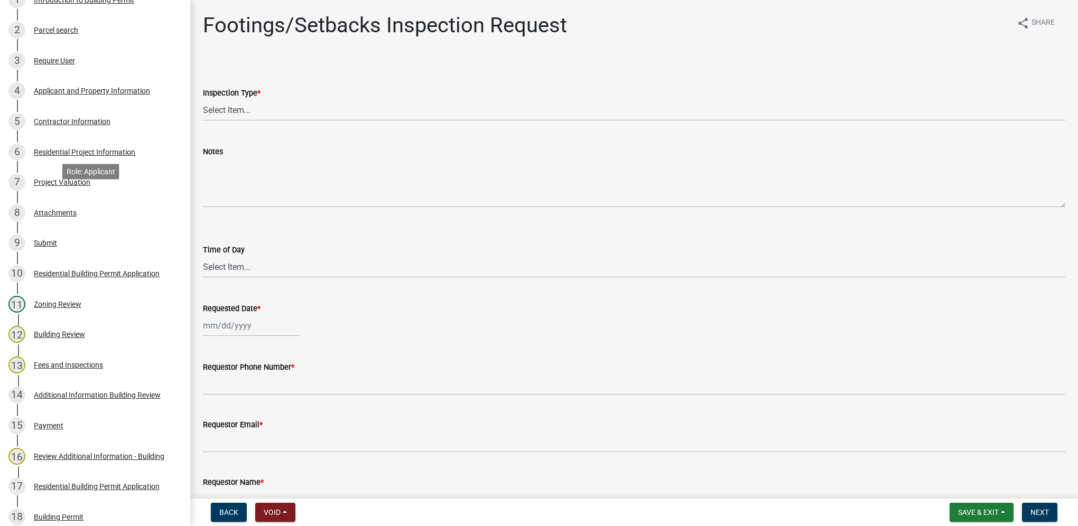
scroll to position [264, 0]
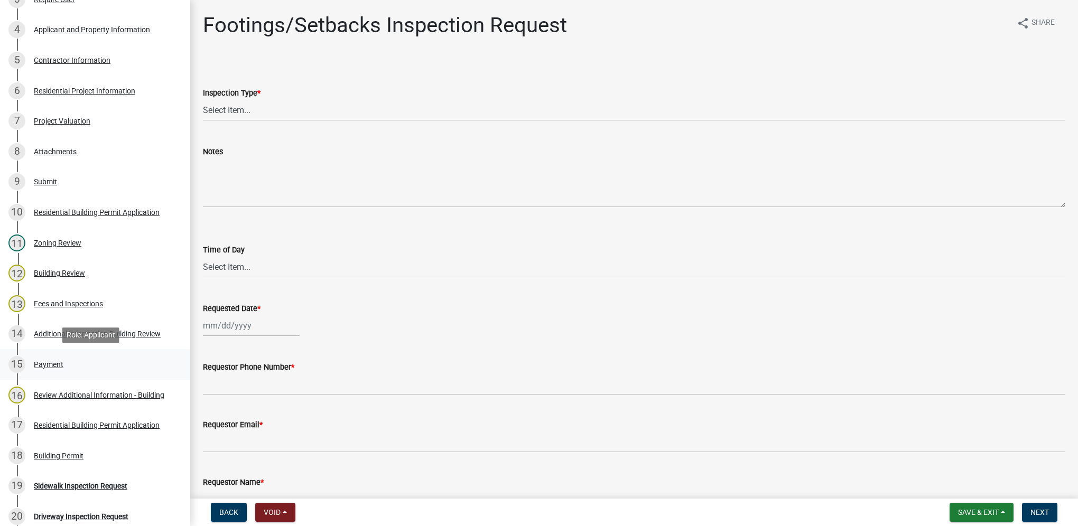
click at [48, 359] on div "15 Payment" at bounding box center [90, 364] width 165 height 17
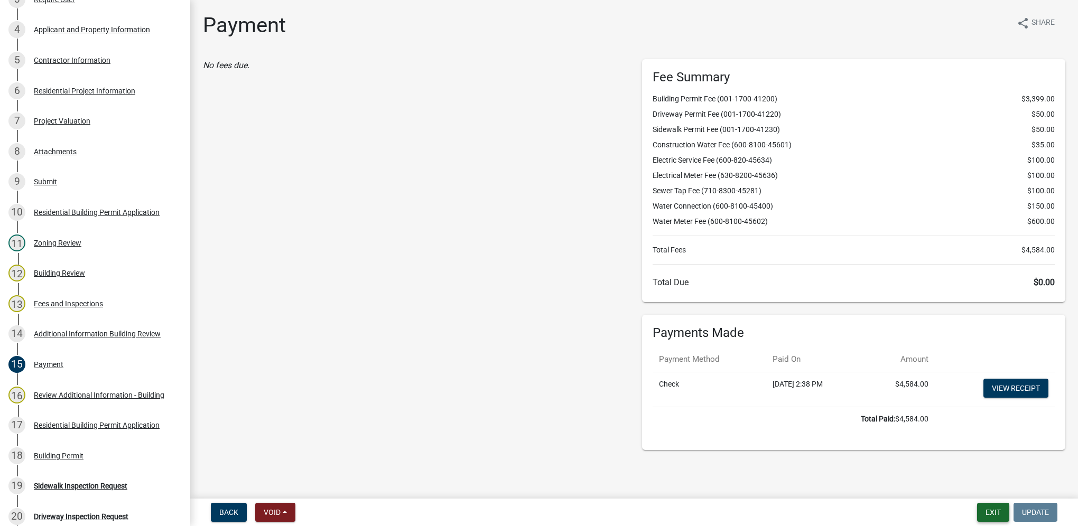
click at [799, 374] on button "Exit" at bounding box center [993, 512] width 32 height 19
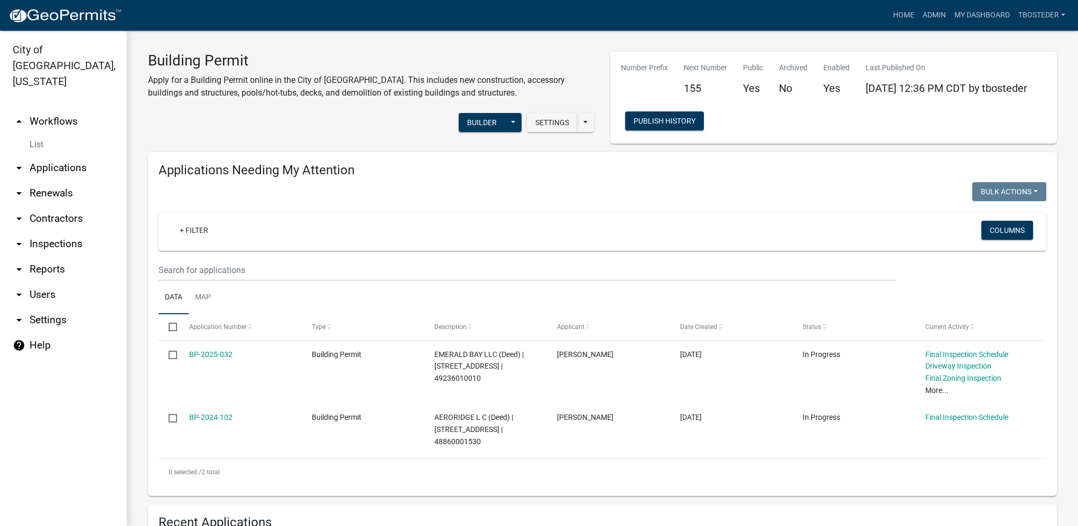
select select "1: 25"
click at [799, 20] on link "My Dashboard" at bounding box center [982, 15] width 64 height 20
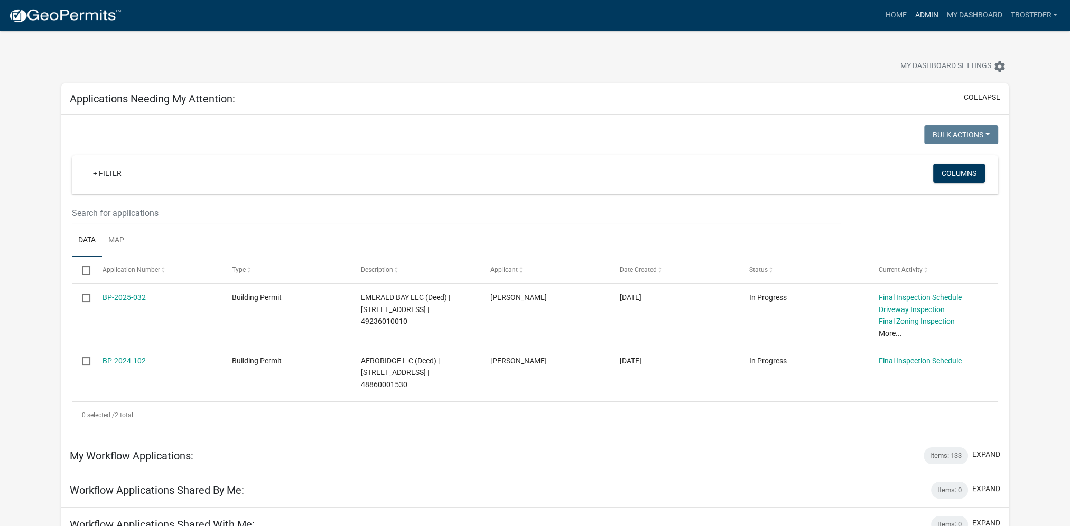
drag, startPoint x: 935, startPoint y: 19, endPoint x: 921, endPoint y: 33, distance: 19.8
click at [799, 19] on link "Admin" at bounding box center [926, 15] width 32 height 20
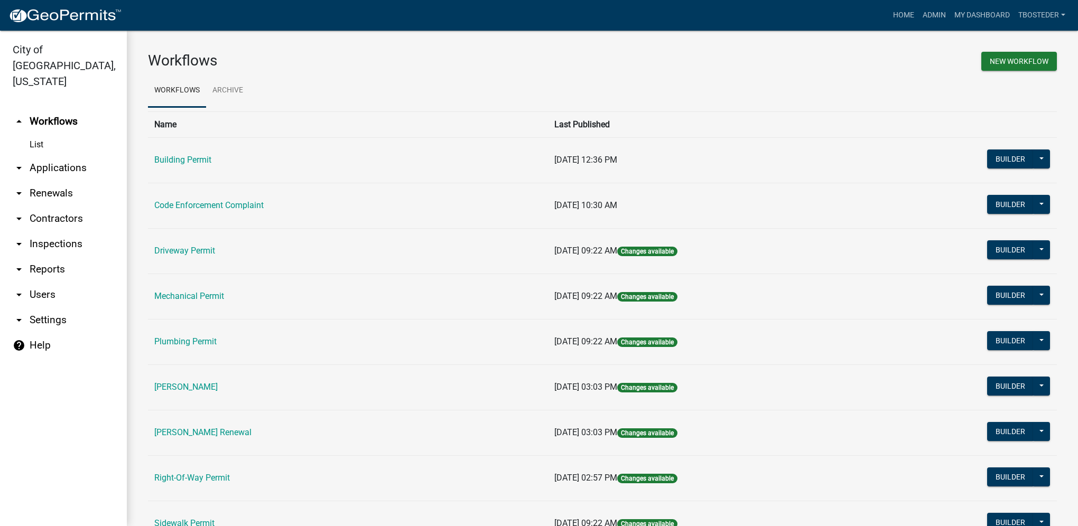
scroll to position [53, 0]
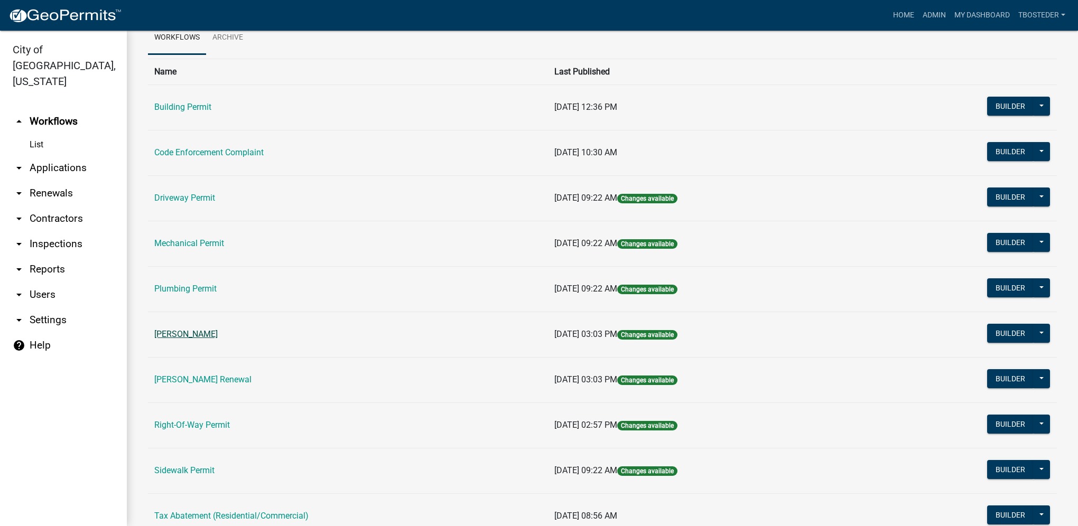
click at [184, 335] on link "[PERSON_NAME]" at bounding box center [185, 334] width 63 height 10
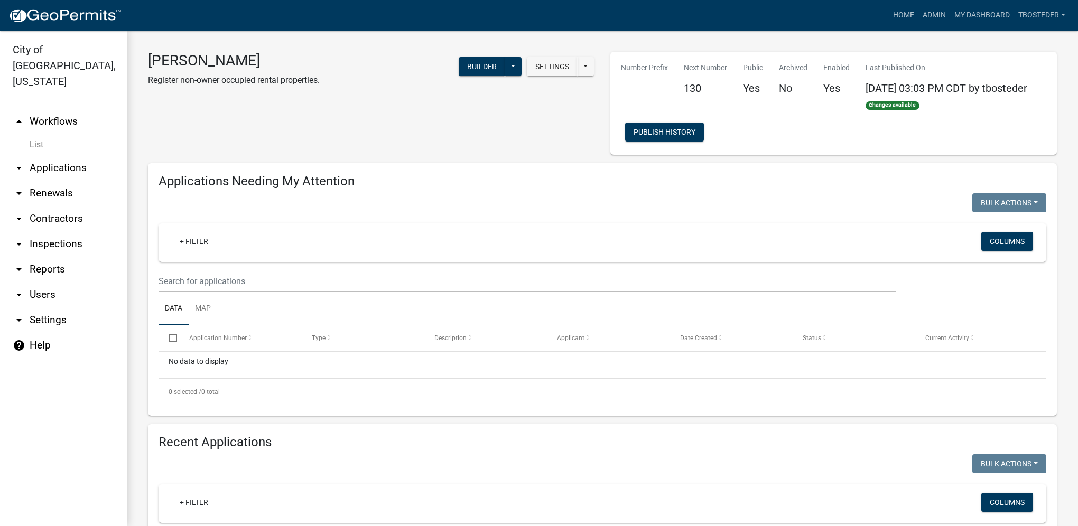
select select "1: 25"
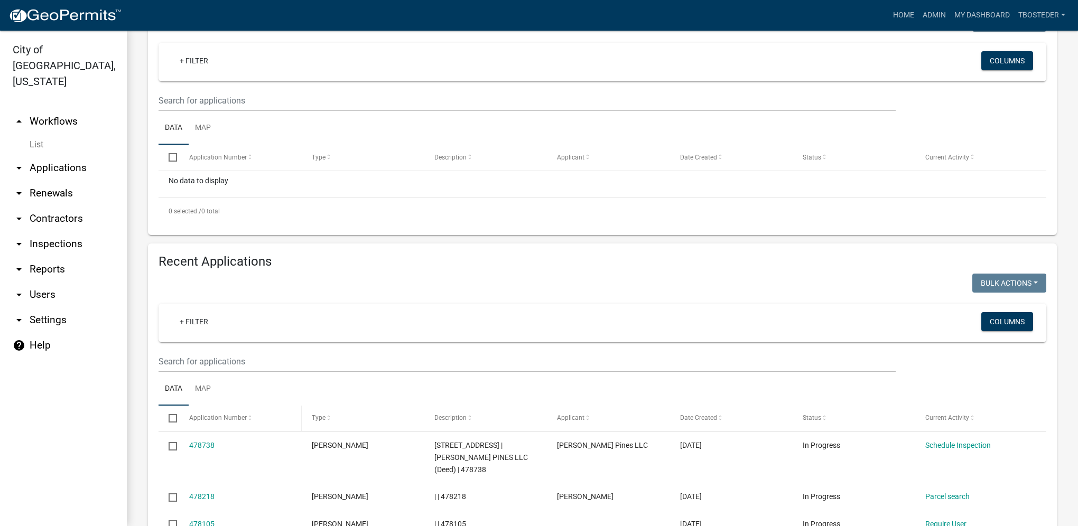
scroll to position [211, 0]
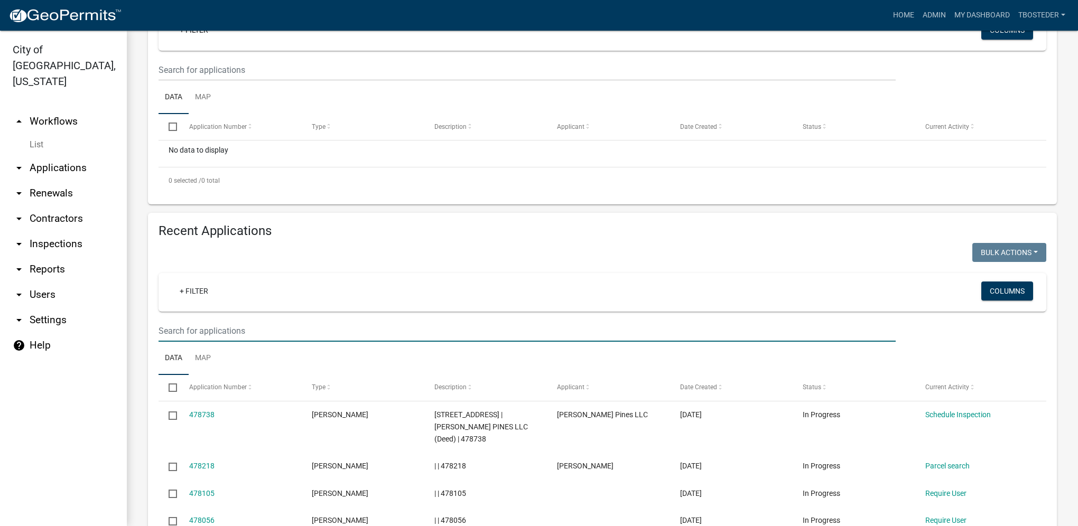
click at [241, 328] on input "text" at bounding box center [526, 331] width 737 height 22
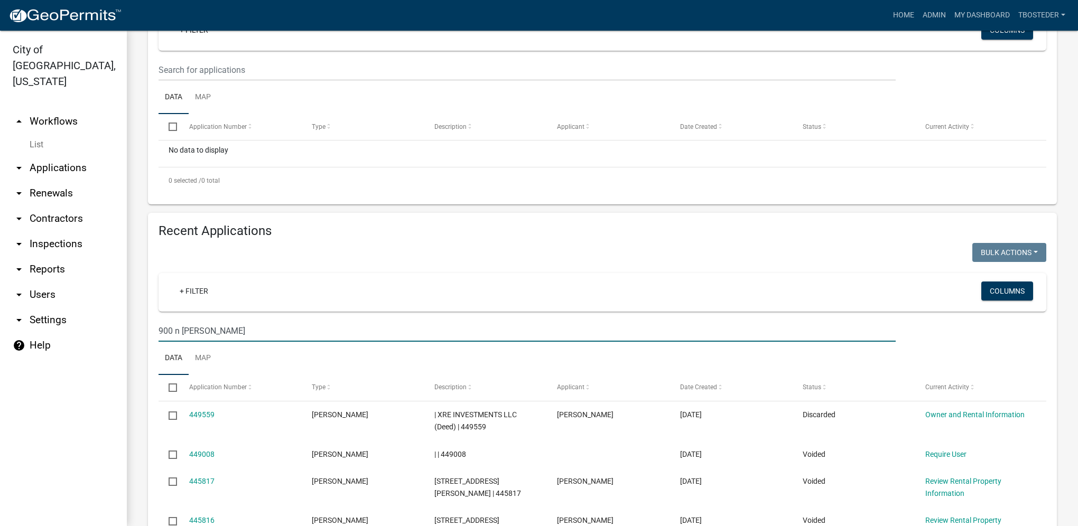
type input "900 n [PERSON_NAME]"
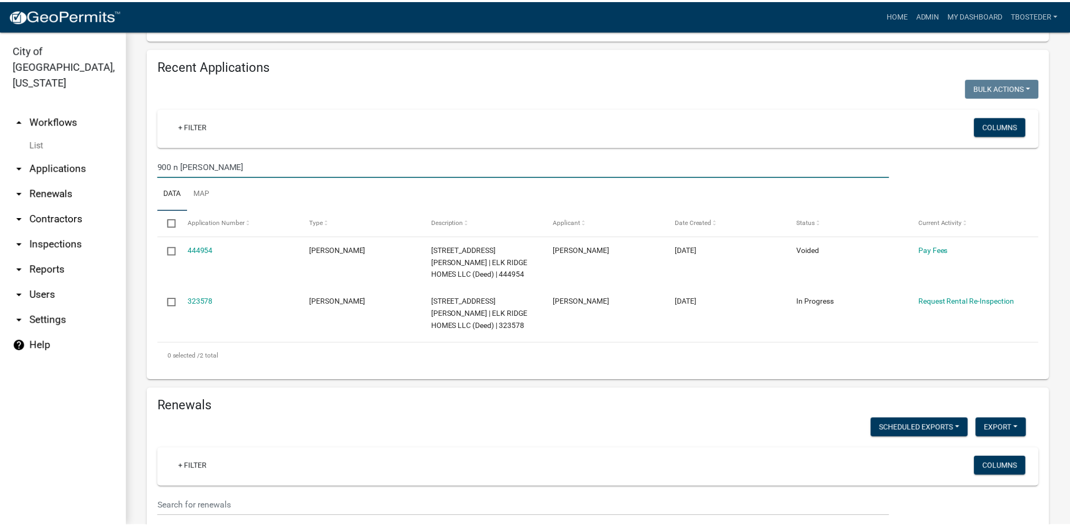
scroll to position [423, 0]
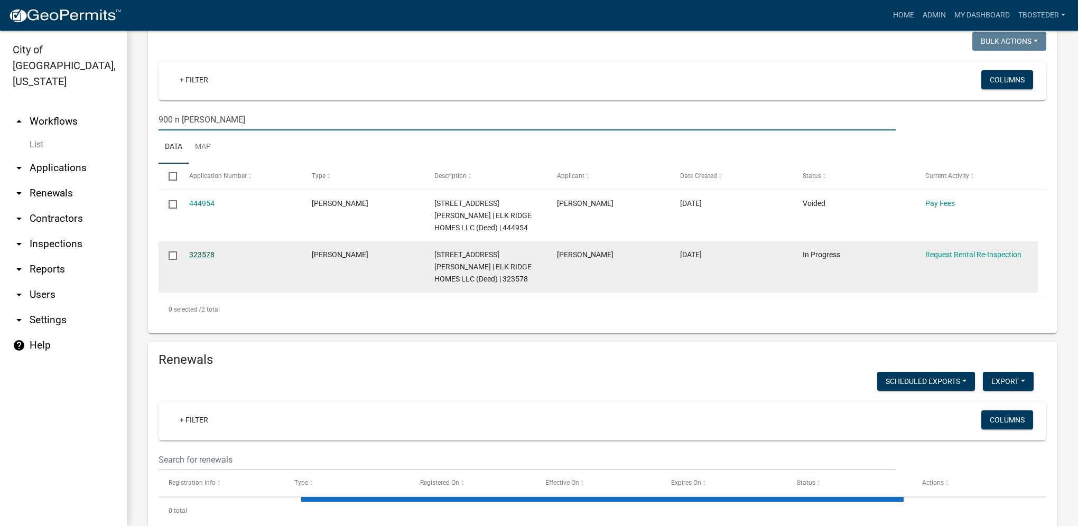
click at [198, 256] on link "323578" at bounding box center [201, 254] width 25 height 8
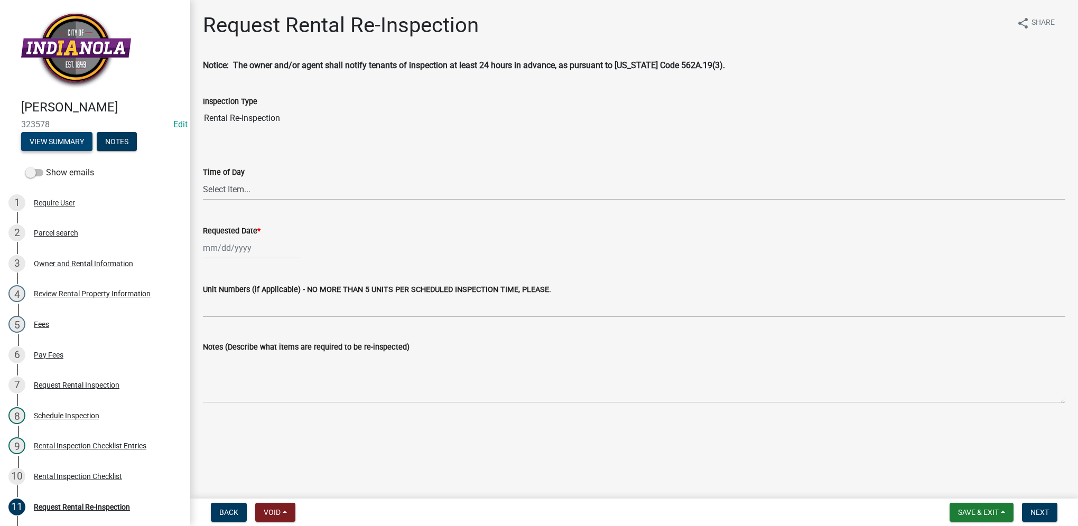
click at [57, 137] on button "View Summary" at bounding box center [56, 141] width 71 height 19
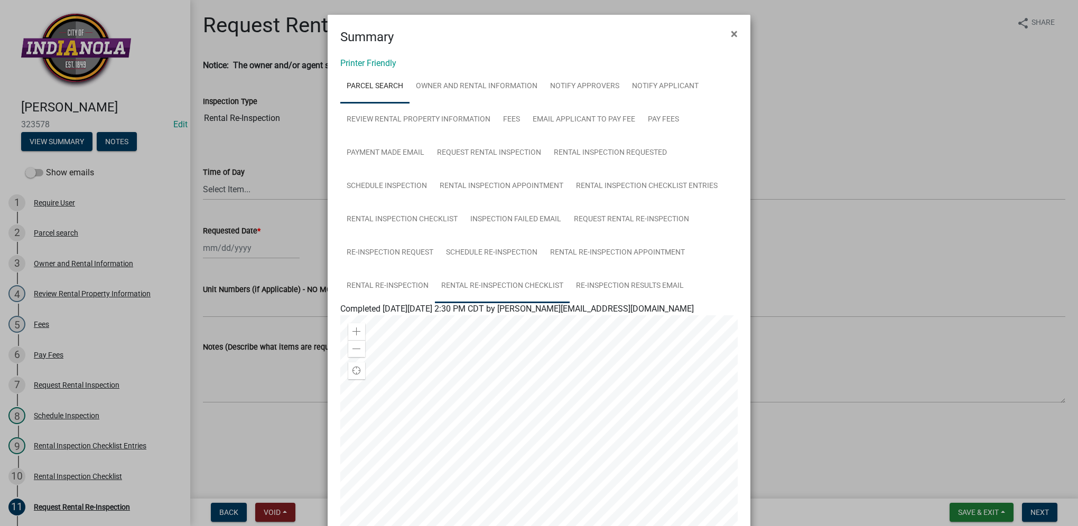
click at [521, 281] on link "Rental Re-Inspection Checklist" at bounding box center [502, 286] width 135 height 34
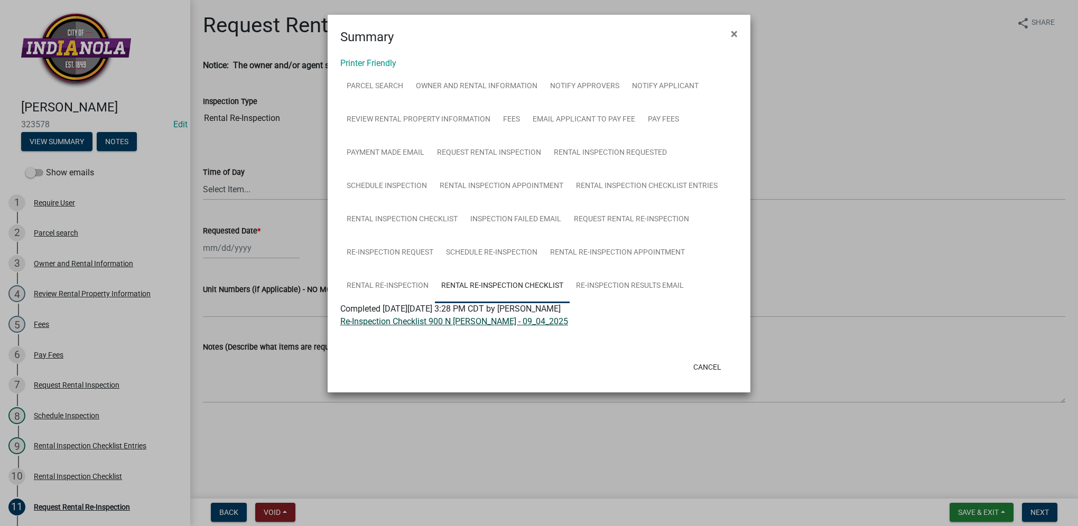
click at [499, 322] on link "Re-Inspection Checklist 900 N [PERSON_NAME] - 09_04_2025" at bounding box center [454, 321] width 228 height 10
click at [719, 369] on button "Cancel" at bounding box center [707, 367] width 45 height 19
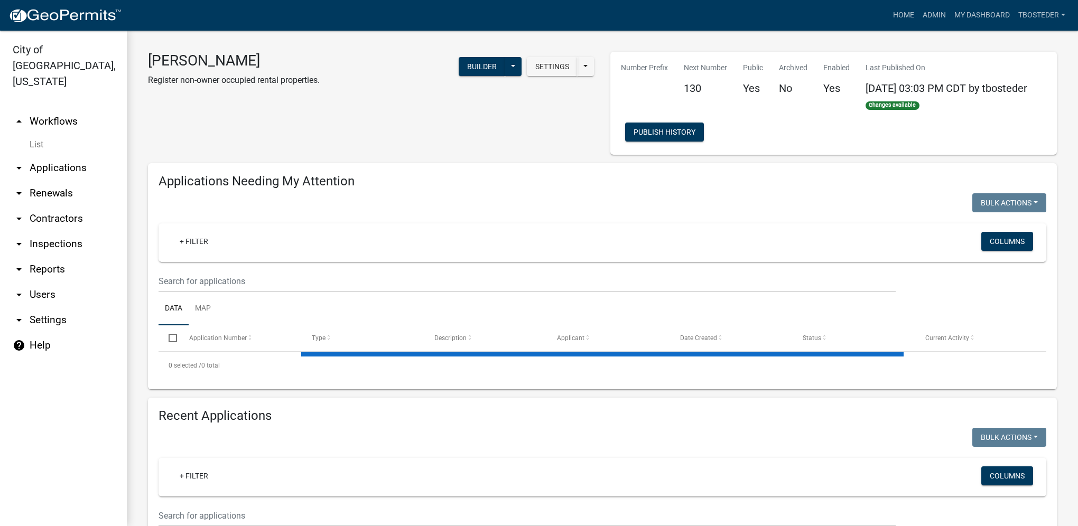
select select "1: 25"
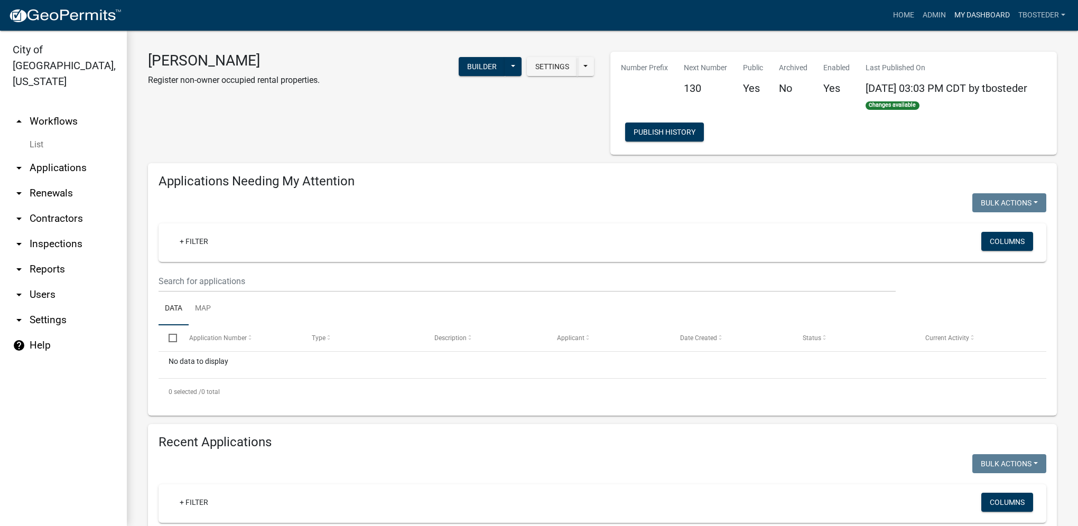
click at [799, 16] on link "My Dashboard" at bounding box center [982, 15] width 64 height 20
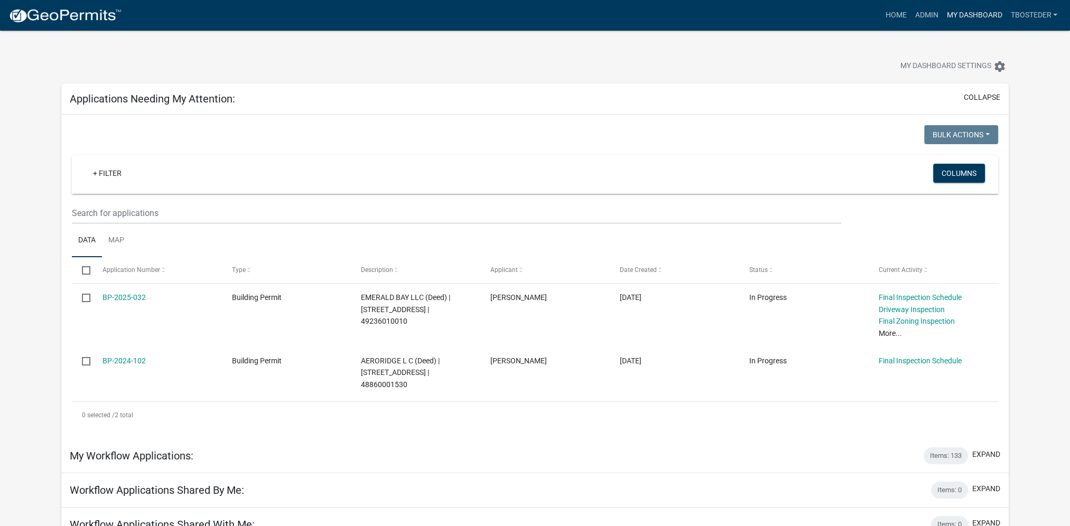
click at [799, 18] on link "My Dashboard" at bounding box center [974, 15] width 64 height 20
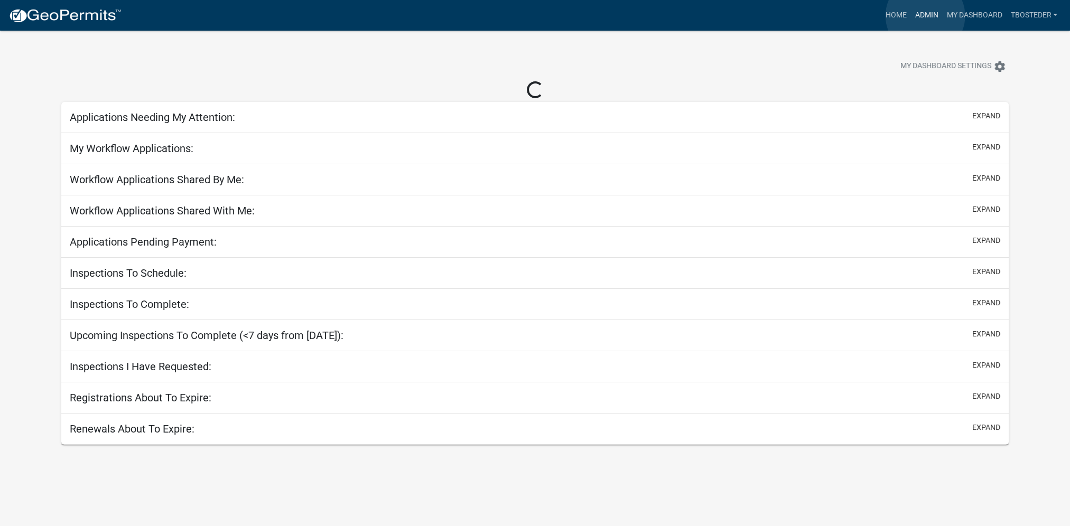
click at [925, 16] on link "Admin" at bounding box center [926, 15] width 32 height 20
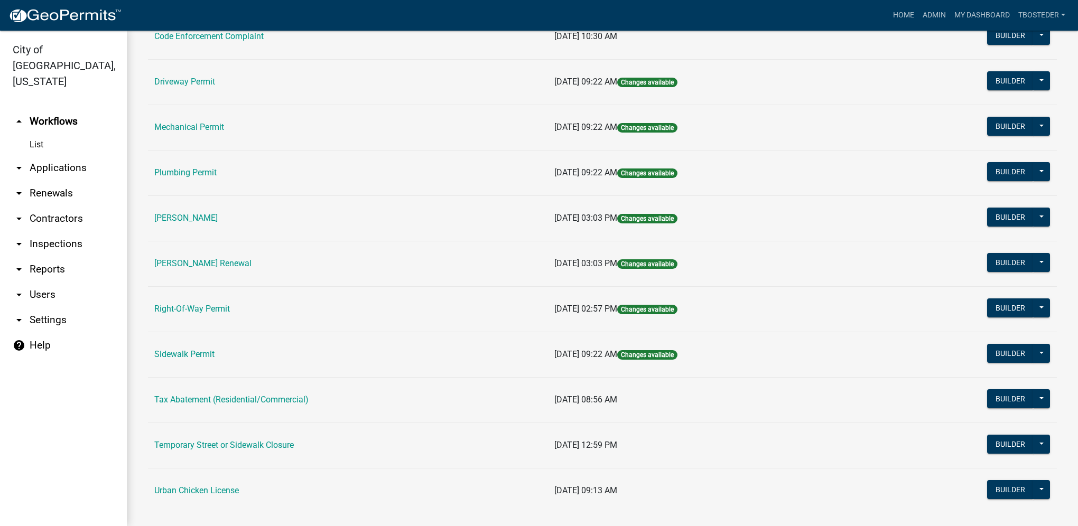
scroll to position [184, 0]
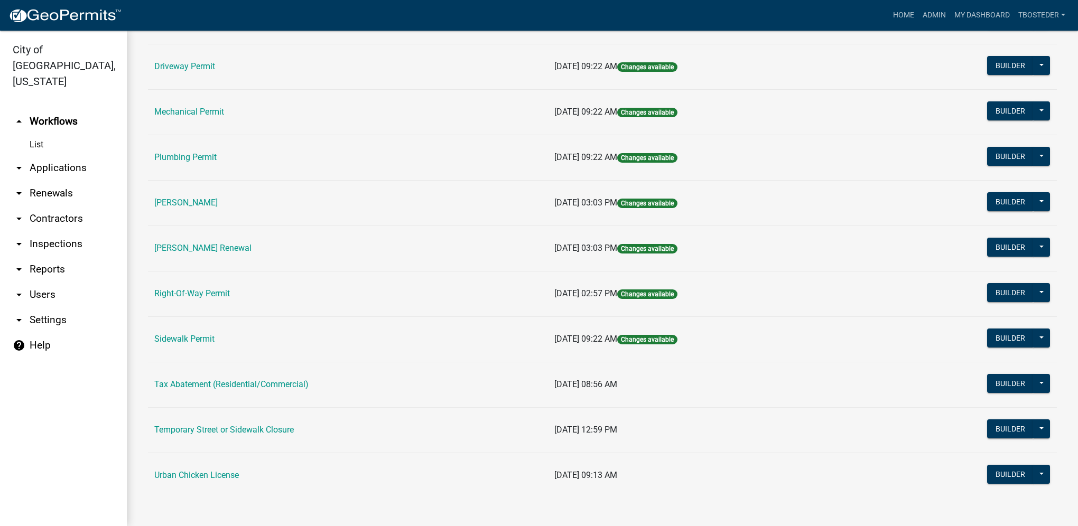
click at [196, 332] on td "Sidewalk Permit" at bounding box center [348, 338] width 400 height 45
click at [197, 335] on link "Sidewalk Permit" at bounding box center [184, 339] width 60 height 10
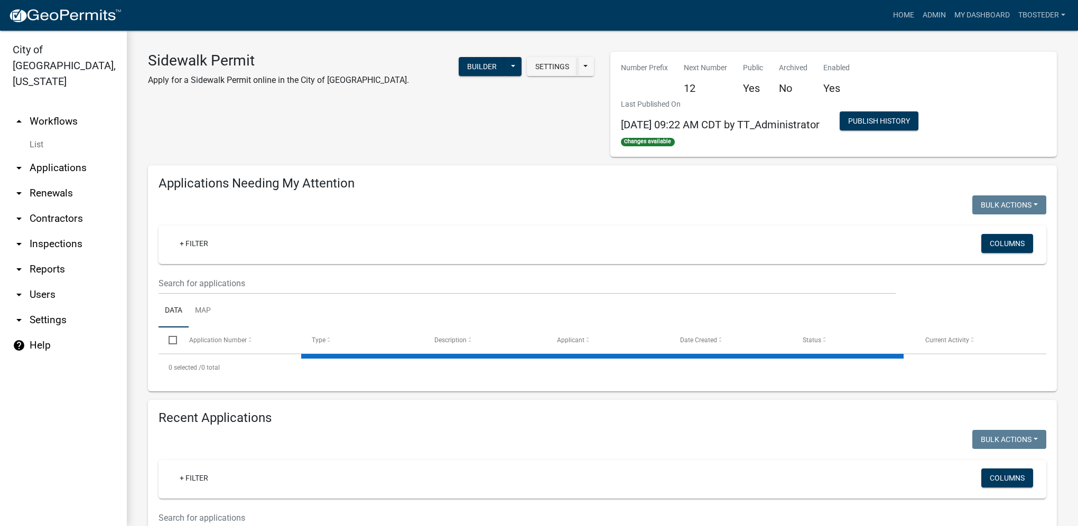
select select "1: 25"
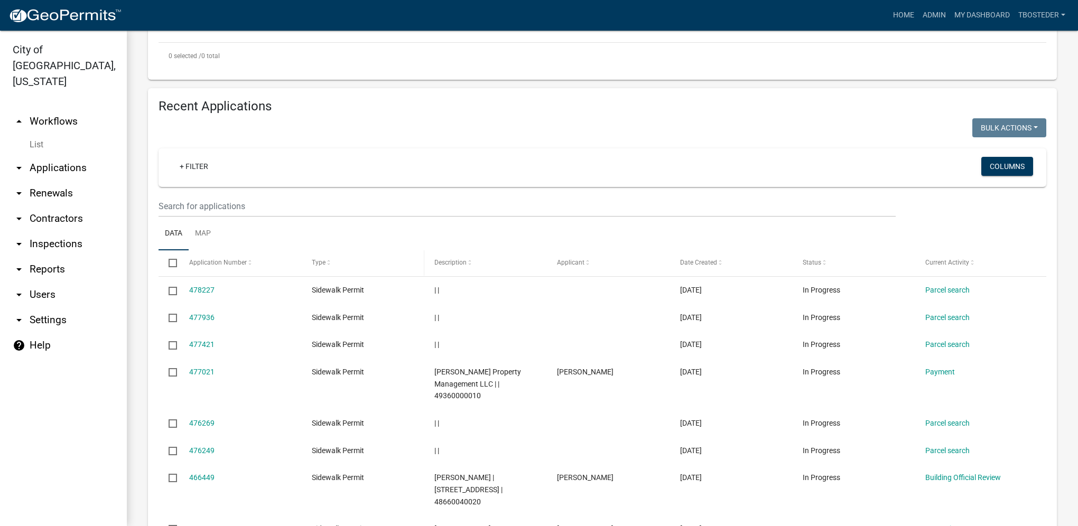
scroll to position [370, 0]
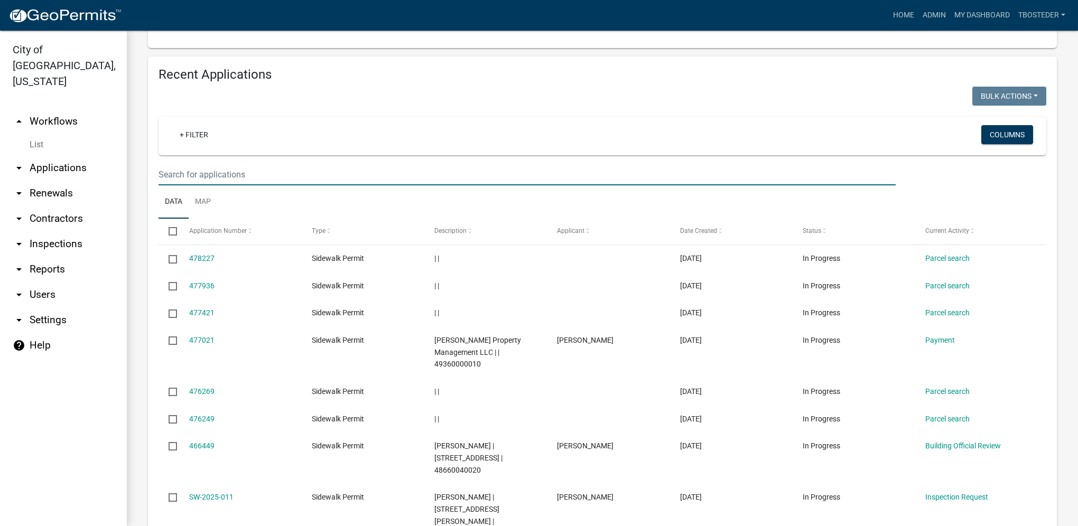
click at [246, 172] on input "text" at bounding box center [526, 175] width 737 height 22
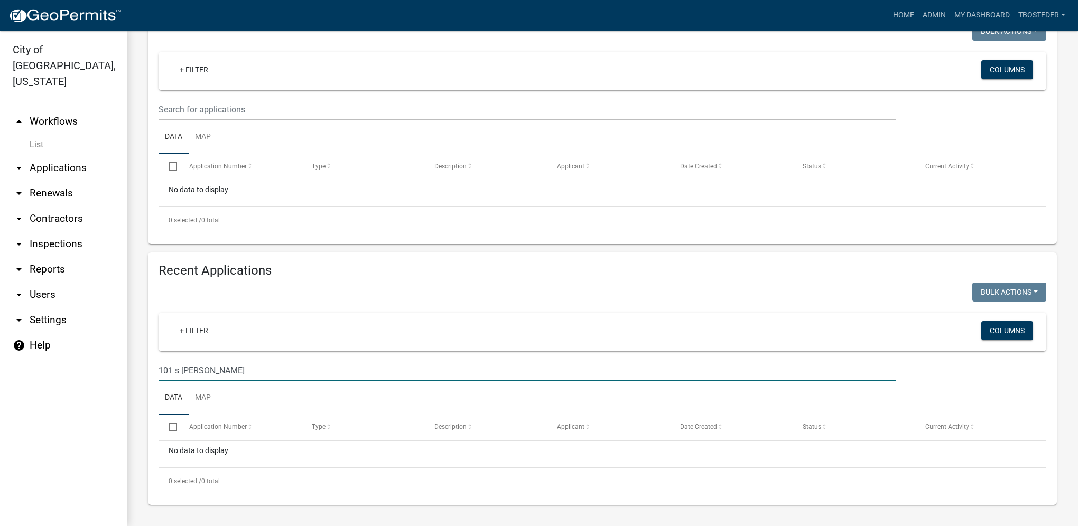
scroll to position [173, 0]
drag, startPoint x: 290, startPoint y: 368, endPoint x: 150, endPoint y: 375, distance: 139.6
click at [150, 375] on div "Recent Applications Bulk Actions Void Expire Lock Withdraw + Filter Columns 101…" at bounding box center [602, 379] width 909 height 253
type input "century"
drag, startPoint x: 227, startPoint y: 374, endPoint x: 154, endPoint y: 364, distance: 73.6
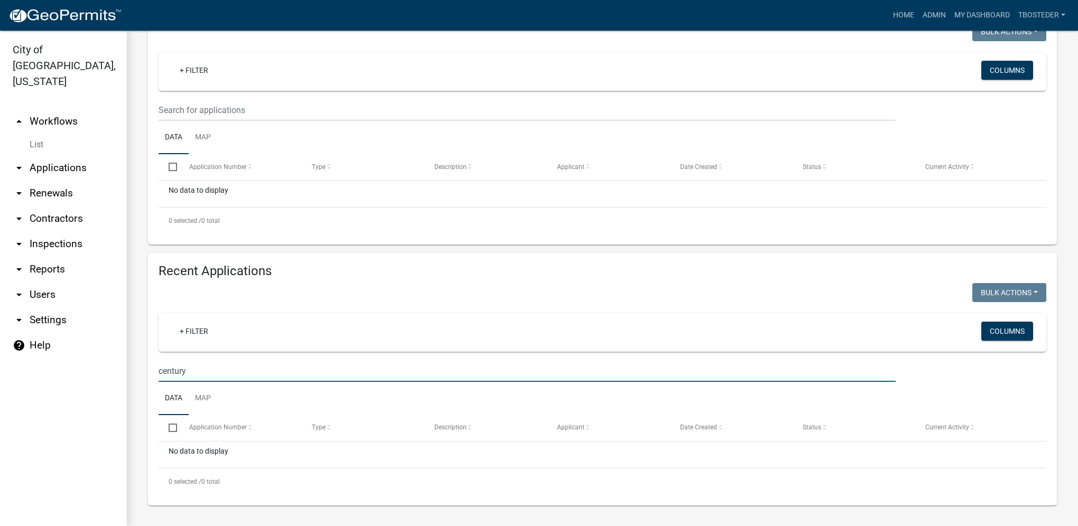
click at [154, 364] on div "century" at bounding box center [527, 371] width 753 height 22
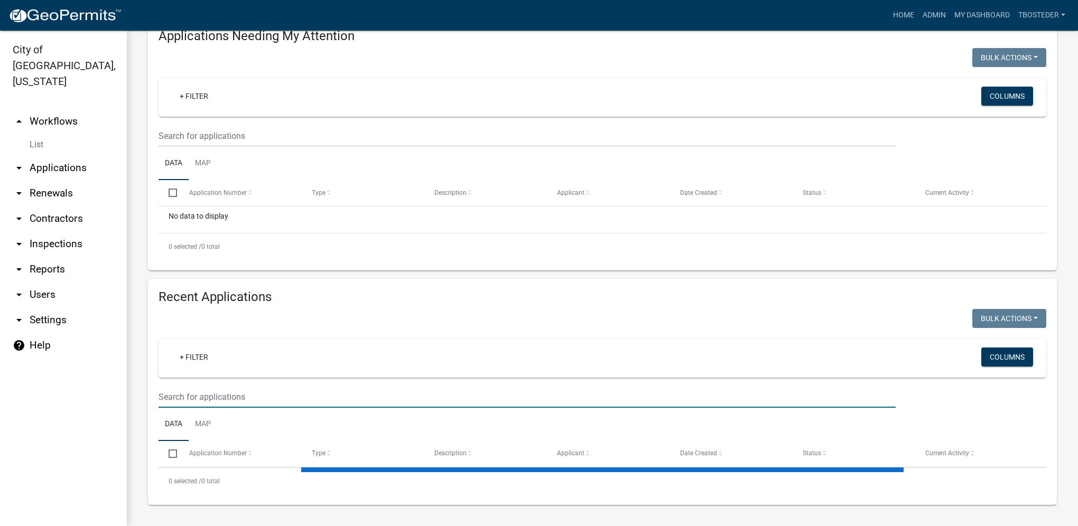
select select "1: 25"
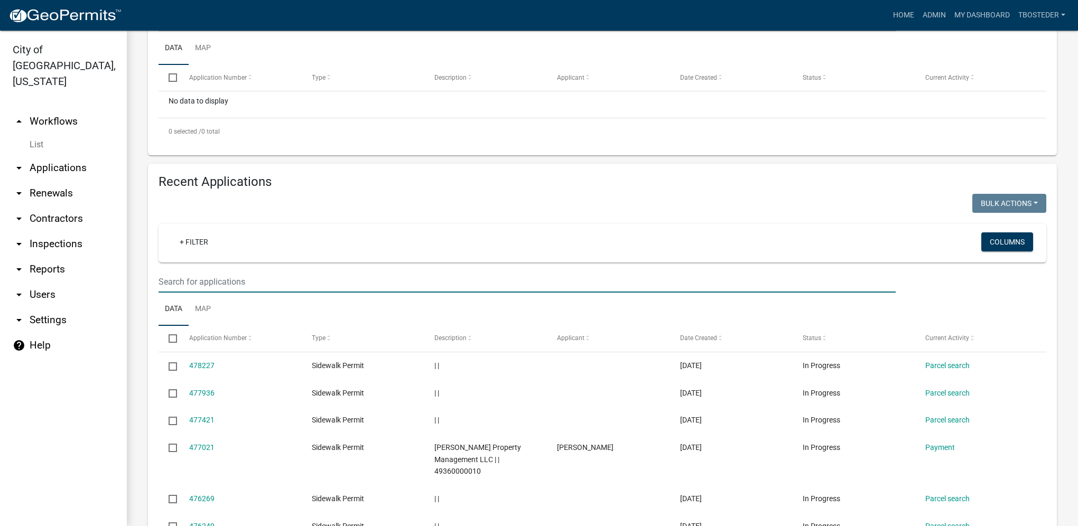
scroll to position [279, 0]
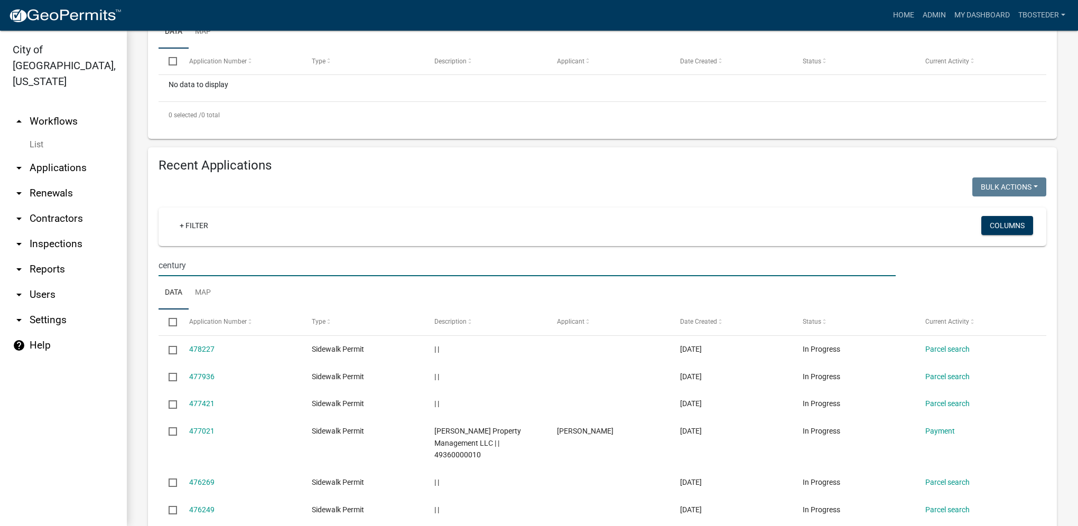
type input "century"
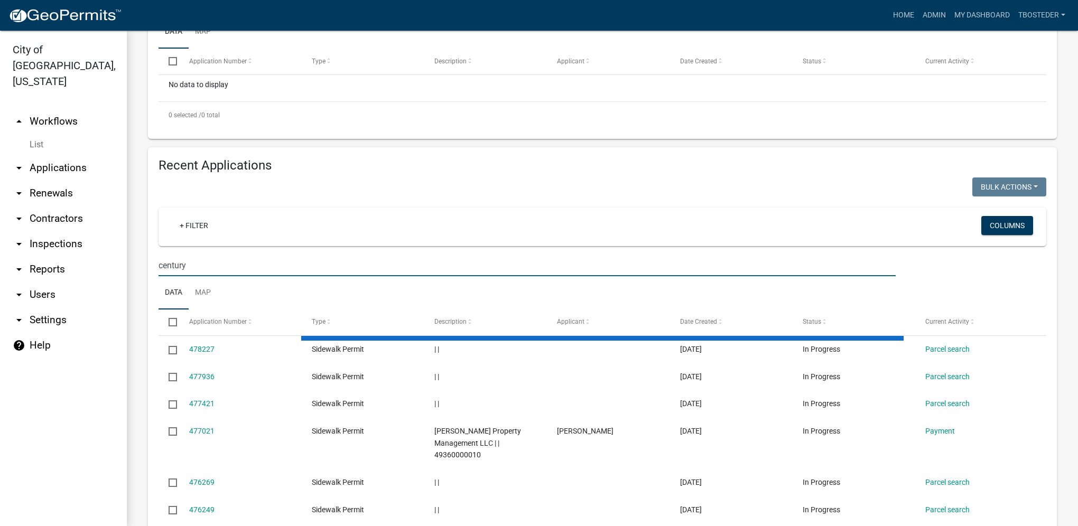
scroll to position [173, 0]
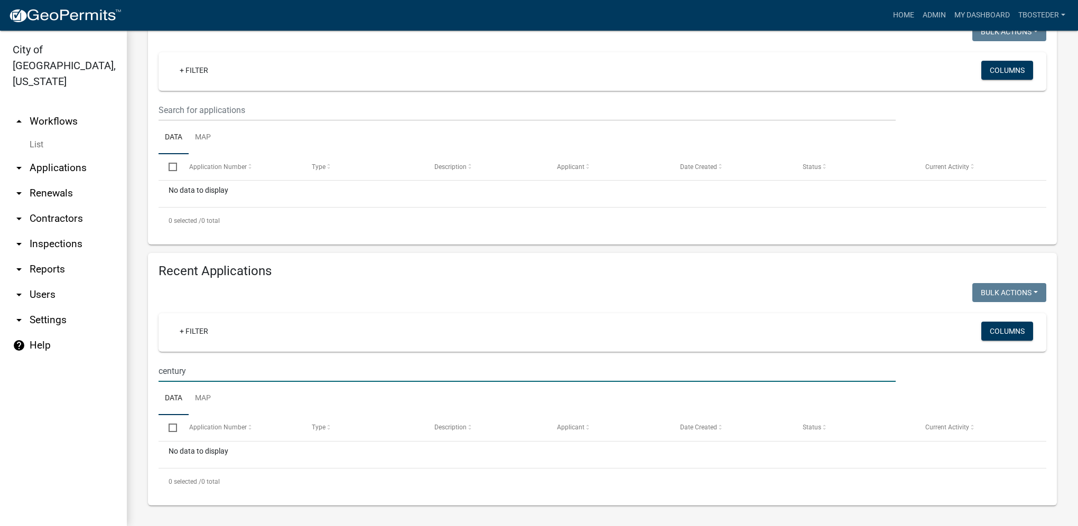
drag, startPoint x: 209, startPoint y: 375, endPoint x: 152, endPoint y: 364, distance: 58.1
click at [152, 364] on div "century" at bounding box center [527, 371] width 753 height 22
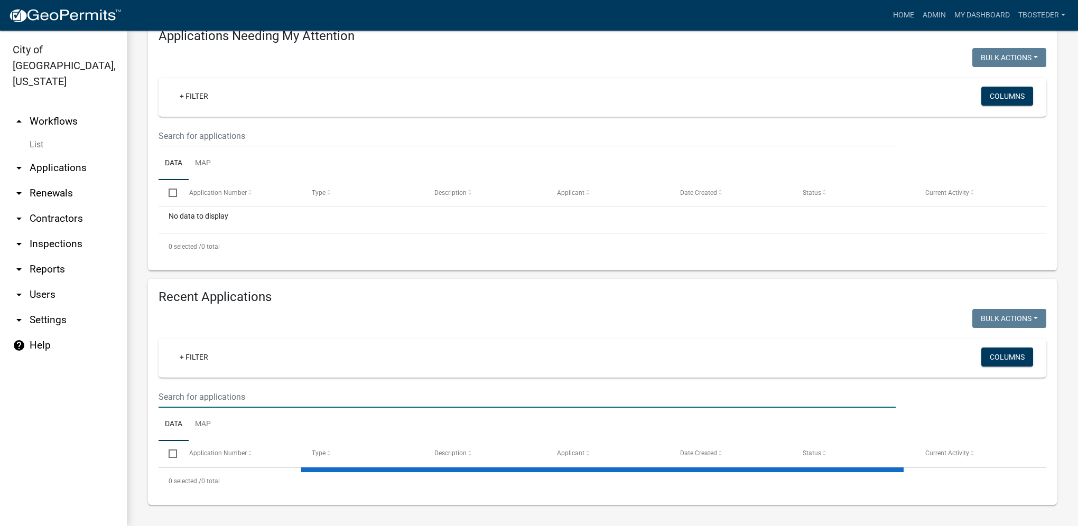
select select "1: 25"
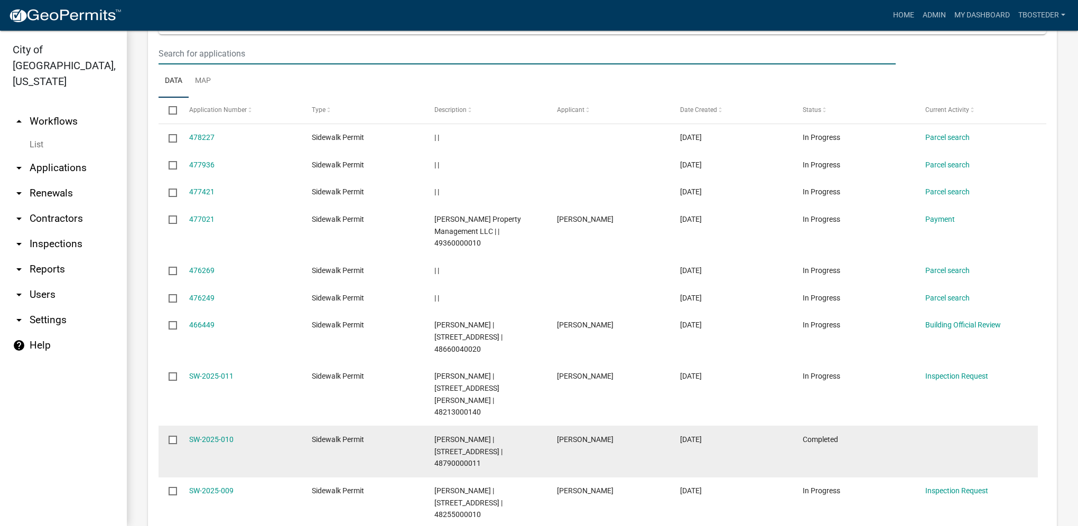
scroll to position [226, 0]
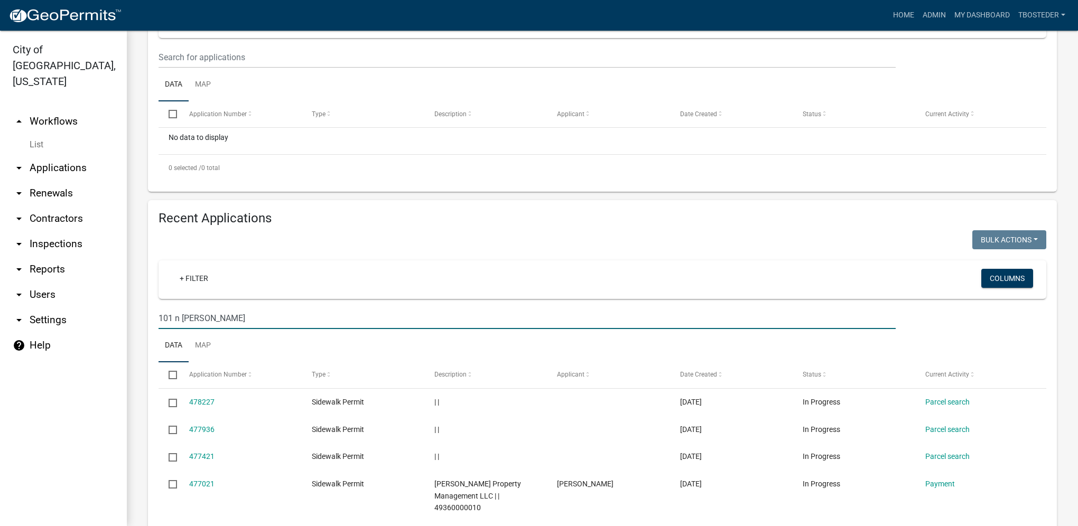
type input "101 n buxton"
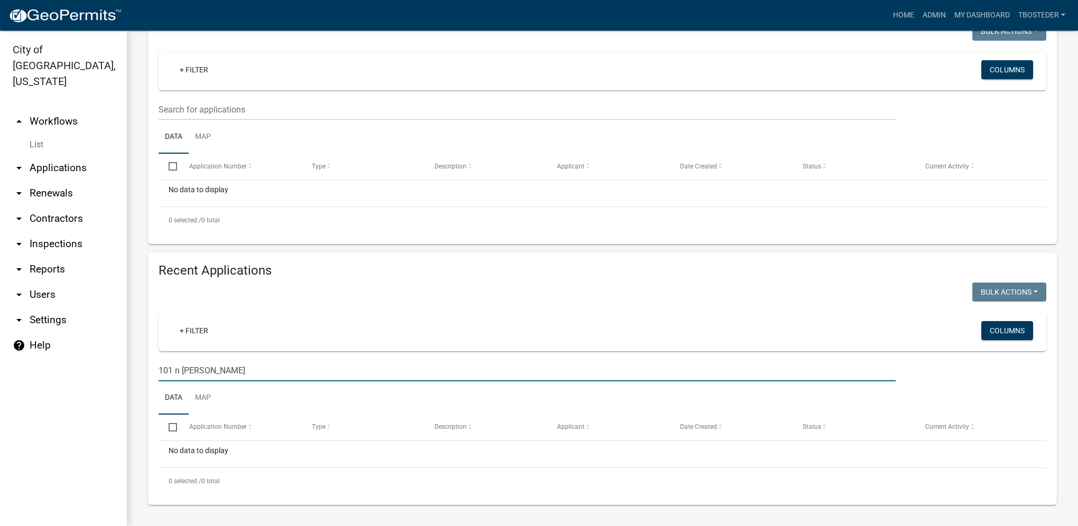
scroll to position [173, 0]
drag, startPoint x: 309, startPoint y: 374, endPoint x: 131, endPoint y: 363, distance: 178.4
click at [131, 363] on div "Sidewalk Permit Apply for a Sidewalk Permit online in the City of Indianola. Se…" at bounding box center [602, 191] width 951 height 669
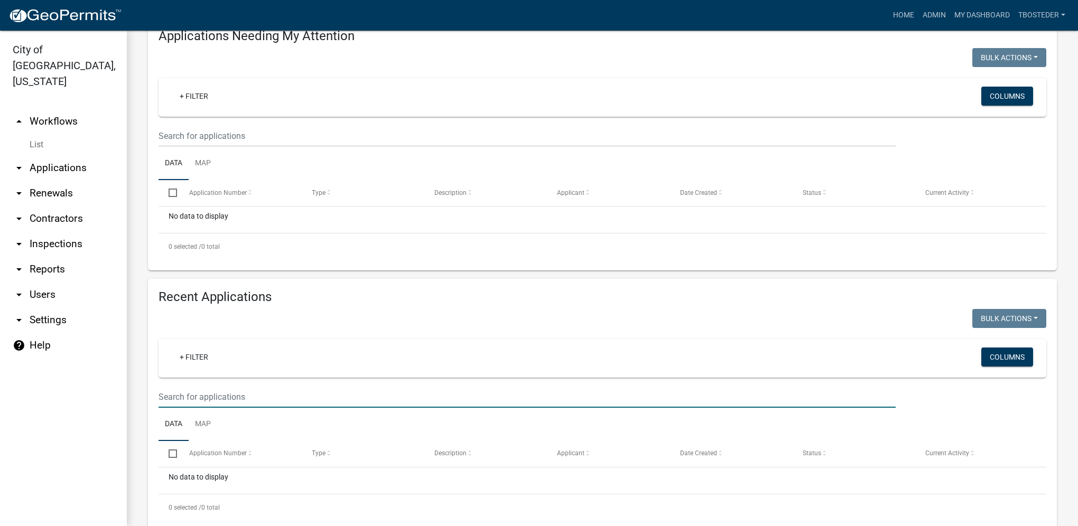
select select "1: 25"
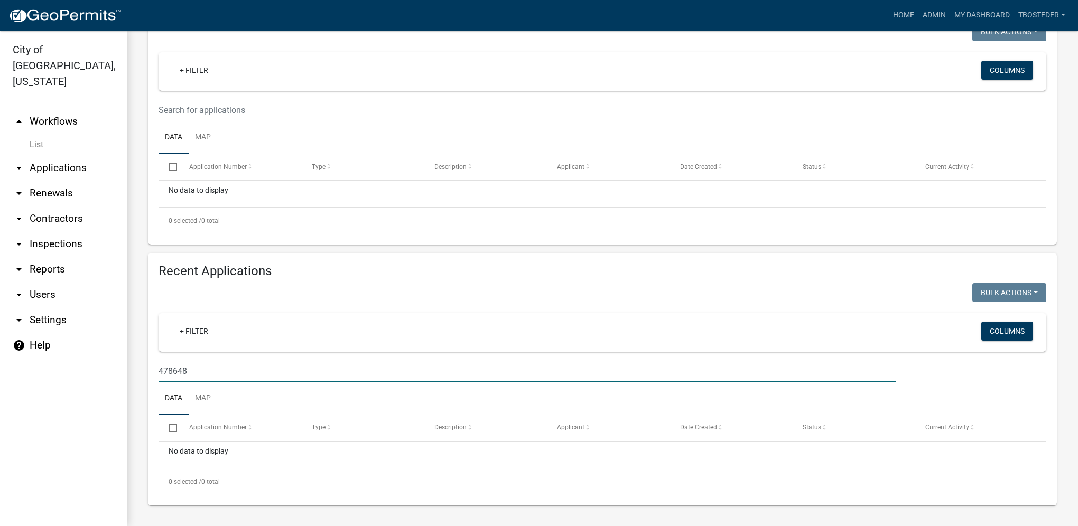
type input "478648"
drag, startPoint x: 213, startPoint y: 372, endPoint x: 139, endPoint y: 352, distance: 76.5
click at [140, 352] on div "Recent Applications Bulk Actions Void Expire Lock Withdraw + Filter Columns 478…" at bounding box center [602, 379] width 925 height 253
click at [928, 15] on link "Admin" at bounding box center [934, 15] width 32 height 20
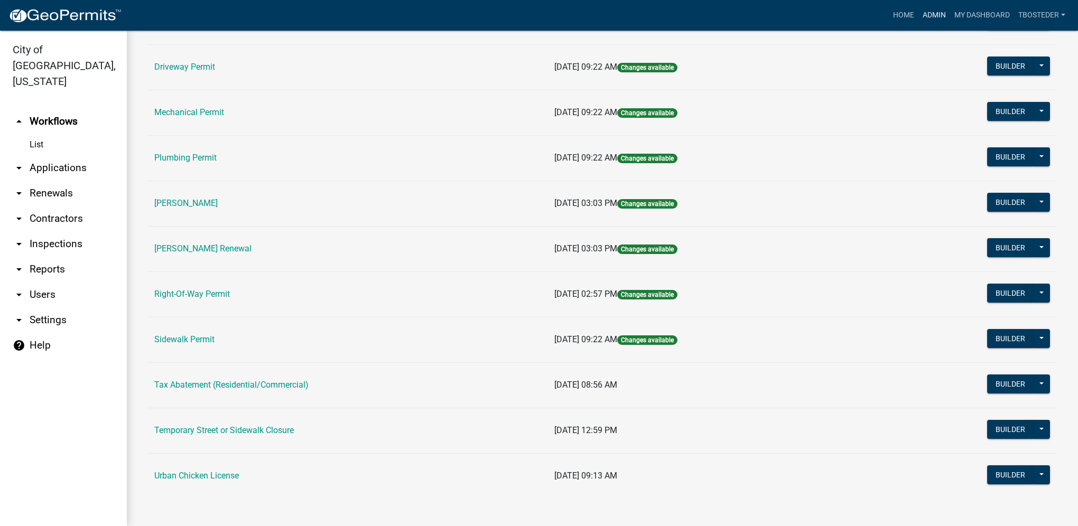
scroll to position [184, 0]
click at [242, 422] on td "Temporary Street or Sidewalk Closure" at bounding box center [348, 429] width 400 height 45
click at [245, 427] on link "Temporary Street or Sidewalk Closure" at bounding box center [223, 430] width 139 height 10
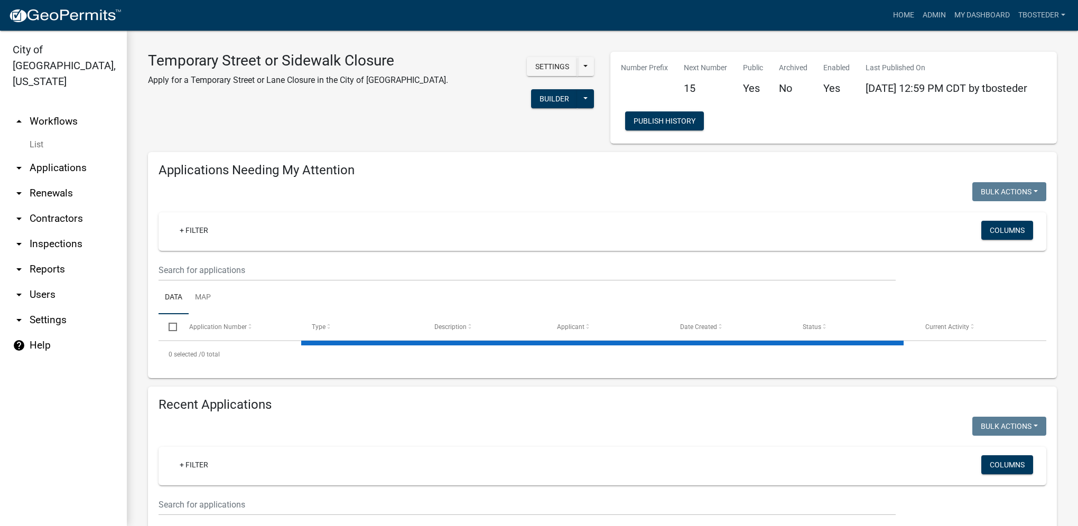
select select "1: 25"
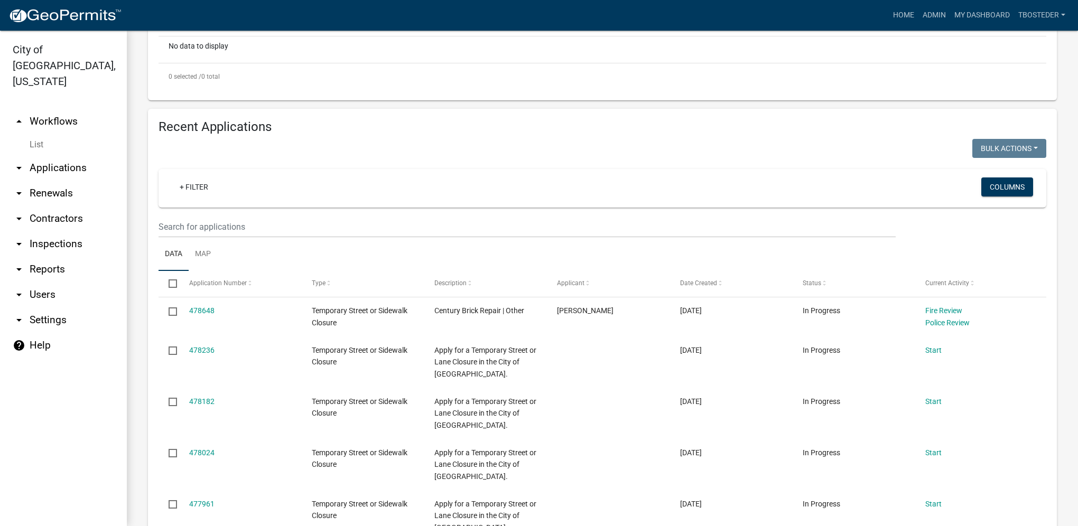
scroll to position [317, 0]
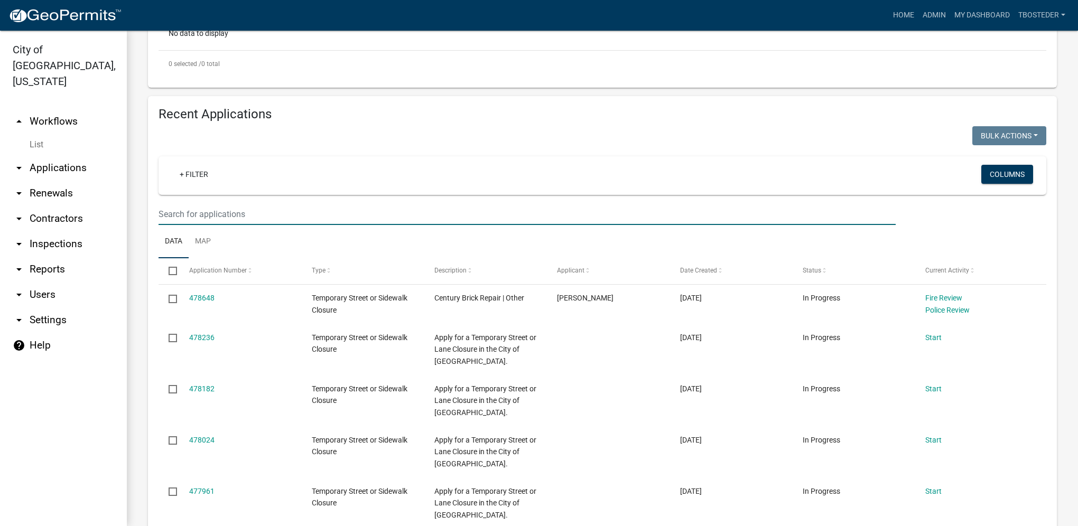
paste input "478648"
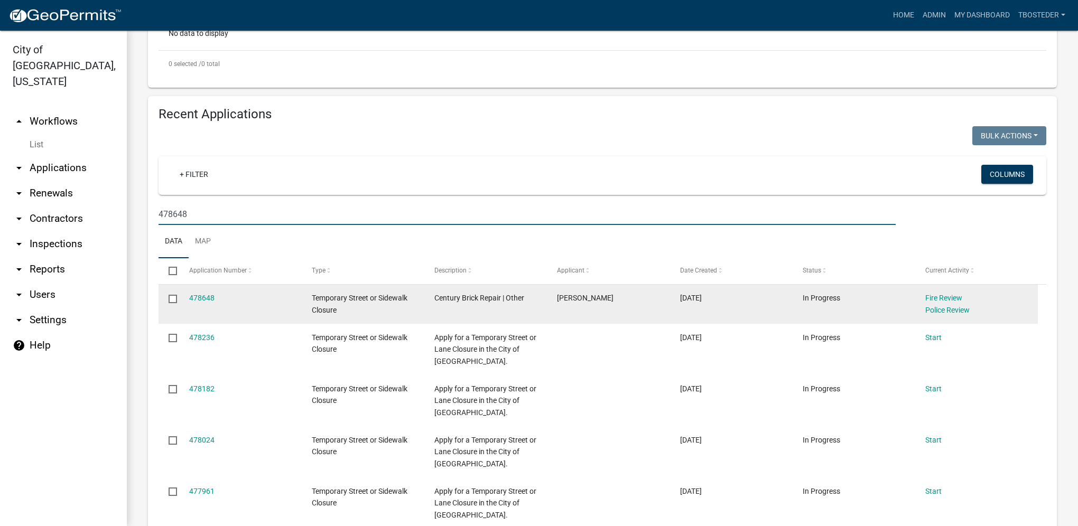
type input "478648"
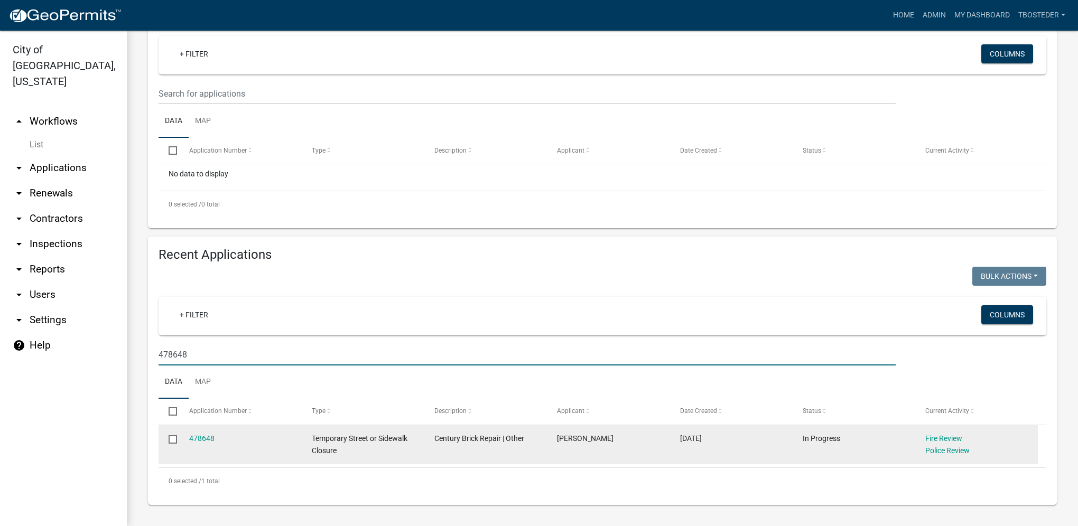
scroll to position [179, 0]
click at [201, 436] on link "478648" at bounding box center [201, 438] width 25 height 8
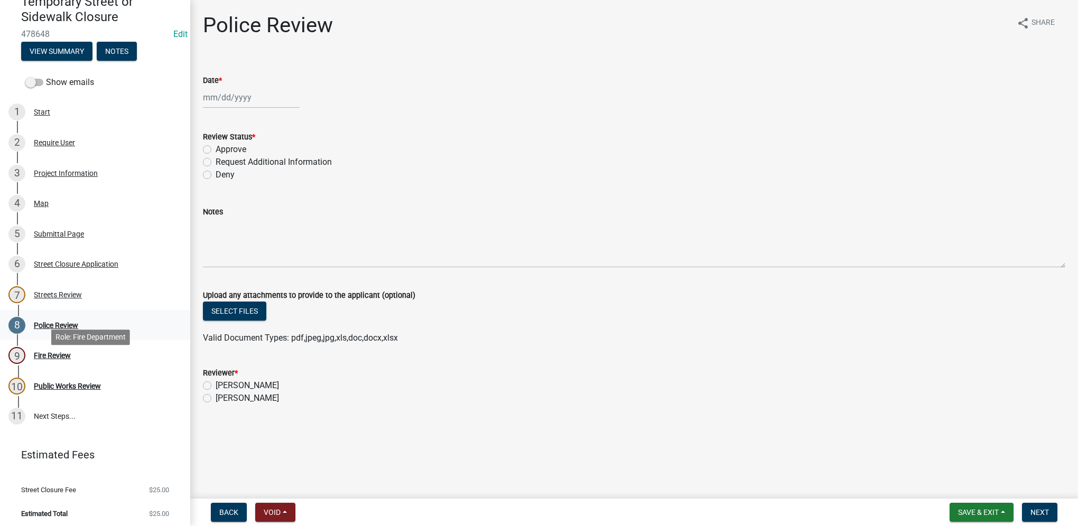
scroll to position [109, 0]
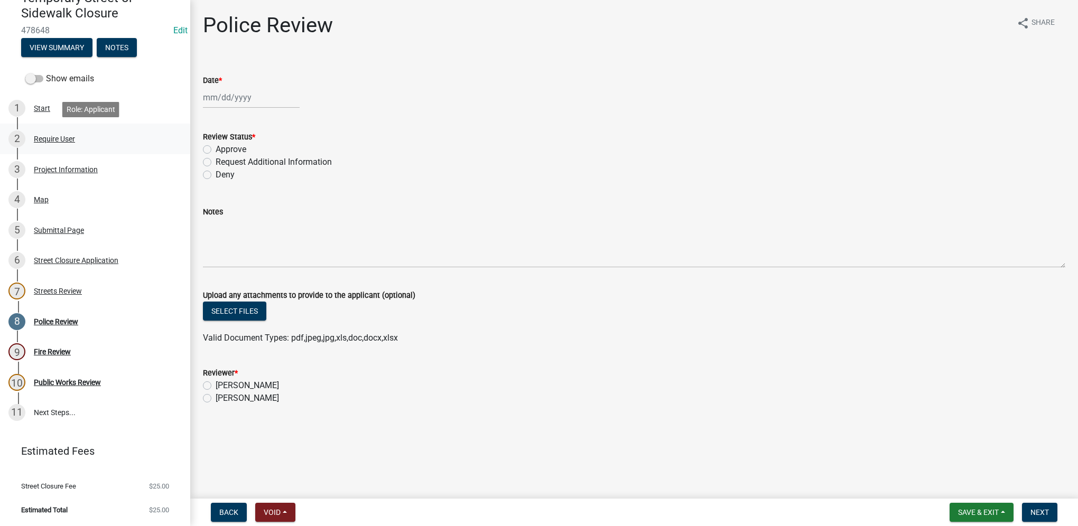
click at [80, 142] on div "2 Require User" at bounding box center [90, 138] width 165 height 17
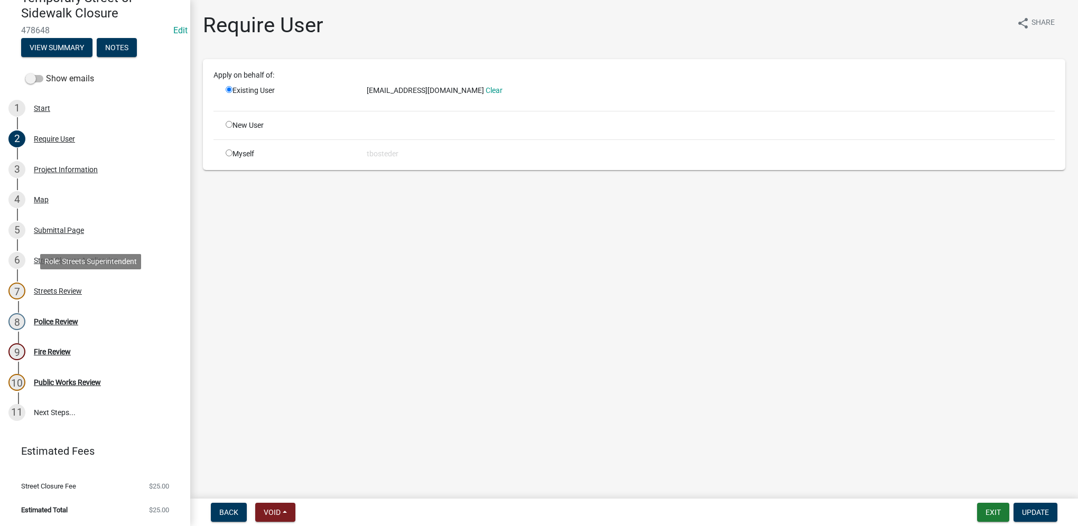
click at [95, 298] on div "7 Streets Review" at bounding box center [90, 291] width 165 height 17
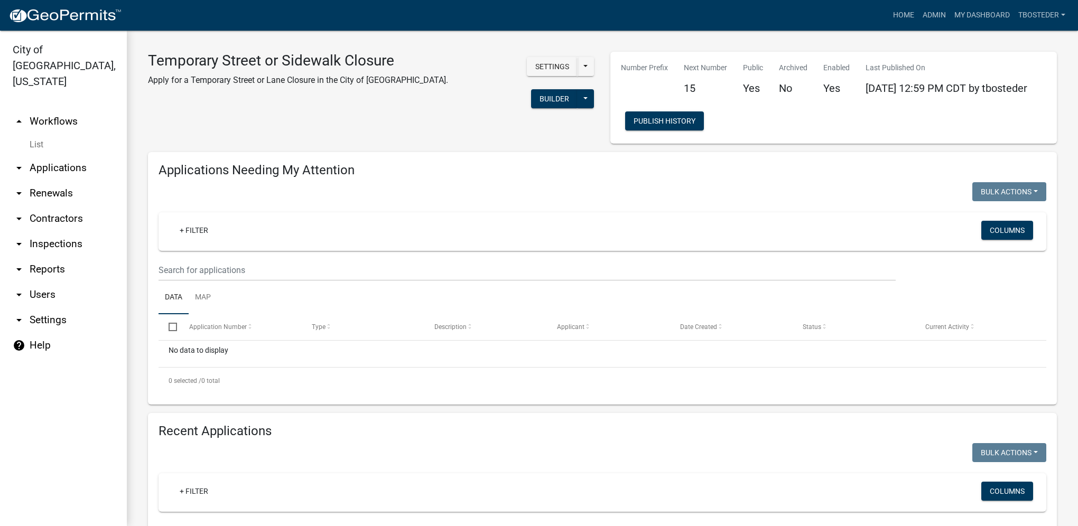
select select "1: 25"
